Goal: Information Seeking & Learning: Find specific fact

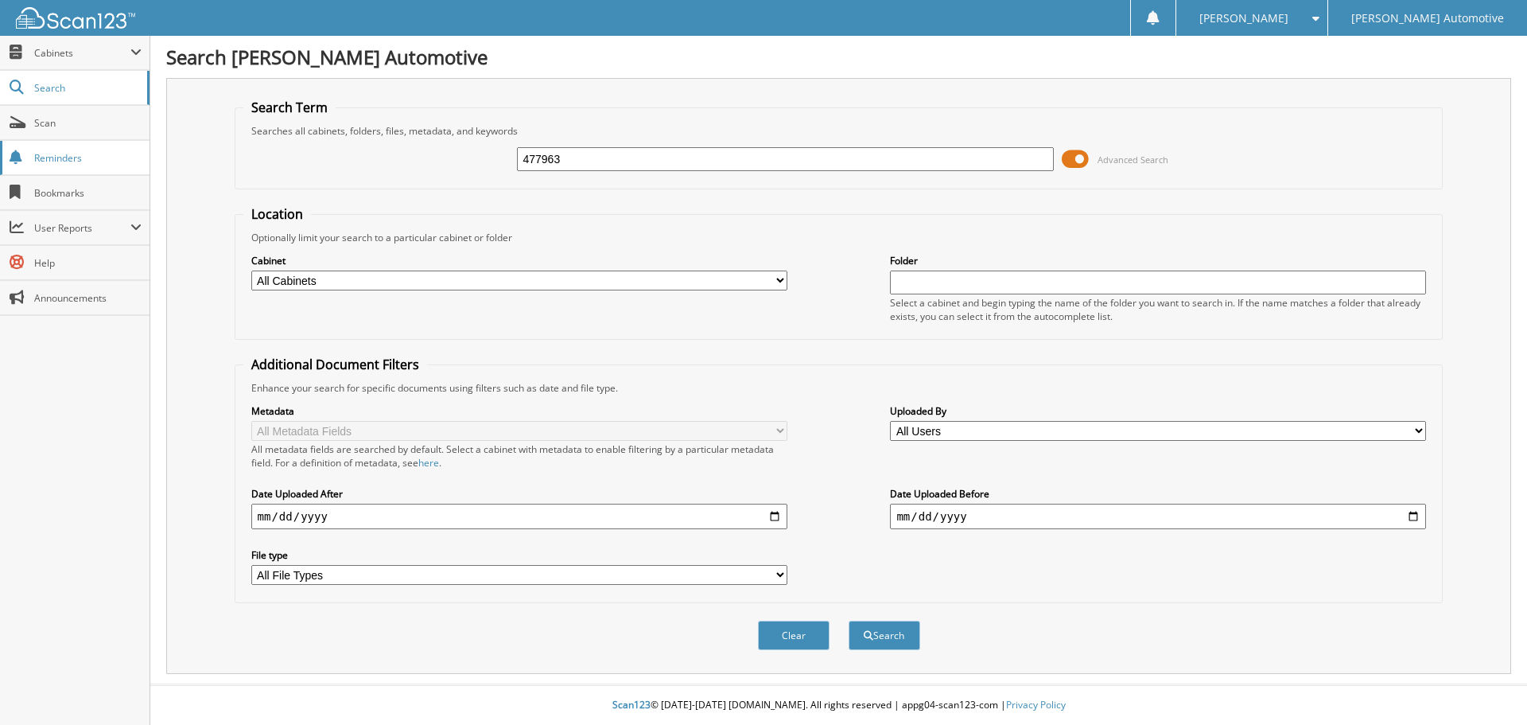
type input "477963"
click at [849, 620] on button "Search" at bounding box center [885, 634] width 72 height 29
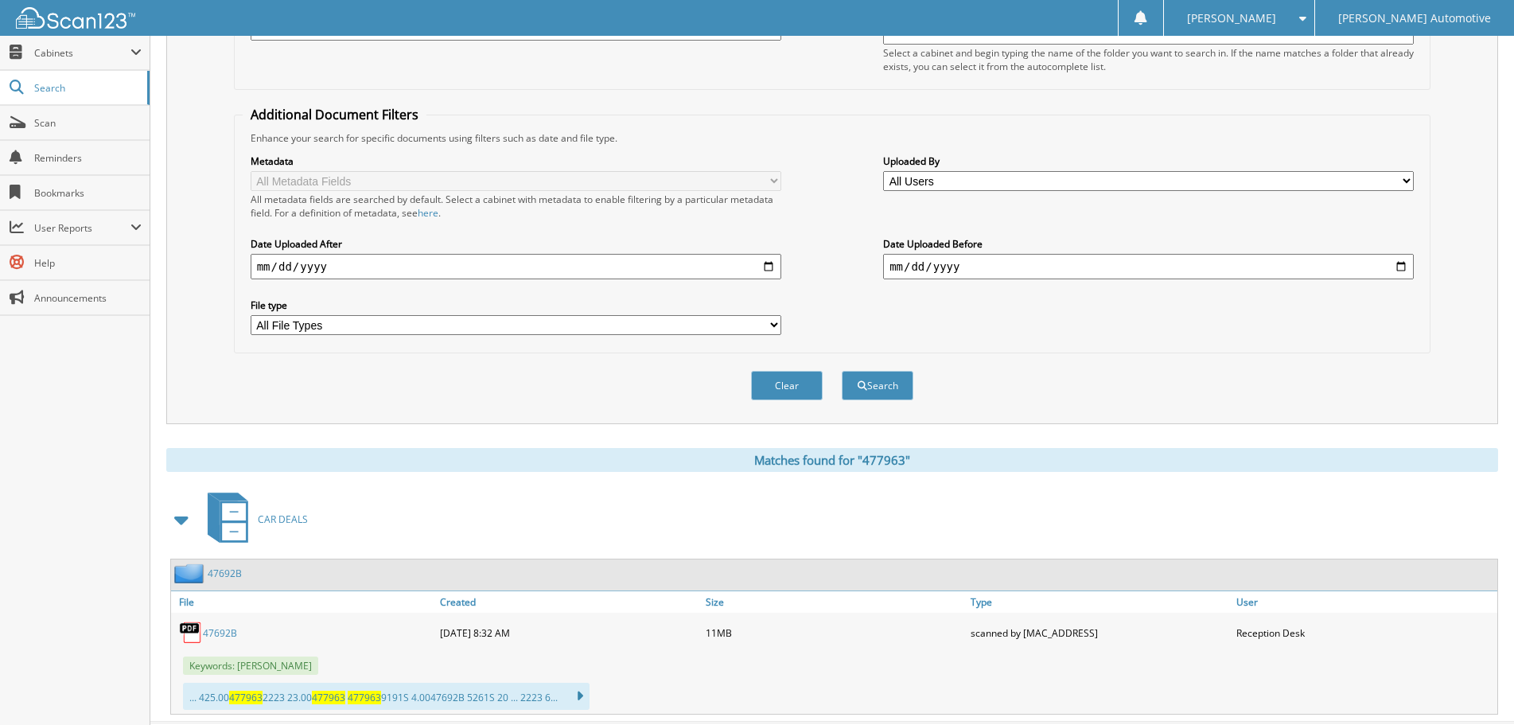
scroll to position [288, 0]
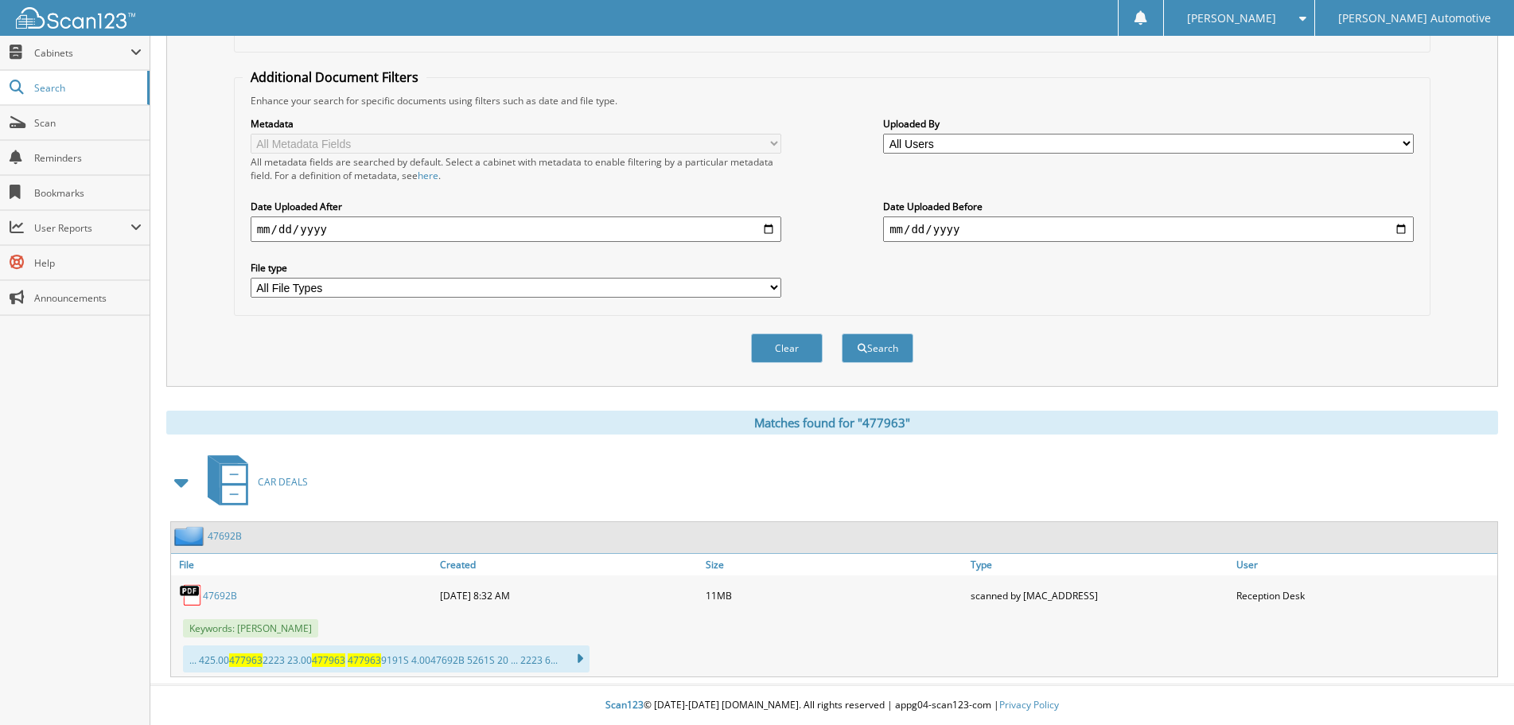
click at [236, 590] on link "47692B" at bounding box center [220, 596] width 34 height 14
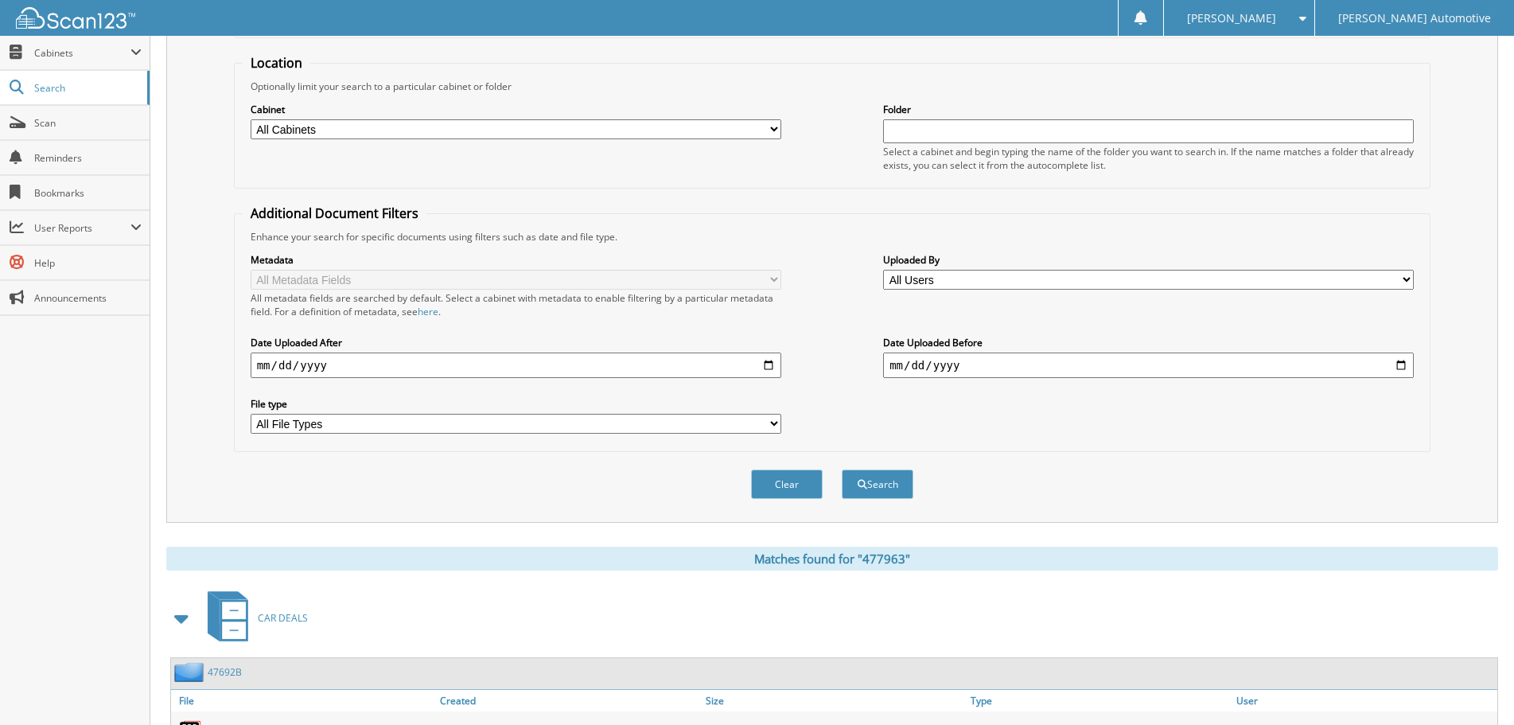
scroll to position [0, 0]
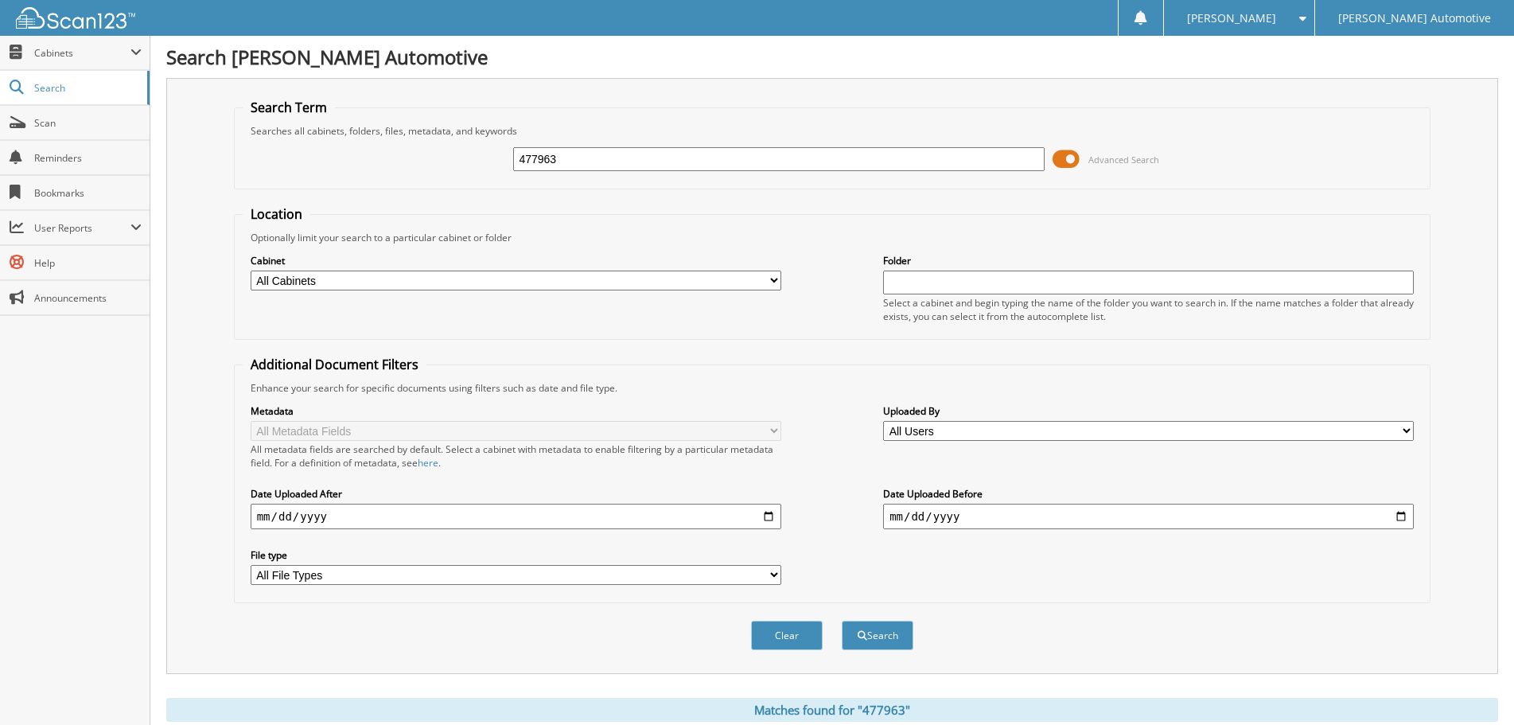
click at [577, 154] on input "477963" at bounding box center [778, 159] width 530 height 24
type input "478682"
click at [841, 620] on button "Search" at bounding box center [877, 634] width 72 height 29
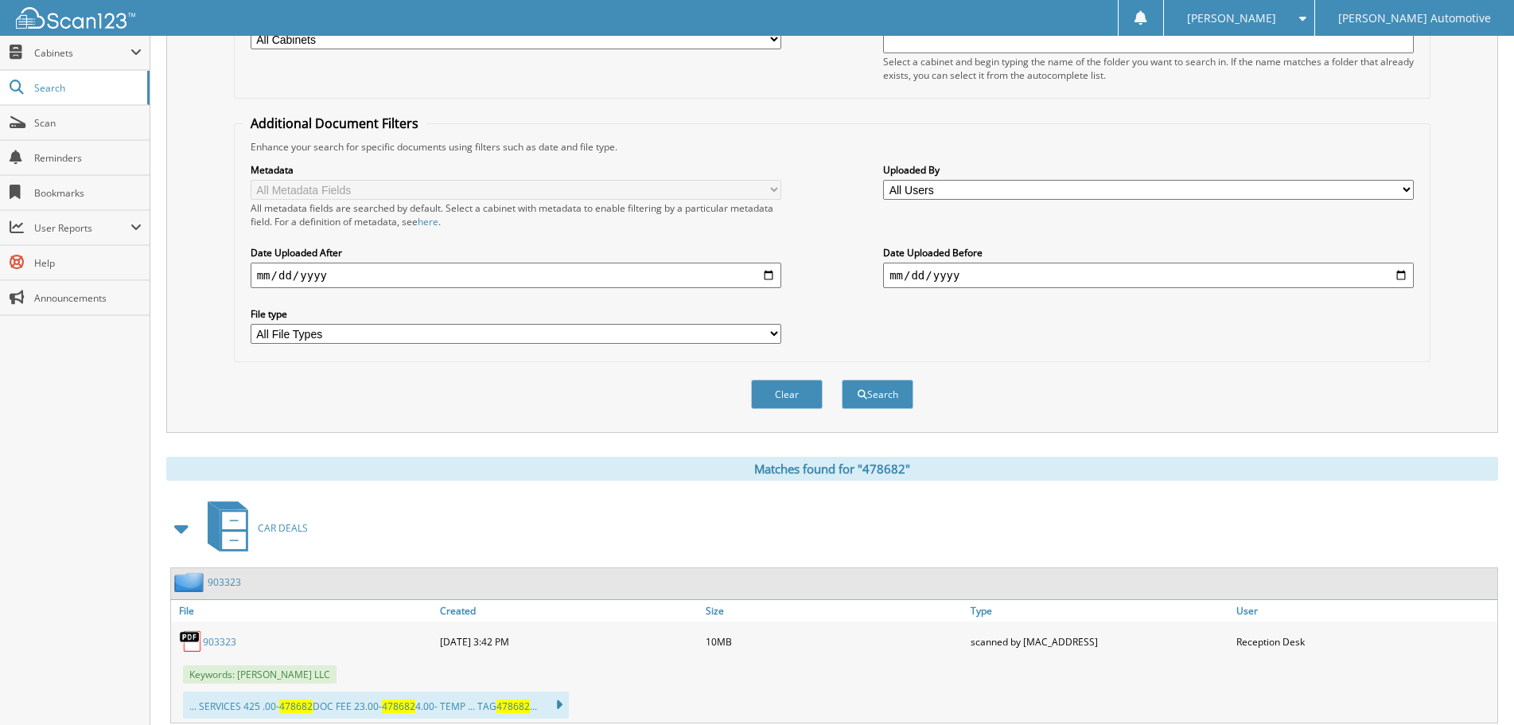
scroll to position [288, 0]
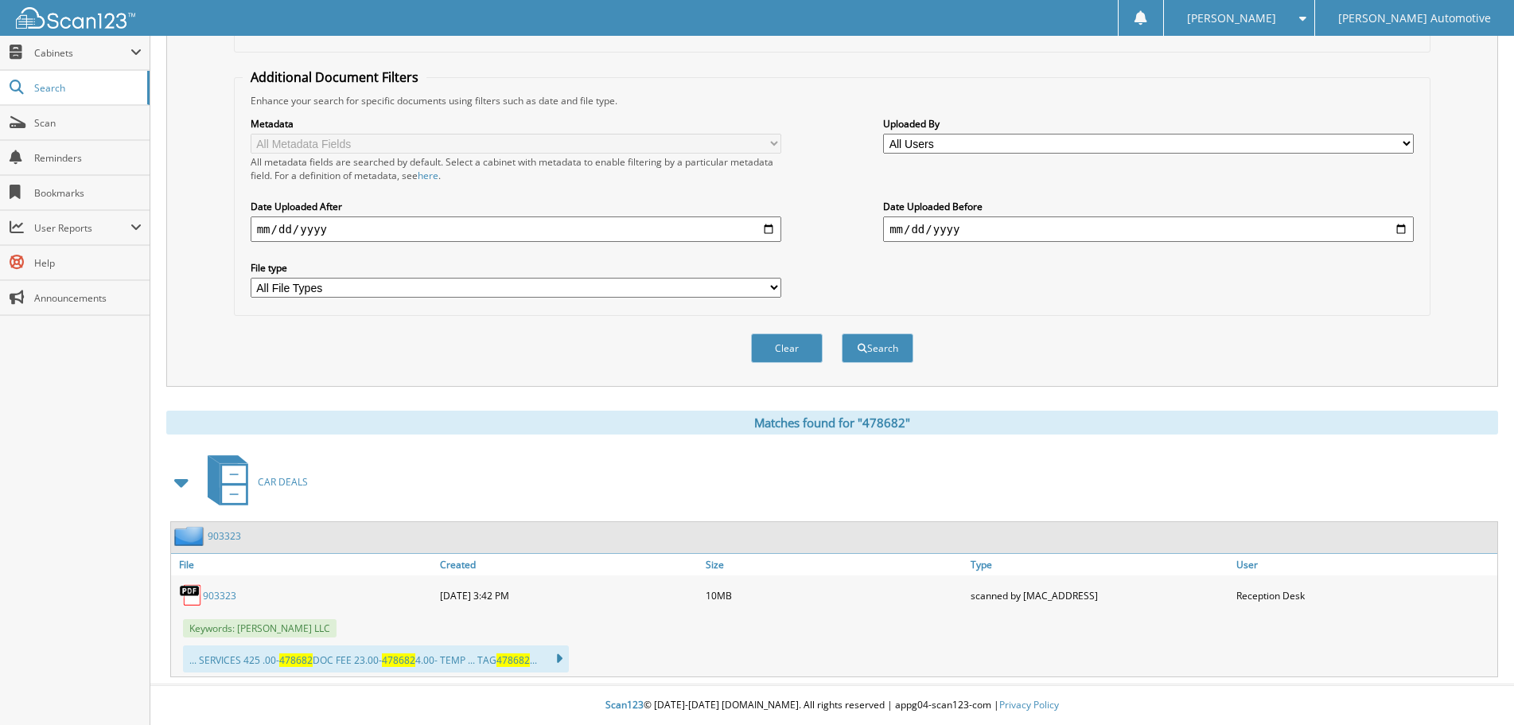
click at [227, 600] on link "903323" at bounding box center [219, 596] width 33 height 14
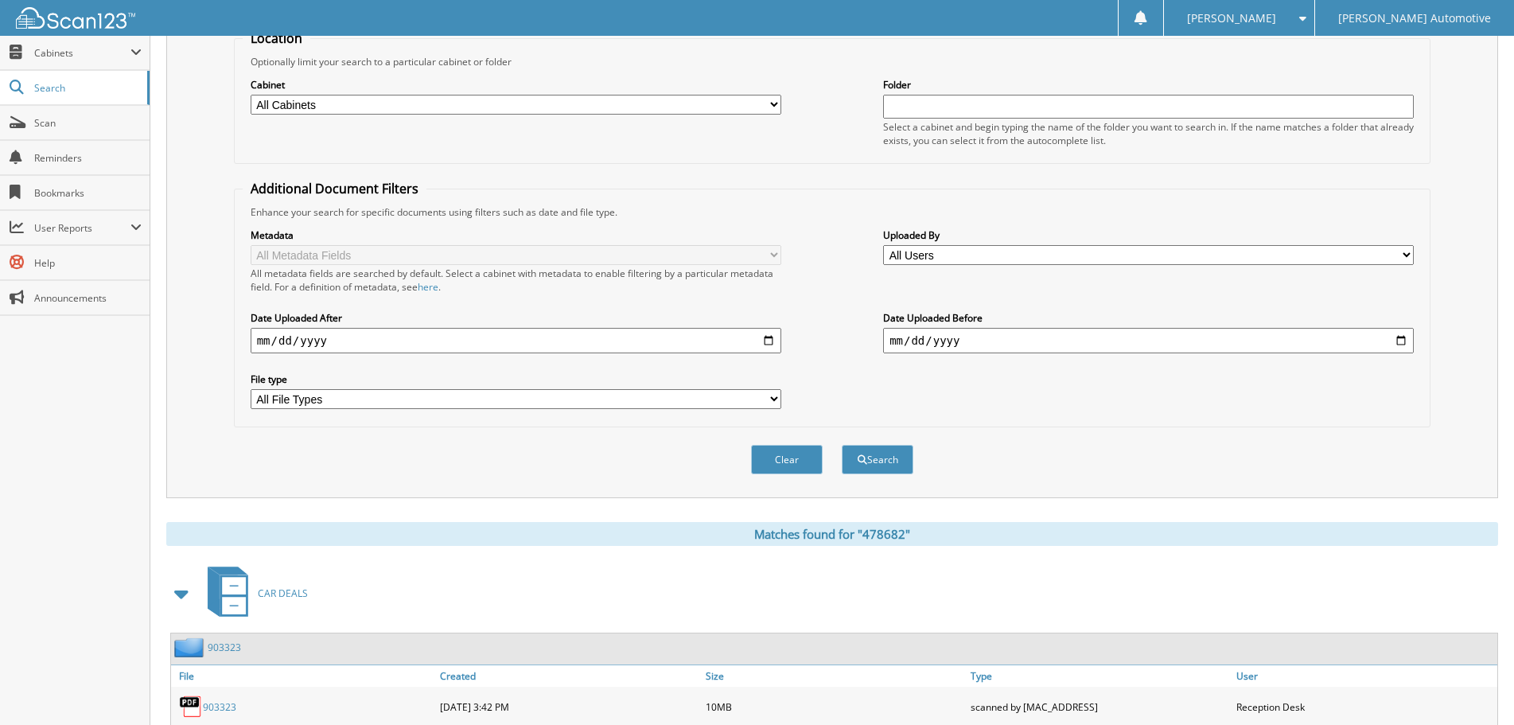
scroll to position [0, 0]
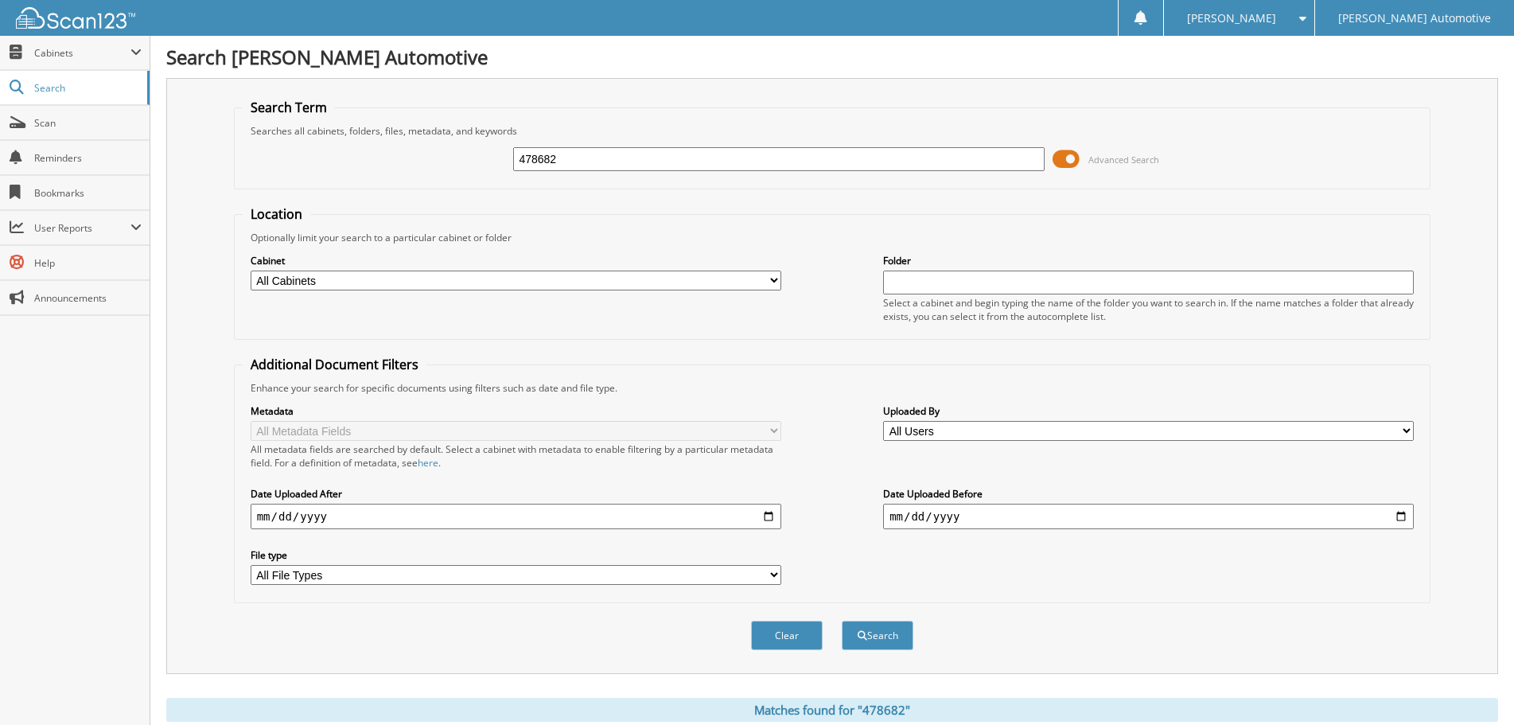
click at [591, 157] on input "478682" at bounding box center [778, 159] width 530 height 24
paste input "354"
type input "478354"
click at [841, 620] on button "Search" at bounding box center [877, 634] width 72 height 29
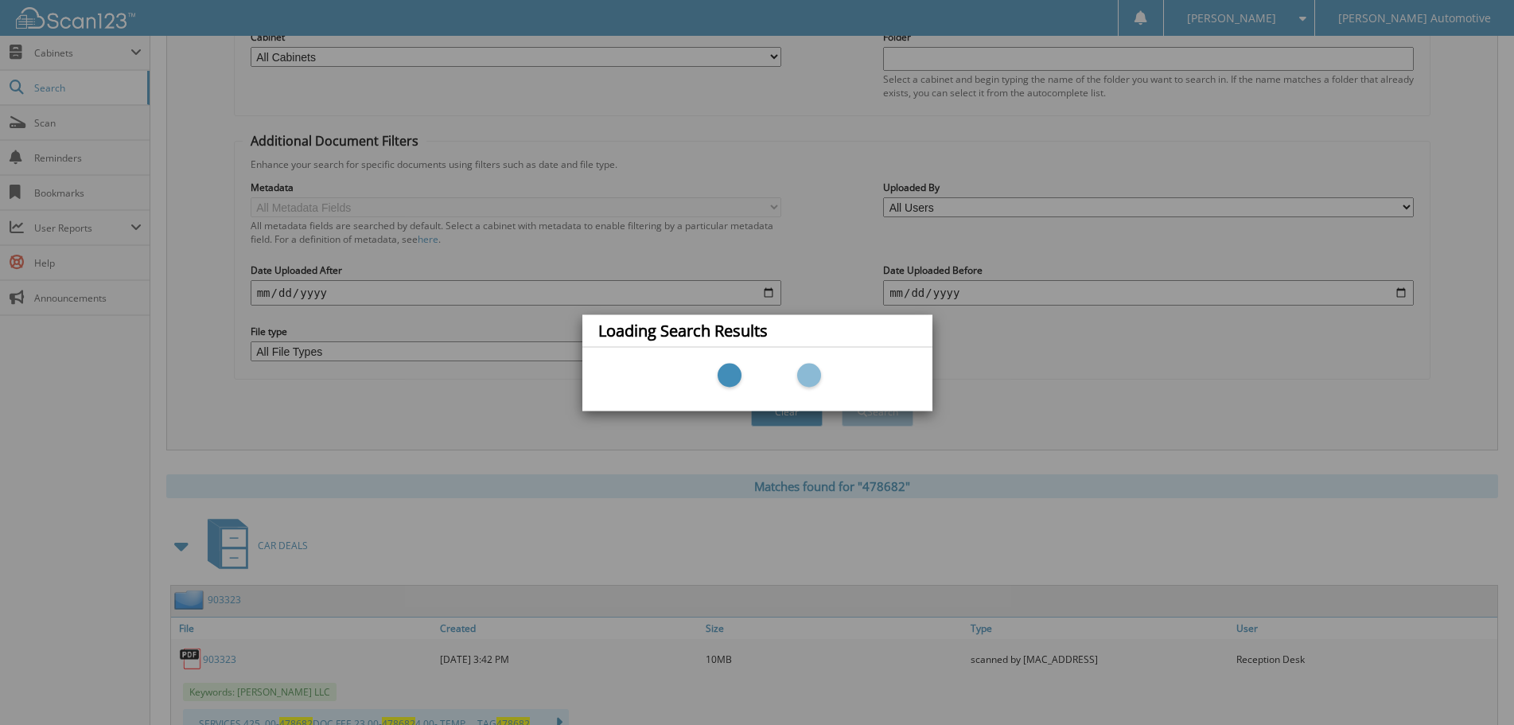
scroll to position [288, 0]
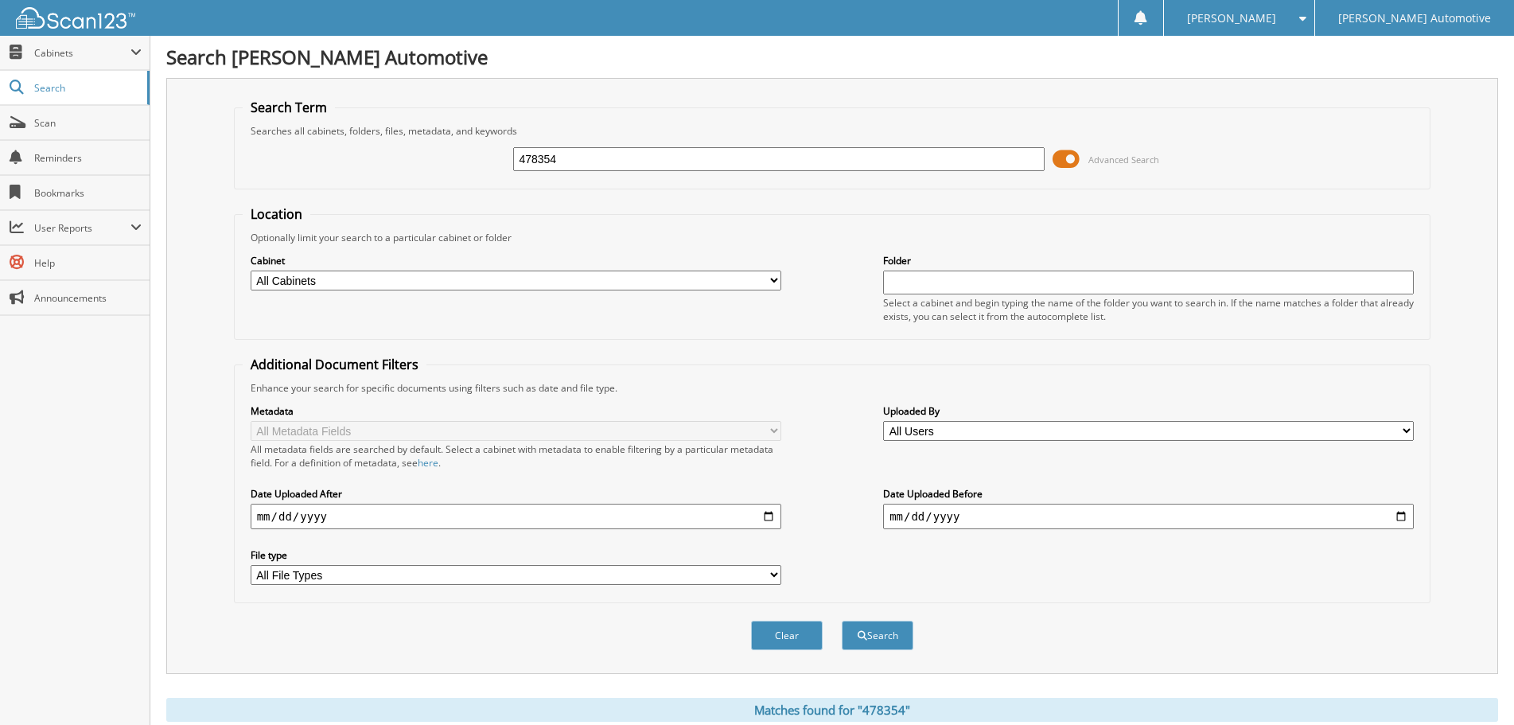
click at [666, 147] on input "478354" at bounding box center [778, 159] width 530 height 24
paste input "573"
type input "478573"
click at [841, 620] on button "Search" at bounding box center [877, 634] width 72 height 29
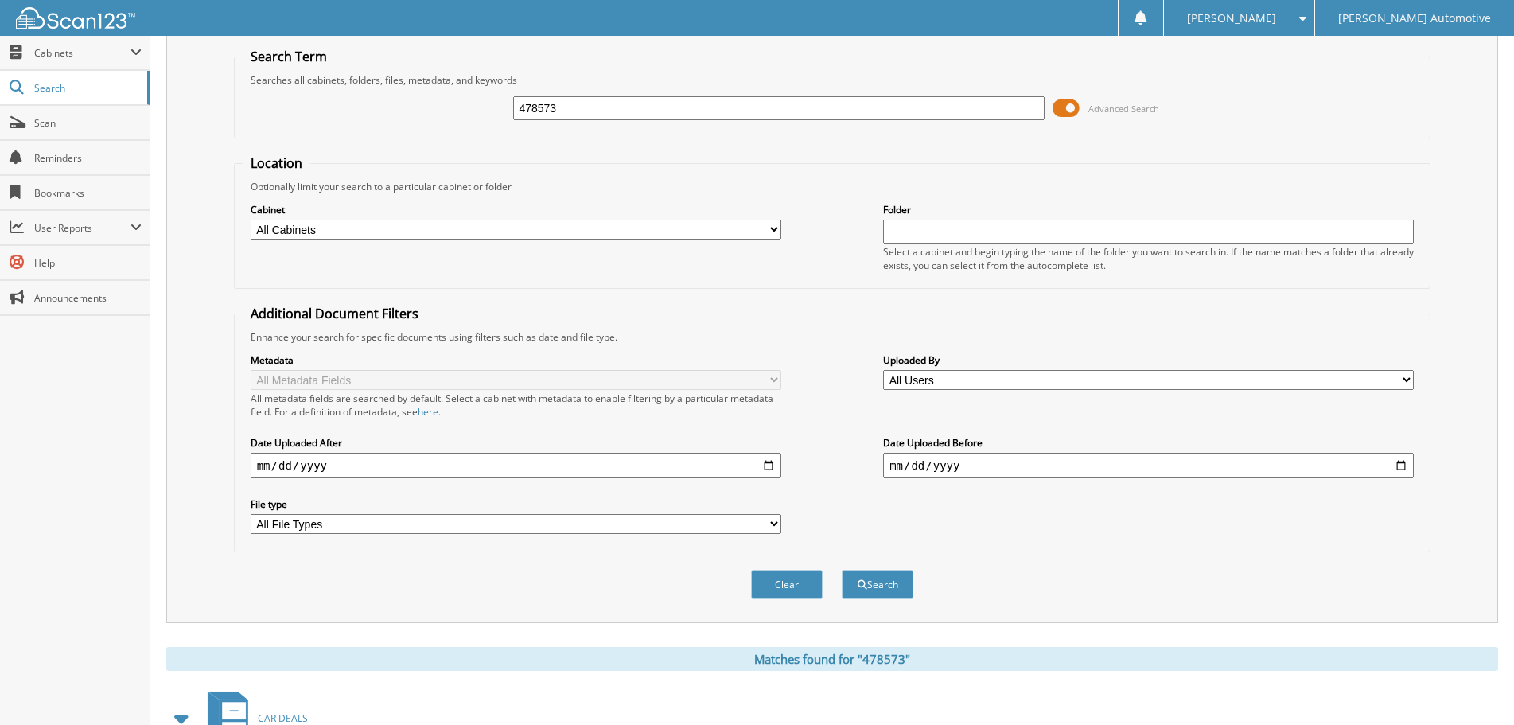
scroll to position [49, 0]
click at [596, 119] on input "478573" at bounding box center [778, 110] width 530 height 24
paste input "9"
type input "478579"
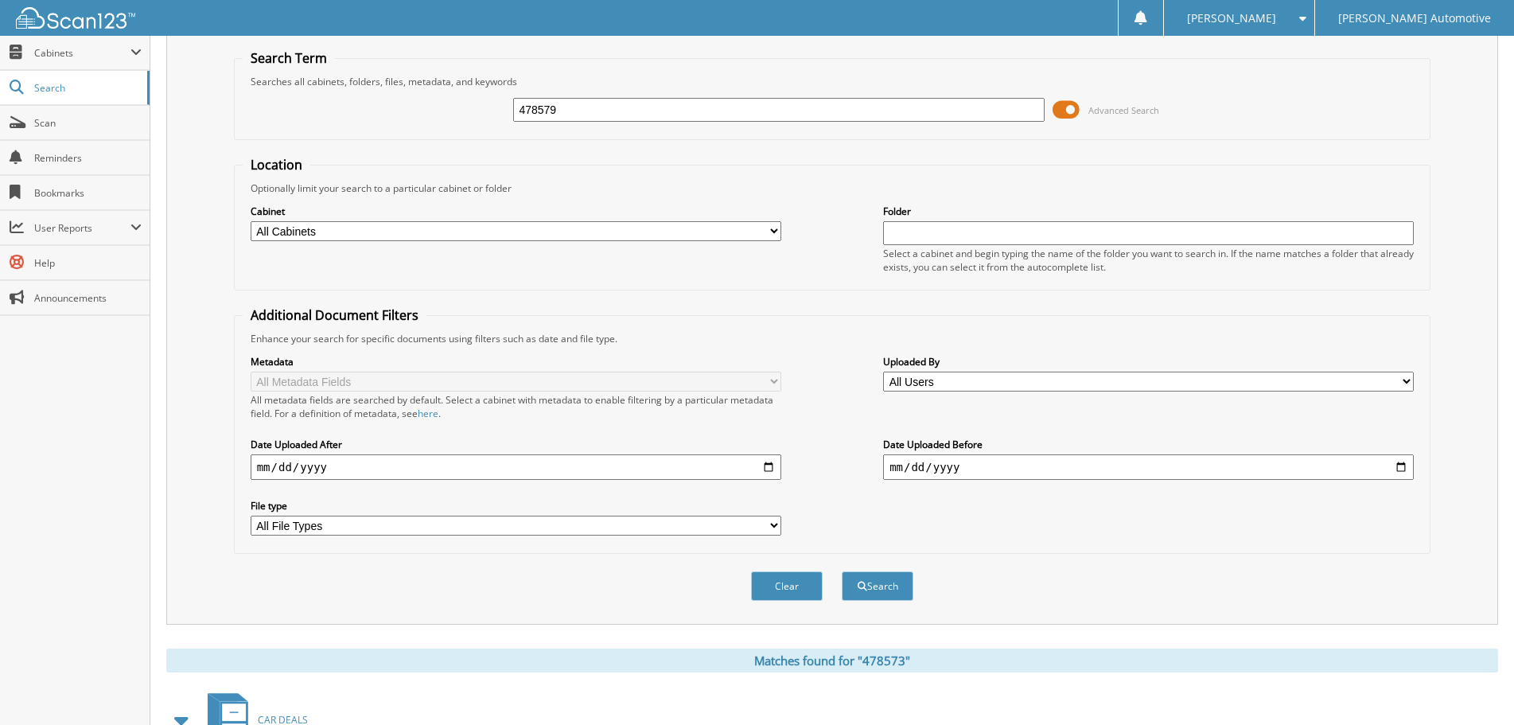
click at [841, 571] on button "Search" at bounding box center [877, 585] width 72 height 29
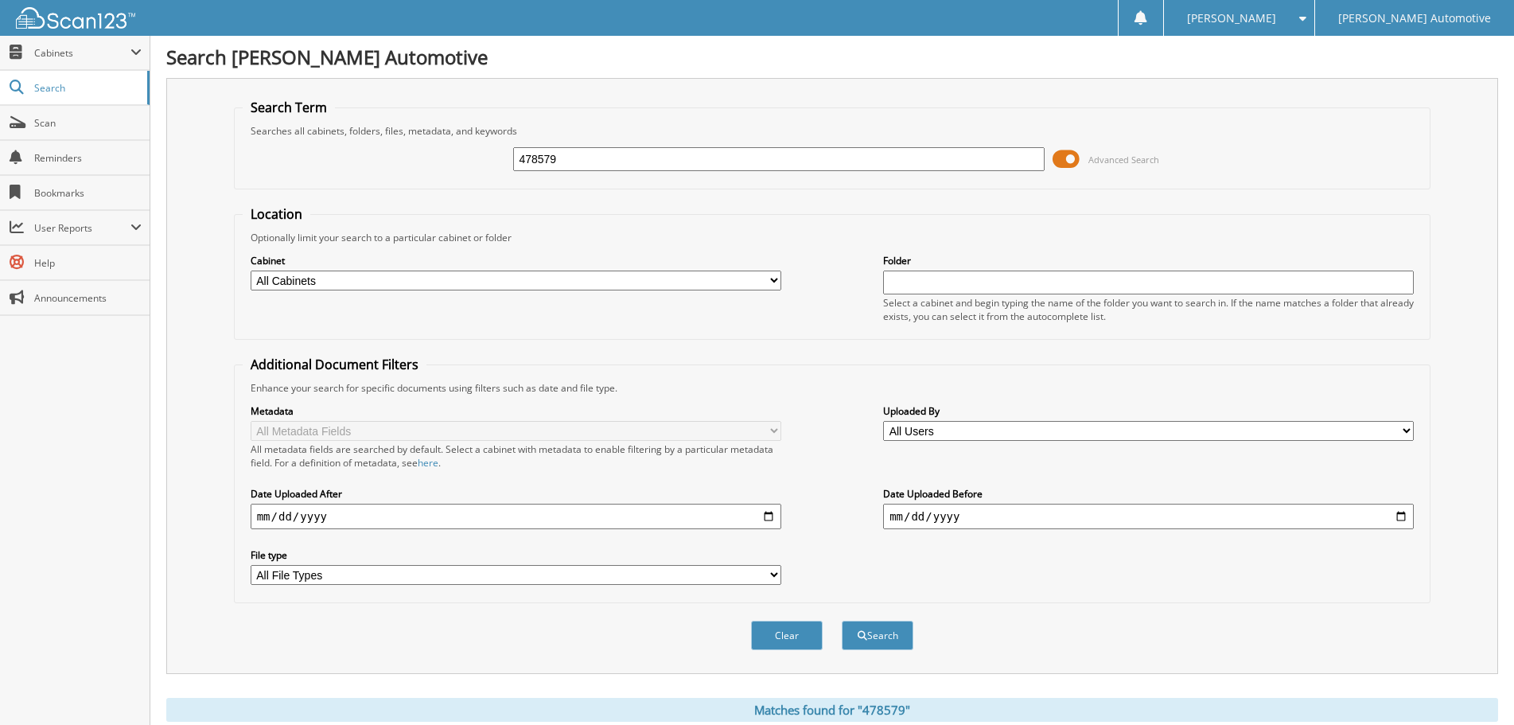
click at [608, 161] on input "478579" at bounding box center [778, 159] width 530 height 24
paste input "30"
type input "478530"
click at [841, 620] on button "Search" at bounding box center [877, 634] width 72 height 29
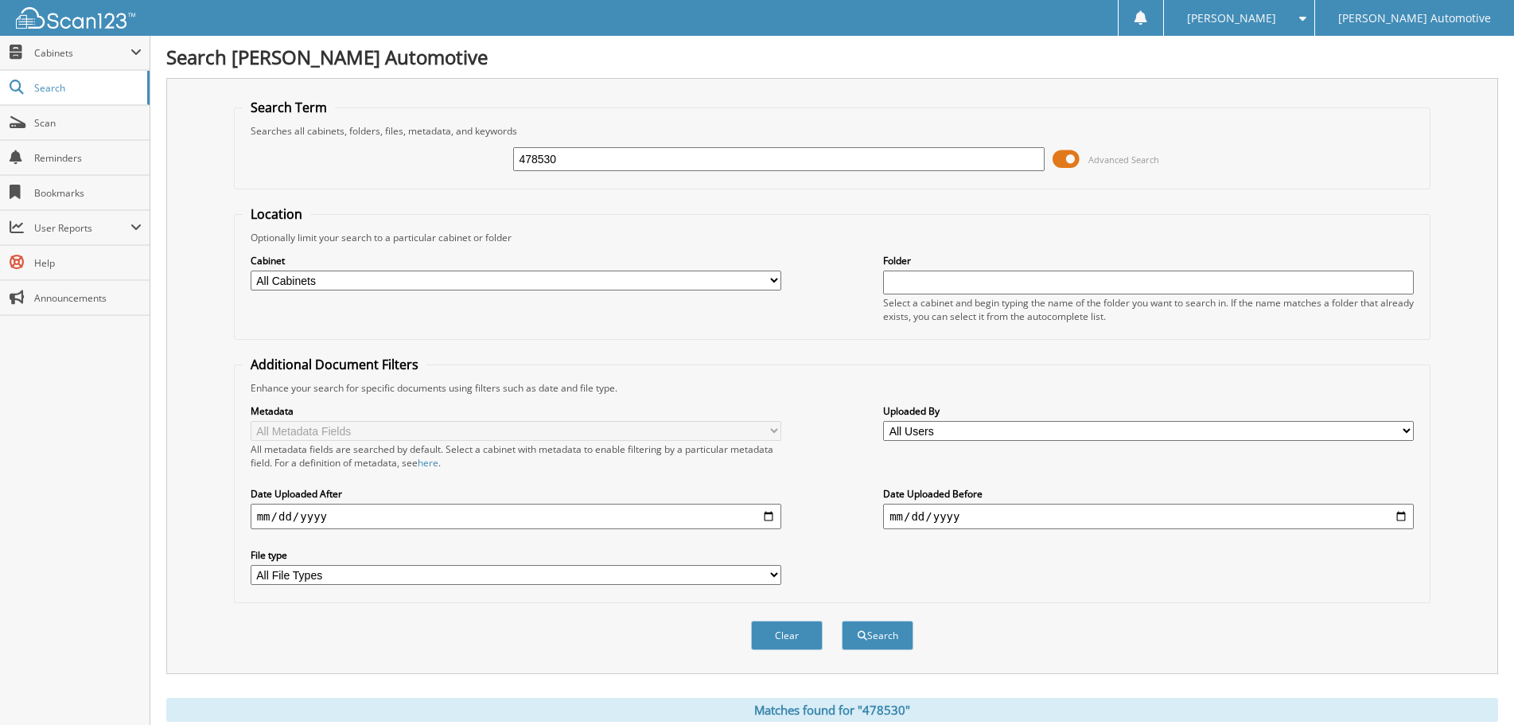
click at [585, 156] on input "478530" at bounding box center [778, 159] width 530 height 24
paste input "457"
type input "478457"
click at [841, 620] on button "Search" at bounding box center [877, 634] width 72 height 29
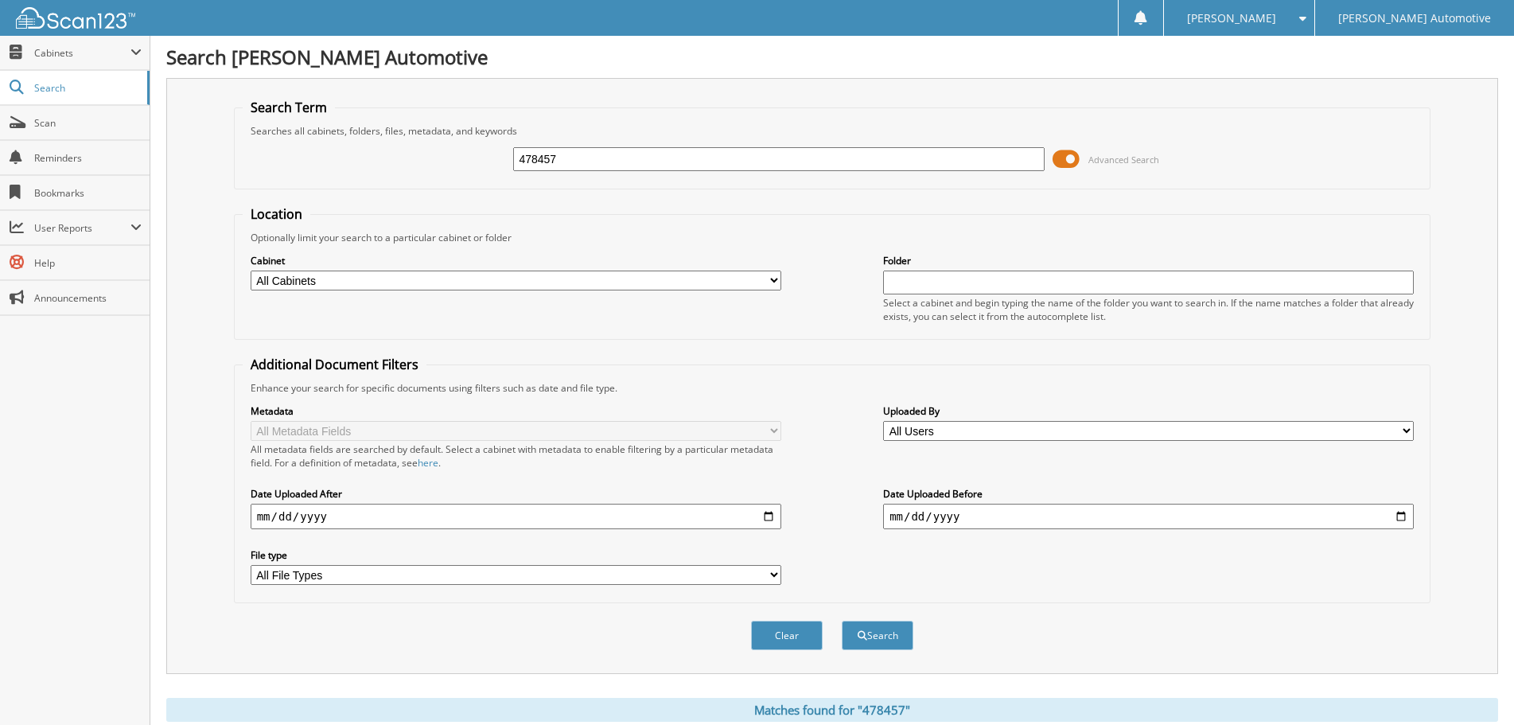
click at [581, 164] on input "478457" at bounding box center [778, 159] width 530 height 24
paste input "569"
type input "478569"
click at [841, 620] on button "Search" at bounding box center [877, 634] width 72 height 29
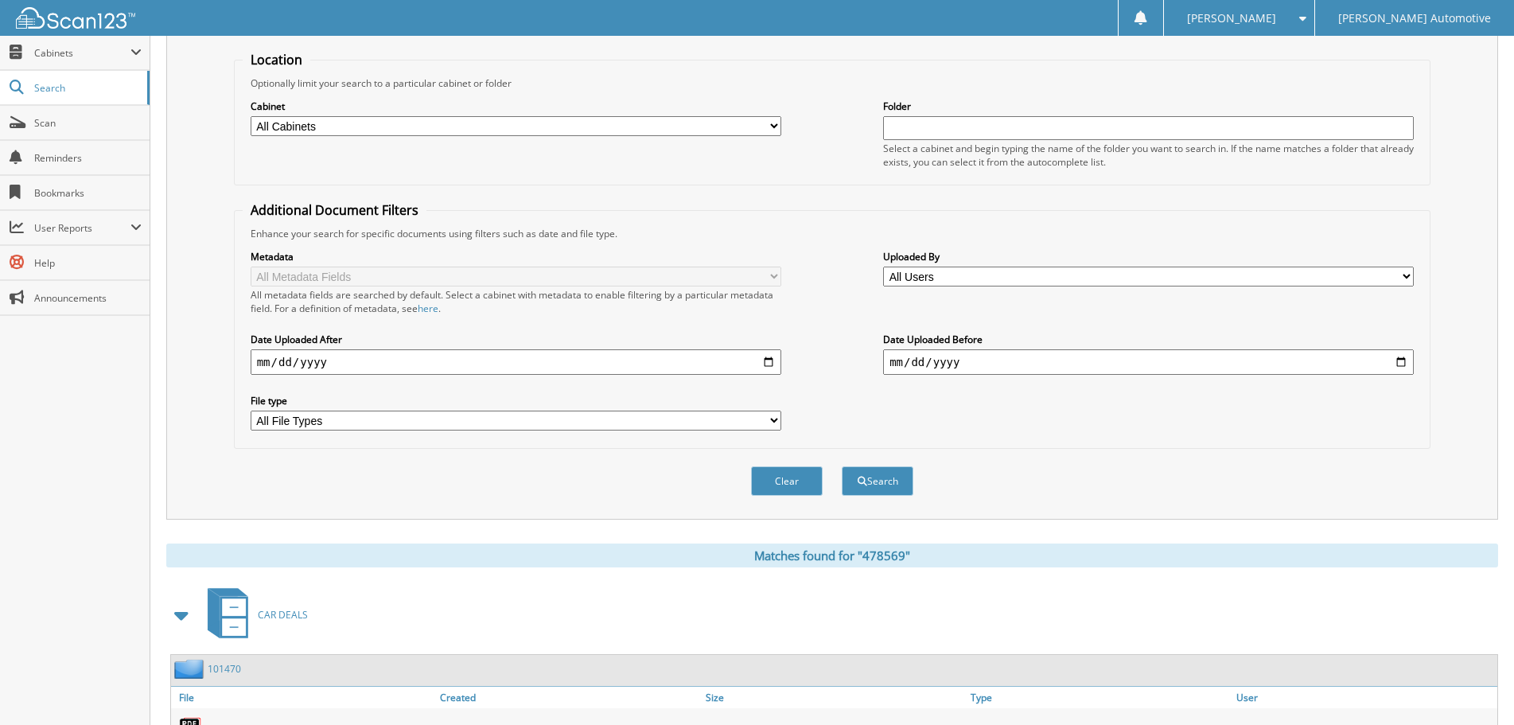
scroll to position [80, 0]
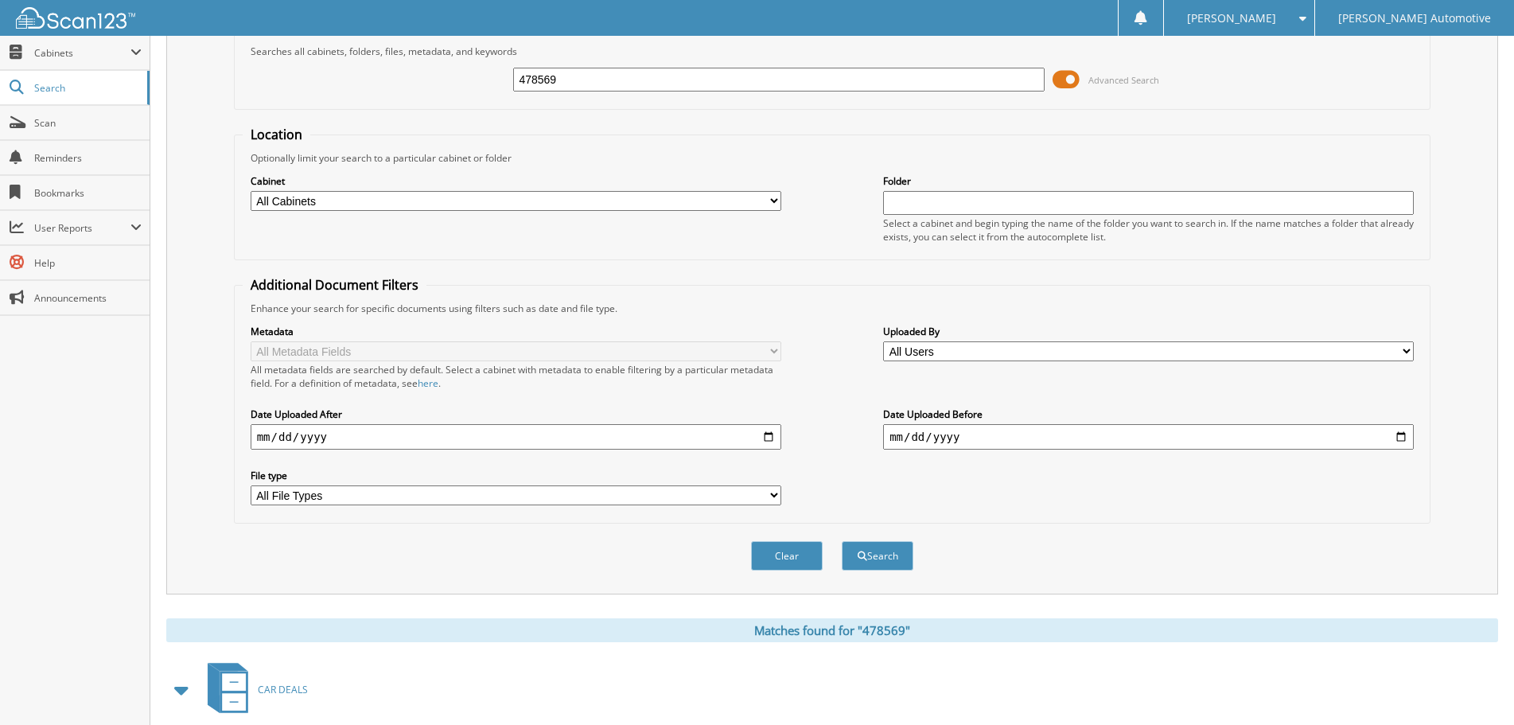
click at [589, 86] on input "478569" at bounding box center [778, 80] width 530 height 24
paste input "475"
type input "478475"
click at [841, 541] on button "Search" at bounding box center [877, 555] width 72 height 29
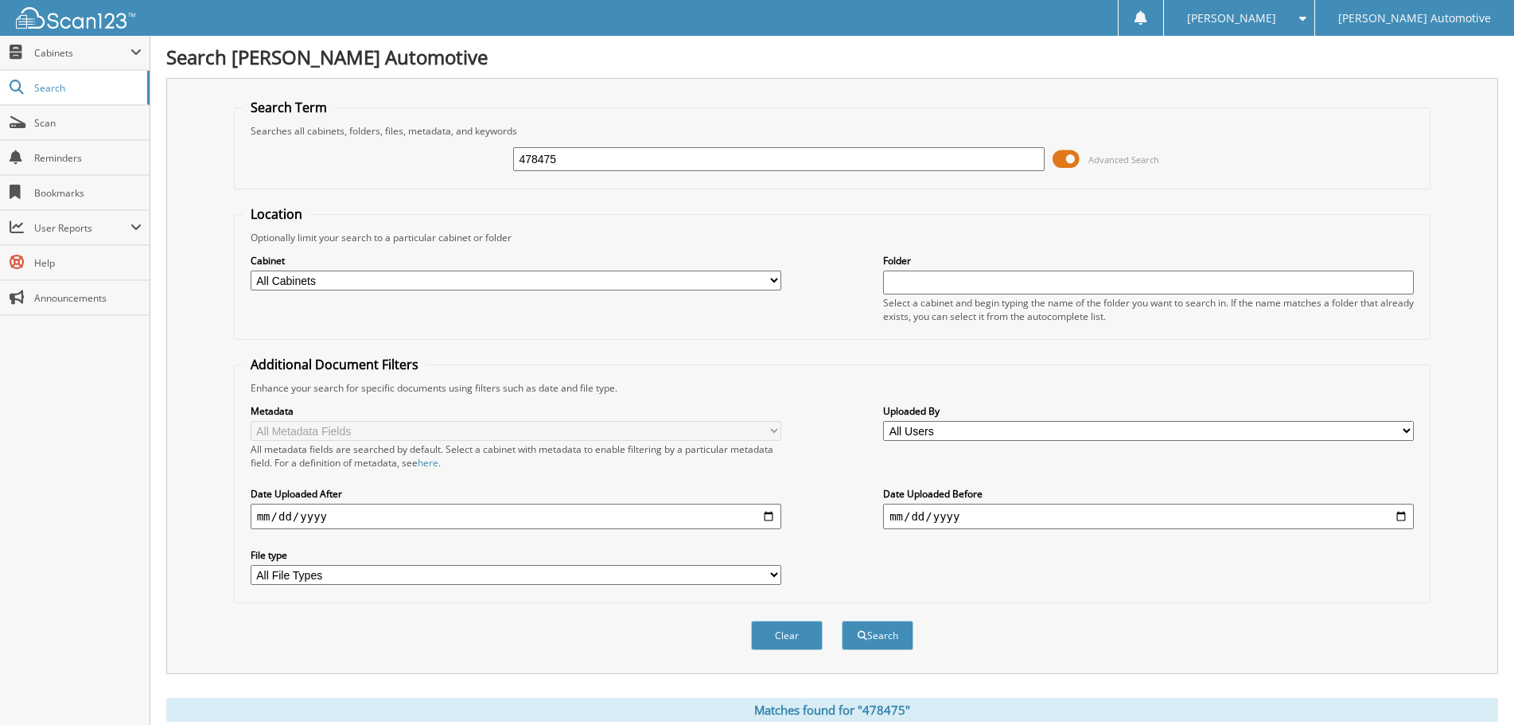
click at [598, 161] on input "478475" at bounding box center [778, 159] width 530 height 24
paste input "36584"
type input "36584"
click at [841, 620] on button "Search" at bounding box center [877, 634] width 72 height 29
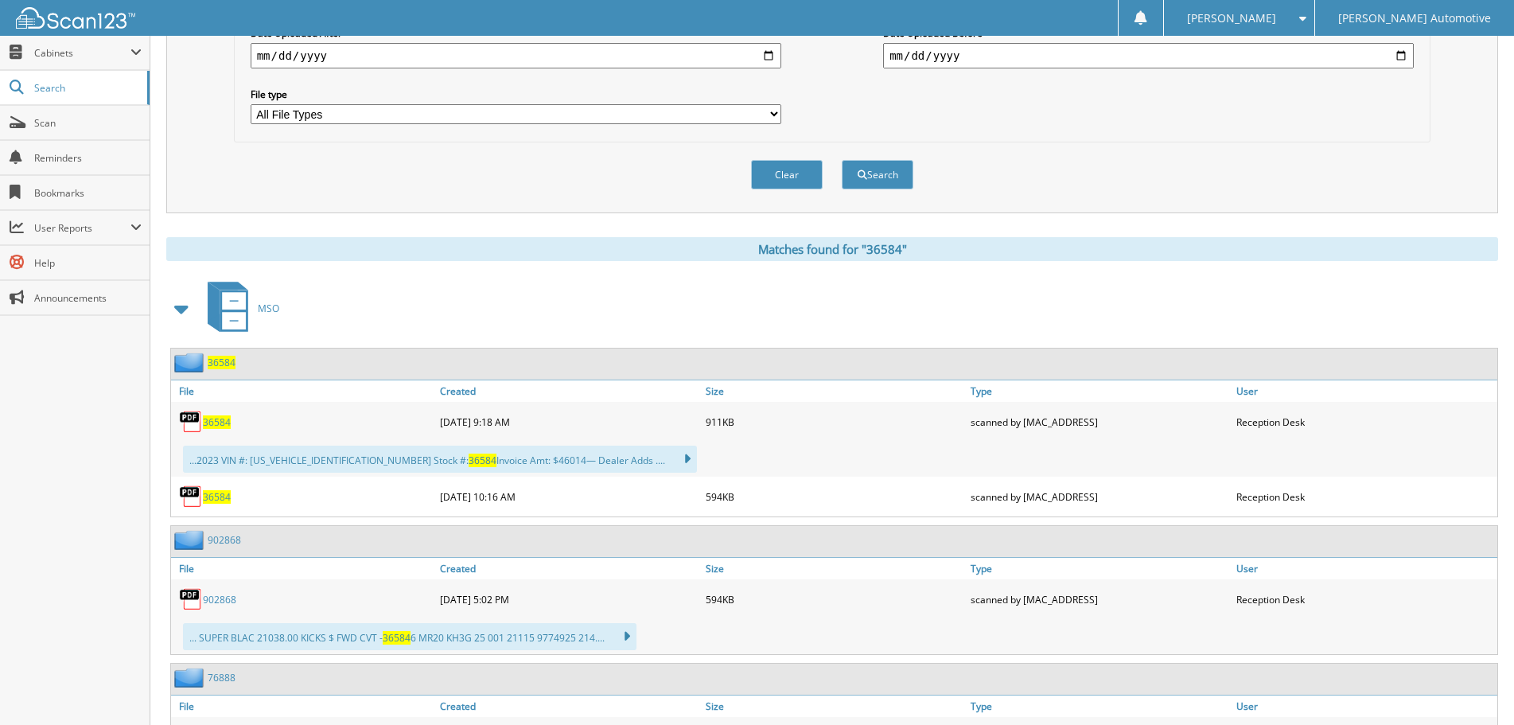
scroll to position [477, 0]
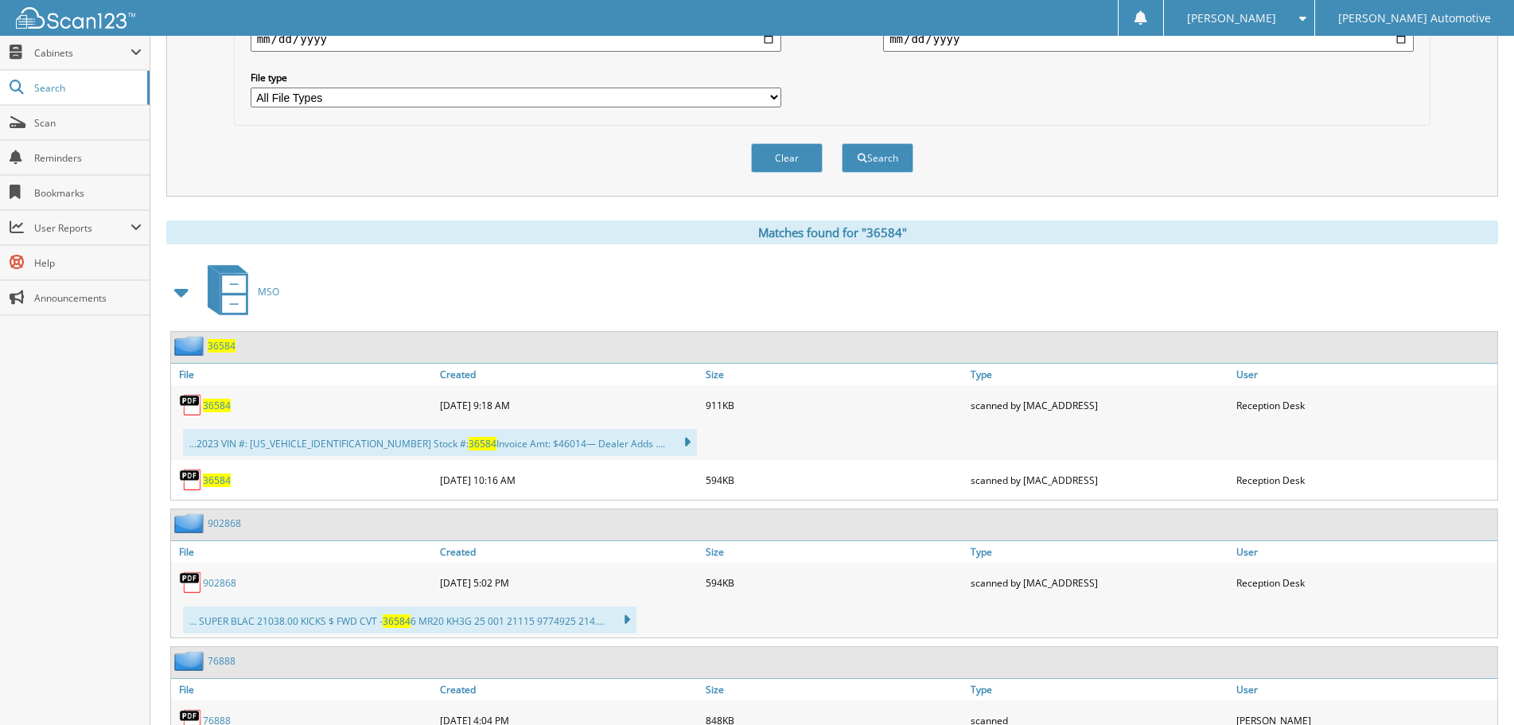
click at [181, 294] on span at bounding box center [182, 292] width 22 height 29
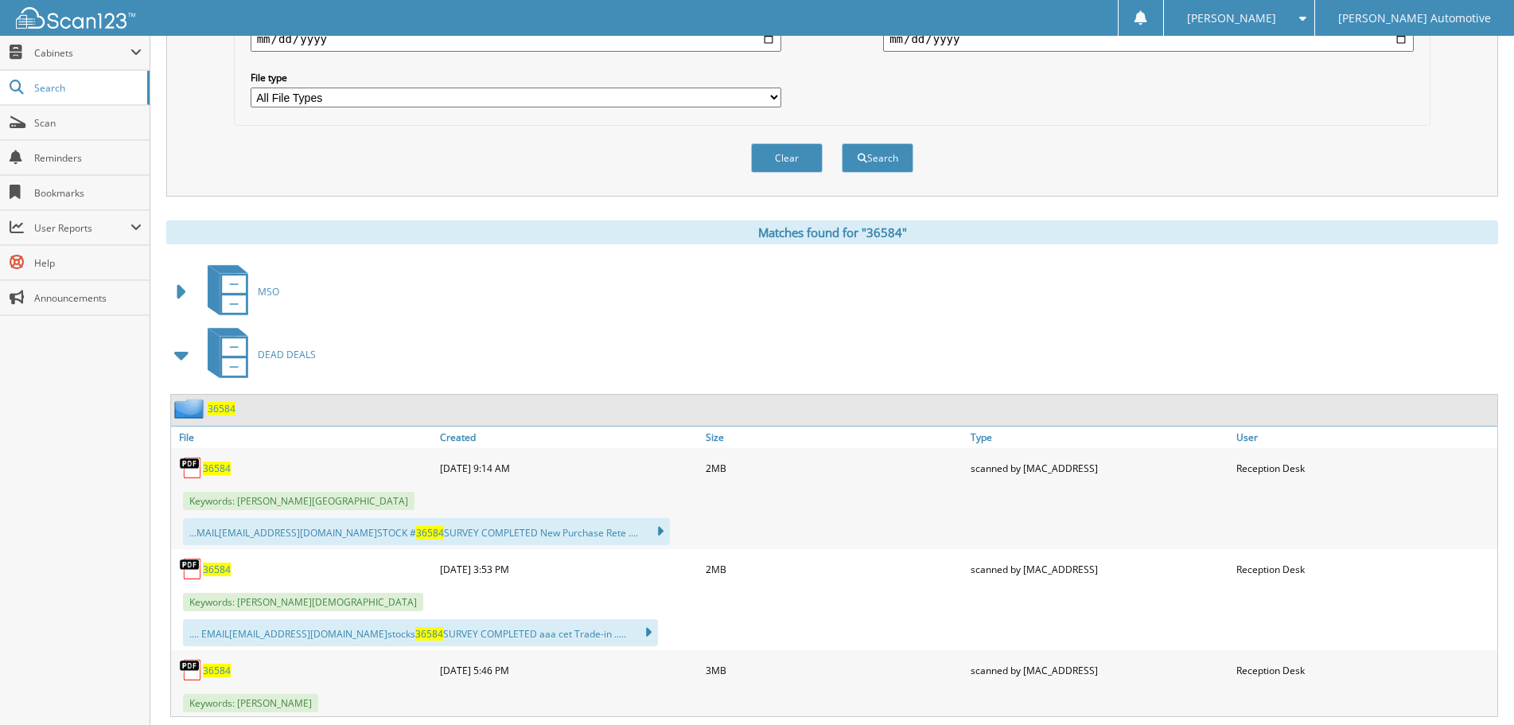
click at [184, 356] on span at bounding box center [182, 354] width 22 height 29
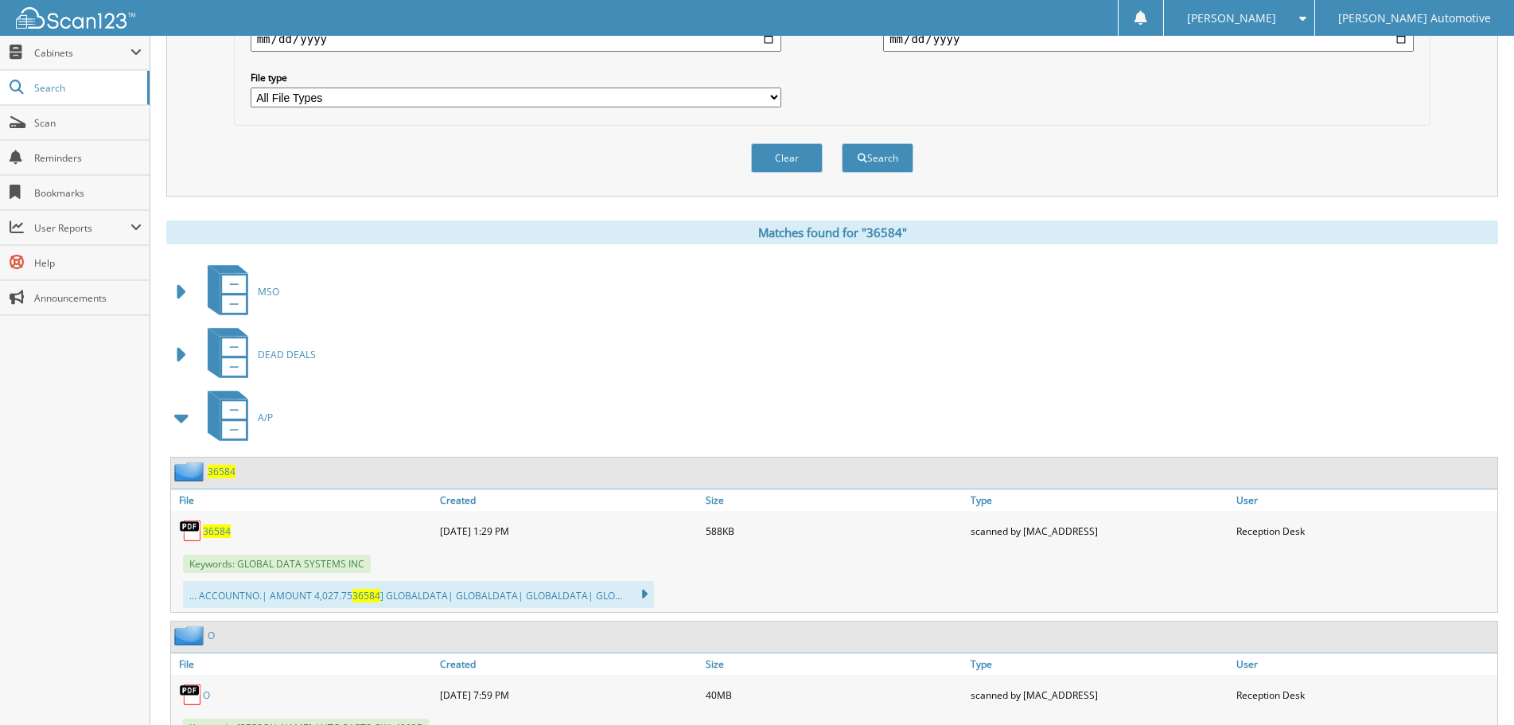
click at [192, 413] on span at bounding box center [182, 417] width 22 height 29
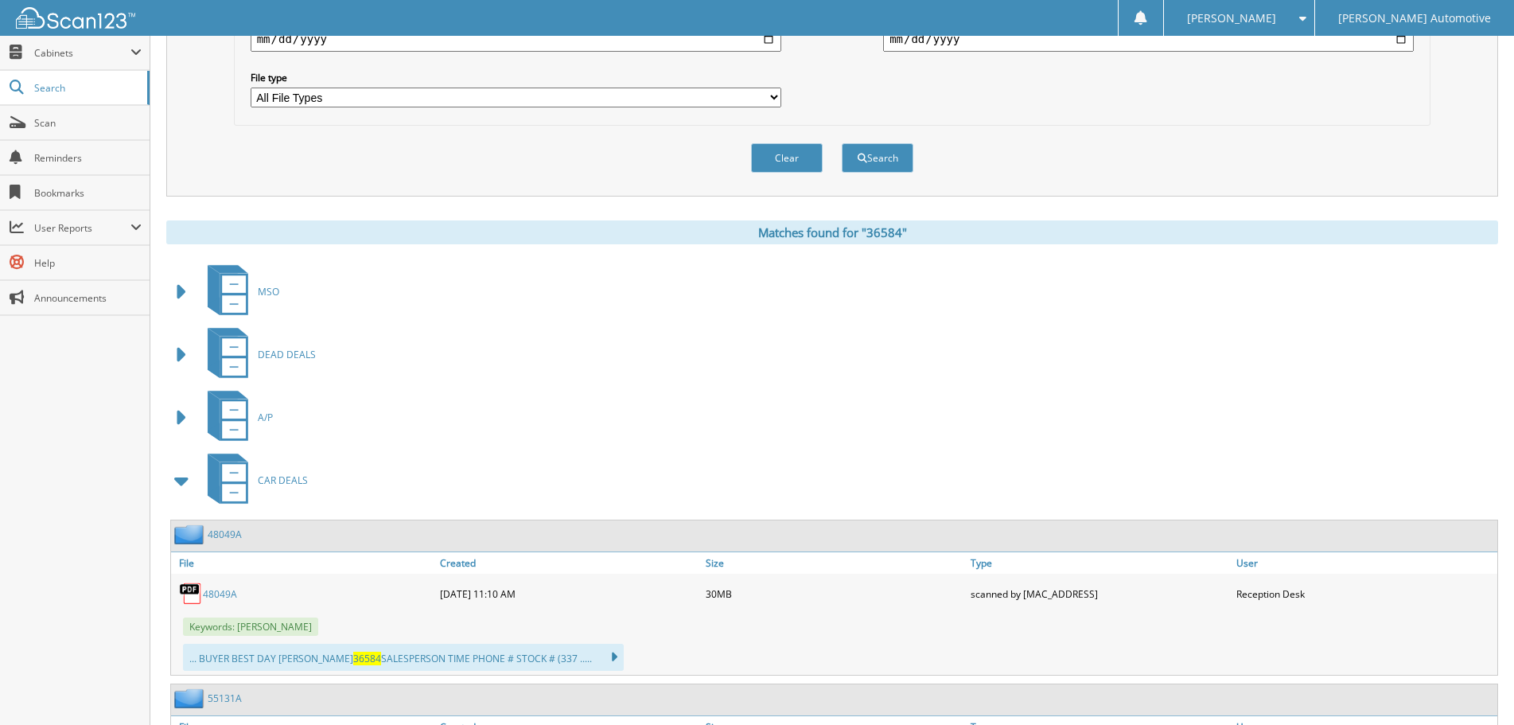
click at [195, 470] on span at bounding box center [182, 480] width 32 height 38
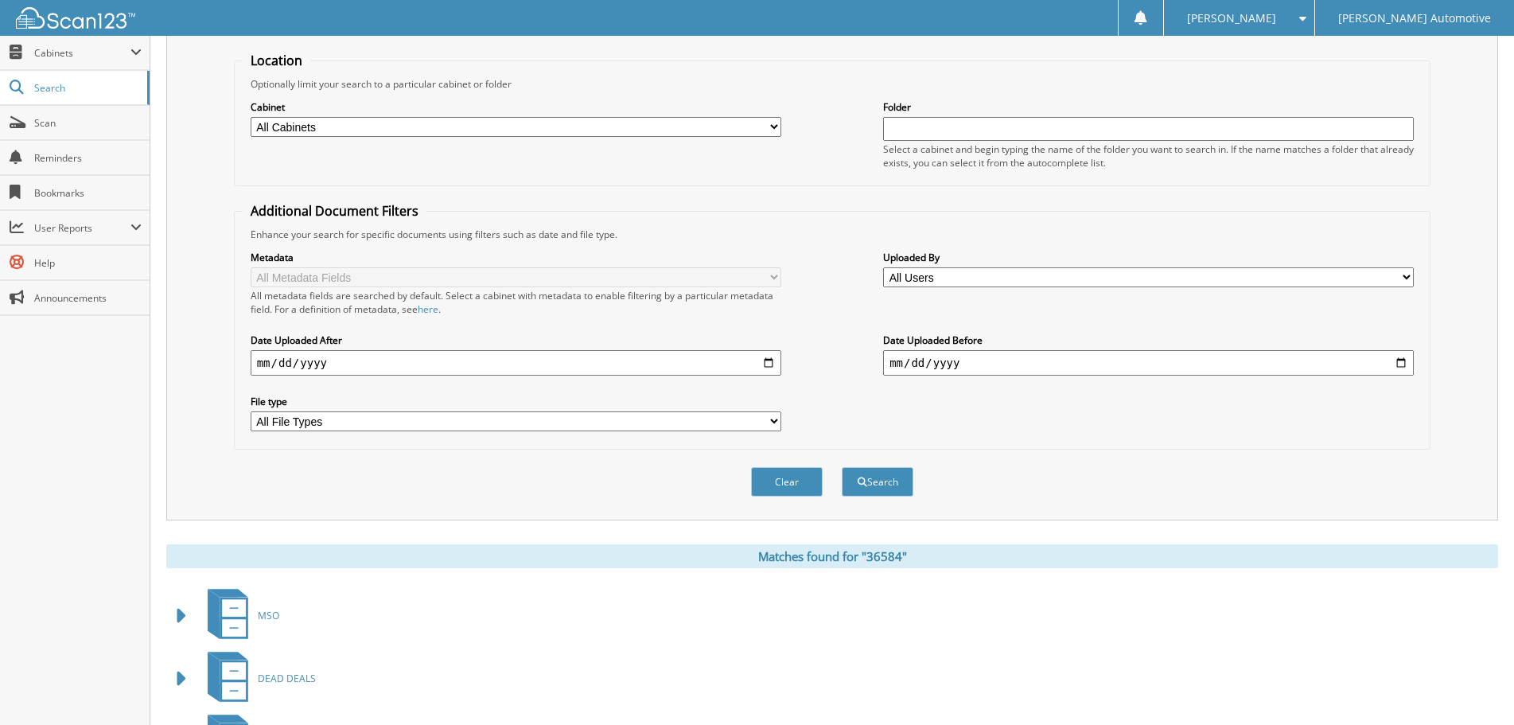
scroll to position [80, 0]
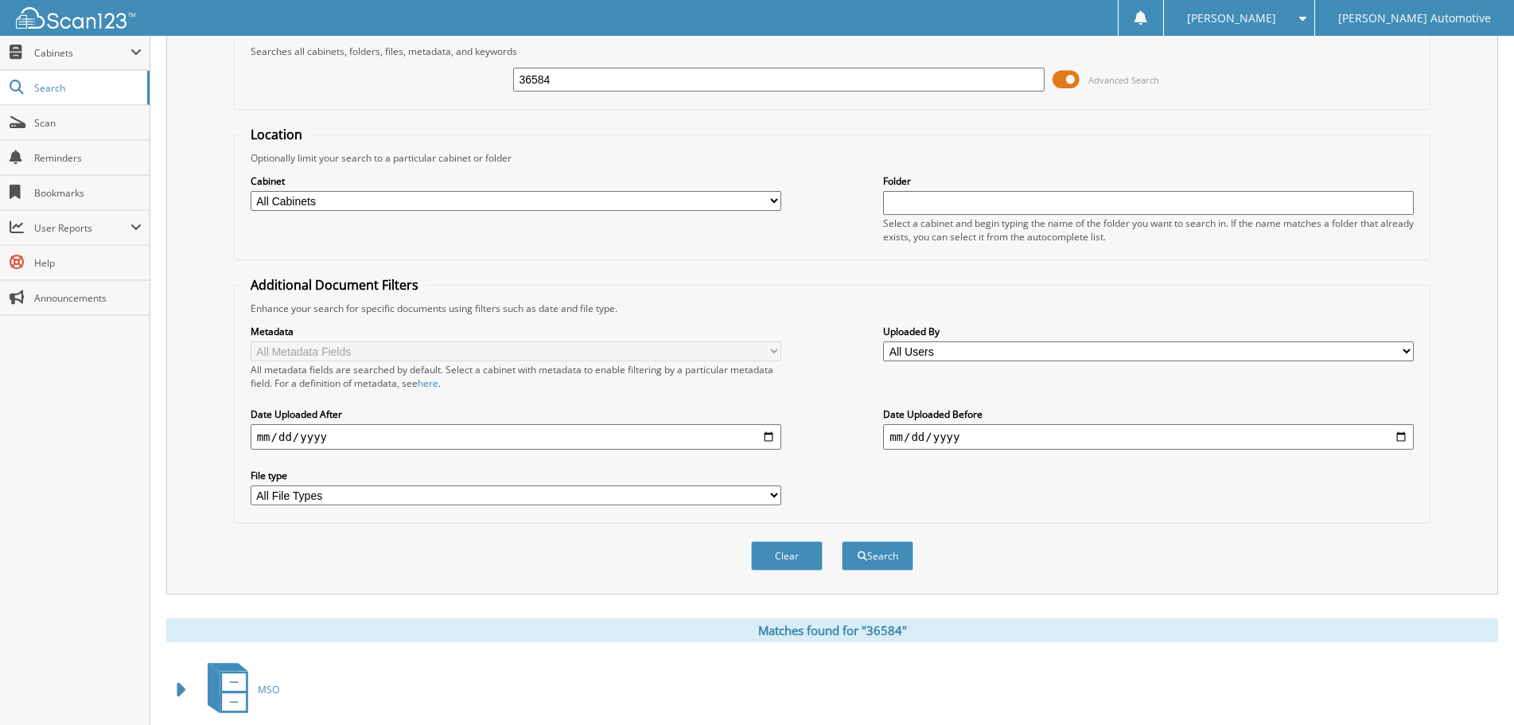
click at [609, 84] on input "36584" at bounding box center [778, 80] width 530 height 24
click at [608, 84] on input "36584" at bounding box center [778, 80] width 530 height 24
paste input "601"
type input "36601"
click at [841, 541] on button "Search" at bounding box center [877, 555] width 72 height 29
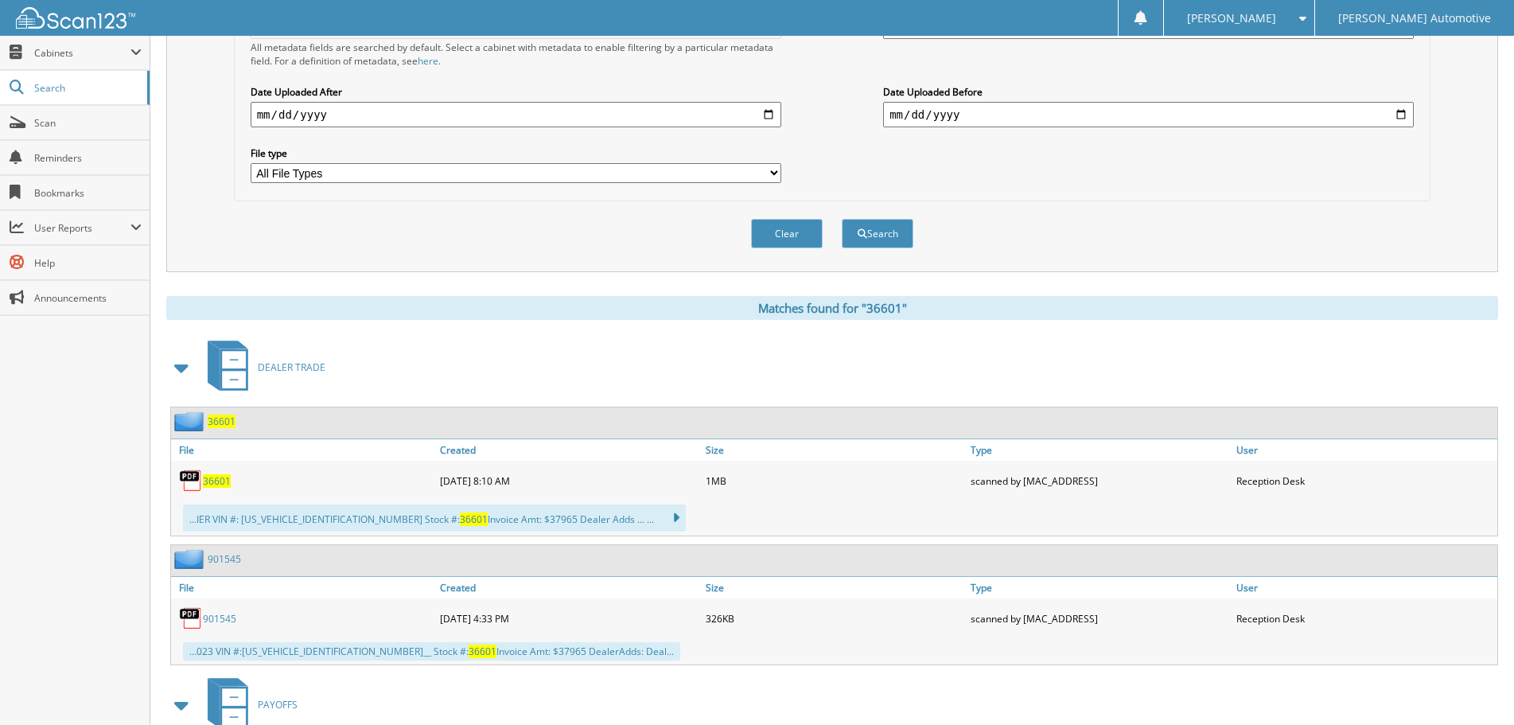
scroll to position [477, 0]
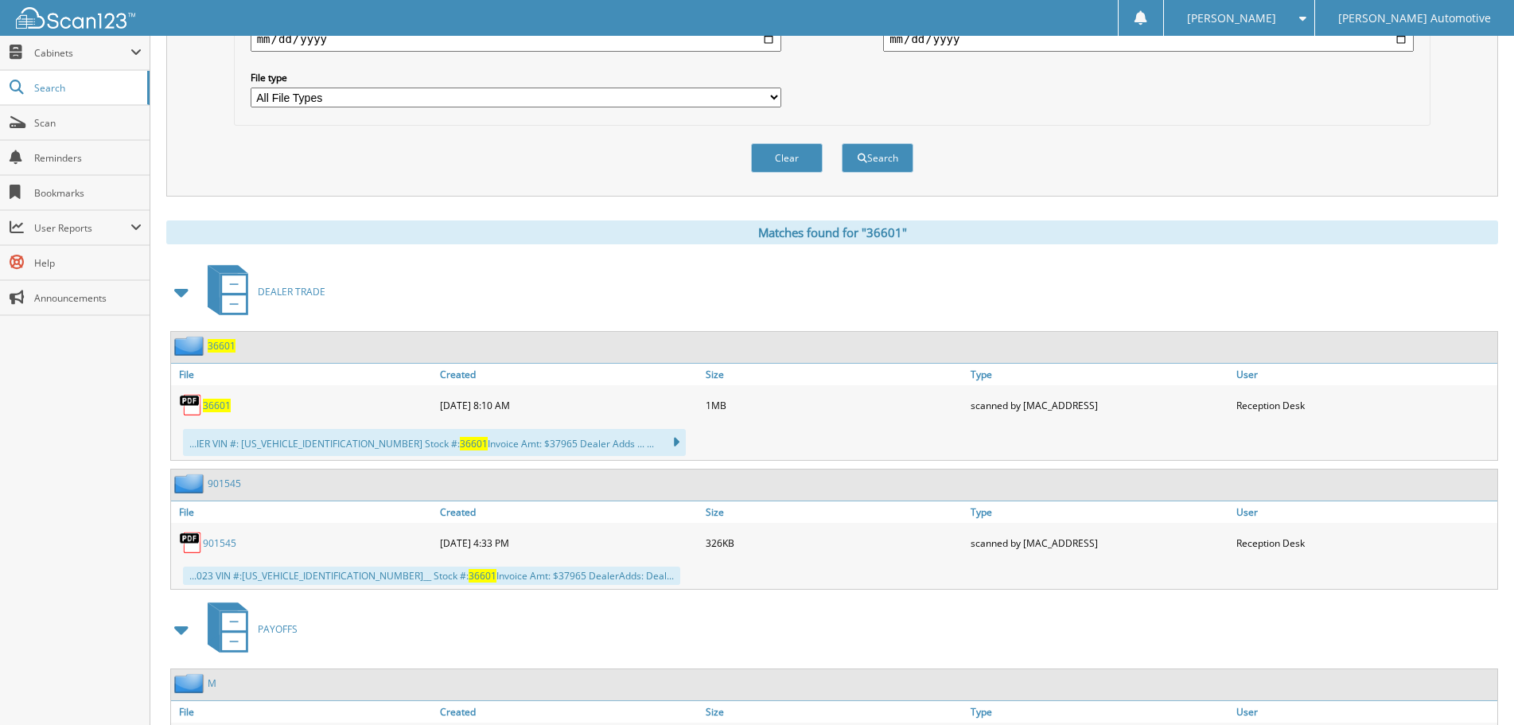
click at [178, 289] on span at bounding box center [182, 292] width 22 height 29
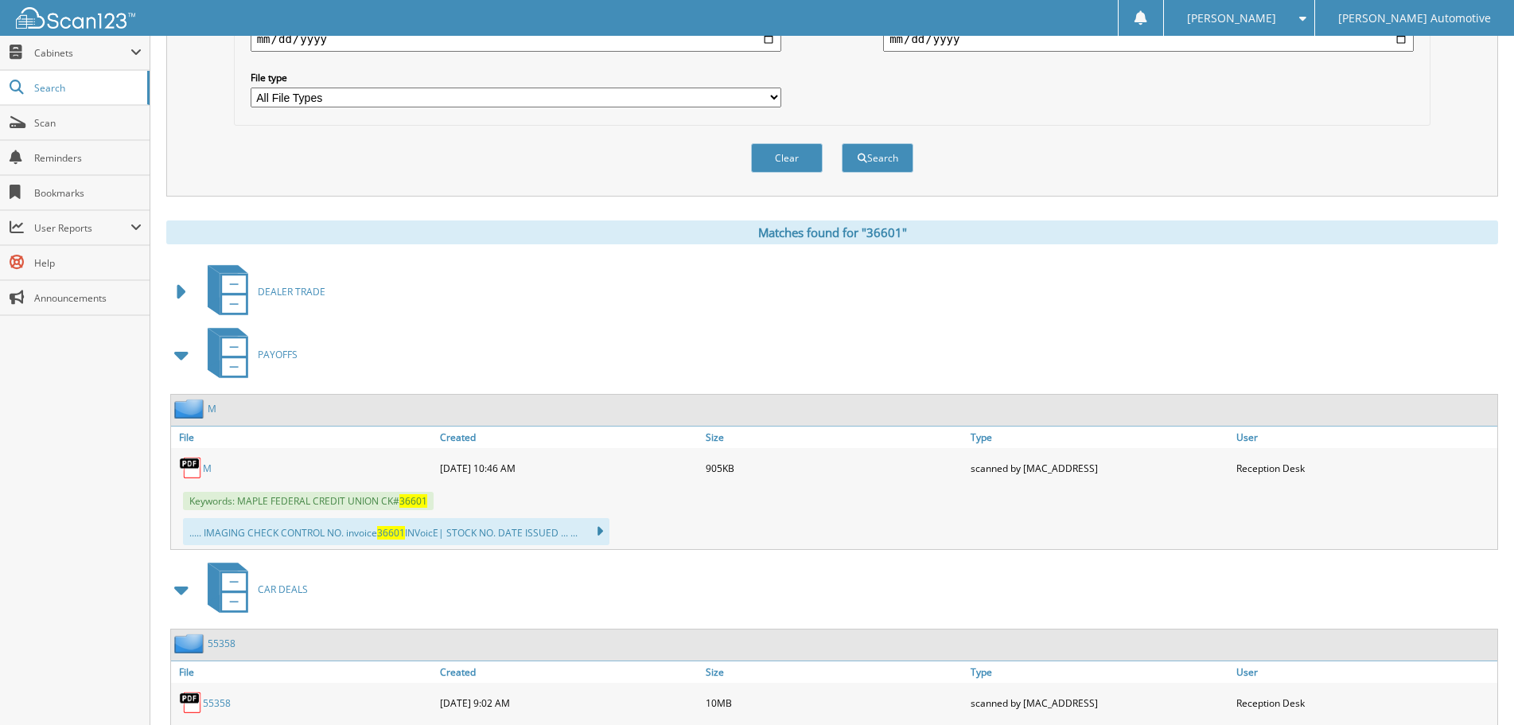
click at [183, 353] on span at bounding box center [182, 354] width 22 height 29
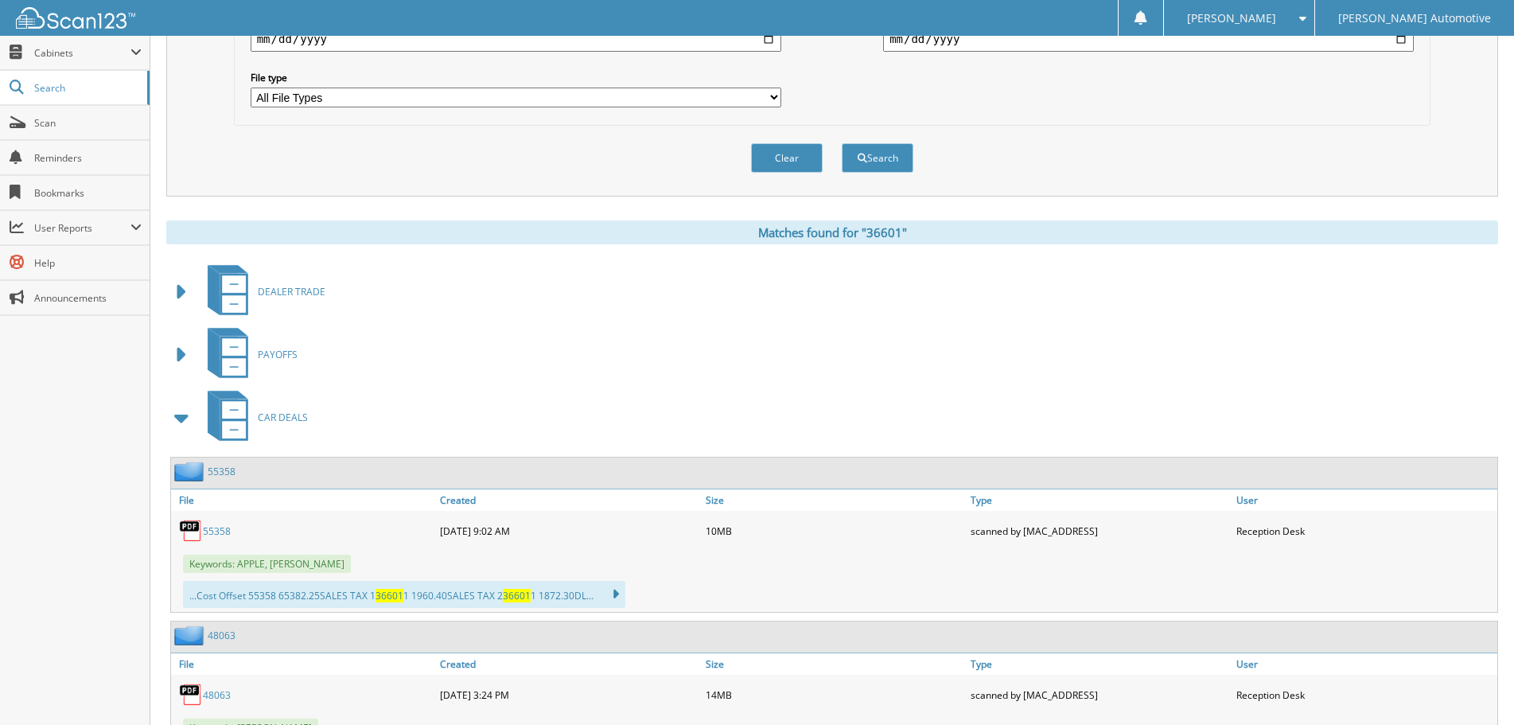
click at [185, 420] on span at bounding box center [182, 417] width 22 height 29
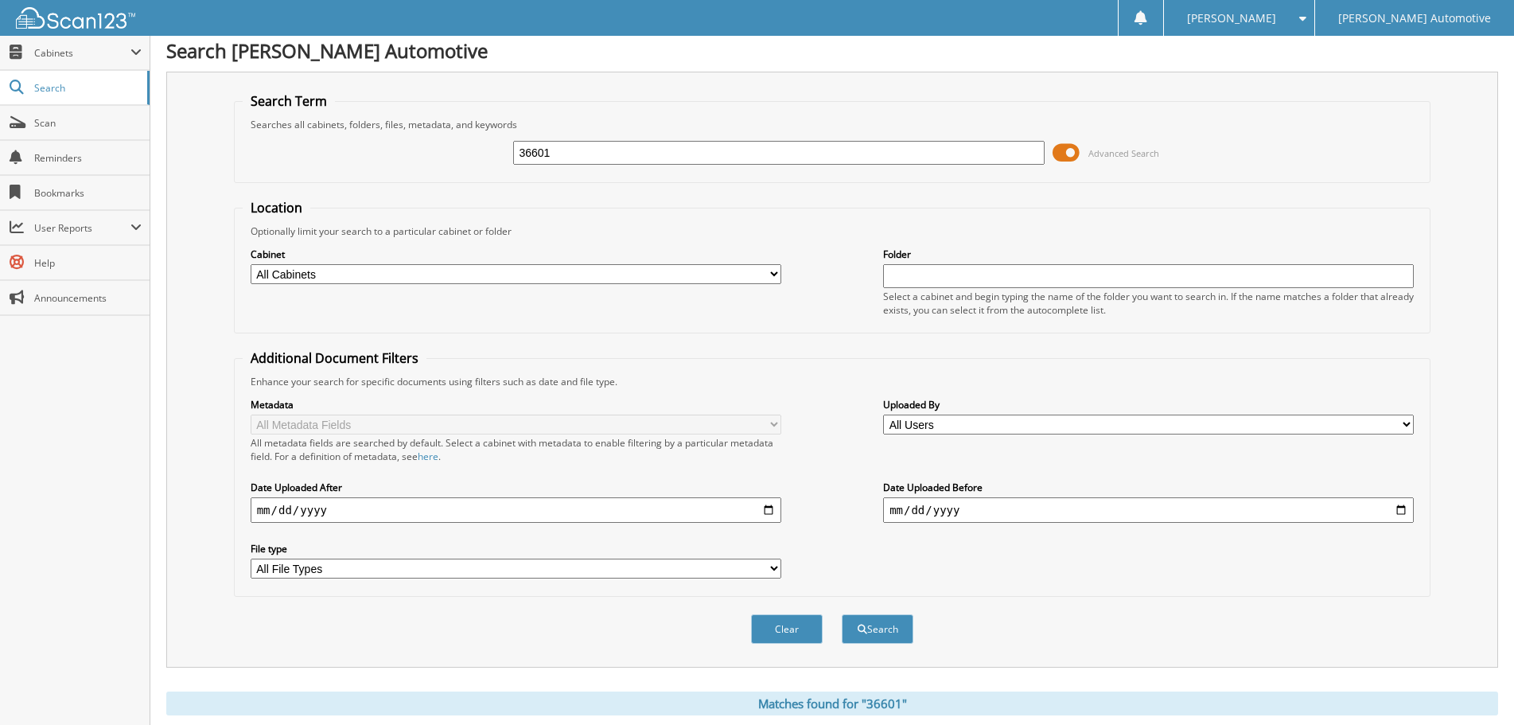
scroll to position [0, 0]
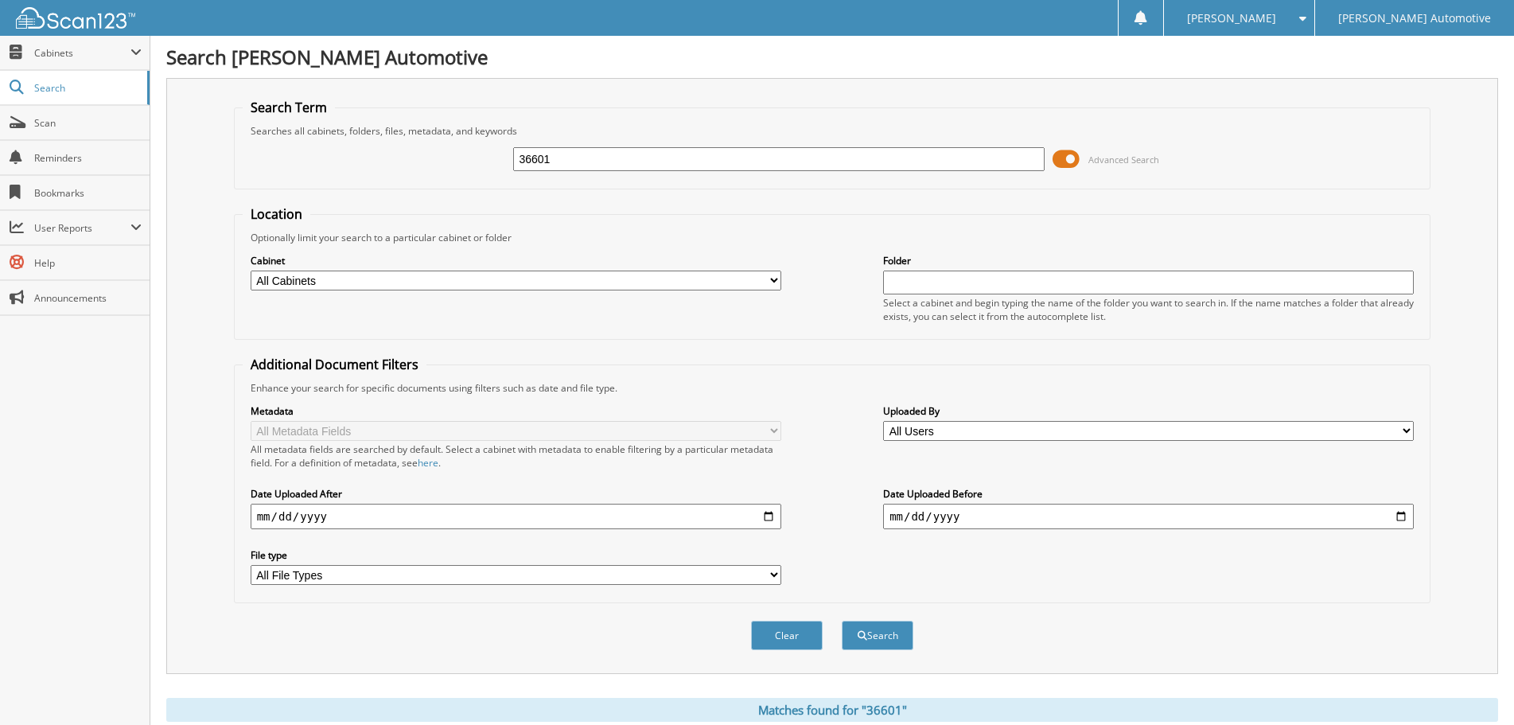
click at [562, 161] on input "36601" at bounding box center [778, 159] width 530 height 24
paste input "2"
type input "36621"
click at [841, 620] on button "Search" at bounding box center [877, 634] width 72 height 29
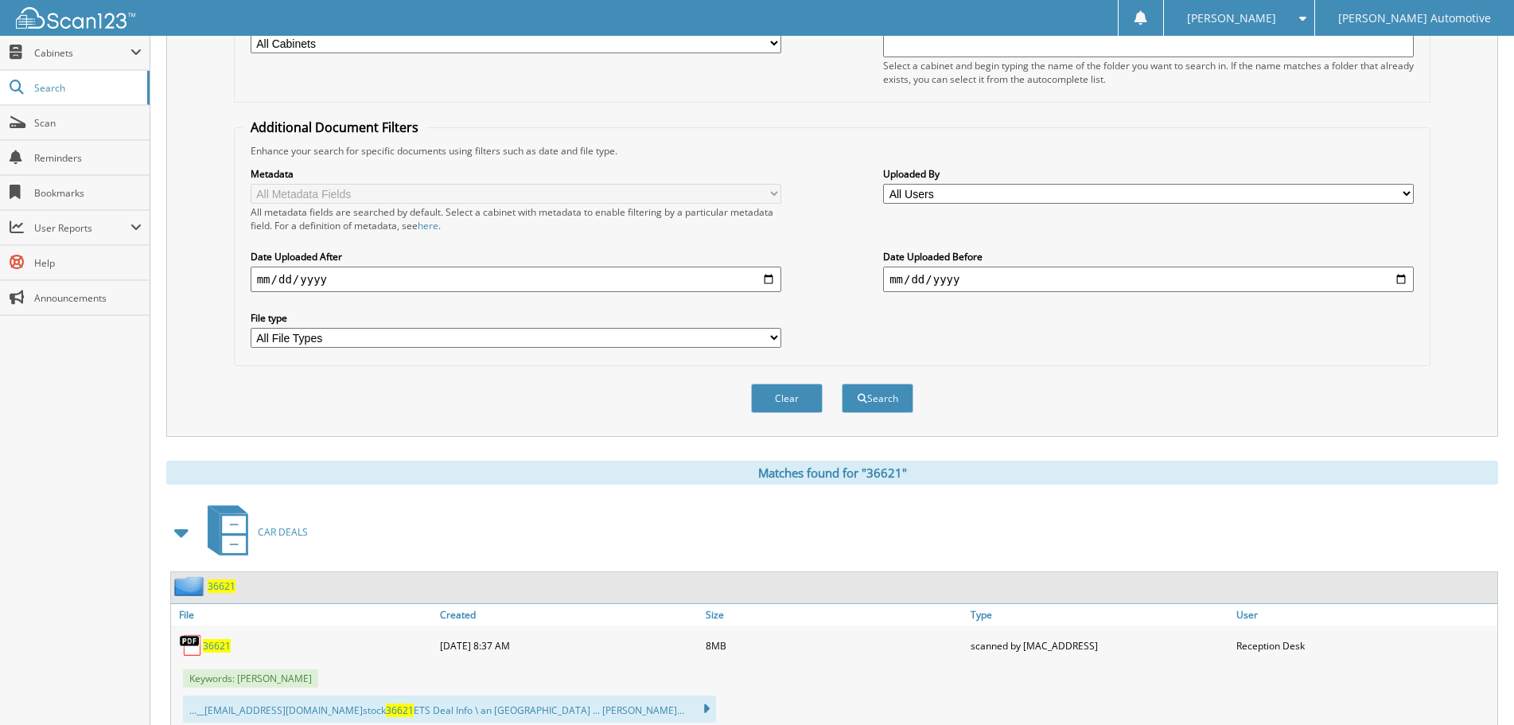
scroll to position [398, 0]
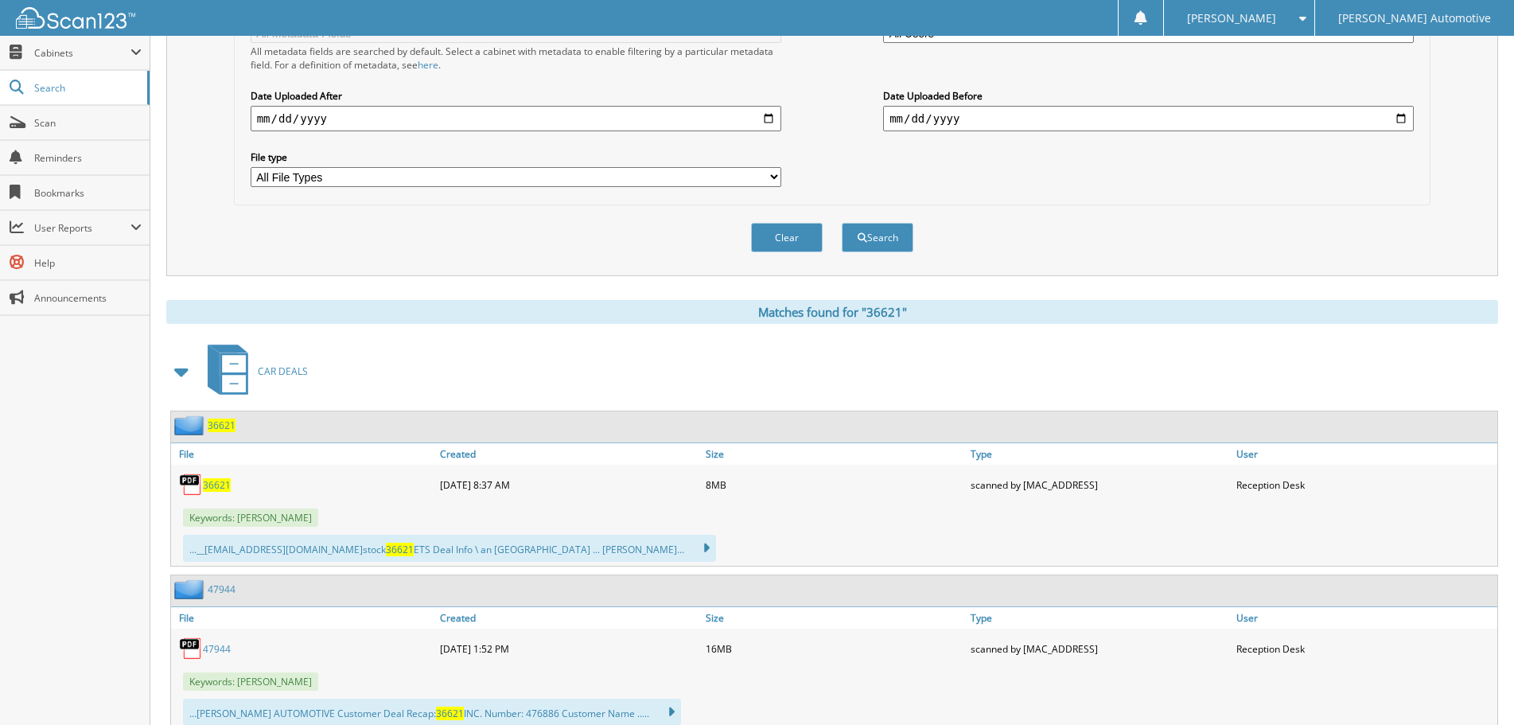
click at [184, 375] on span at bounding box center [182, 371] width 22 height 29
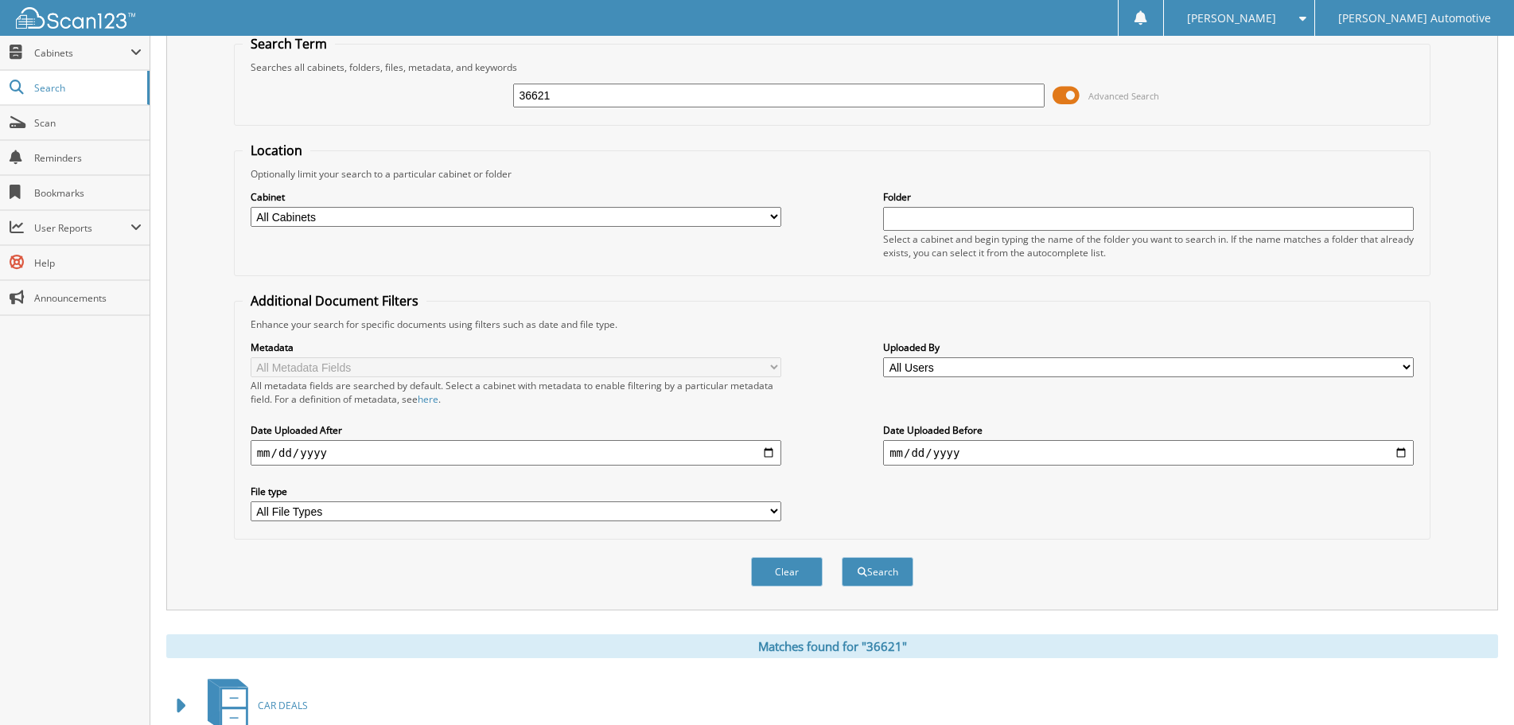
scroll to position [0, 0]
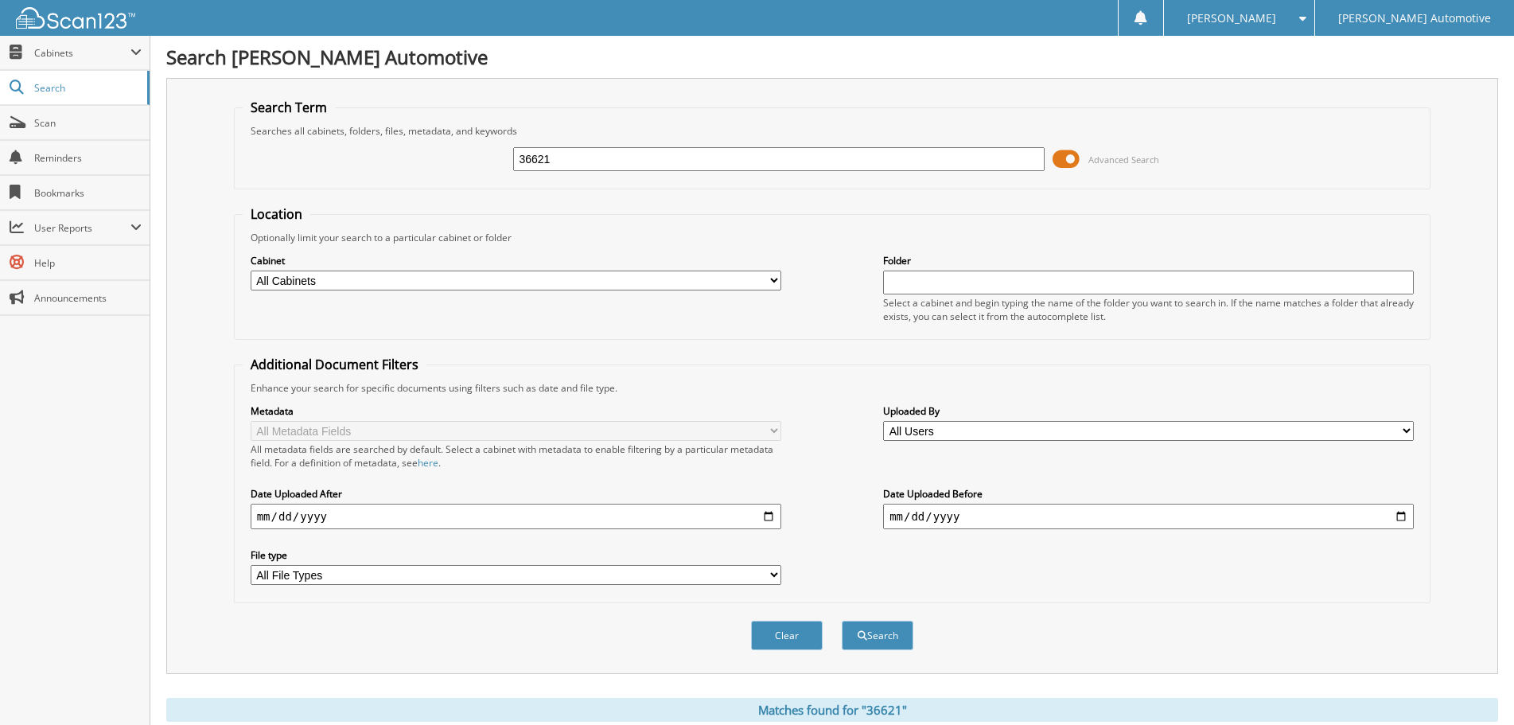
click at [638, 163] on input "36621" at bounding box center [778, 159] width 530 height 24
paste input "10"
type input "36610"
click at [841, 620] on button "Search" at bounding box center [877, 634] width 72 height 29
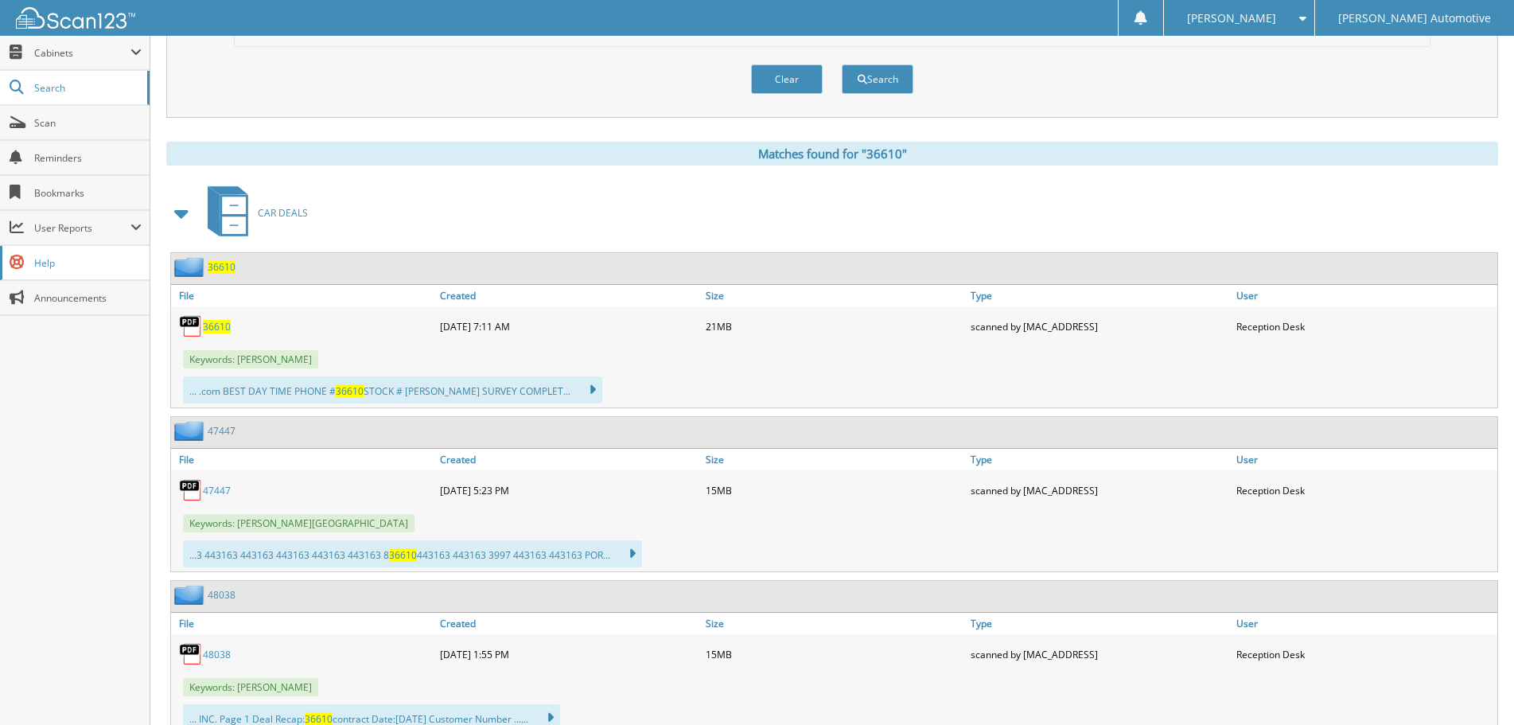
scroll to position [557, 0]
click at [177, 208] on span at bounding box center [182, 212] width 22 height 29
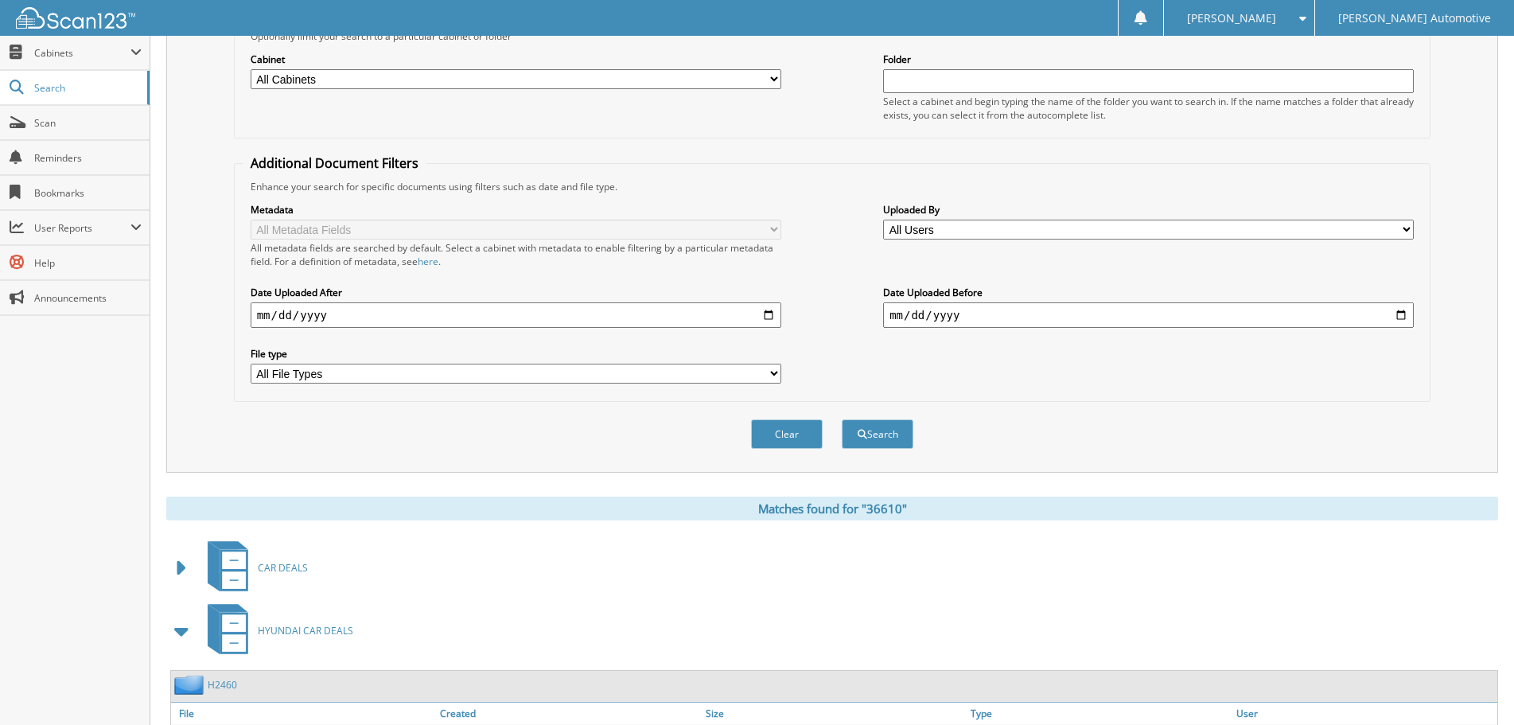
scroll to position [80, 0]
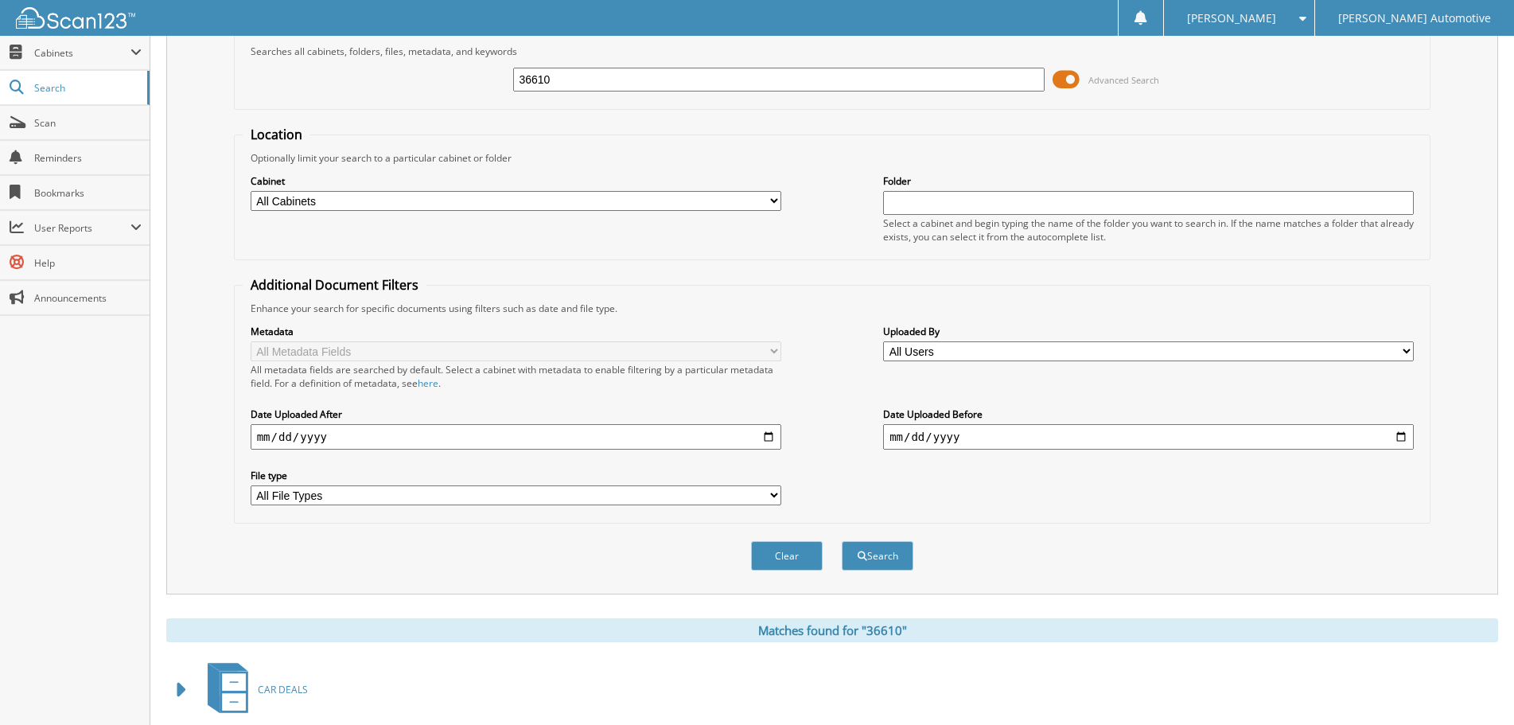
click at [568, 71] on input "36610" at bounding box center [778, 80] width 530 height 24
paste input "8"
type input "36618"
click at [841, 541] on button "Search" at bounding box center [877, 555] width 72 height 29
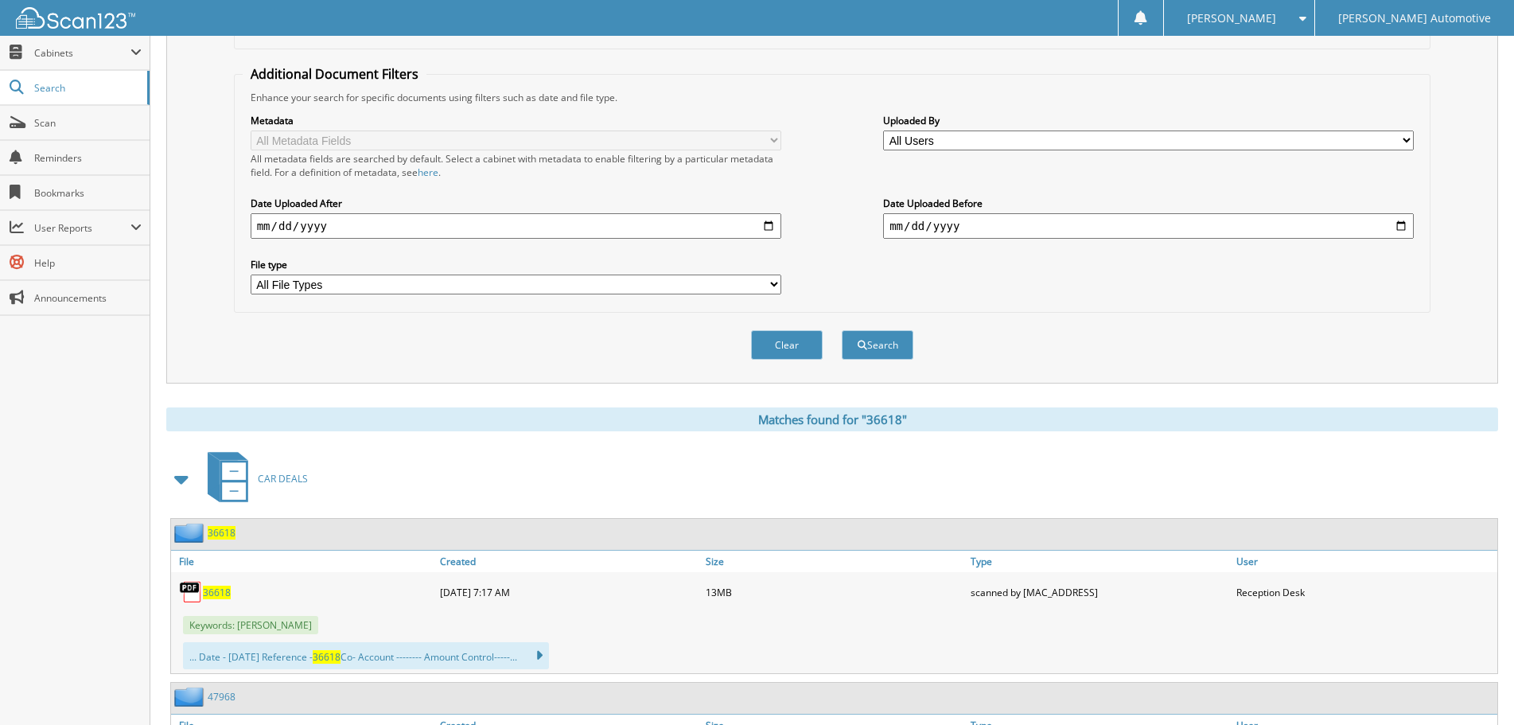
scroll to position [318, 0]
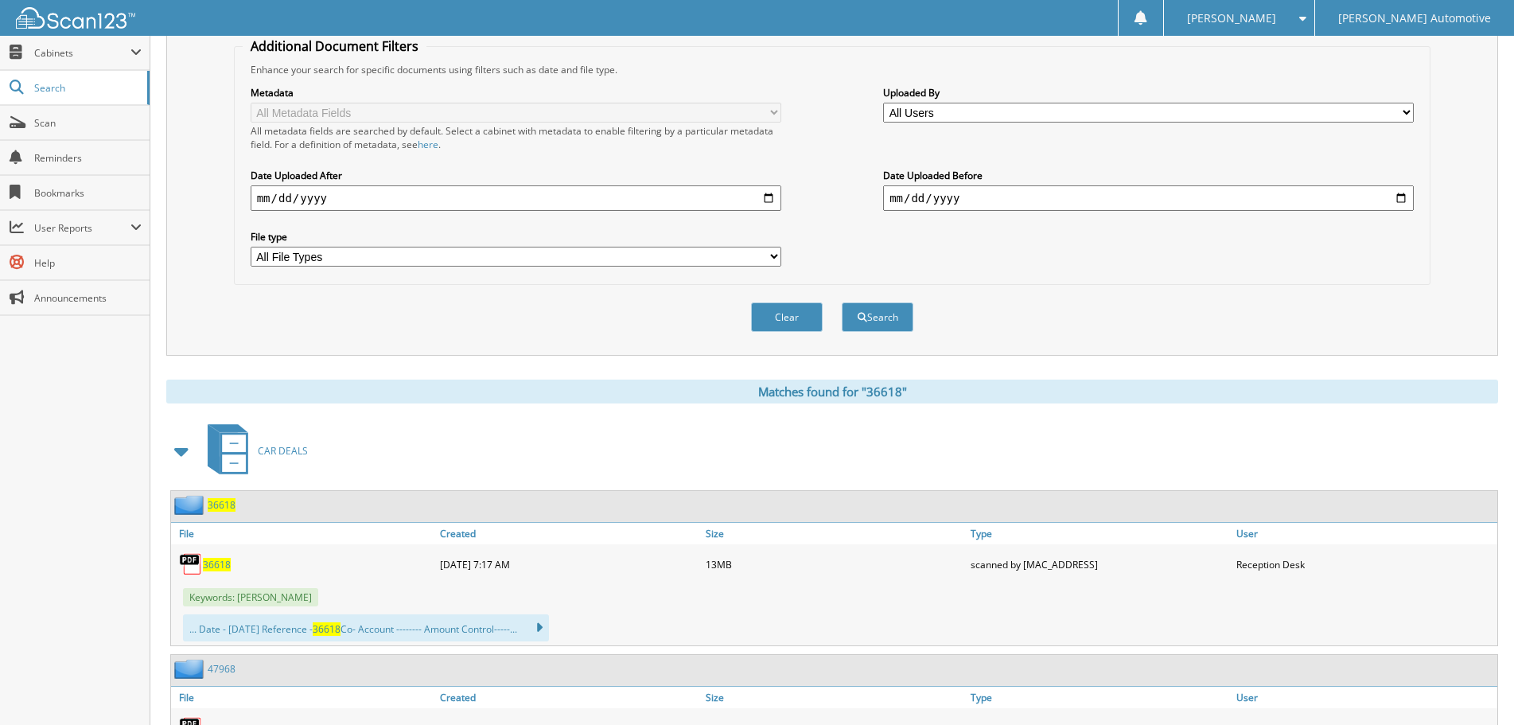
click at [185, 449] on span at bounding box center [182, 451] width 22 height 29
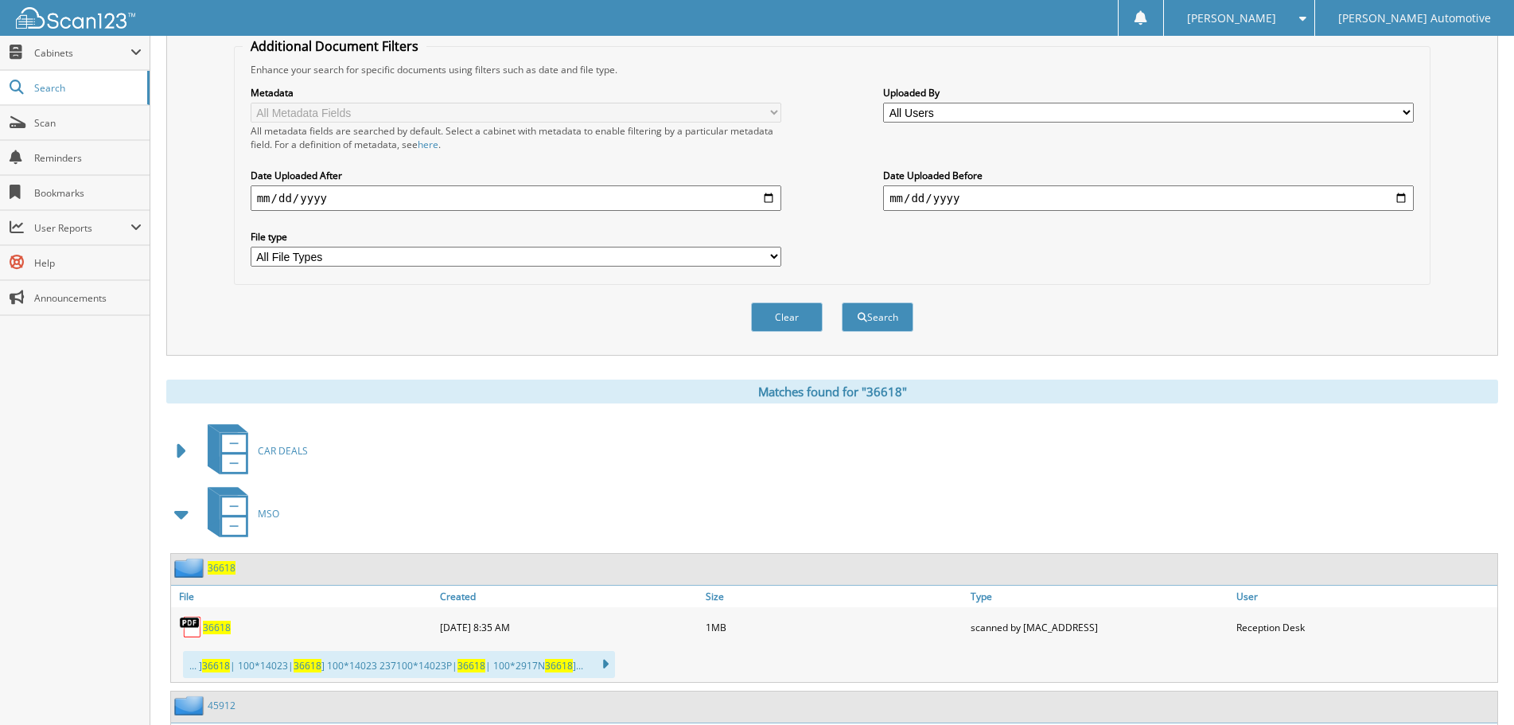
click at [183, 511] on span at bounding box center [182, 513] width 22 height 29
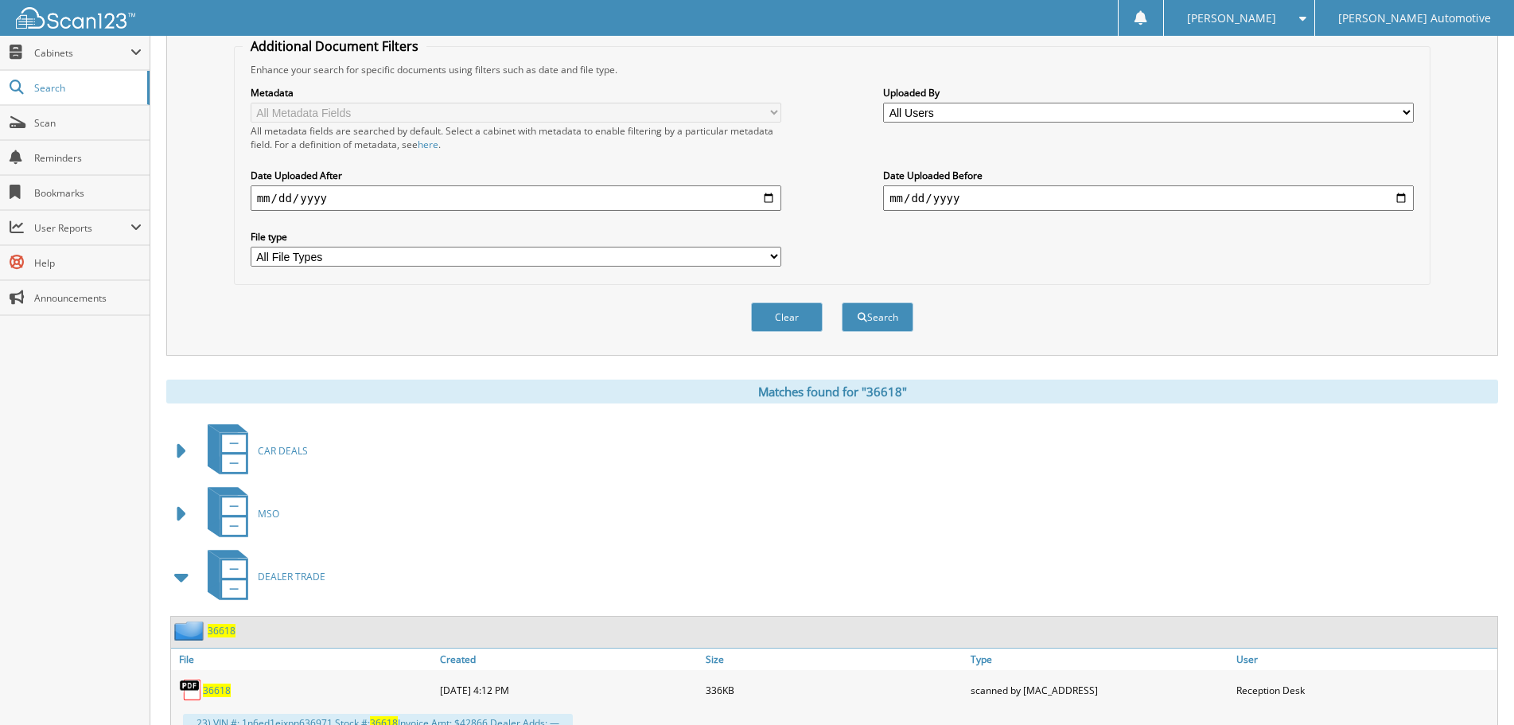
scroll to position [398, 0]
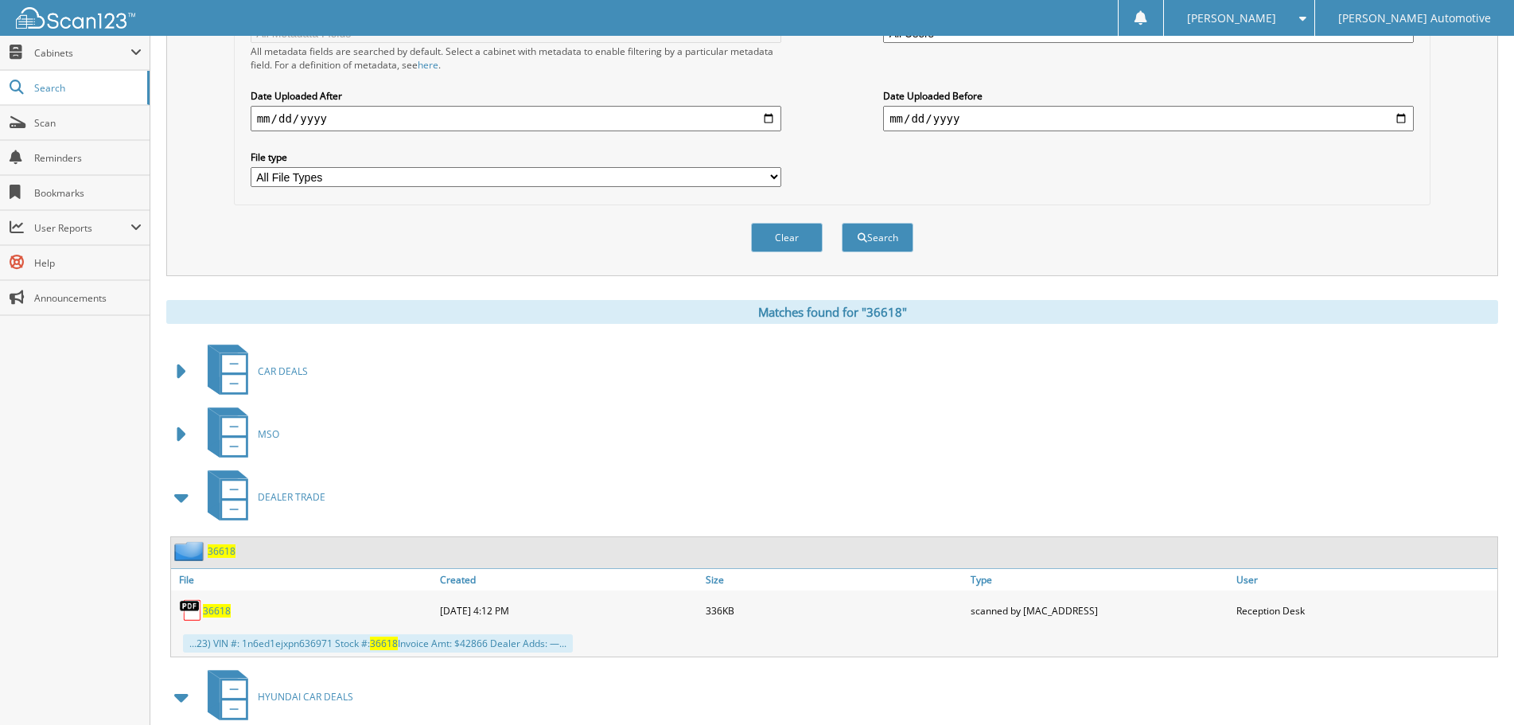
click at [185, 499] on span at bounding box center [182, 497] width 22 height 29
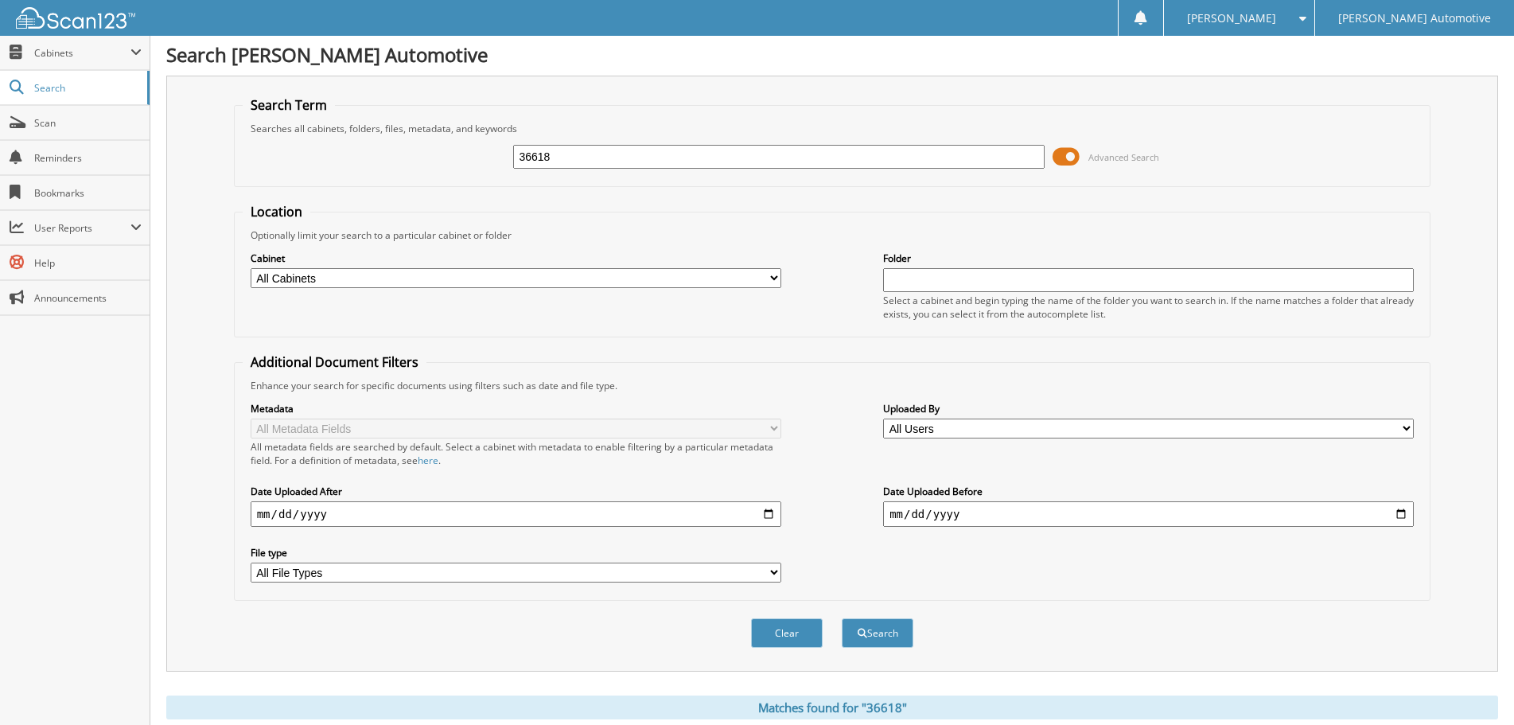
scroll to position [0, 0]
click at [592, 156] on input "36618" at bounding box center [778, 159] width 530 height 24
click at [592, 157] on input "36618" at bounding box center [778, 159] width 530 height 24
paste input "20"
type input "36620"
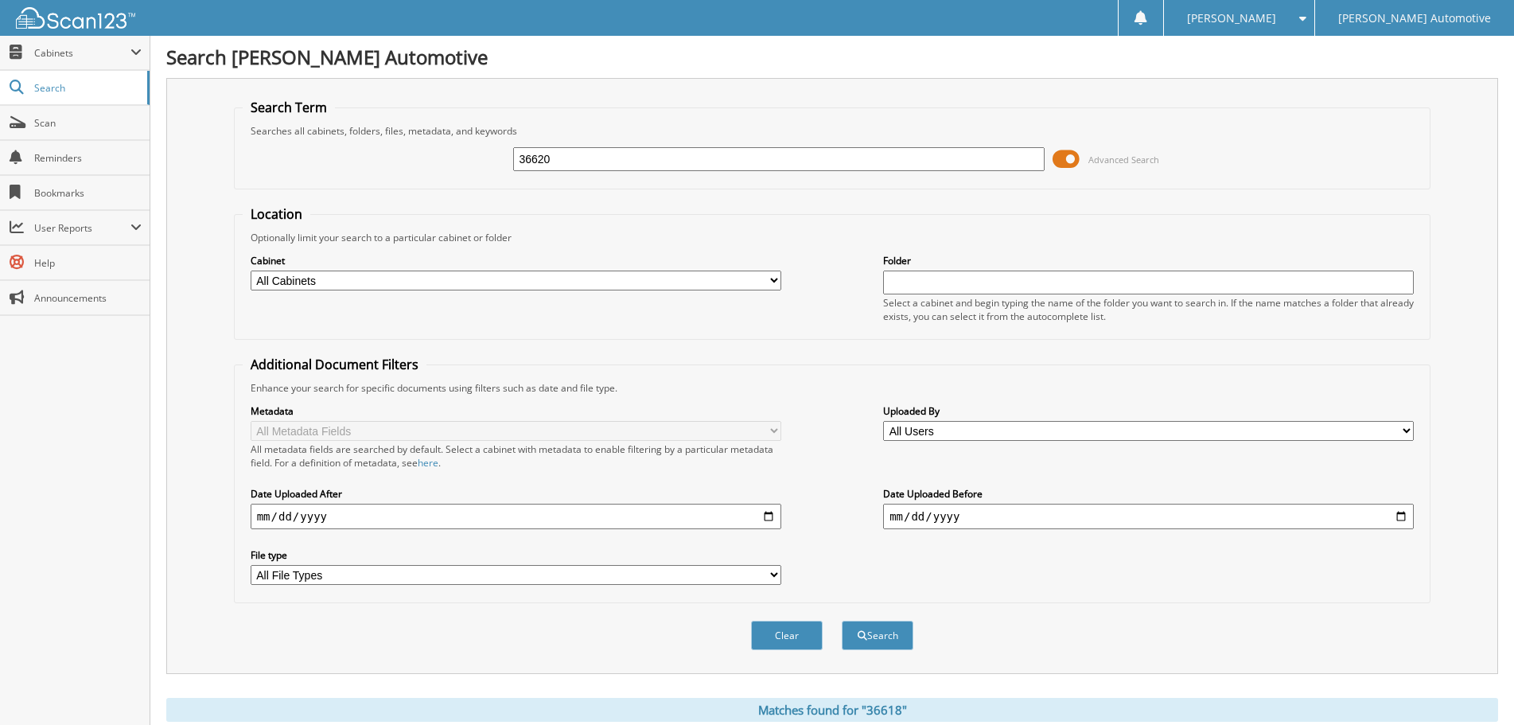
click at [841, 620] on button "Search" at bounding box center [877, 634] width 72 height 29
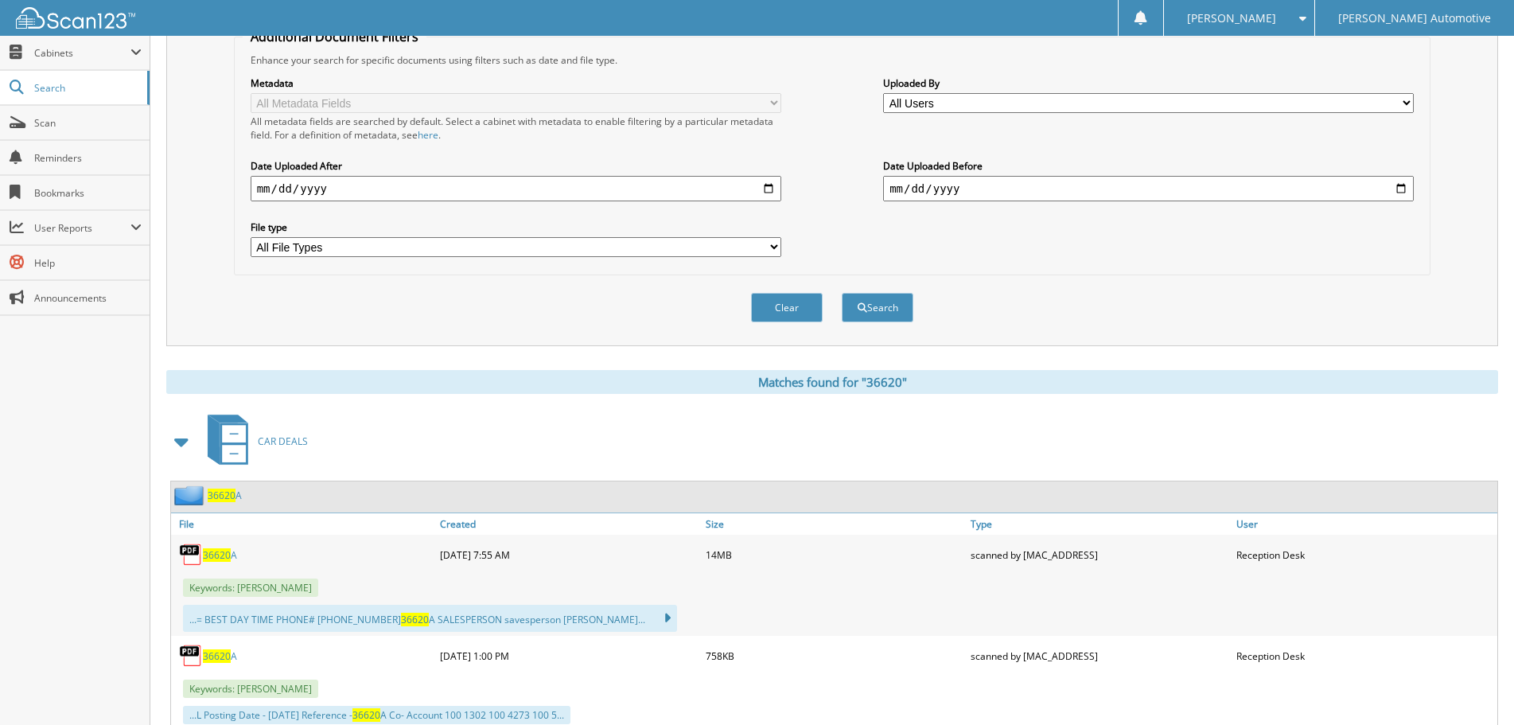
scroll to position [477, 0]
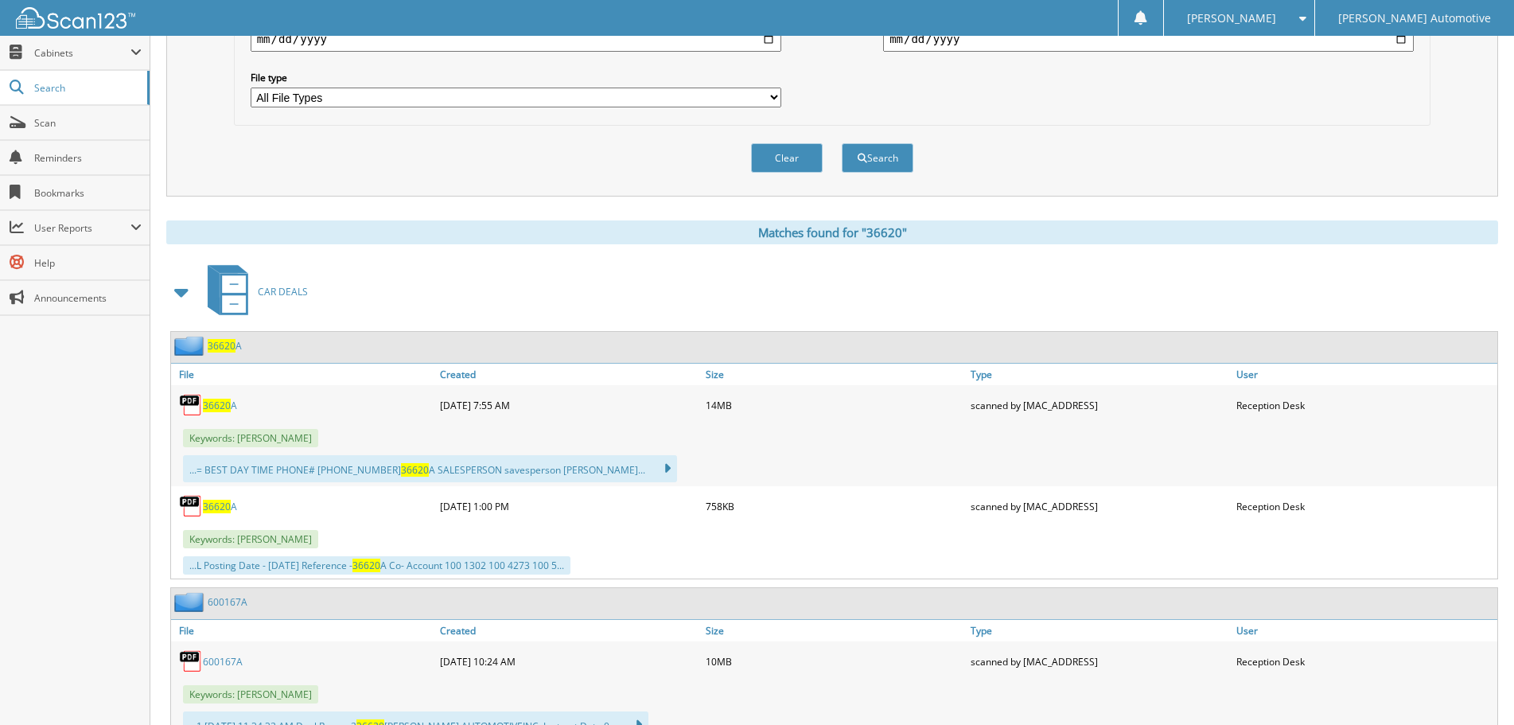
click at [190, 286] on span at bounding box center [182, 292] width 22 height 29
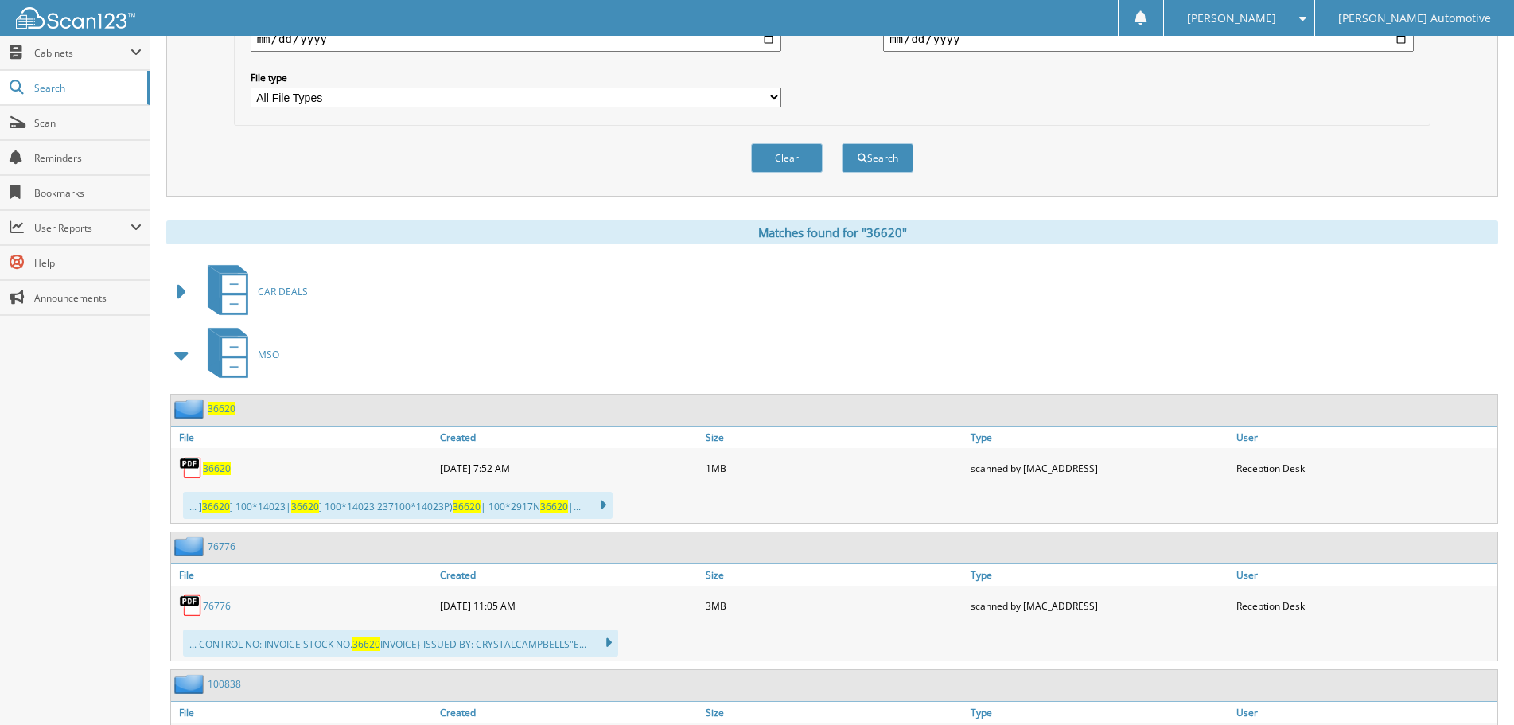
click at [183, 355] on span at bounding box center [182, 354] width 22 height 29
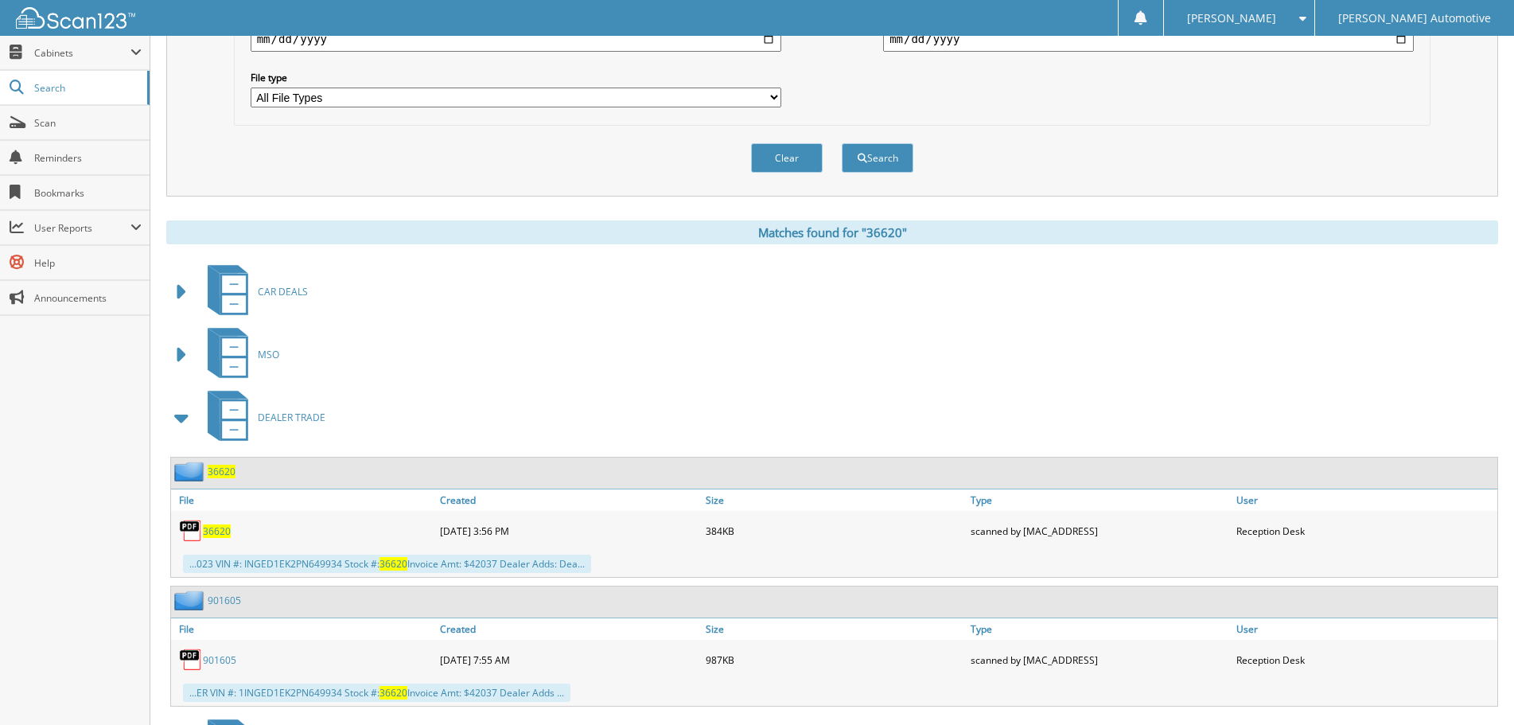
click at [183, 415] on span at bounding box center [182, 417] width 22 height 29
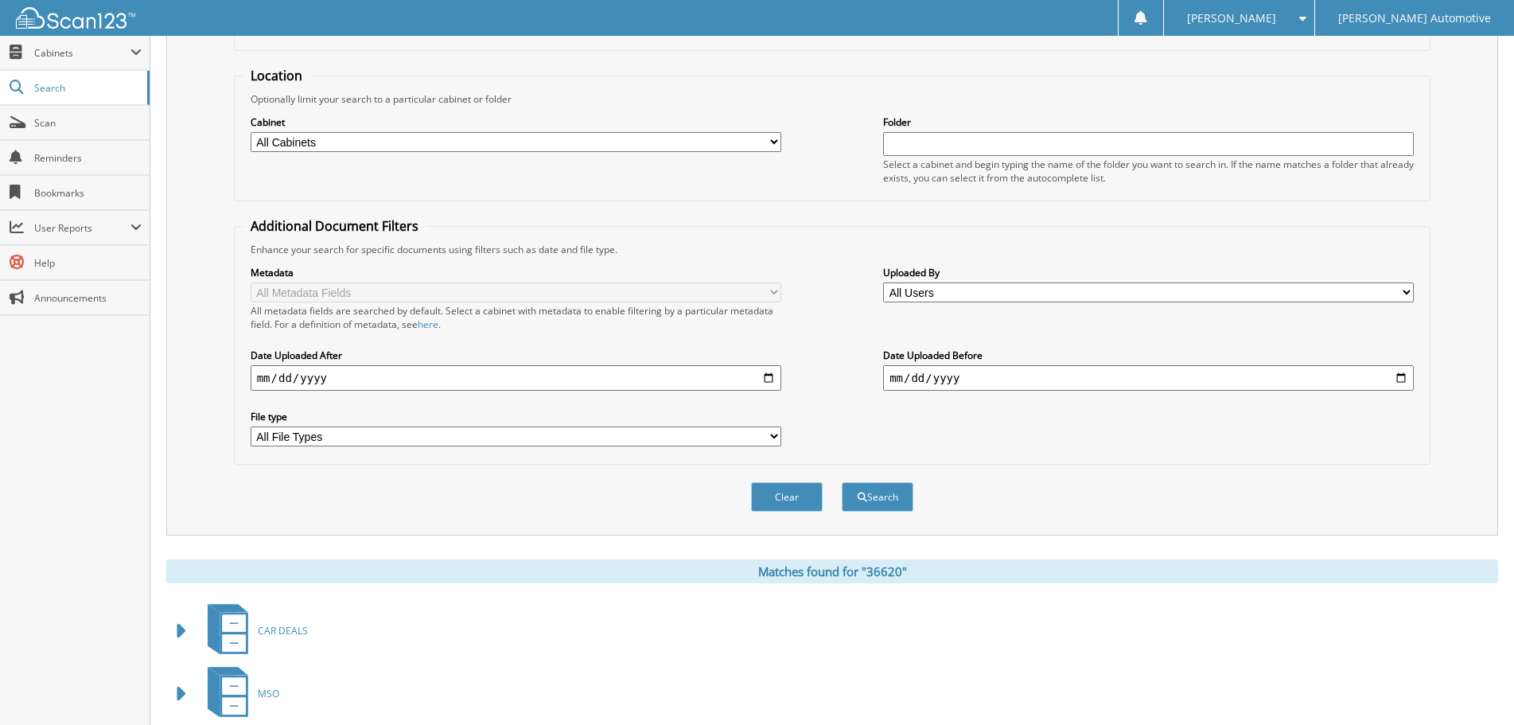
scroll to position [0, 0]
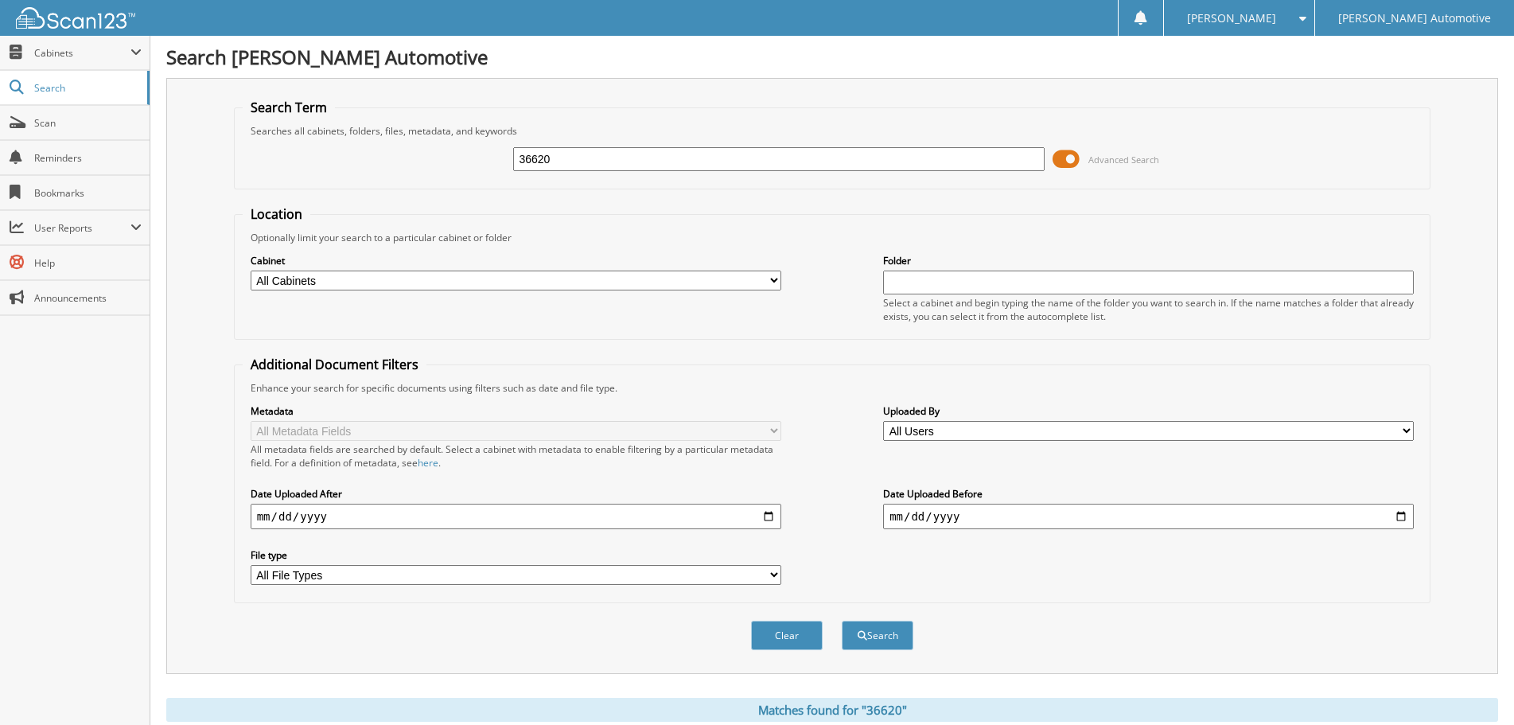
click at [556, 166] on input "36620" at bounding box center [778, 159] width 530 height 24
paste input "3"
type input "36630"
click at [841, 620] on button "Search" at bounding box center [877, 634] width 72 height 29
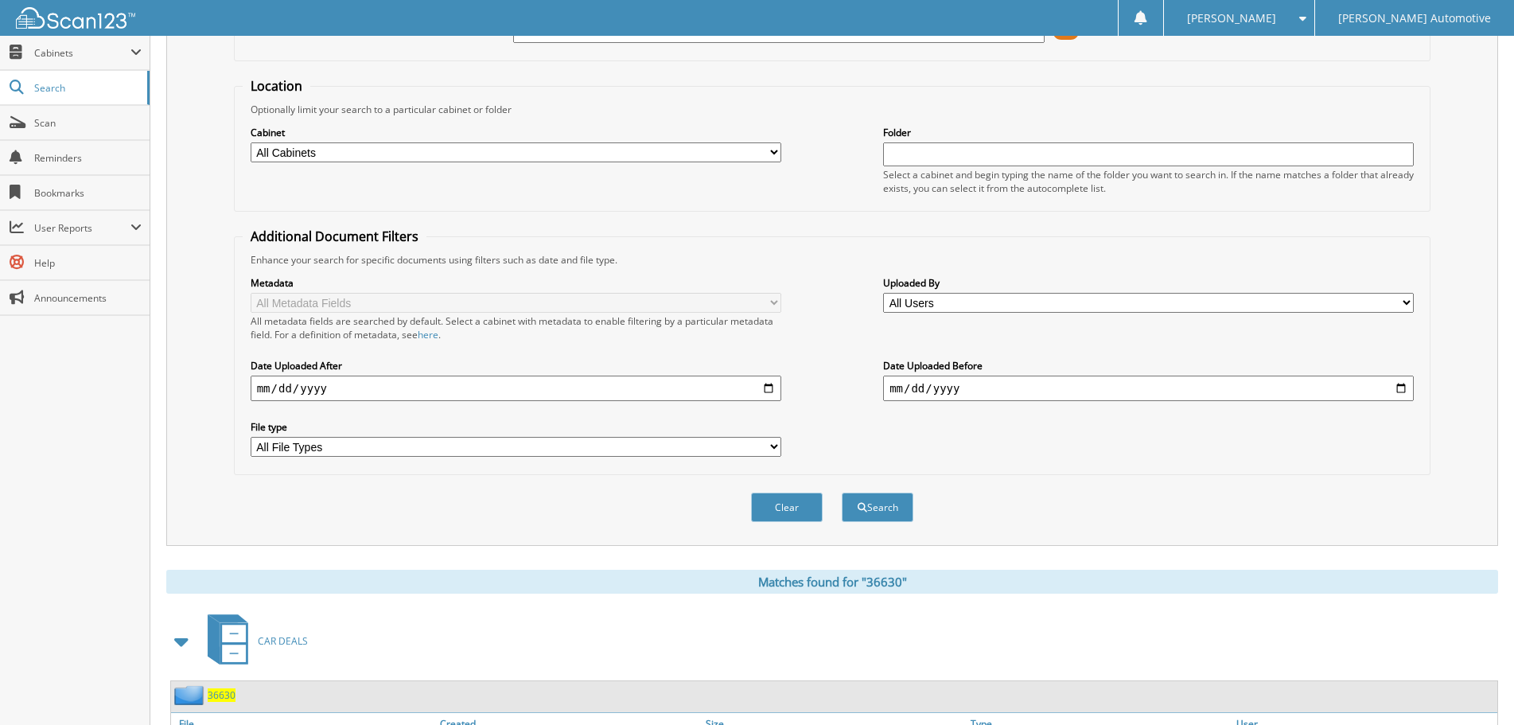
scroll to position [318, 0]
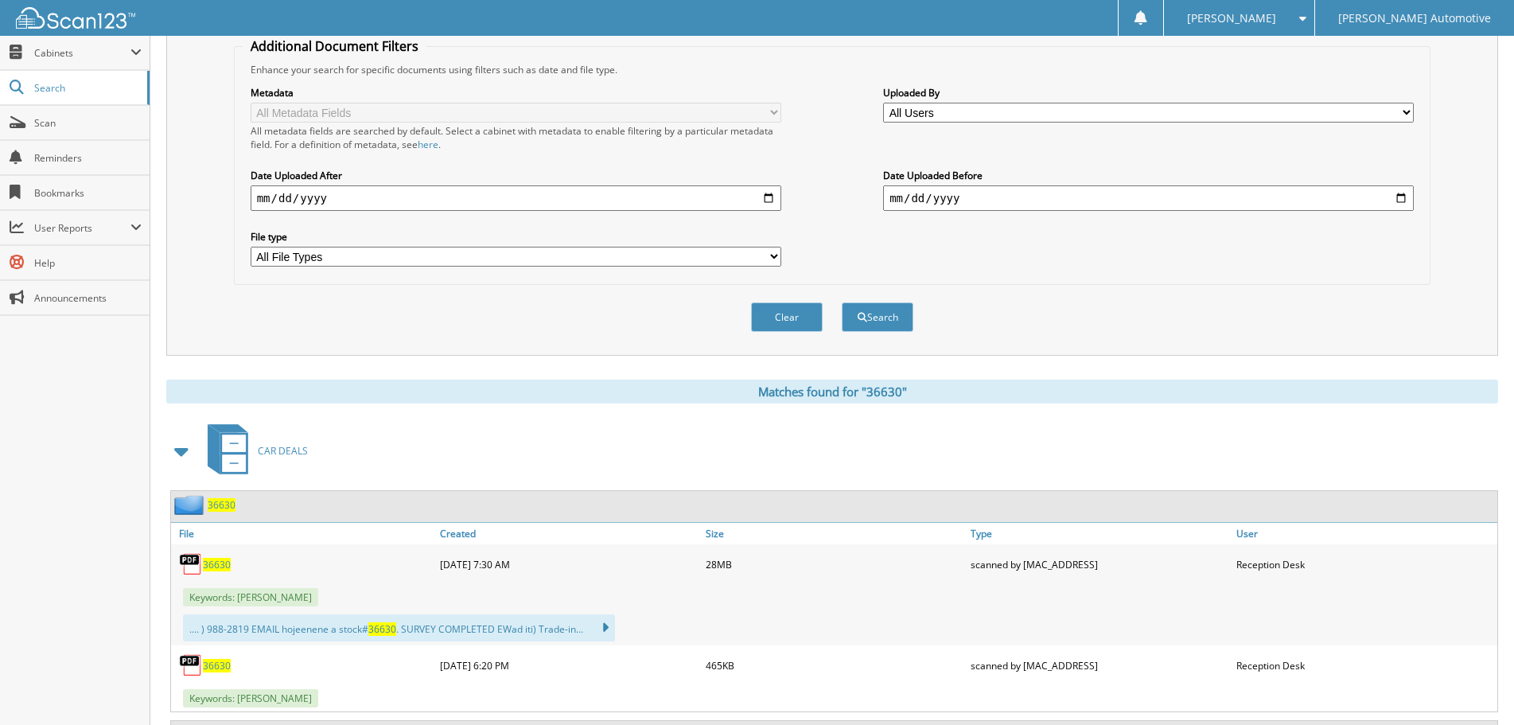
click at [177, 453] on span at bounding box center [182, 451] width 22 height 29
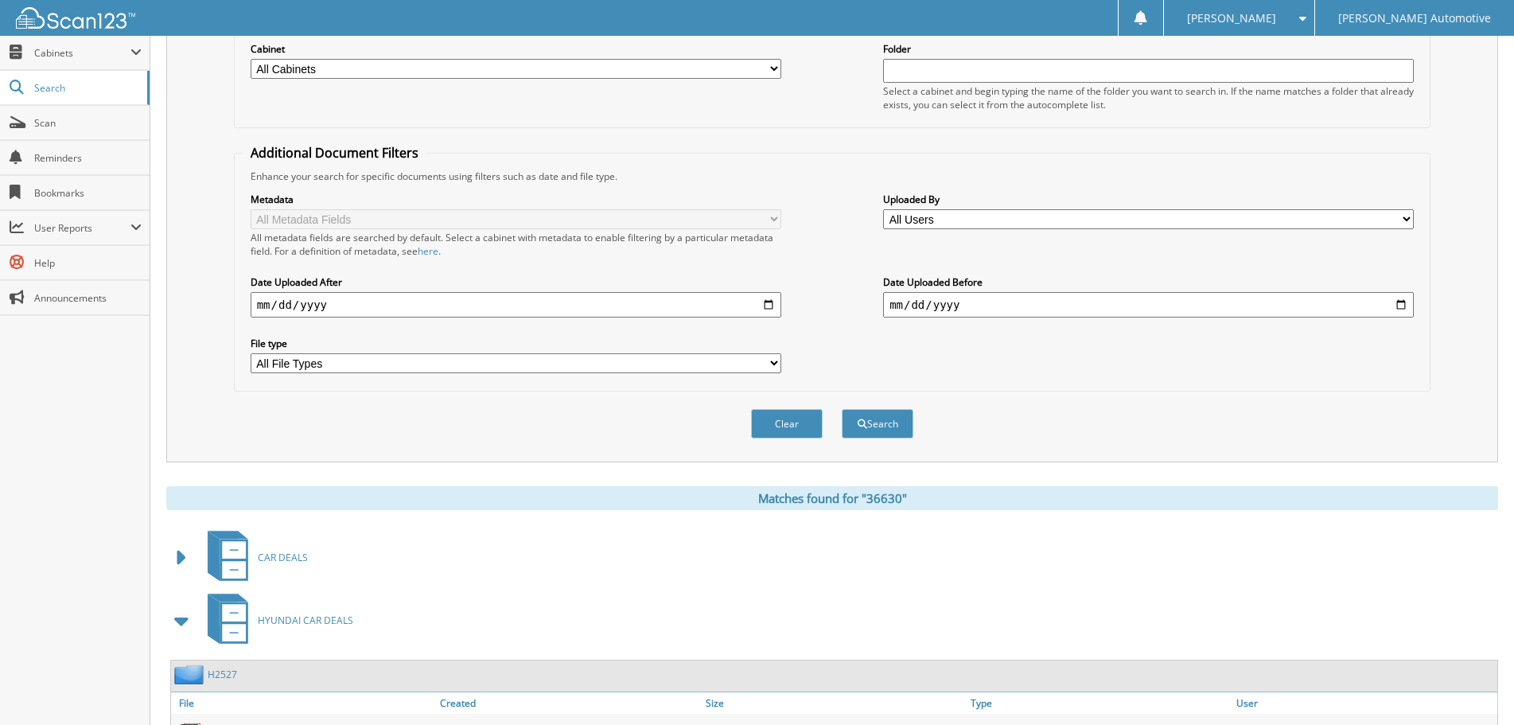
scroll to position [0, 0]
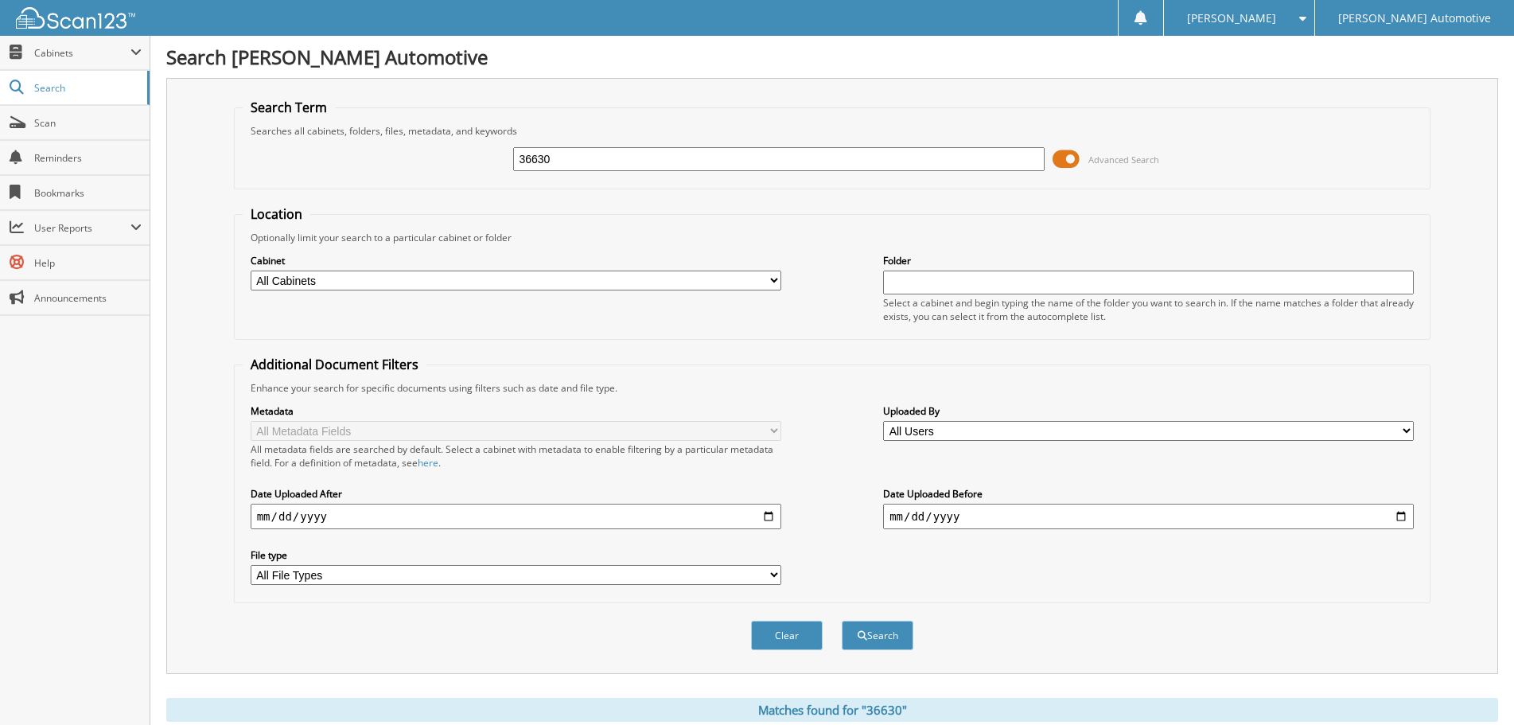
click at [591, 162] on input "36630" at bounding box center [778, 159] width 530 height 24
paste input "19"
type input "36619"
click at [841, 620] on button "Search" at bounding box center [877, 634] width 72 height 29
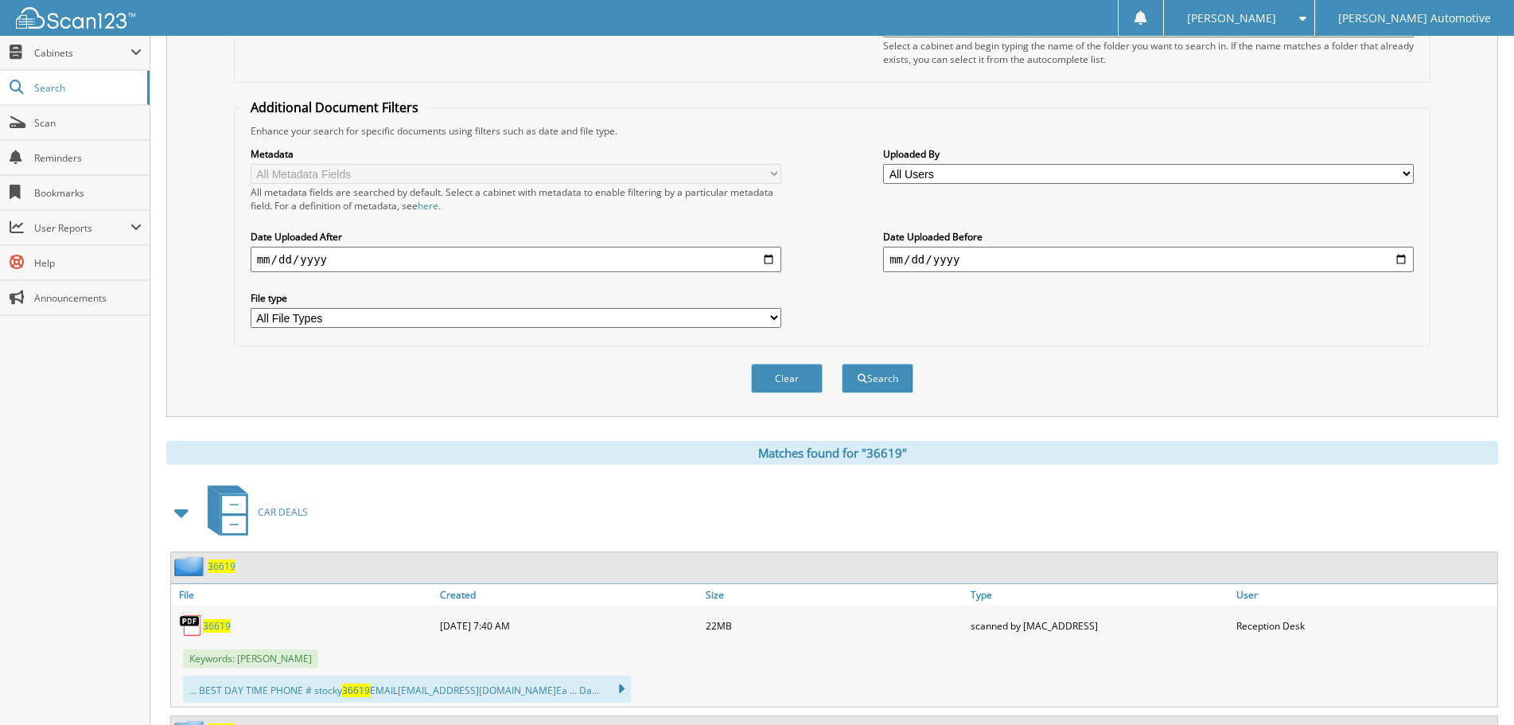
scroll to position [318, 0]
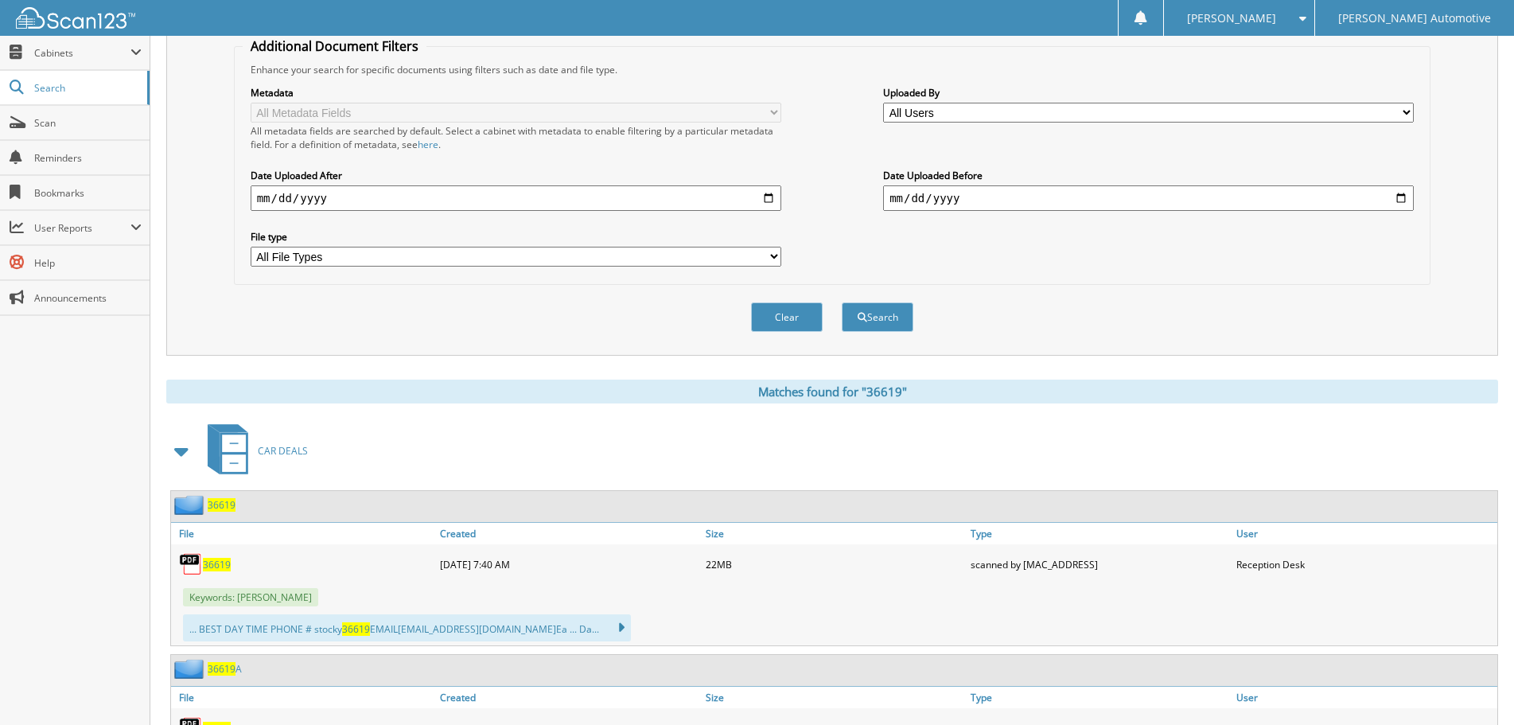
click at [181, 449] on span at bounding box center [182, 451] width 22 height 29
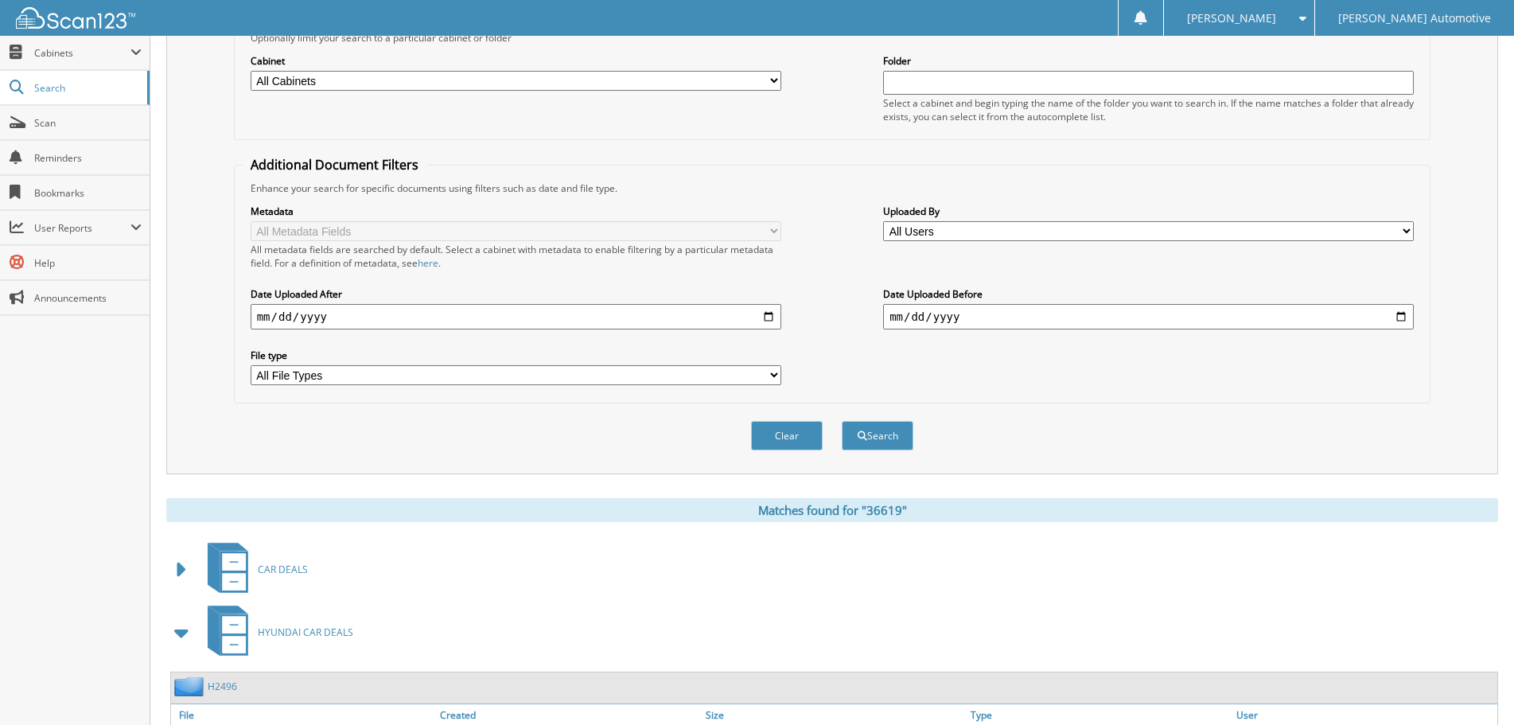
scroll to position [80, 0]
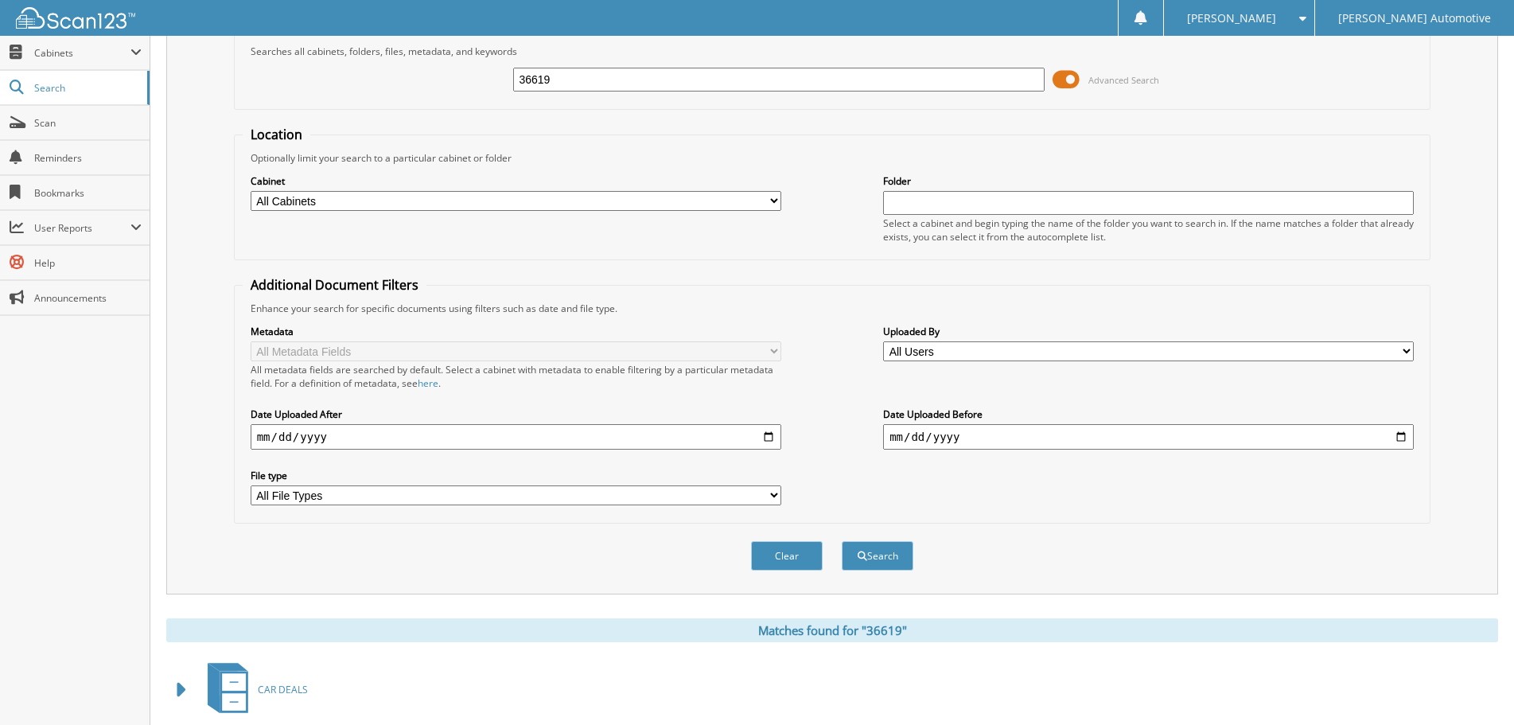
click at [577, 82] on input "36619" at bounding box center [778, 80] width 530 height 24
paste input "25"
type input "36625"
click at [841, 541] on button "Search" at bounding box center [877, 555] width 72 height 29
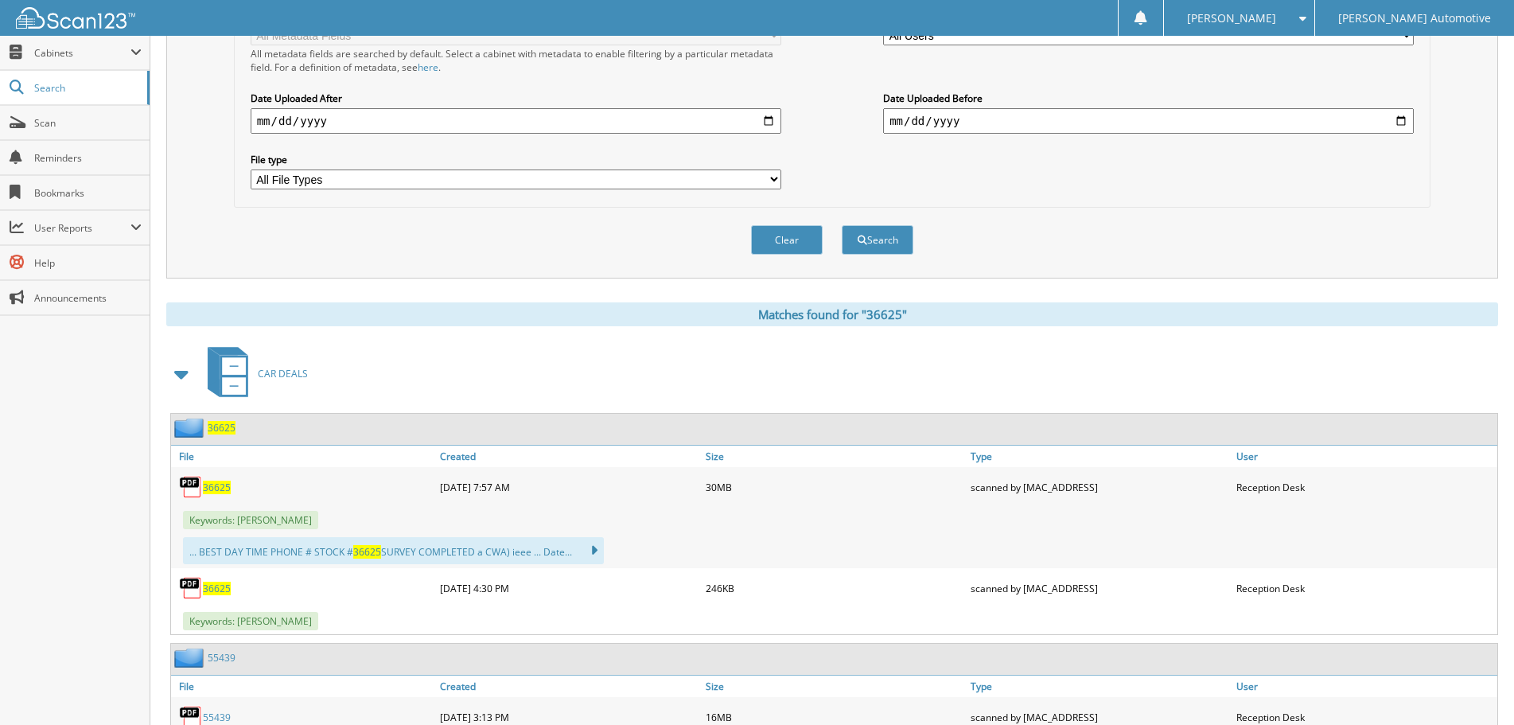
scroll to position [477, 0]
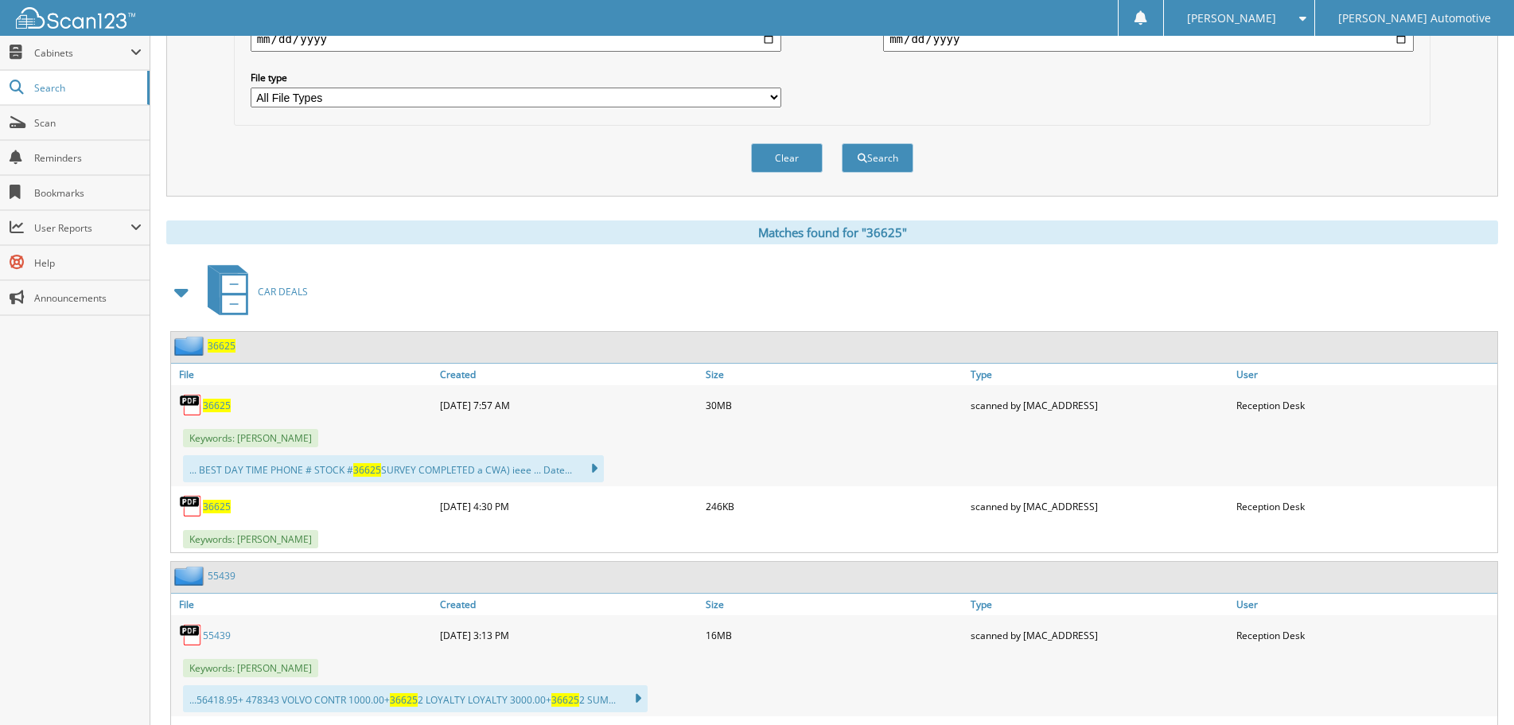
click at [185, 298] on span at bounding box center [182, 292] width 22 height 29
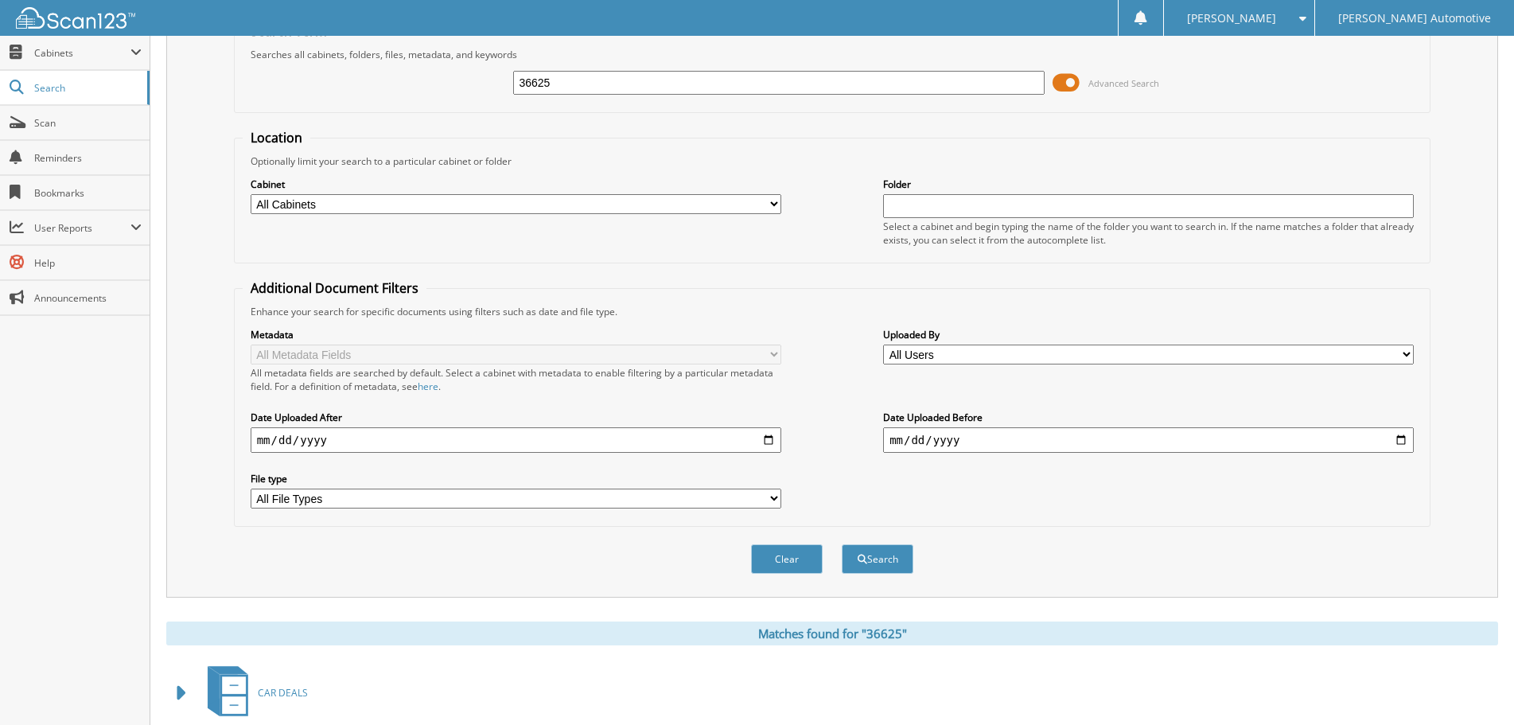
scroll to position [0, 0]
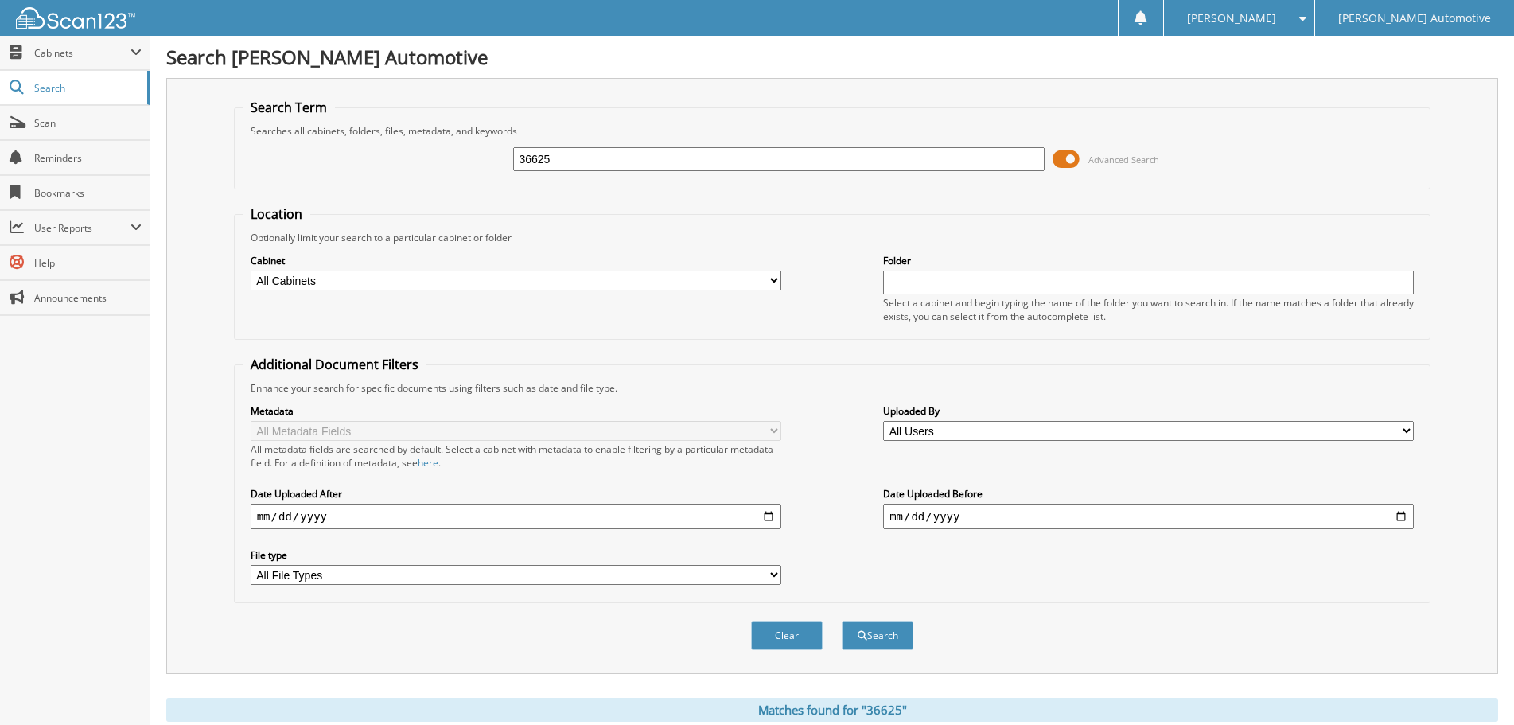
click at [572, 162] on input "36625" at bounding box center [778, 159] width 530 height 24
paste input "04"
type input "36604"
click at [841, 620] on button "Search" at bounding box center [877, 634] width 72 height 29
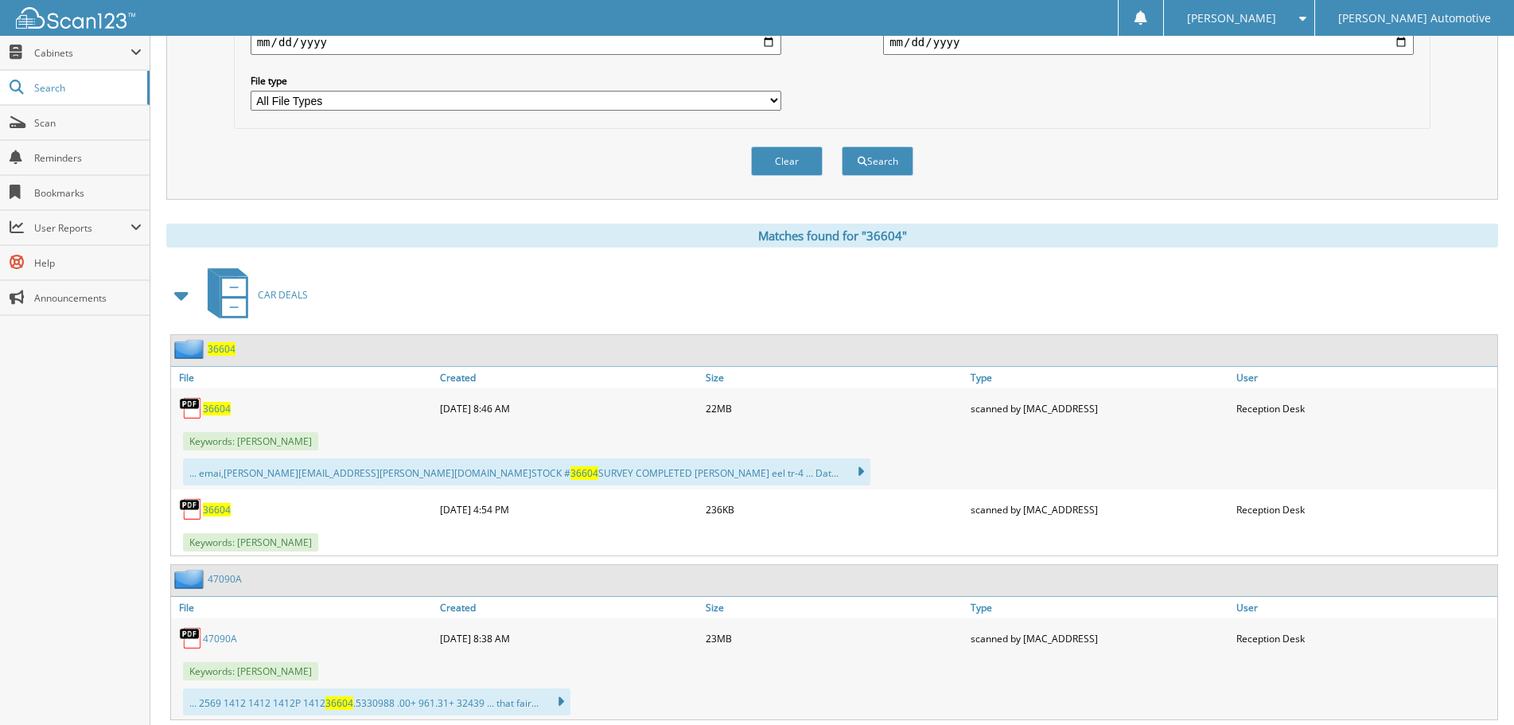
scroll to position [557, 0]
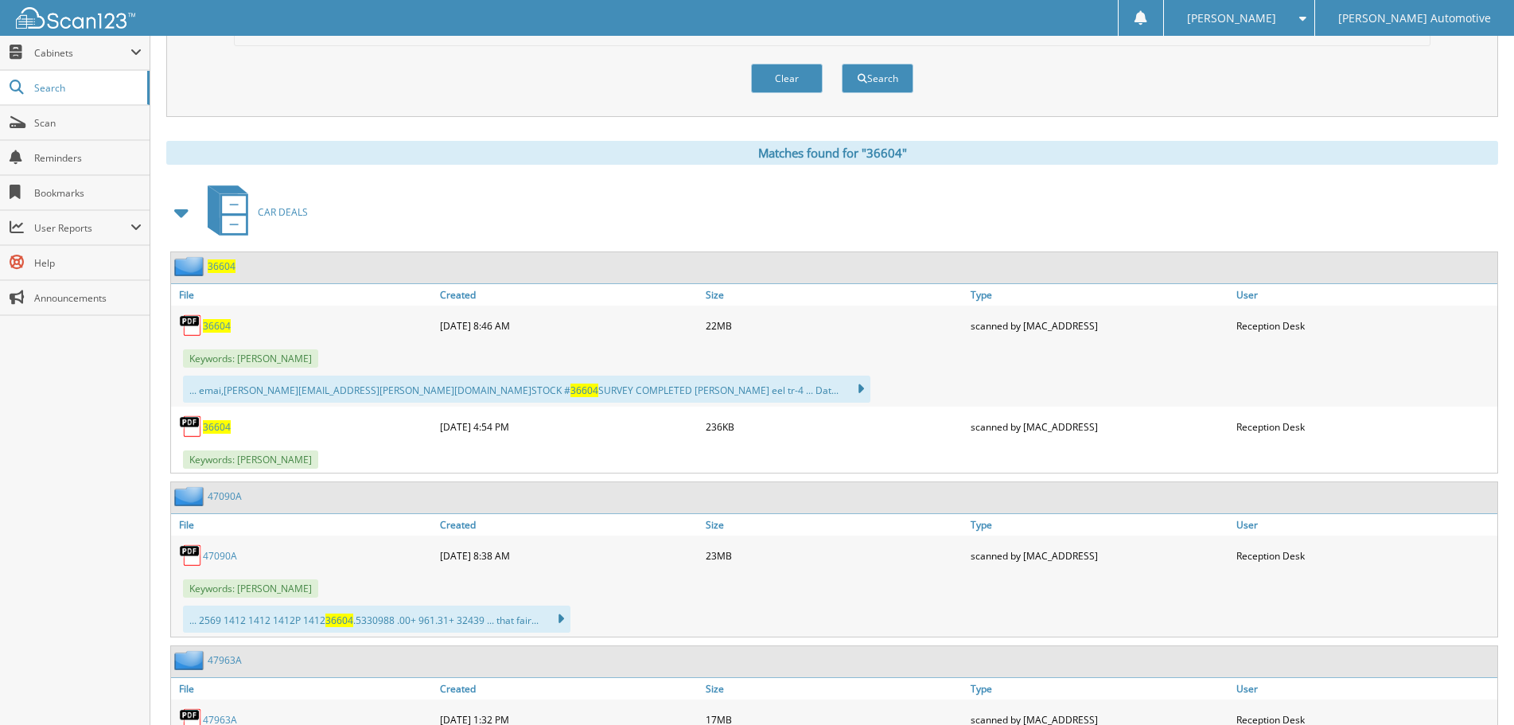
click at [191, 217] on span at bounding box center [182, 212] width 22 height 29
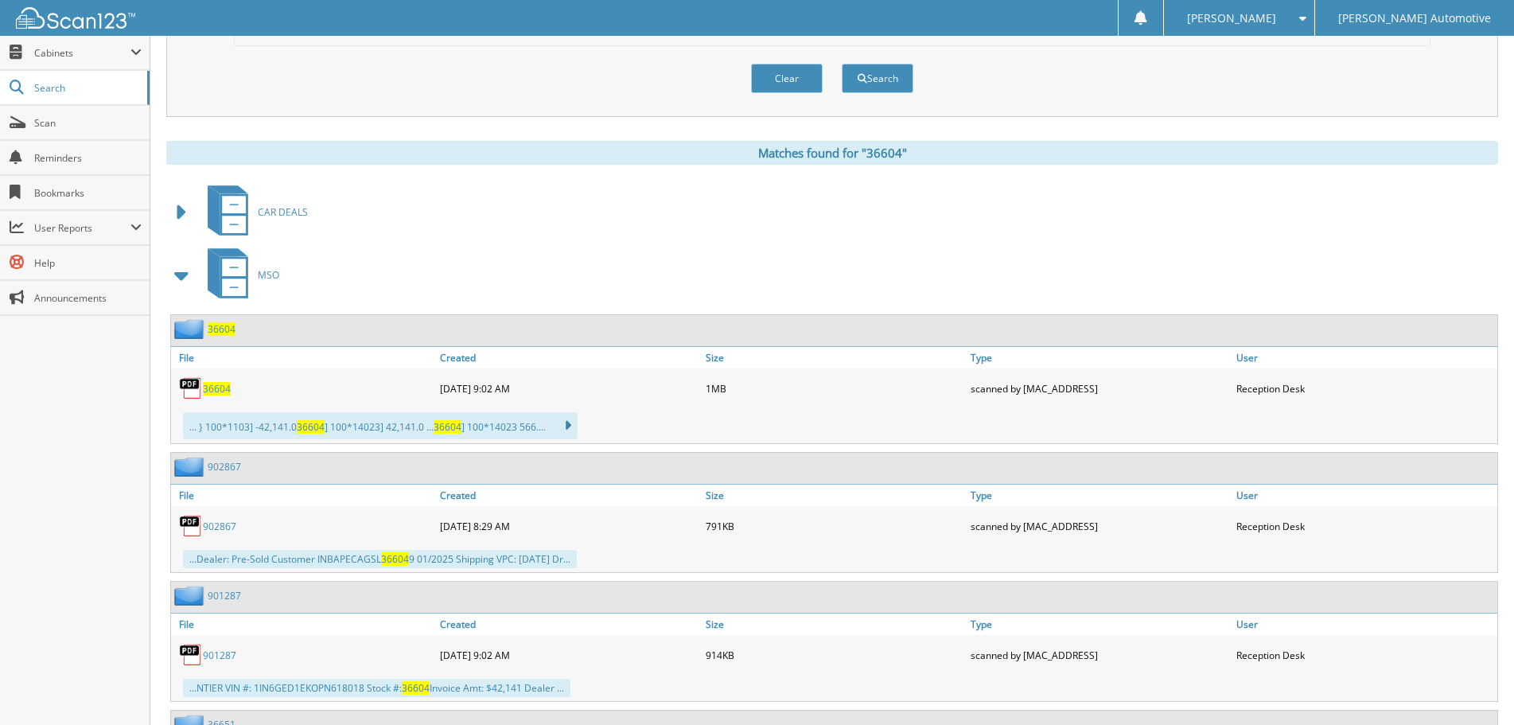
click at [185, 280] on span at bounding box center [182, 275] width 22 height 29
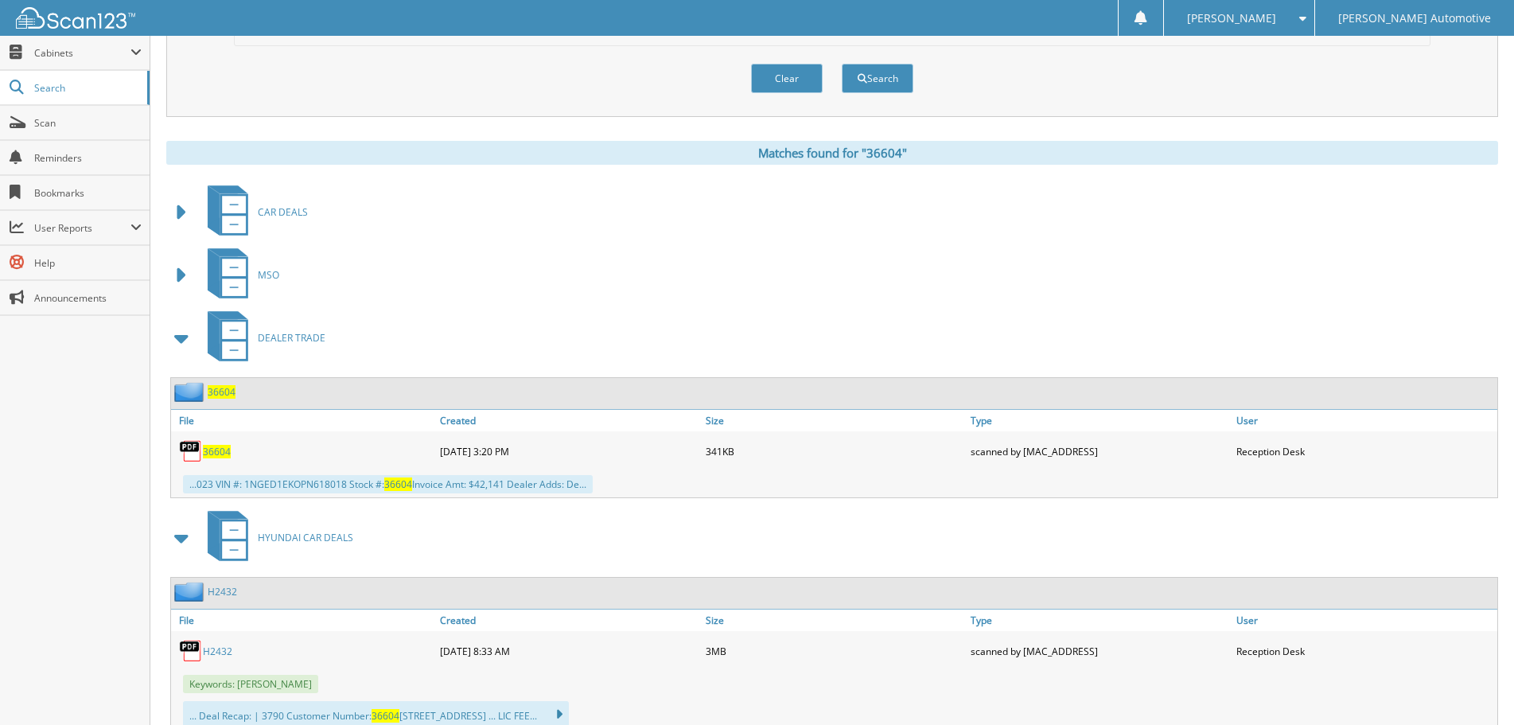
click at [178, 341] on span at bounding box center [182, 338] width 22 height 29
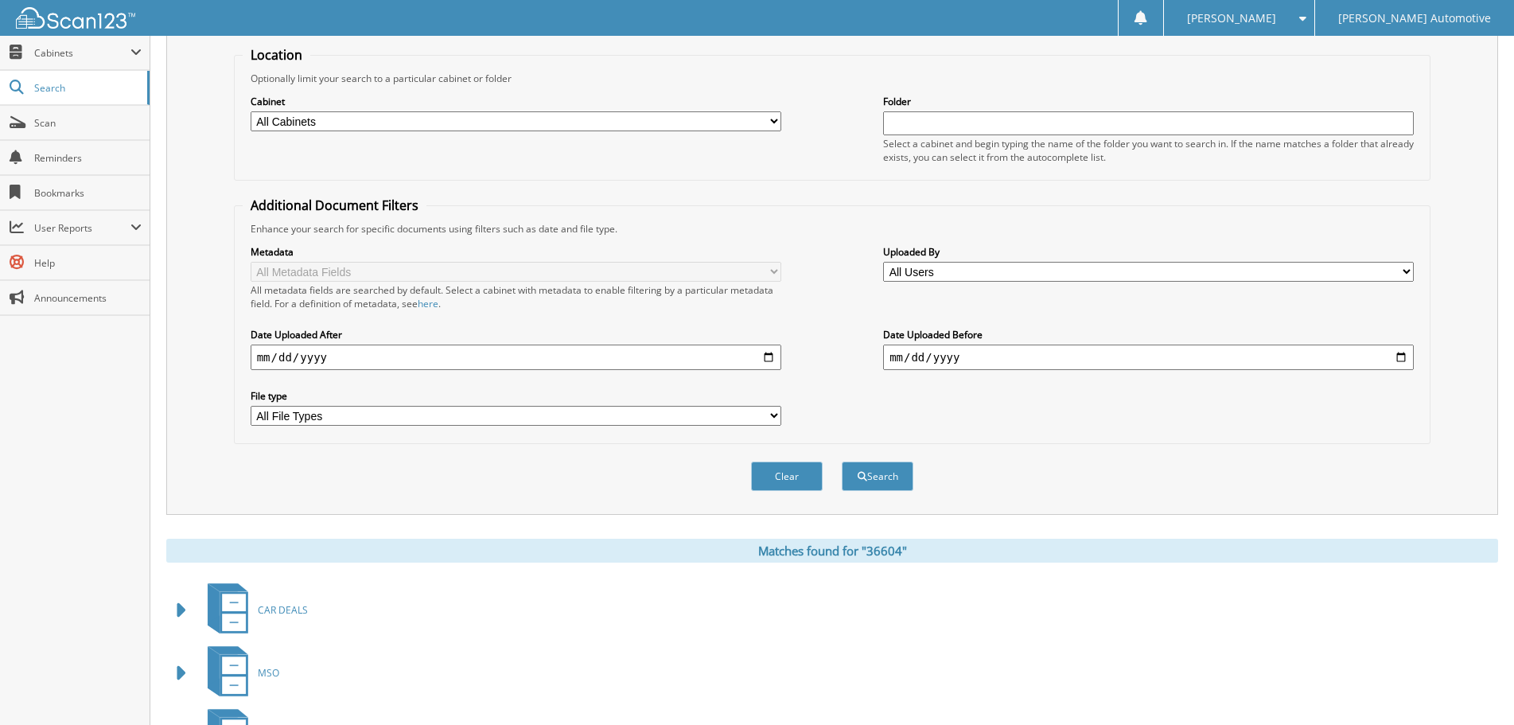
scroll to position [0, 0]
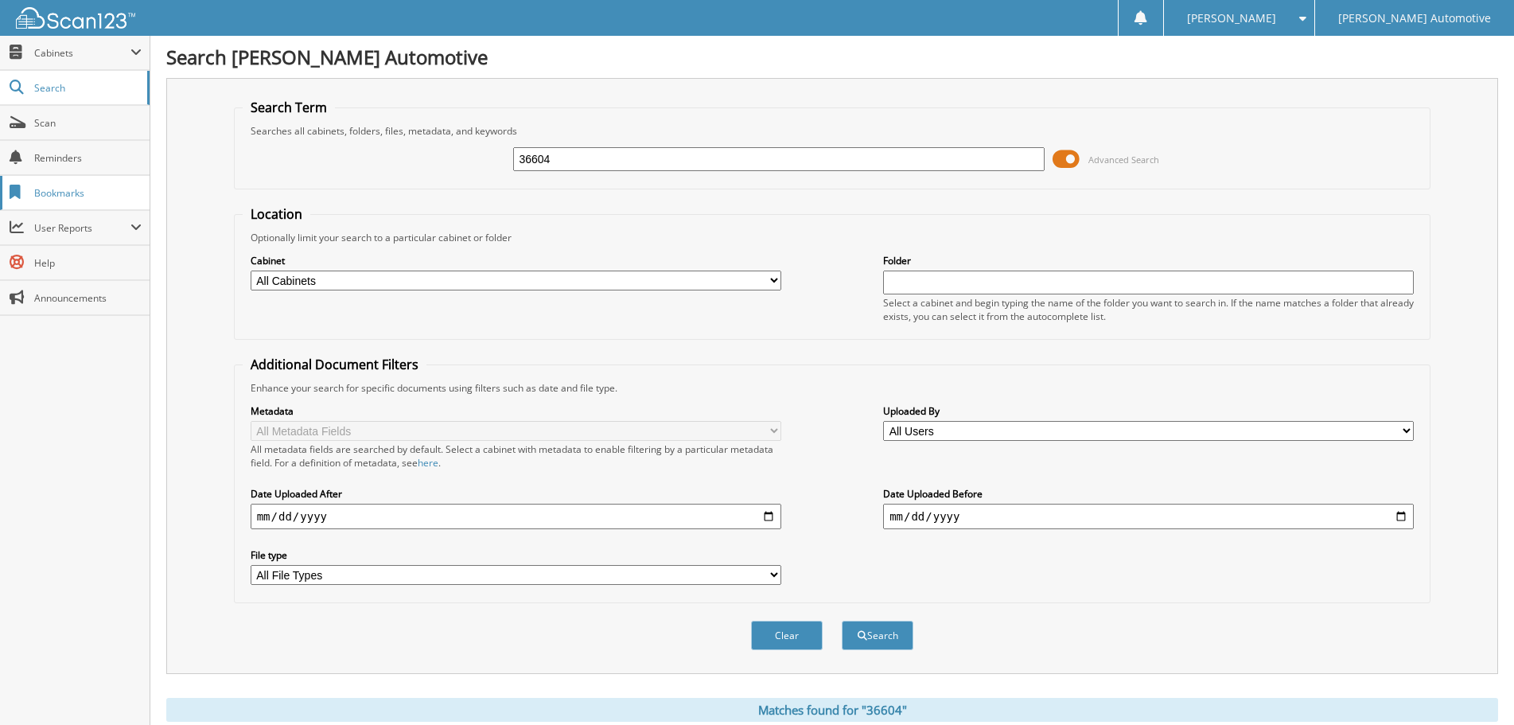
drag, startPoint x: 499, startPoint y: 167, endPoint x: 60, endPoint y: 181, distance: 439.3
type input "LIONEK JOHNSON"
click at [841, 620] on button "Search" at bounding box center [877, 634] width 72 height 29
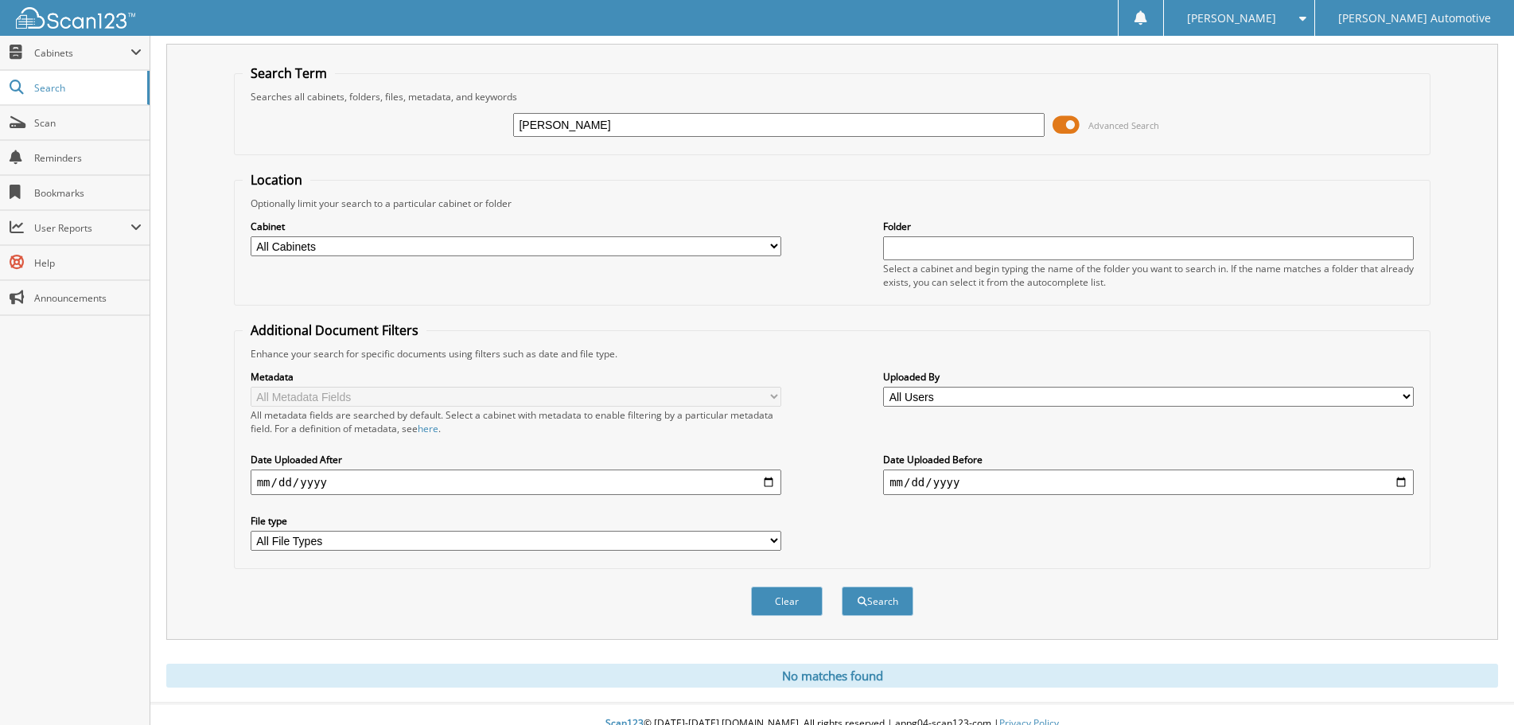
scroll to position [53, 0]
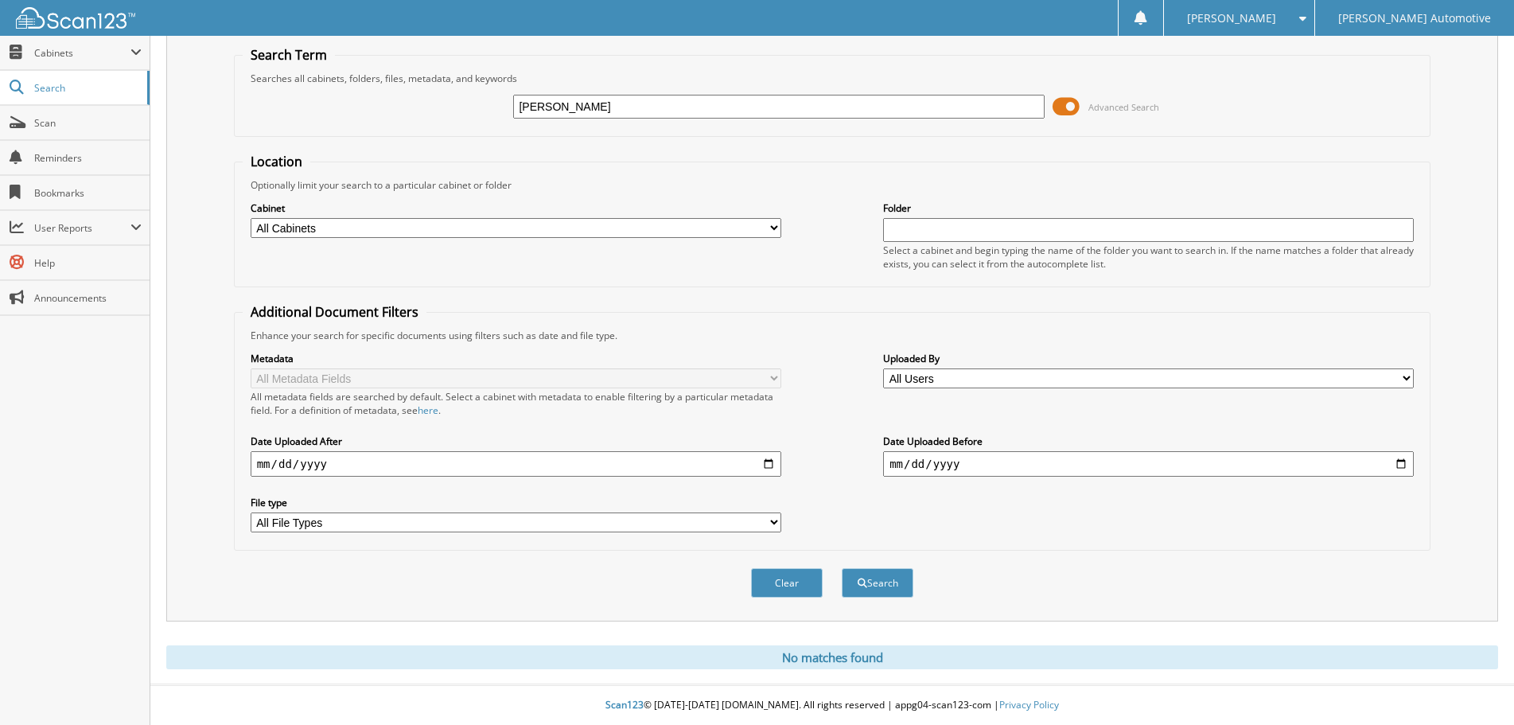
click at [562, 108] on input "[PERSON_NAME]" at bounding box center [778, 107] width 530 height 24
type input "[PERSON_NAME]"
click at [841, 568] on button "Search" at bounding box center [877, 582] width 72 height 29
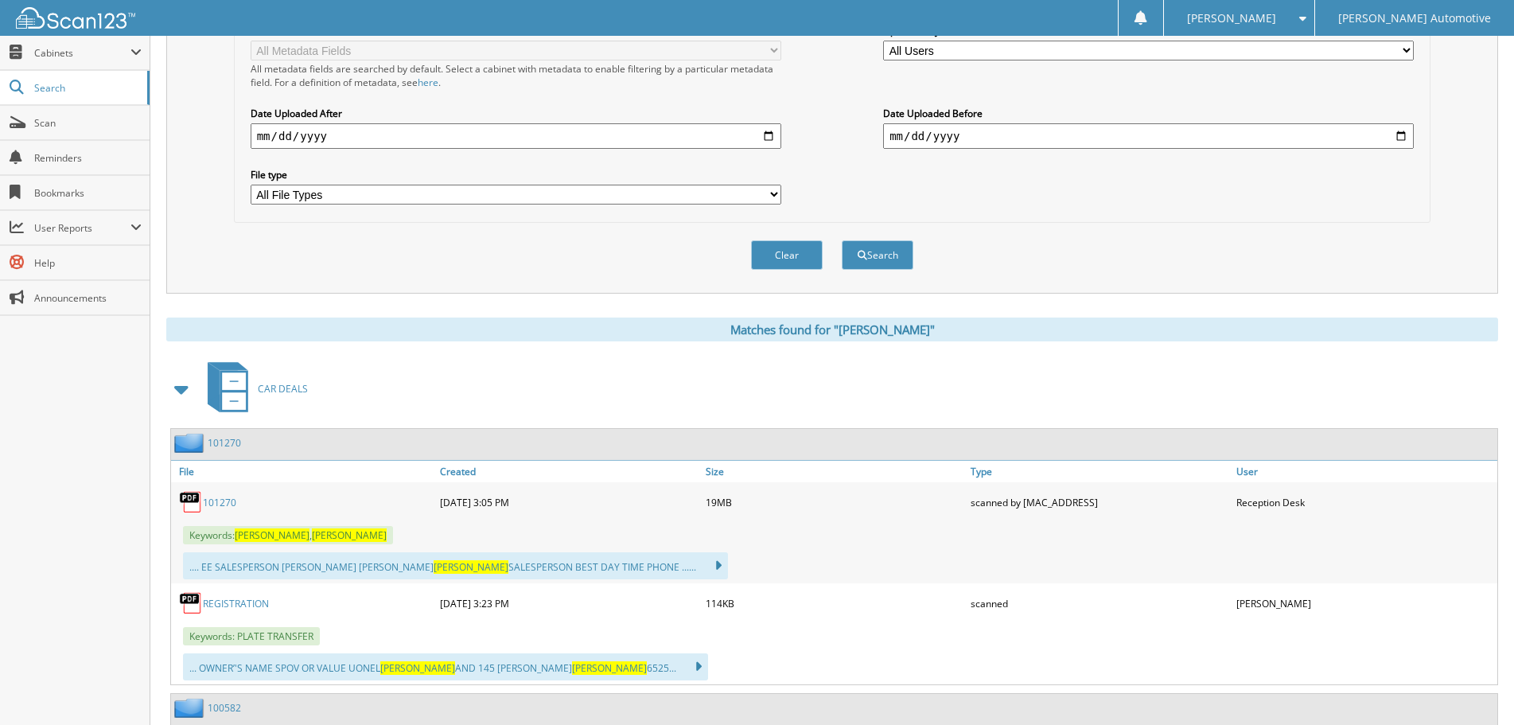
scroll to position [398, 0]
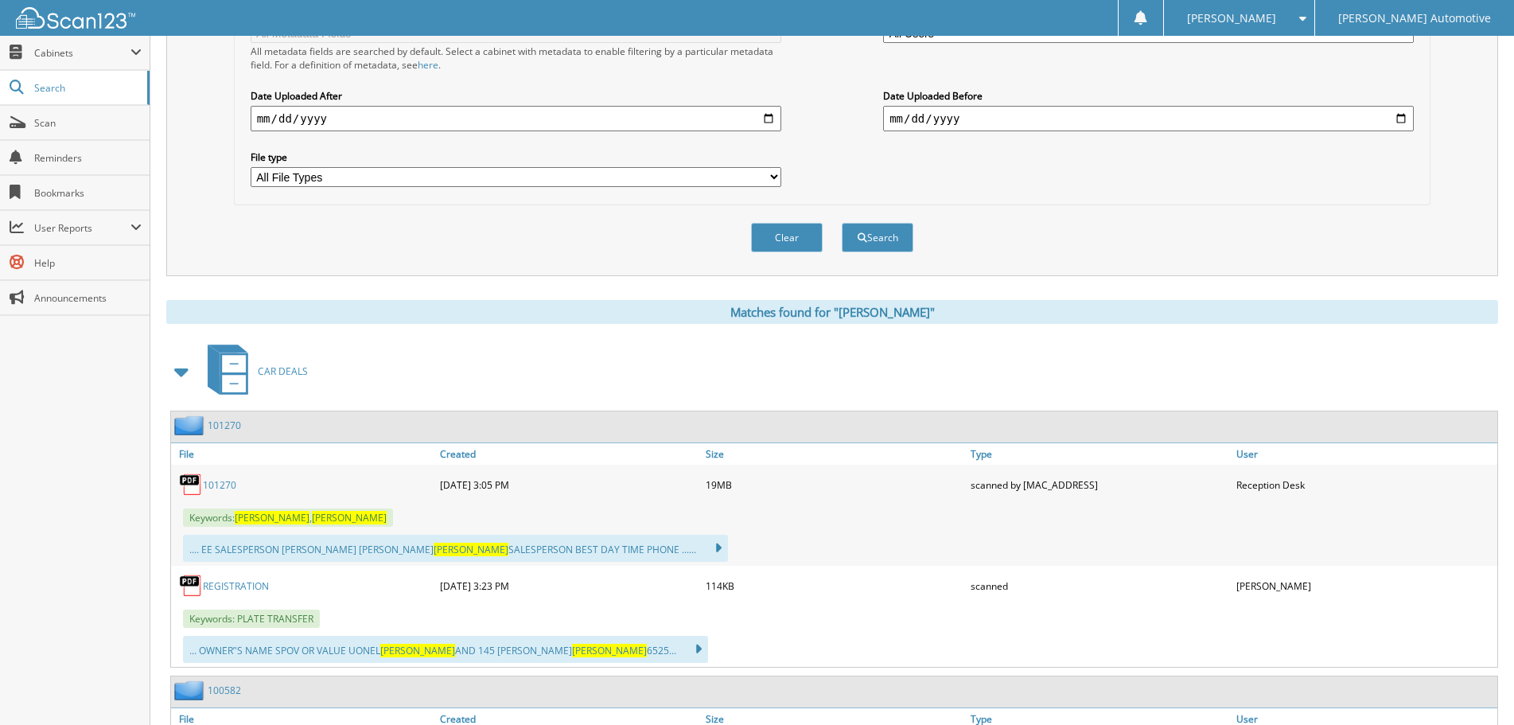
click at [218, 480] on link "101270" at bounding box center [219, 485] width 33 height 14
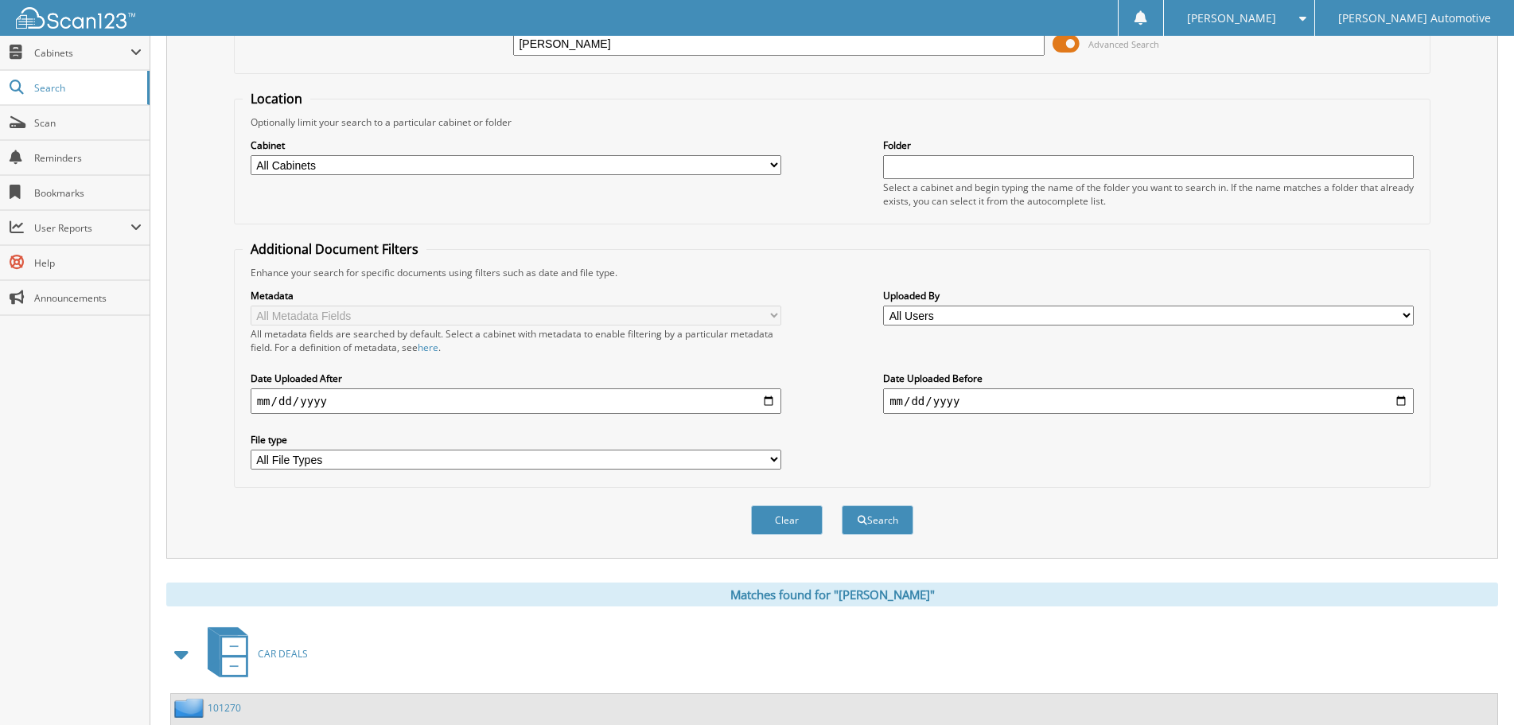
scroll to position [80, 0]
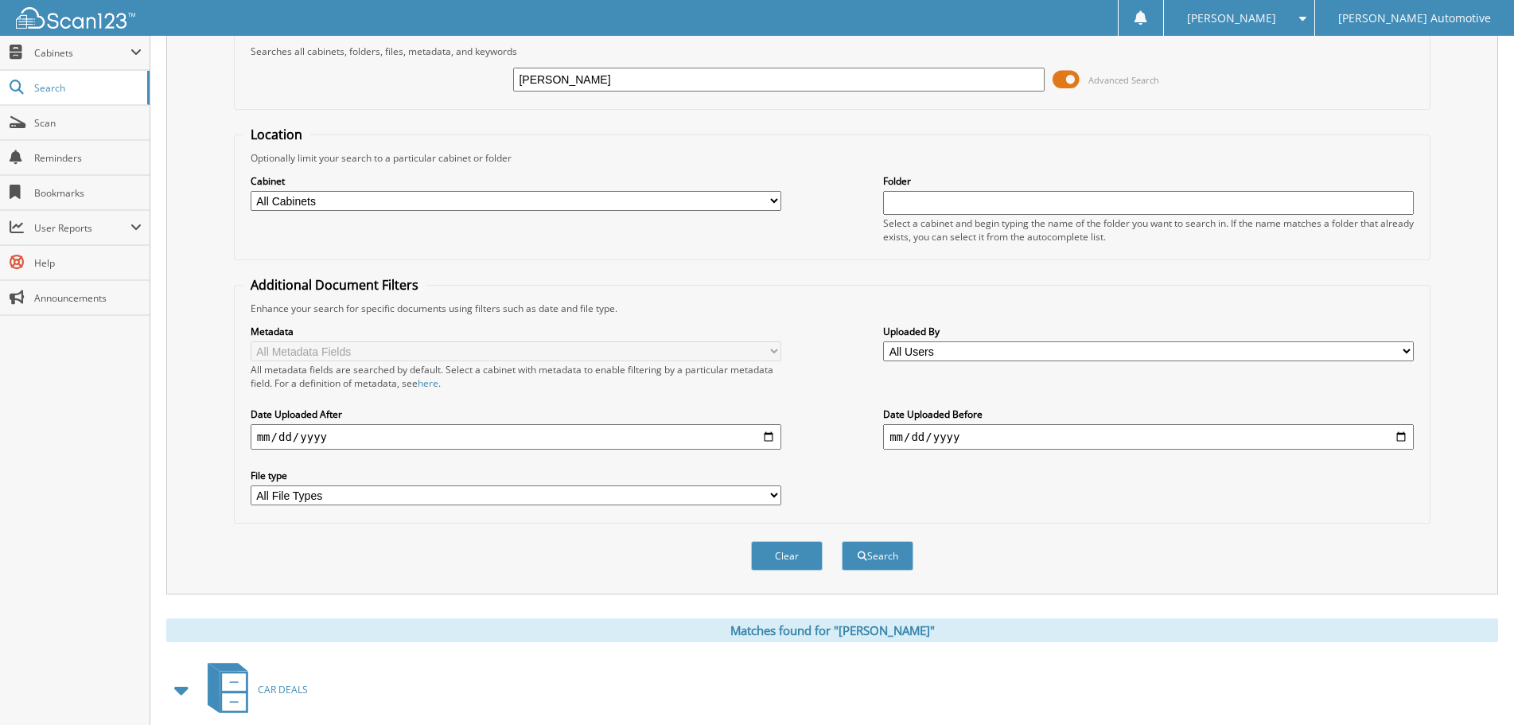
click at [717, 86] on input "LIONEL JOHNSON" at bounding box center [778, 80] width 530 height 24
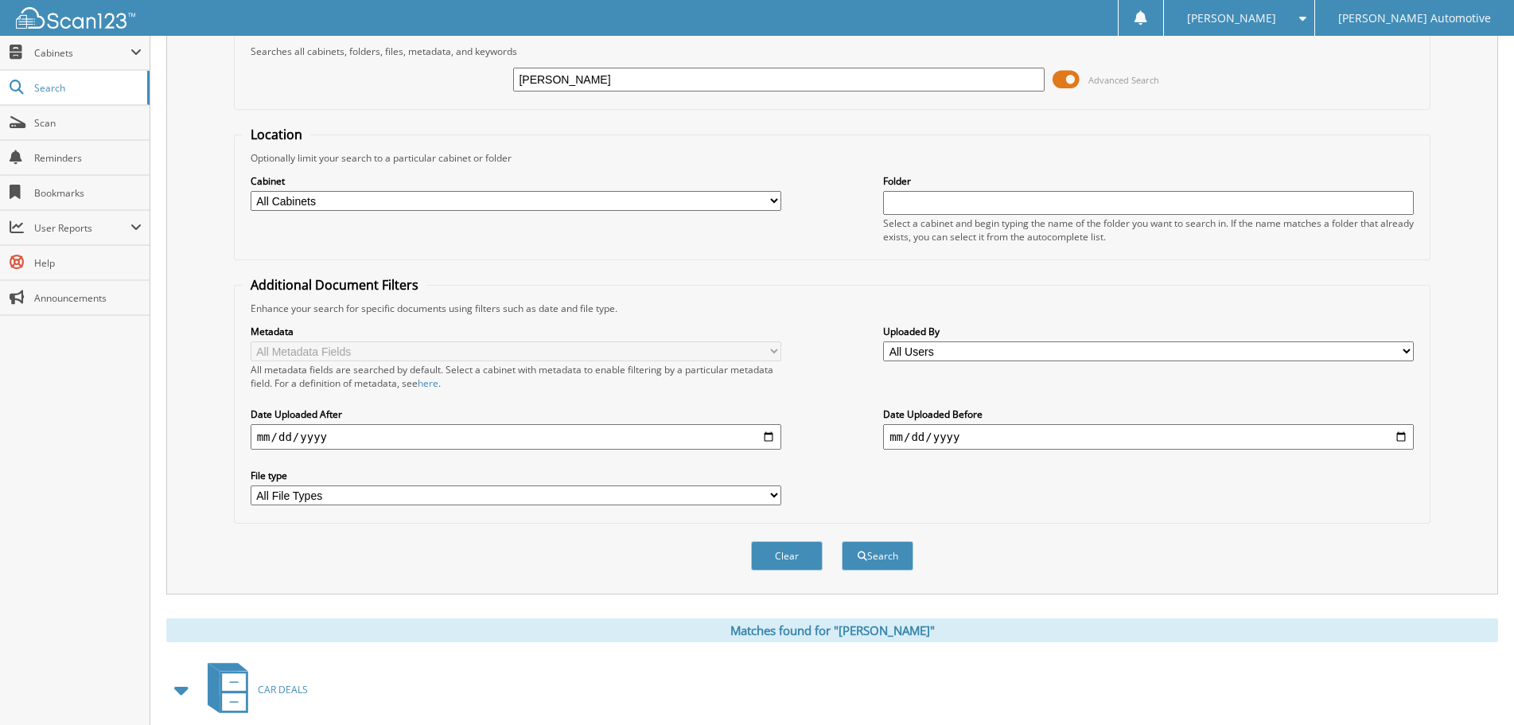
type input "SYBLE"
click at [841, 541] on button "Search" at bounding box center [877, 555] width 72 height 29
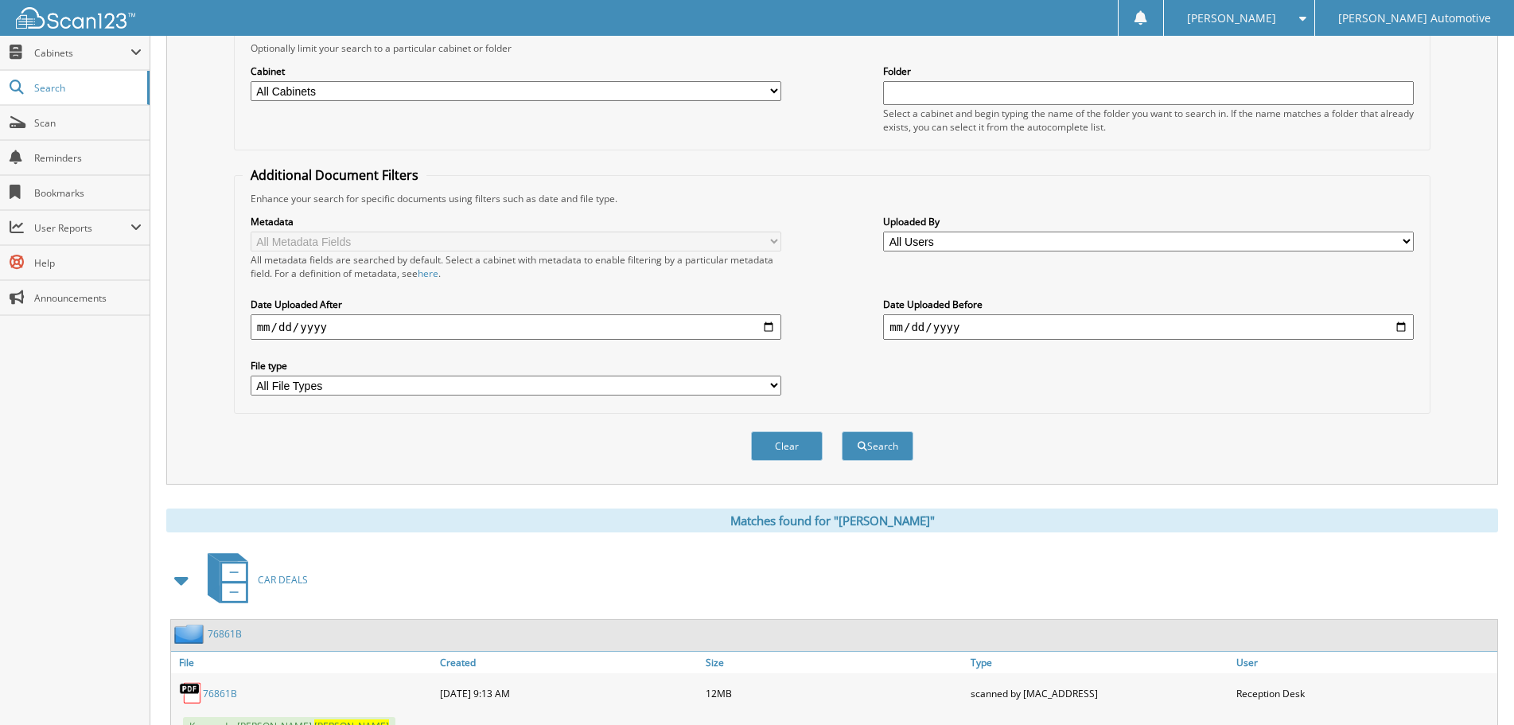
scroll to position [318, 0]
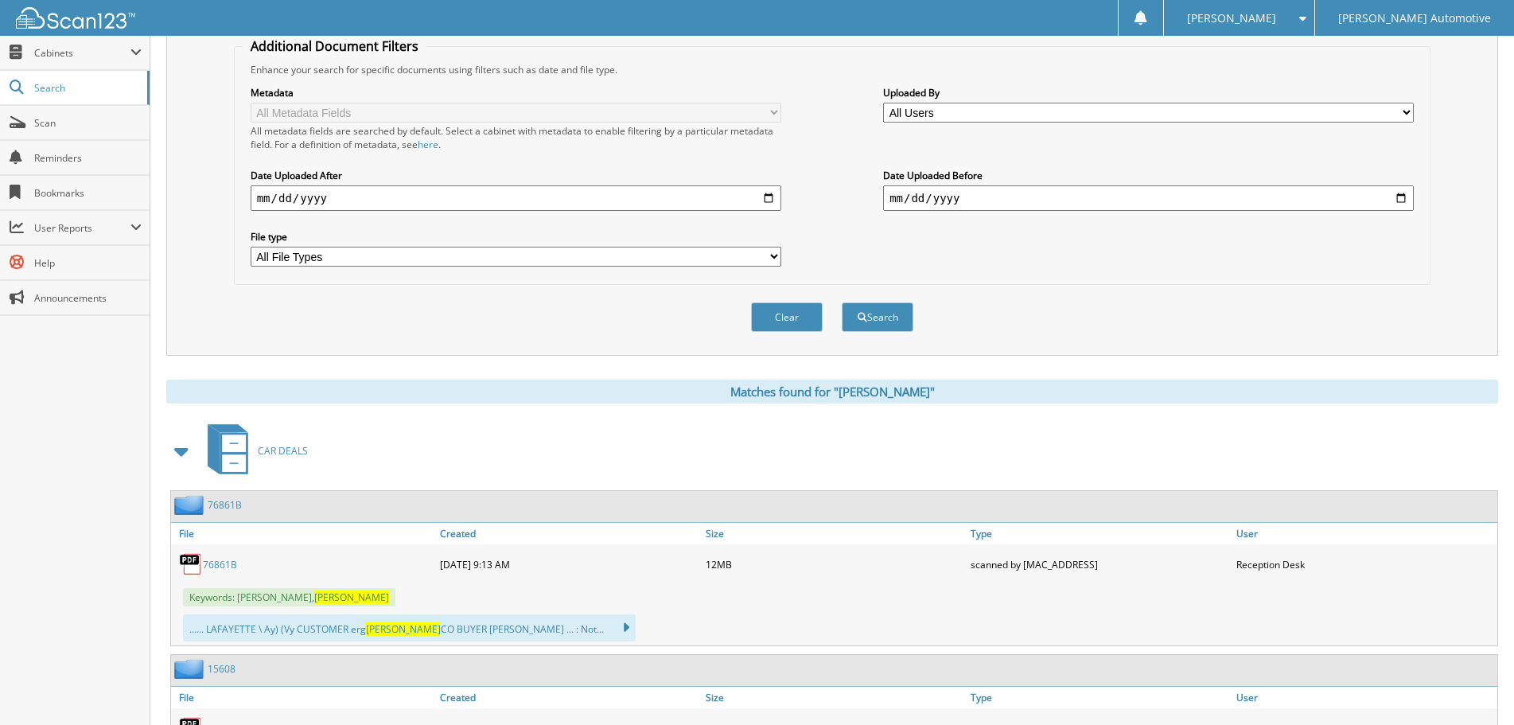
click at [227, 565] on link "76861B" at bounding box center [220, 565] width 34 height 14
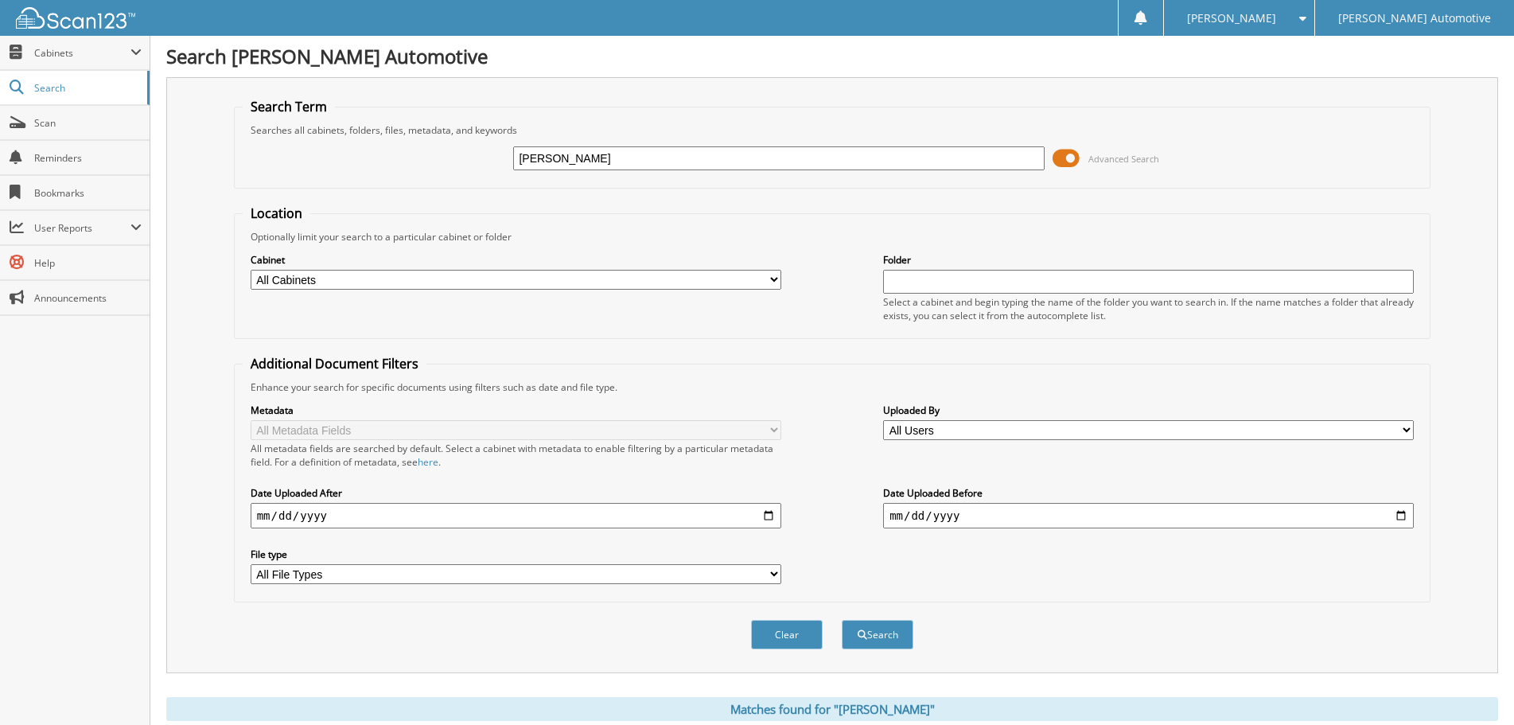
scroll to position [0, 0]
click at [654, 157] on input "[PERSON_NAME]" at bounding box center [778, 159] width 530 height 24
paste input "459990"
type input "459990"
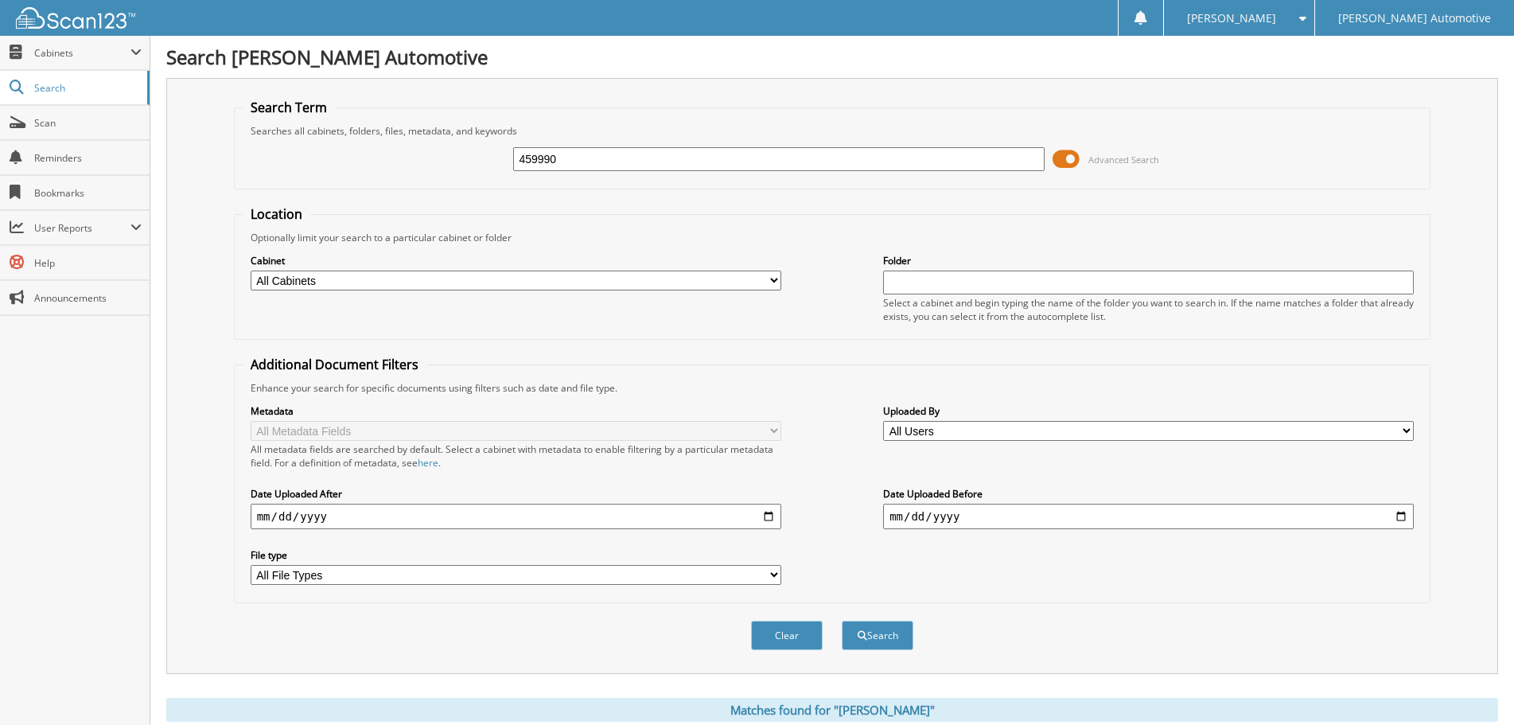
click at [841, 620] on button "Search" at bounding box center [877, 634] width 72 height 29
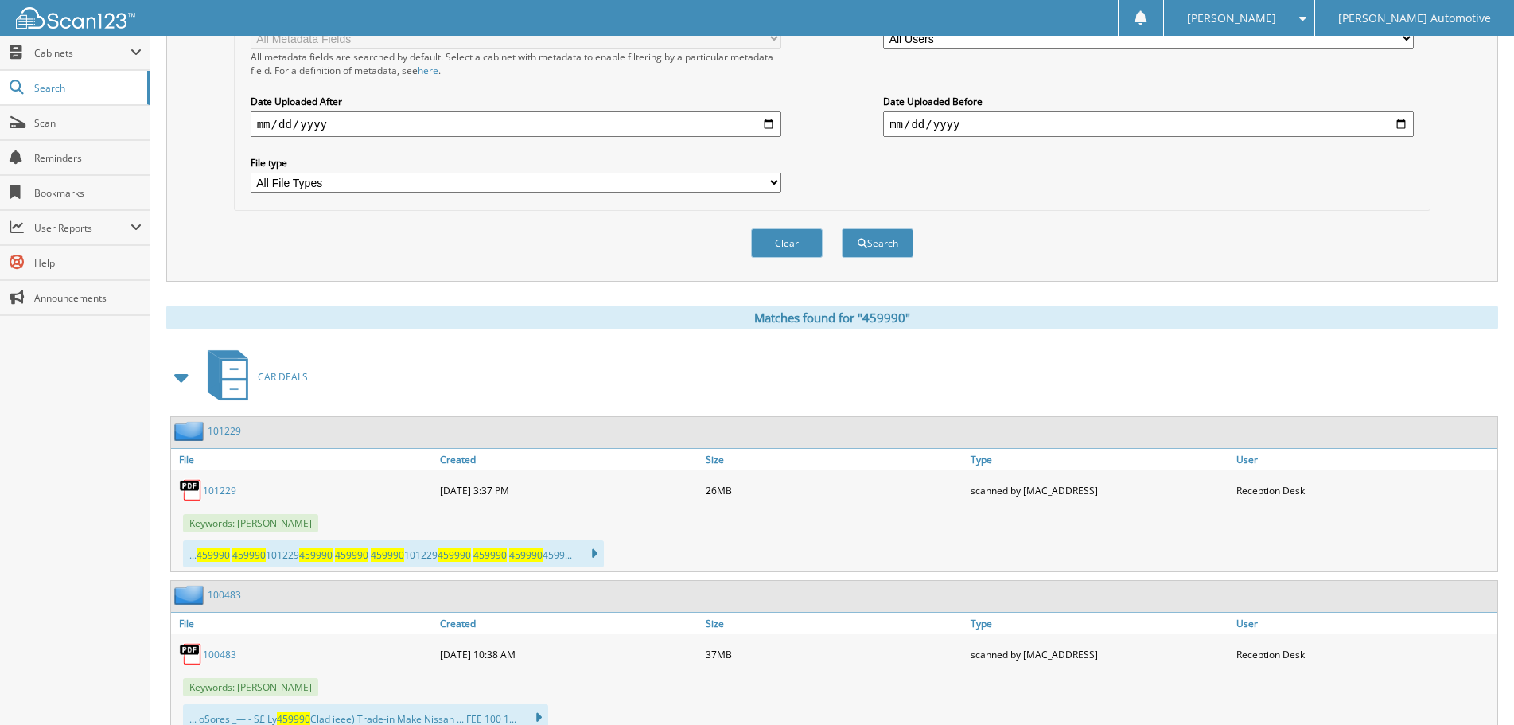
scroll to position [398, 0]
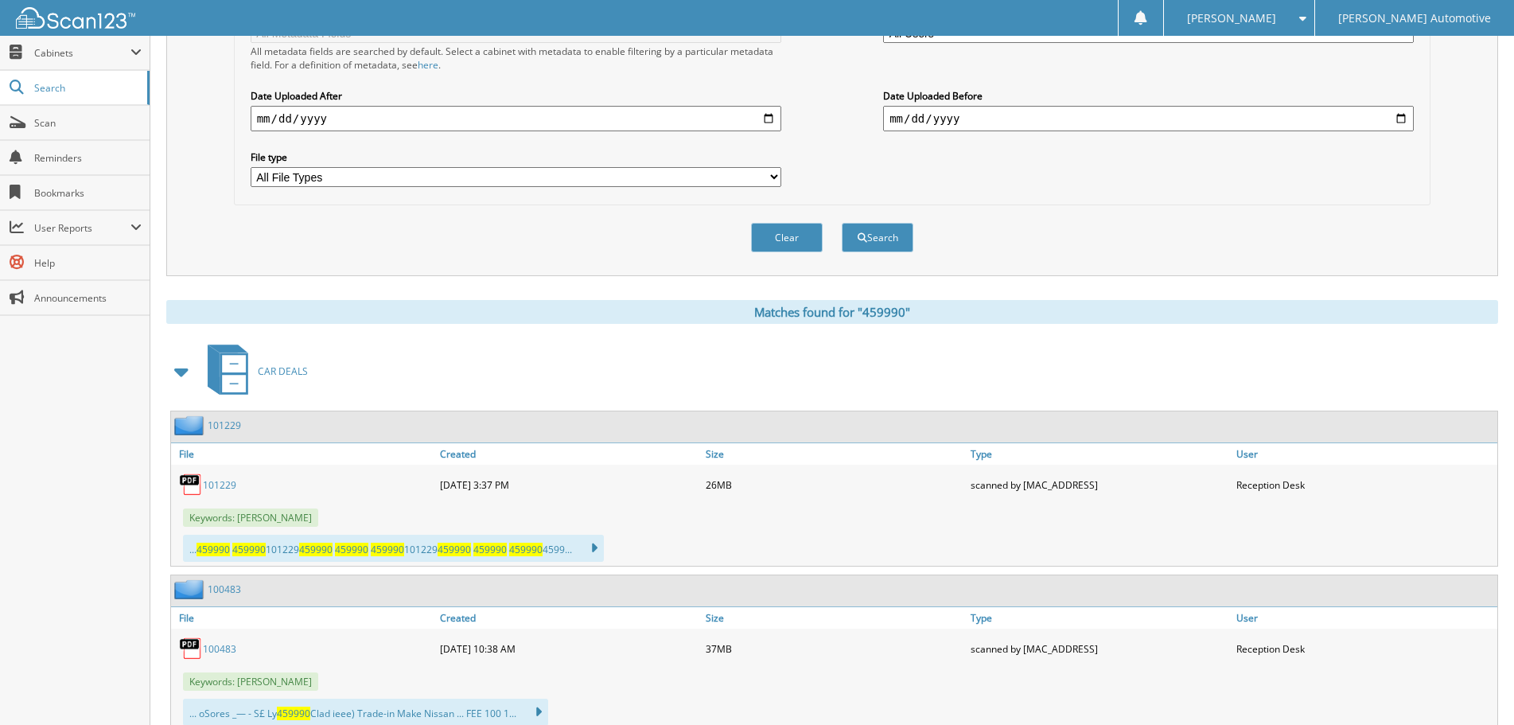
click at [182, 371] on span at bounding box center [182, 371] width 22 height 29
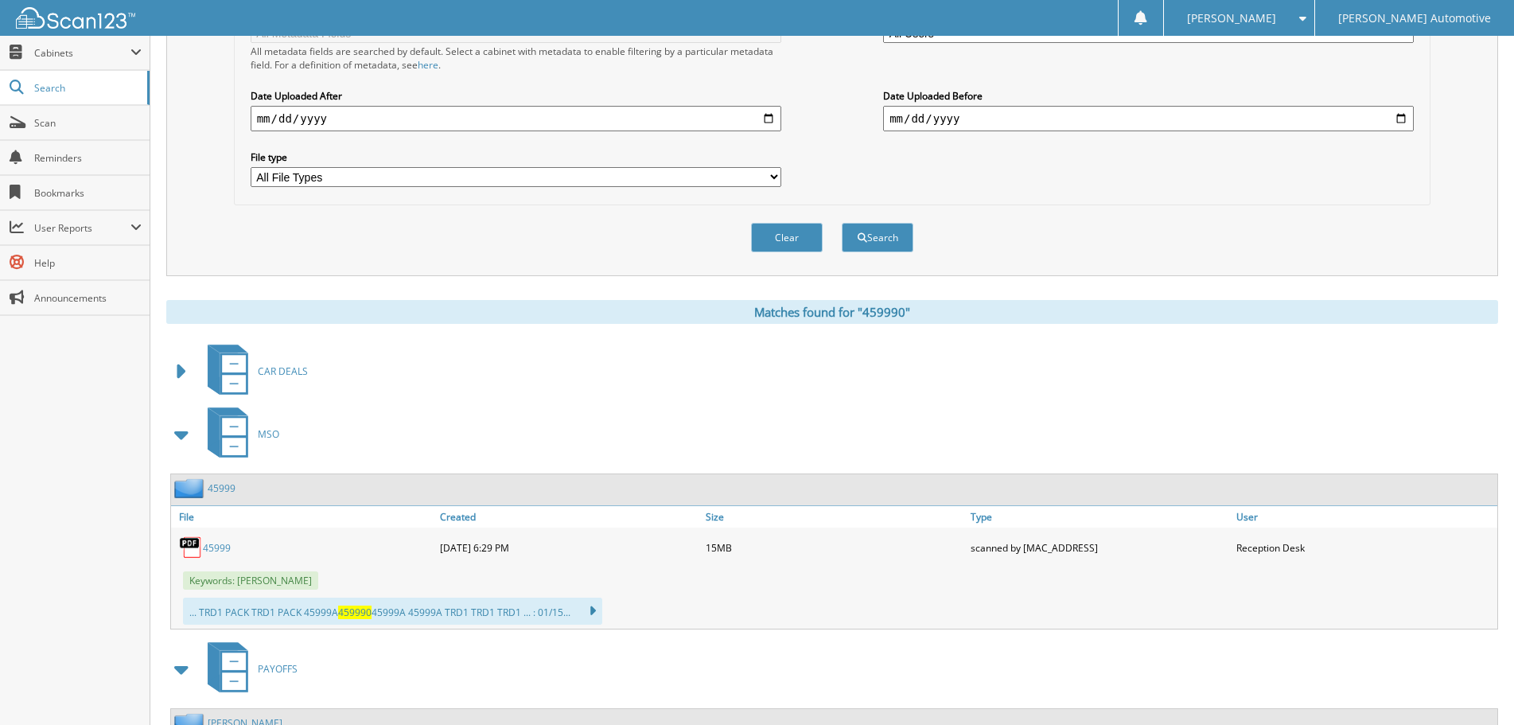
click at [183, 434] on span at bounding box center [182, 434] width 22 height 29
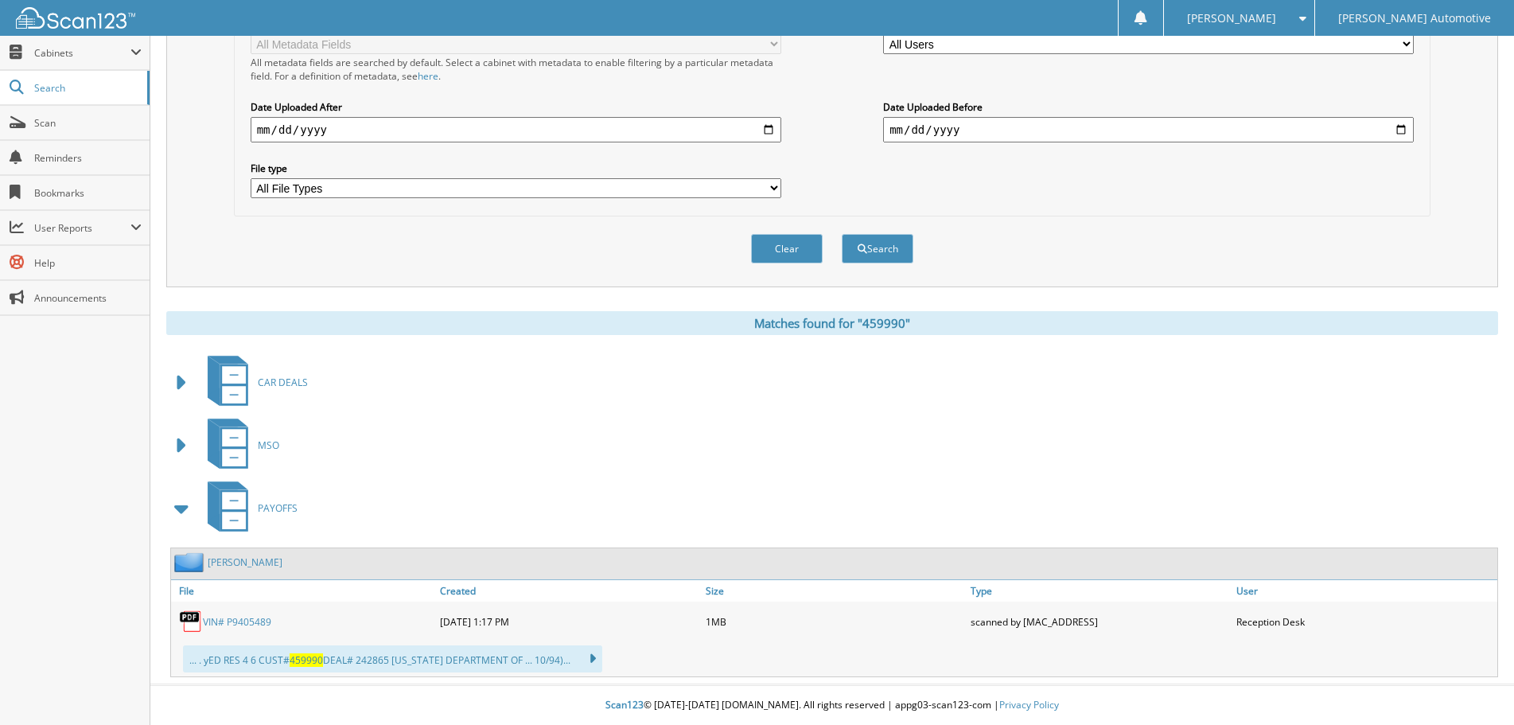
click at [183, 502] on span at bounding box center [182, 508] width 22 height 29
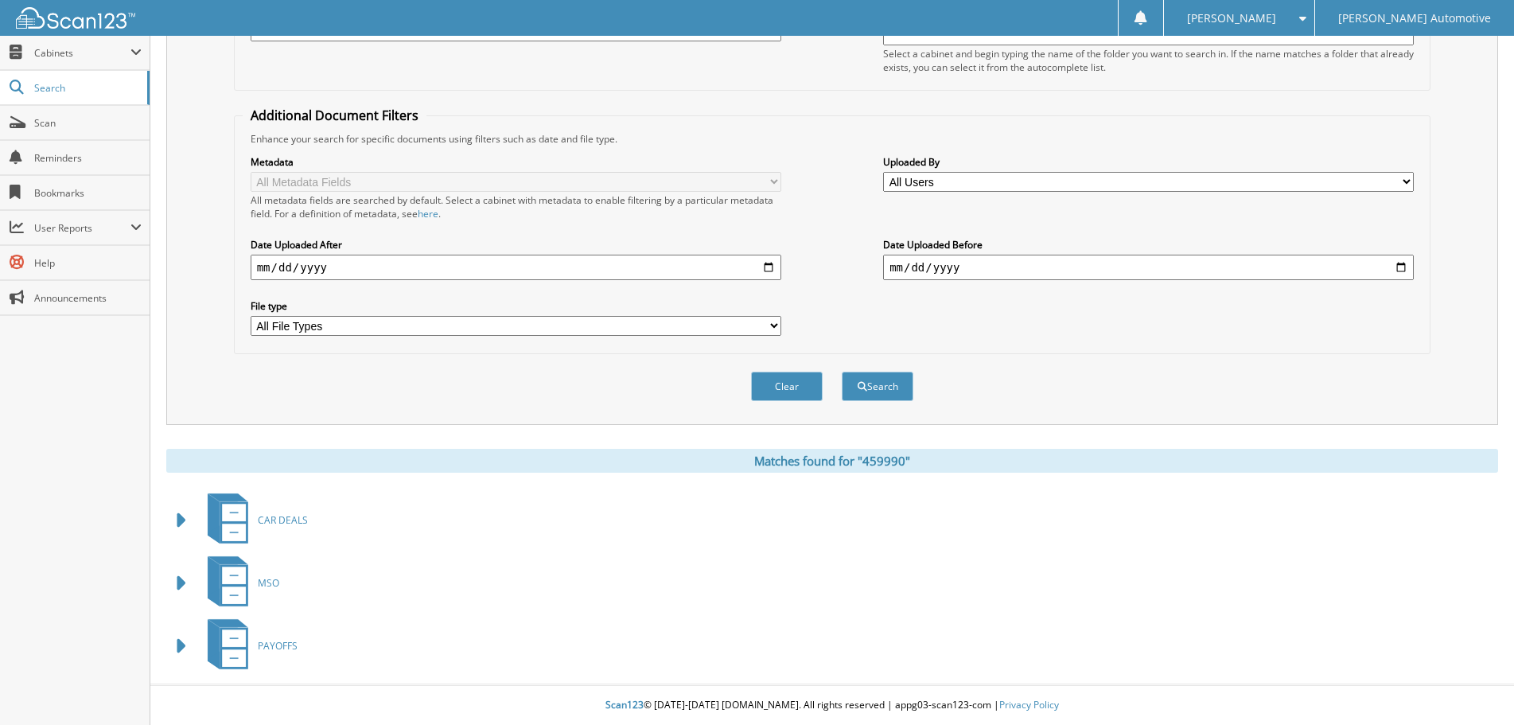
scroll to position [250, 0]
click at [192, 515] on span at bounding box center [182, 520] width 22 height 29
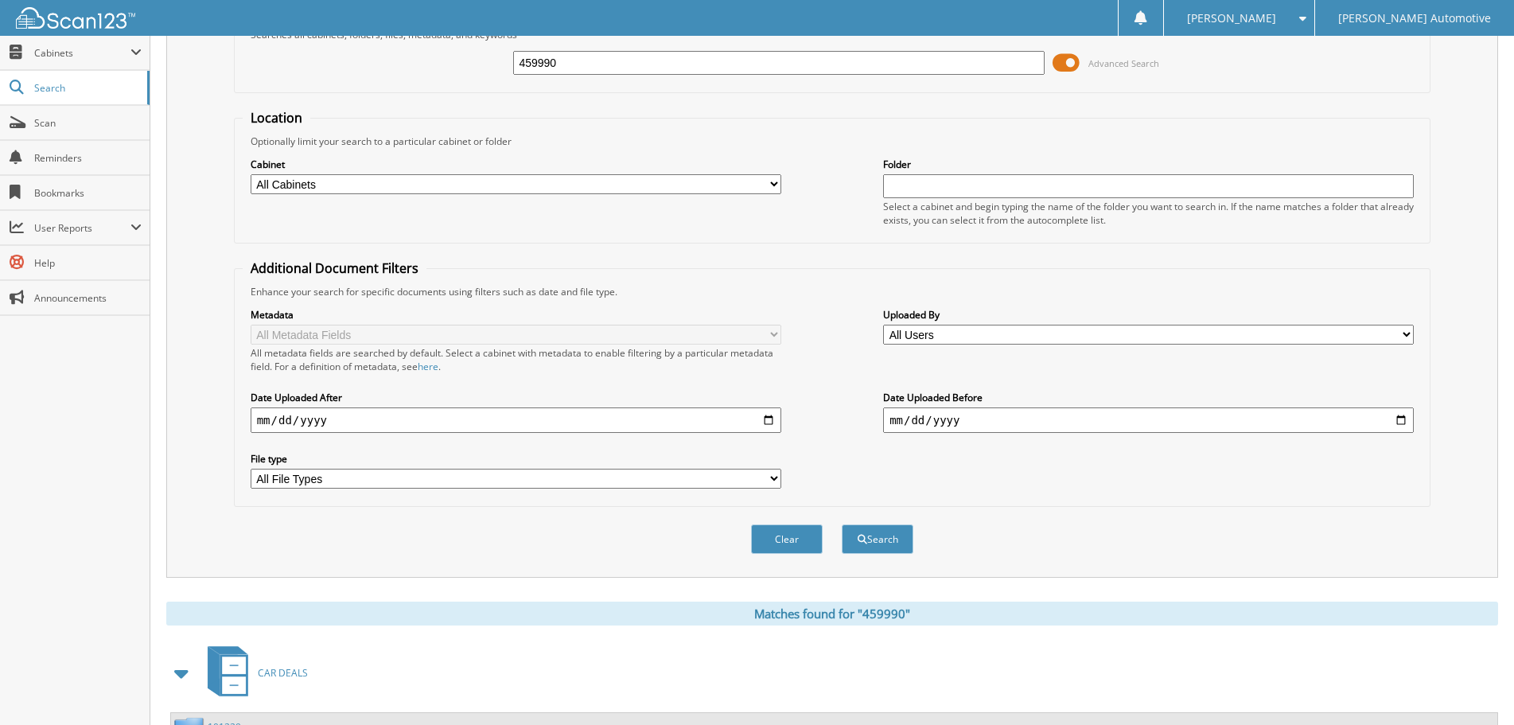
scroll to position [80, 0]
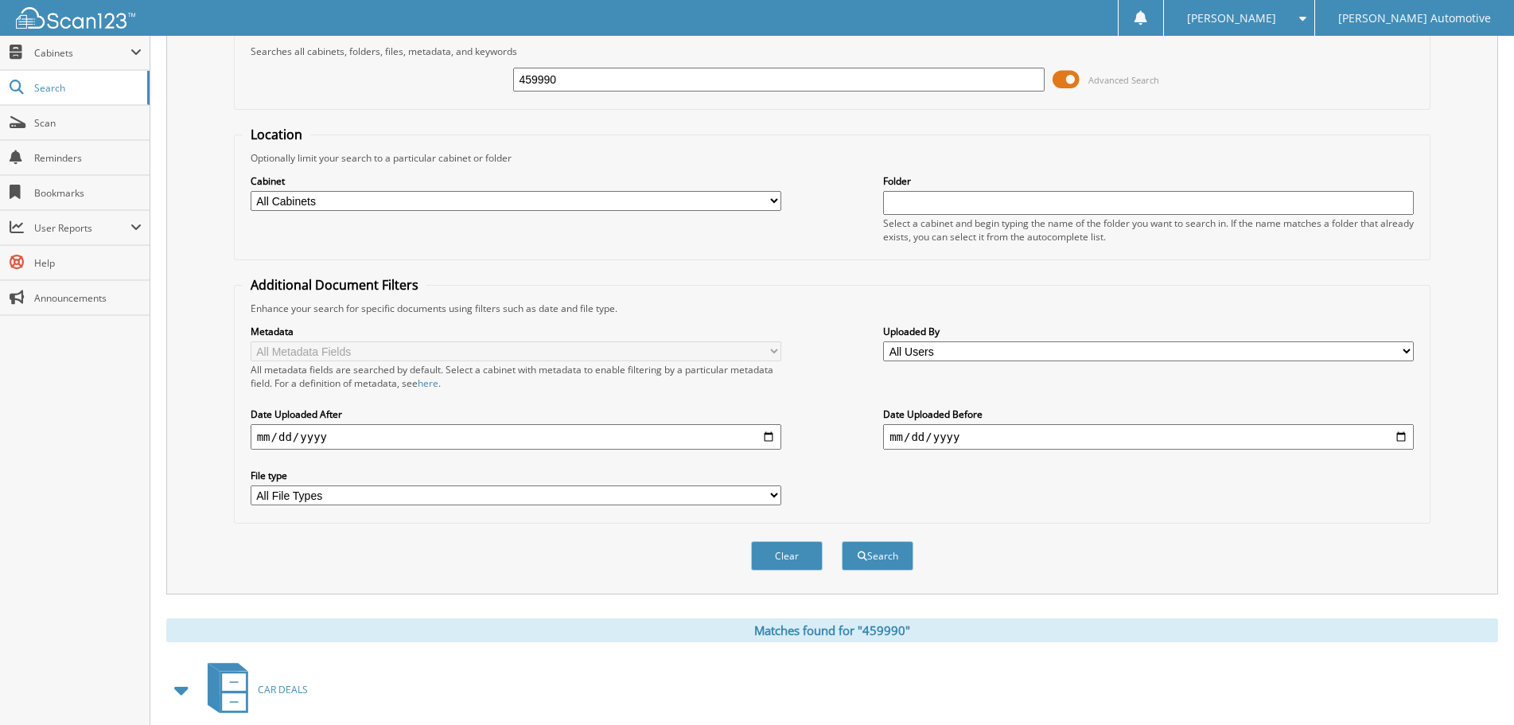
click at [583, 80] on input "459990" at bounding box center [778, 80] width 530 height 24
paste input "78292"
type input "478292"
click at [841, 541] on button "Search" at bounding box center [877, 555] width 72 height 29
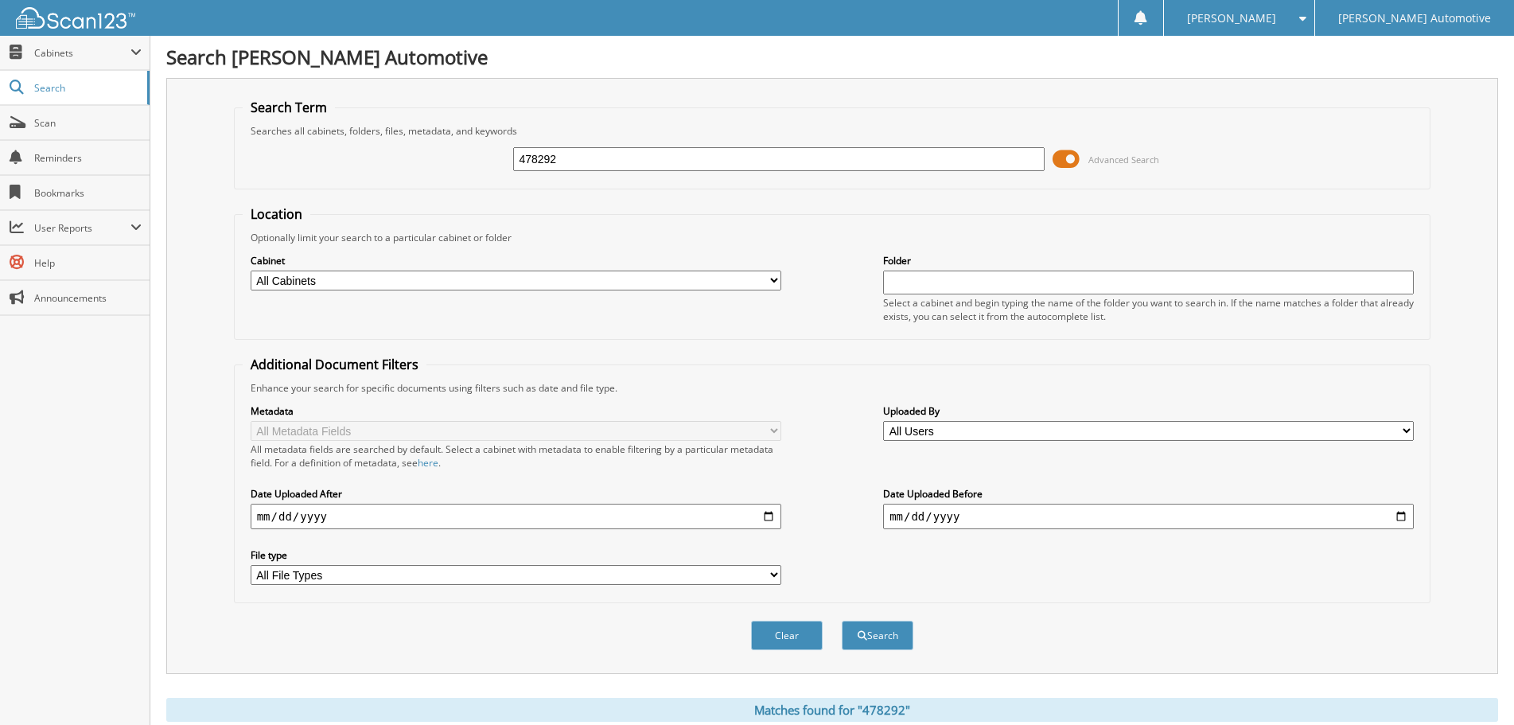
click at [585, 154] on input "478292" at bounding box center [778, 159] width 530 height 24
paste input "43"
type input "478243"
click at [841, 620] on button "Search" at bounding box center [877, 634] width 72 height 29
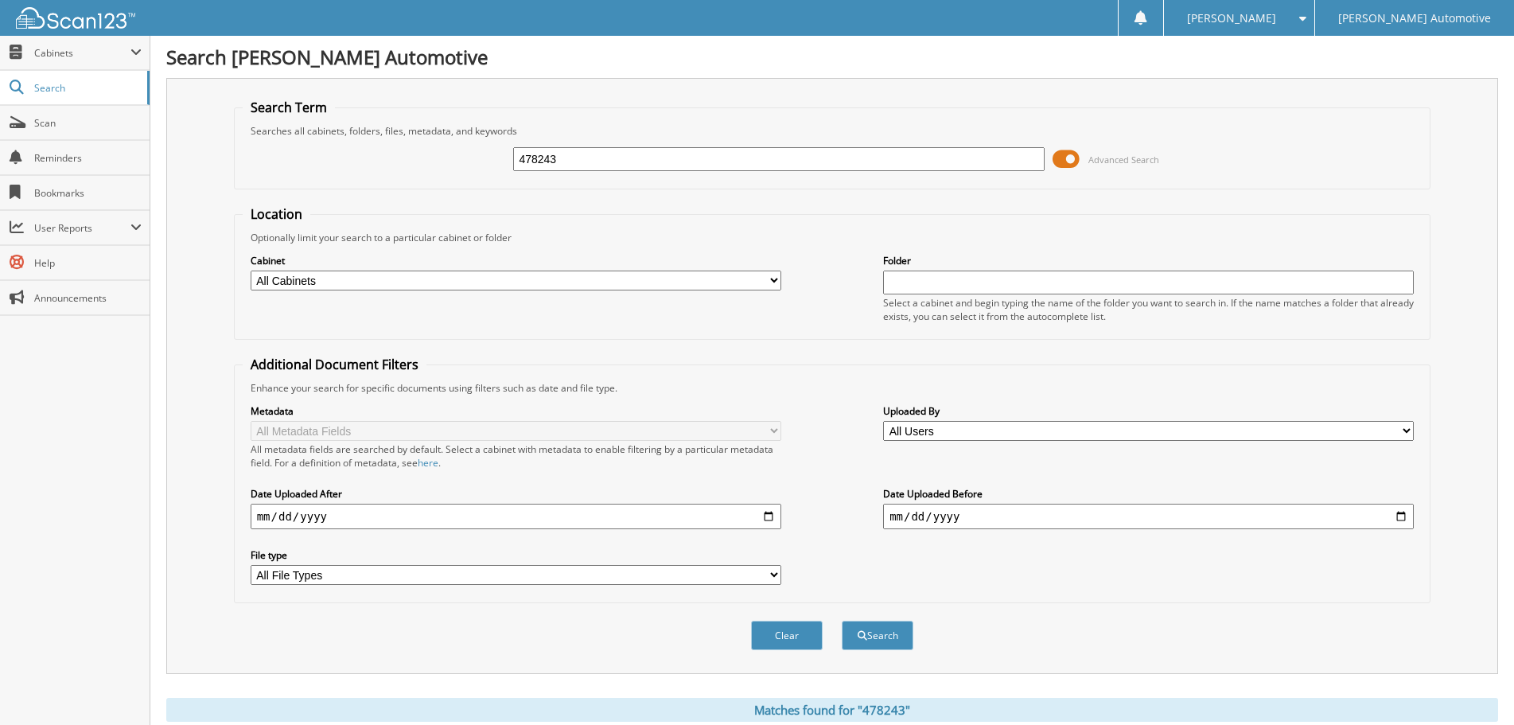
click at [610, 157] on input "478243" at bounding box center [778, 159] width 530 height 24
paste input "43"
type input "478433"
click at [841, 620] on button "Search" at bounding box center [877, 634] width 72 height 29
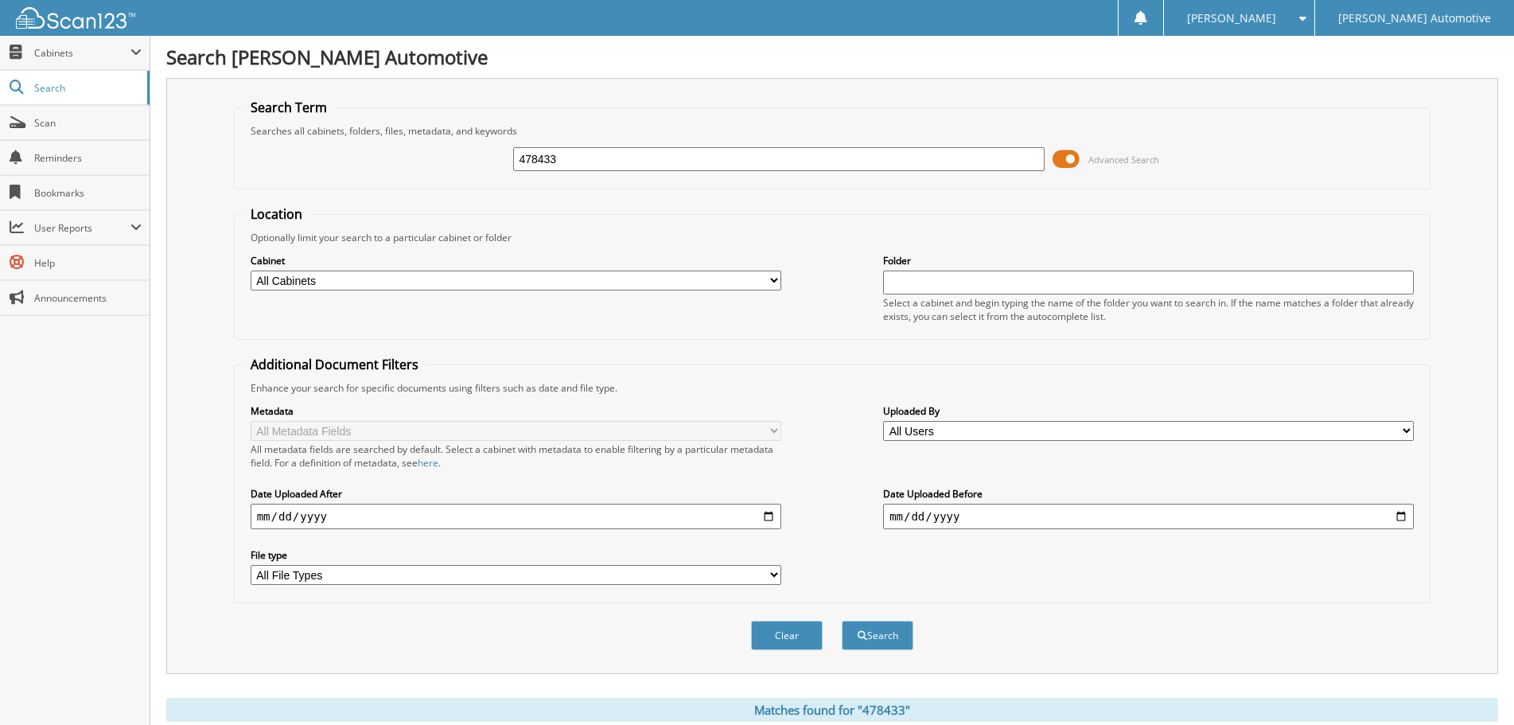
click at [562, 160] on input "478433" at bounding box center [778, 159] width 530 height 24
paste input "94"
type input "478494"
click at [841, 620] on button "Search" at bounding box center [877, 634] width 72 height 29
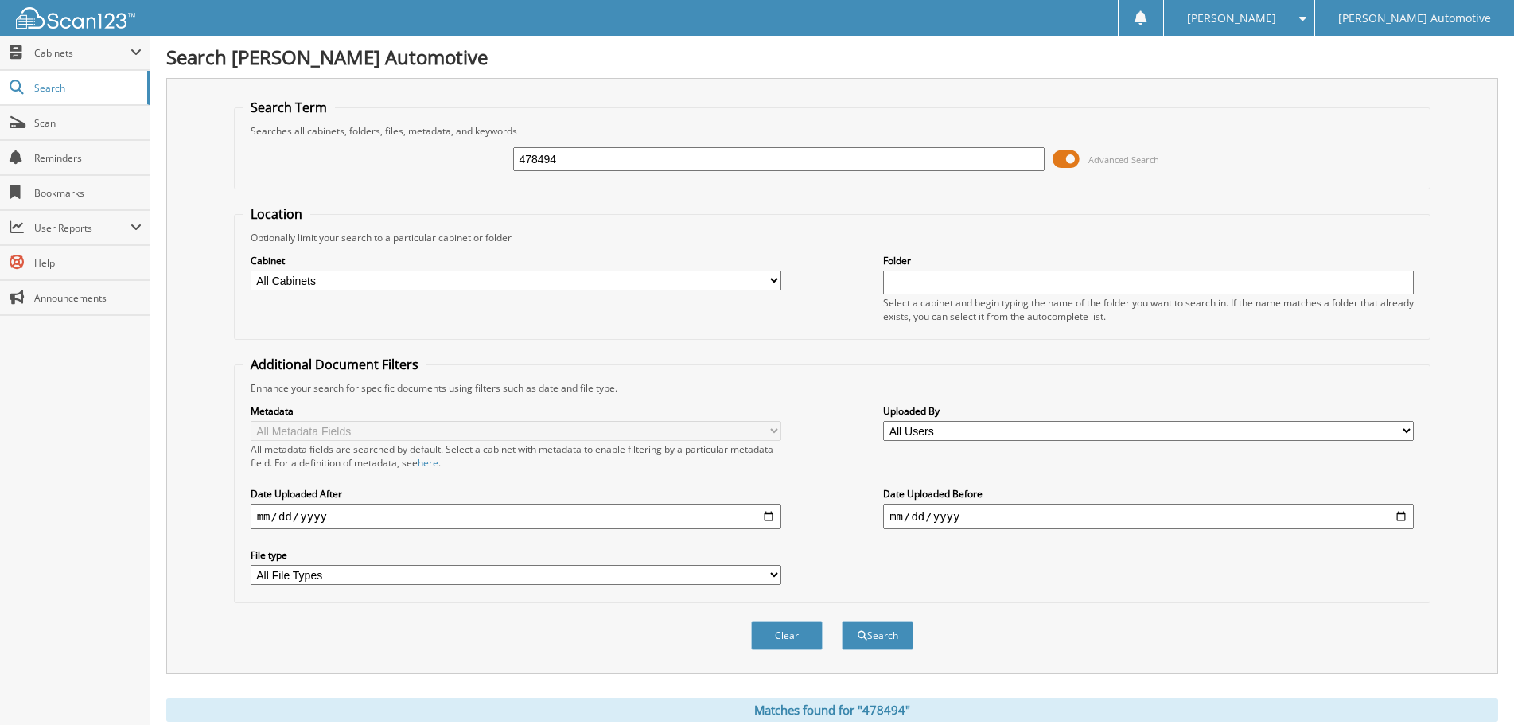
click at [647, 150] on input "478494" at bounding box center [778, 159] width 530 height 24
paste input "5161"
type input "451614"
click at [841, 620] on button "Search" at bounding box center [877, 634] width 72 height 29
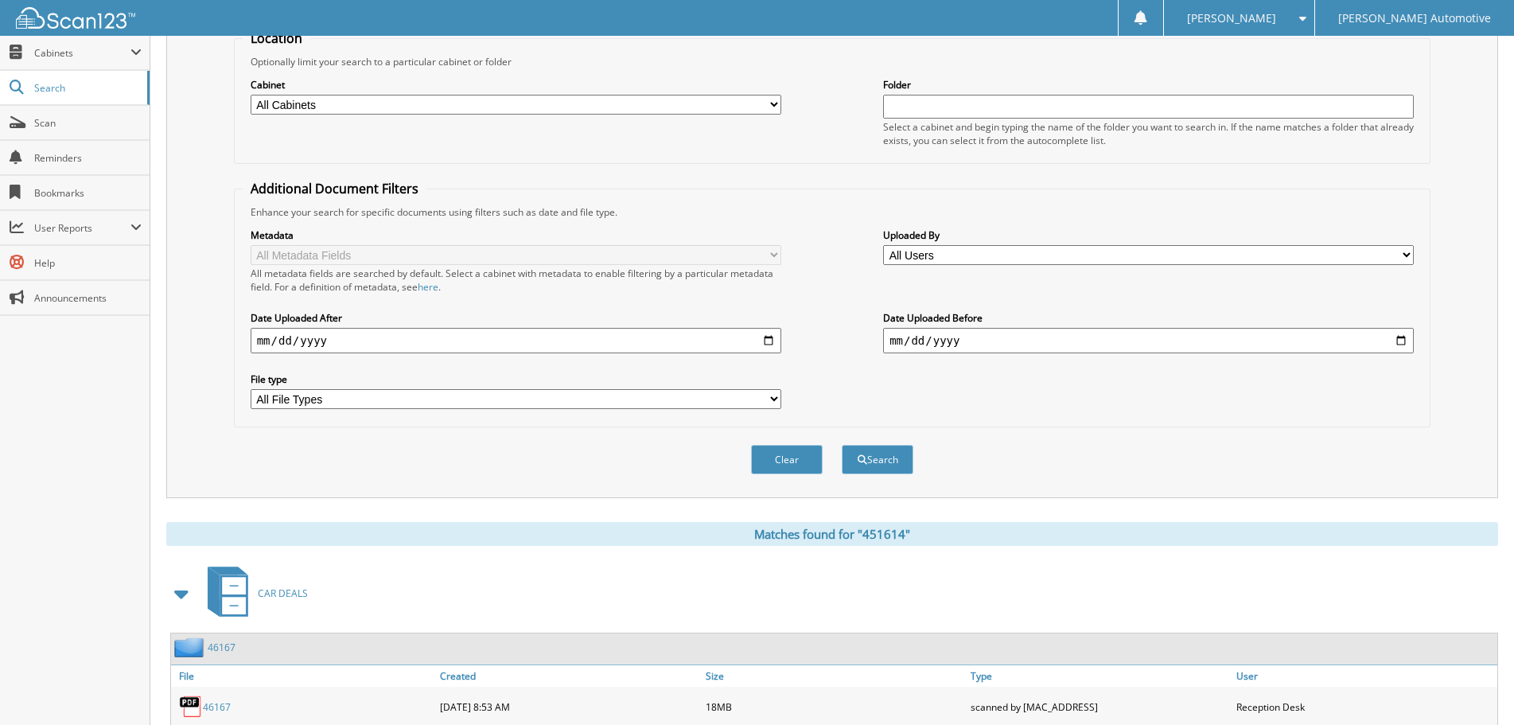
scroll to position [80, 0]
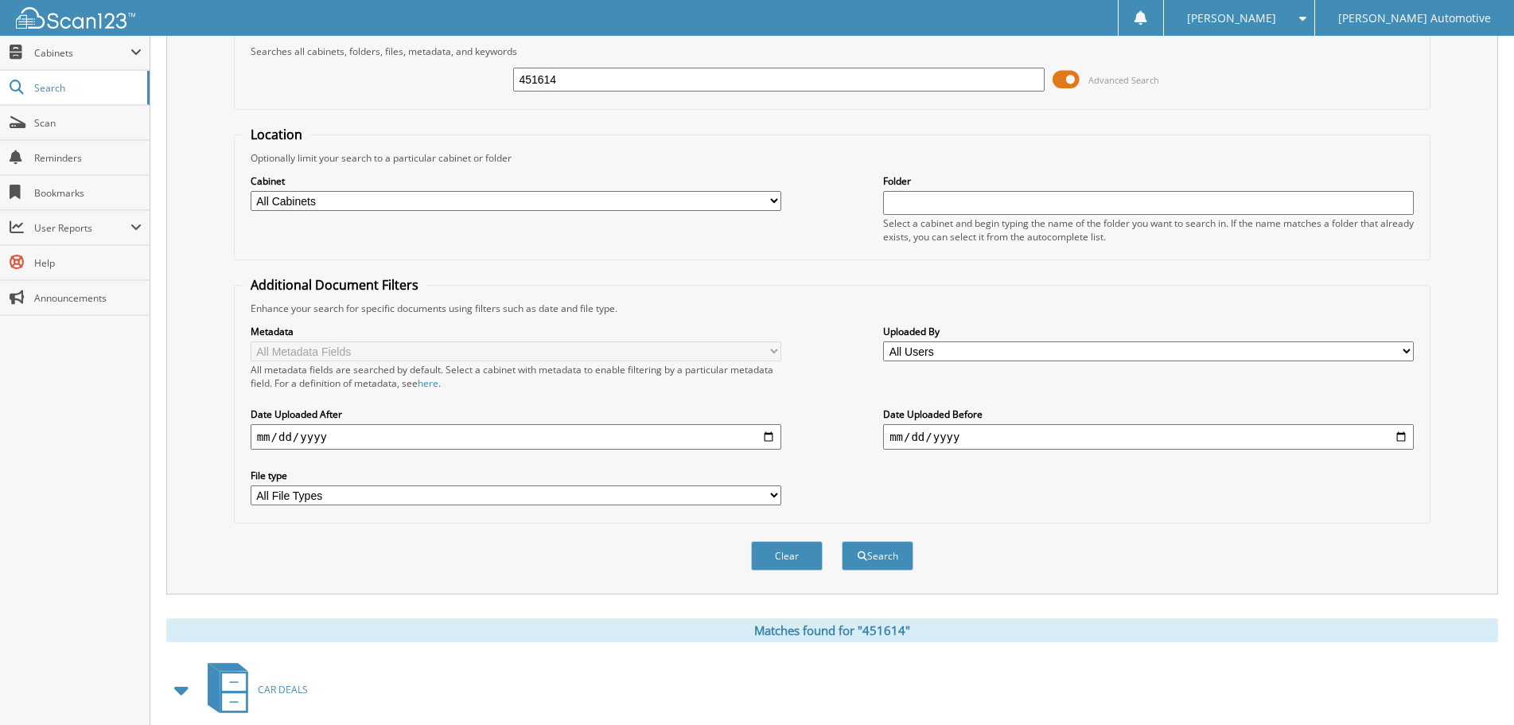
click at [706, 84] on input "451614" at bounding box center [778, 80] width 530 height 24
paste input "7398"
type input "473984"
click at [841, 541] on button "Search" at bounding box center [877, 555] width 72 height 29
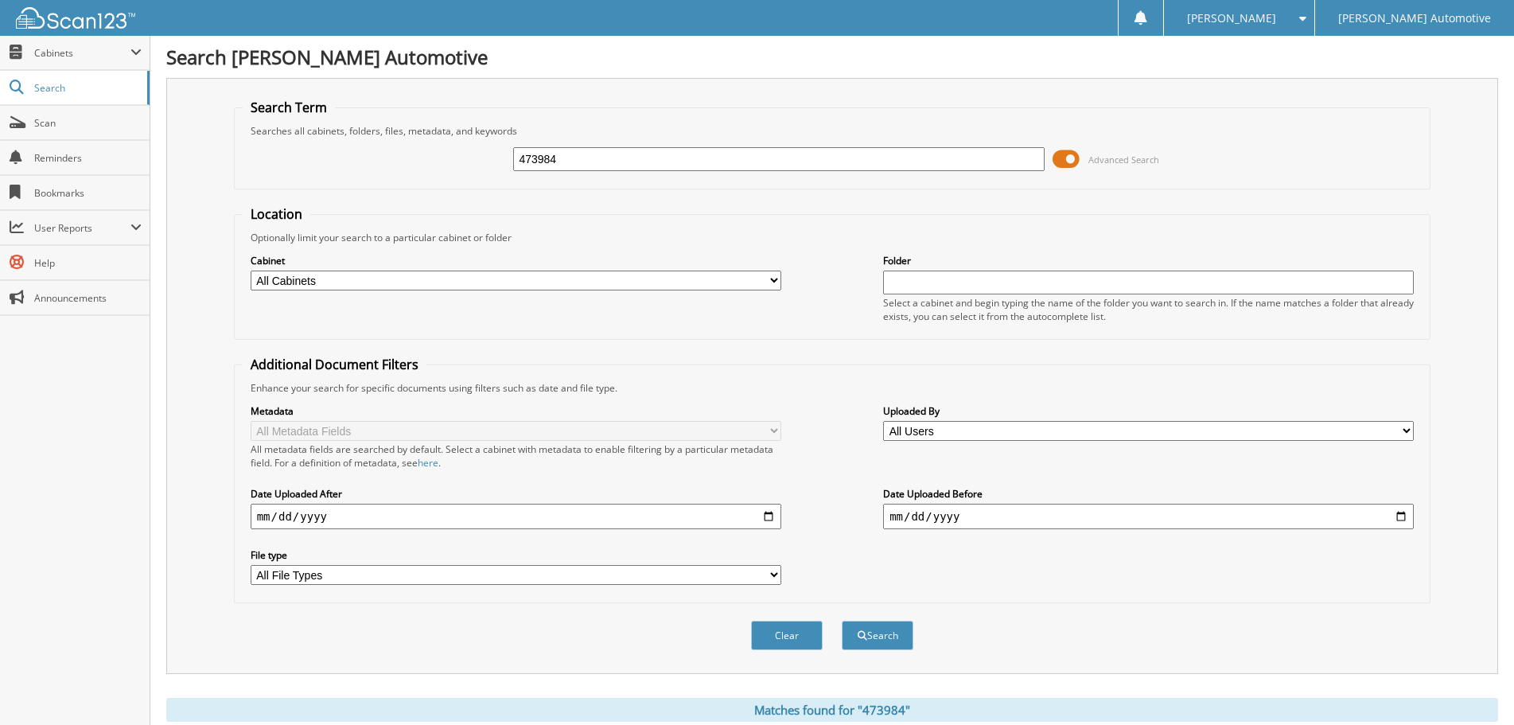
click at [647, 161] on input "473984" at bounding box center [778, 159] width 530 height 24
paste input "841"
type input "478414"
click at [841, 620] on button "Search" at bounding box center [877, 634] width 72 height 29
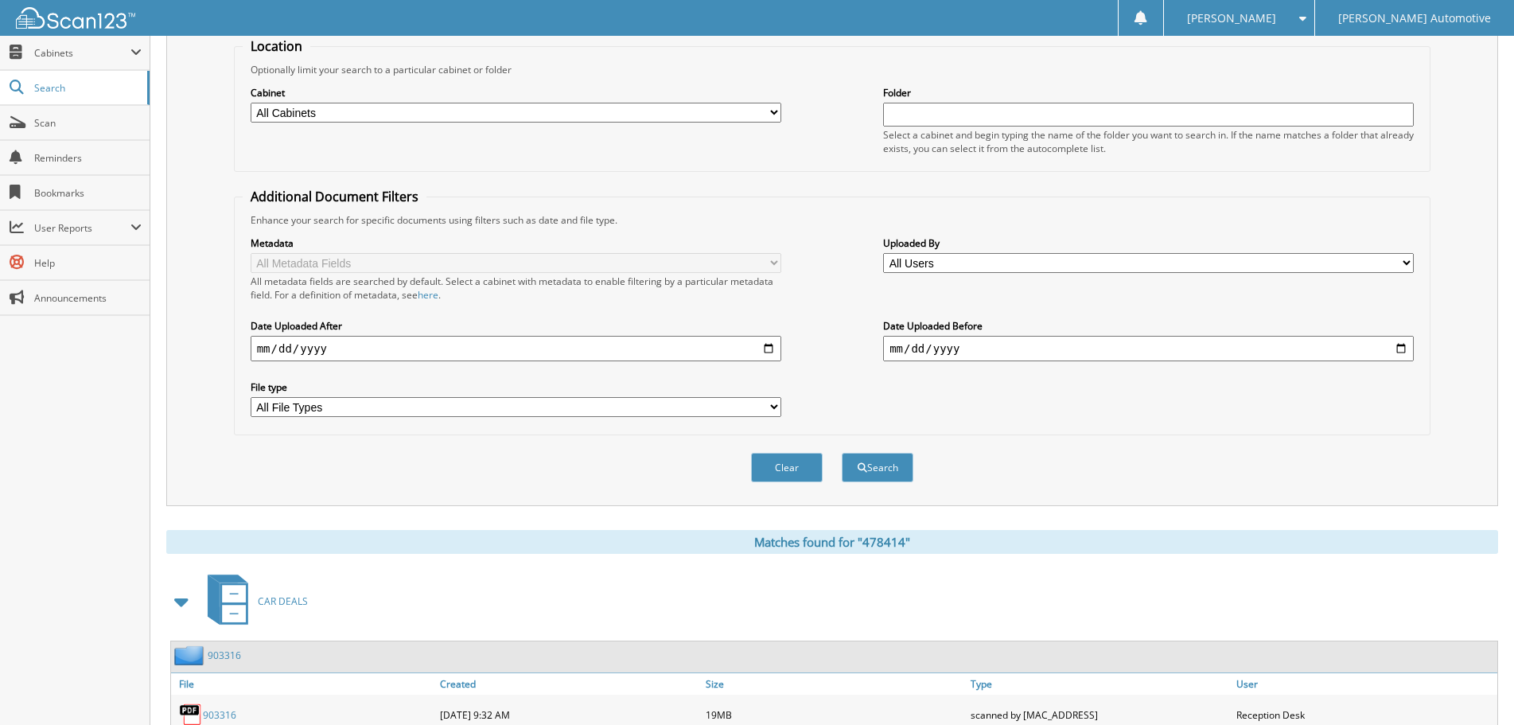
scroll to position [49, 0]
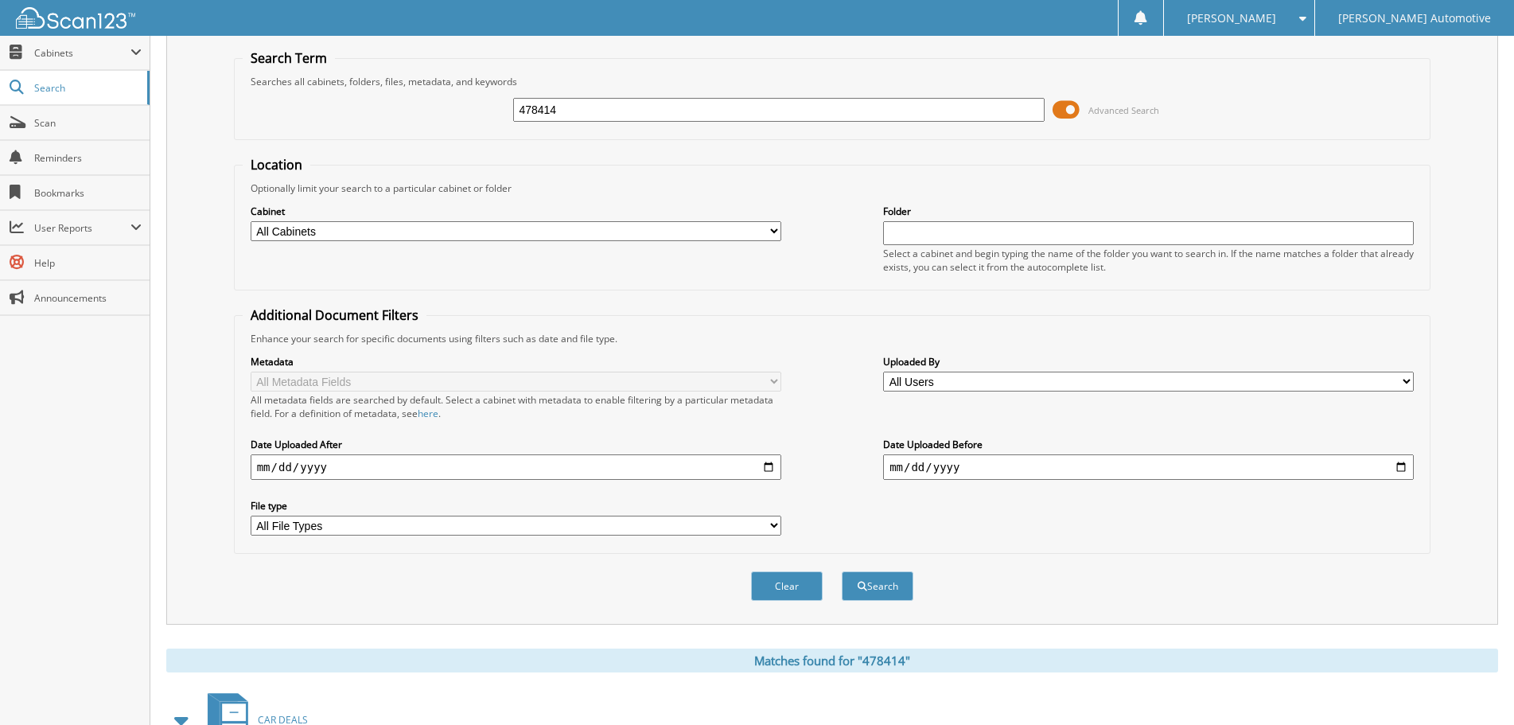
click at [553, 110] on input "478414" at bounding box center [778, 110] width 530 height 24
click at [553, 109] on input "478414" at bounding box center [778, 110] width 530 height 24
paste input "517"
type input "478517"
click at [841, 571] on button "Search" at bounding box center [877, 585] width 72 height 29
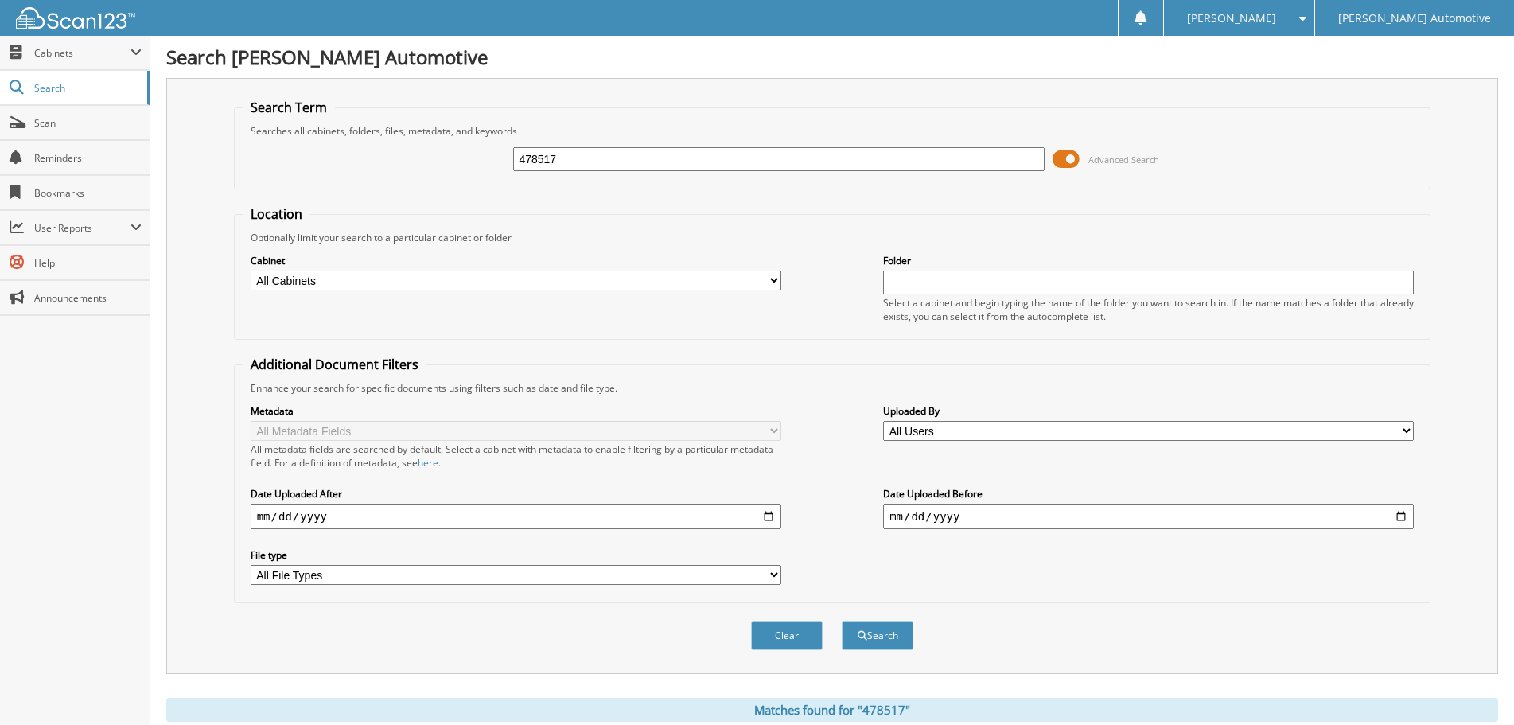
click at [604, 160] on input "478517" at bounding box center [778, 159] width 530 height 24
paste input "36488"
type input "36488"
click at [841, 620] on button "Search" at bounding box center [877, 634] width 72 height 29
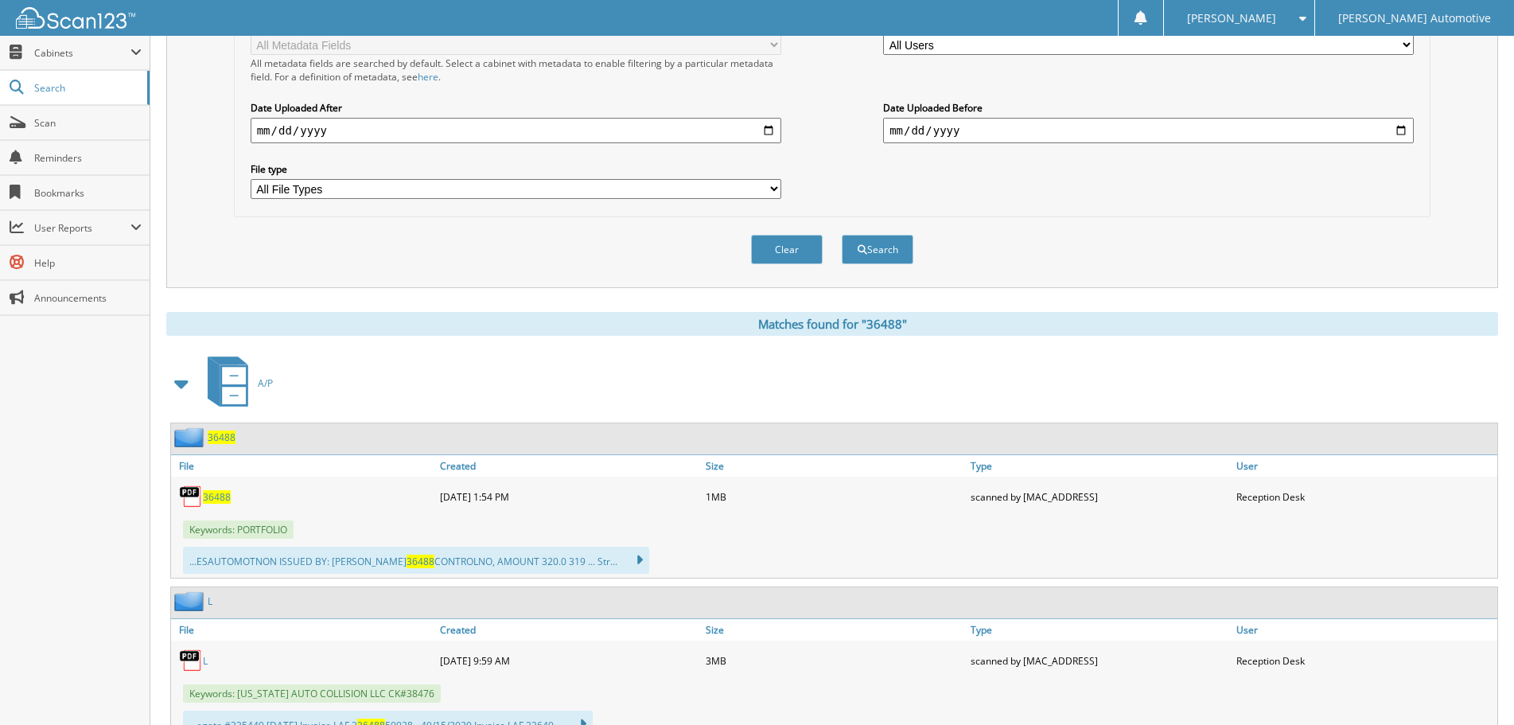
scroll to position [398, 0]
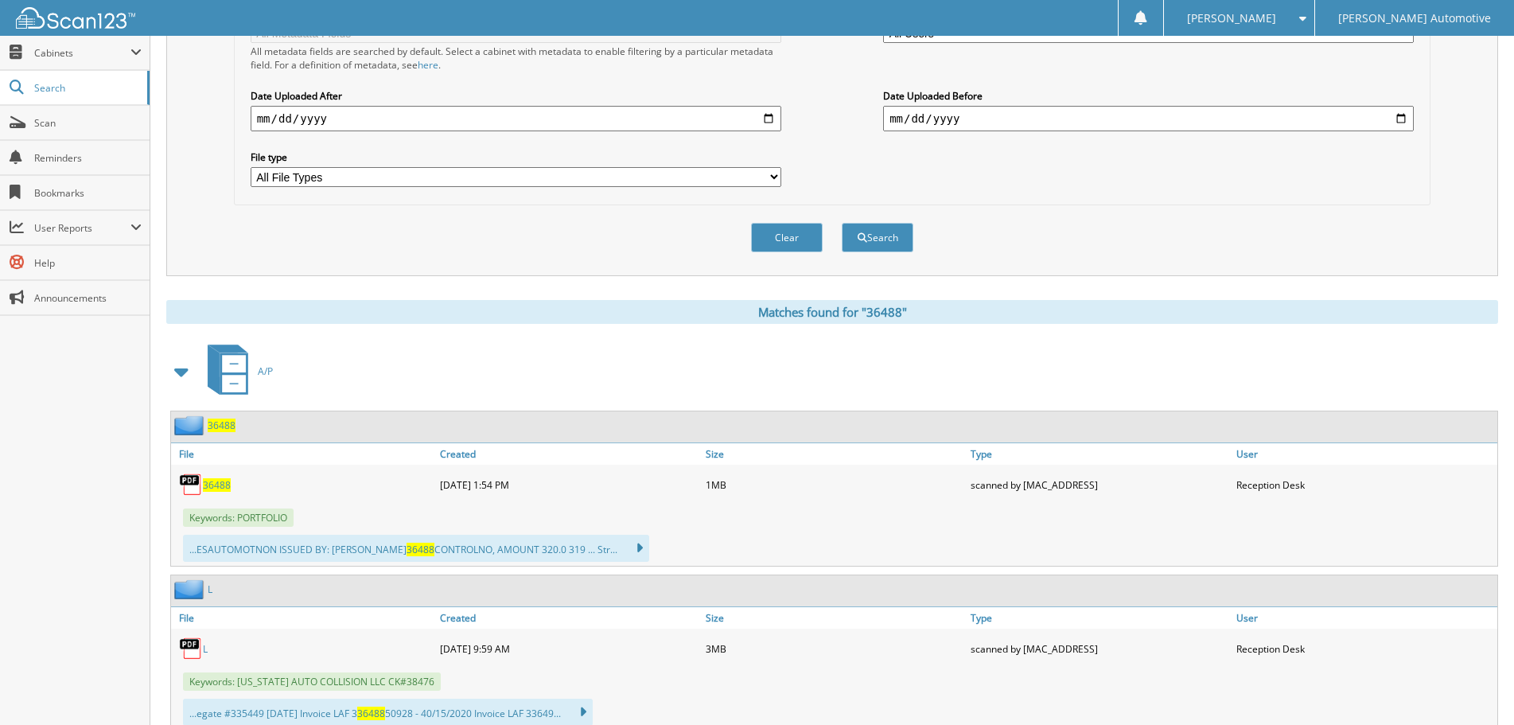
click at [179, 362] on span at bounding box center [182, 371] width 22 height 29
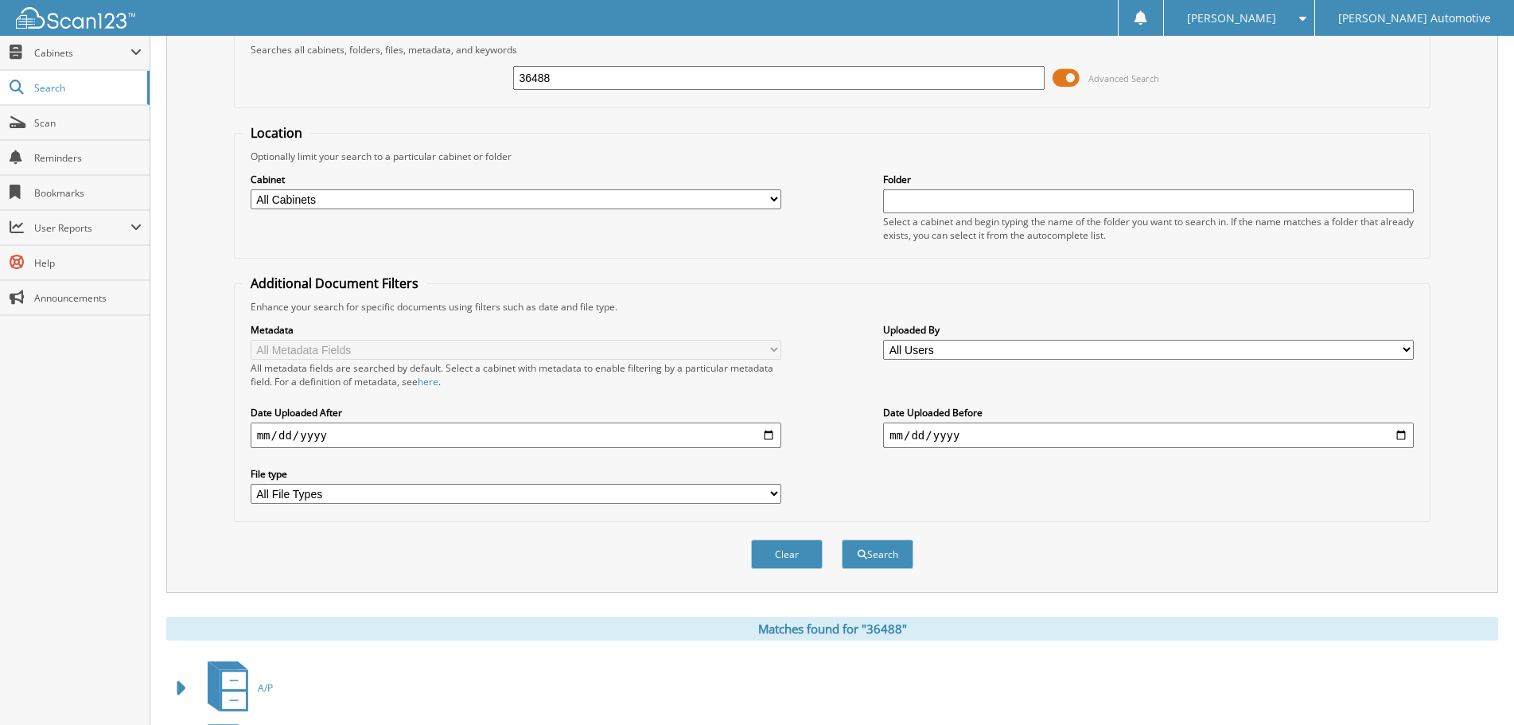
scroll to position [0, 0]
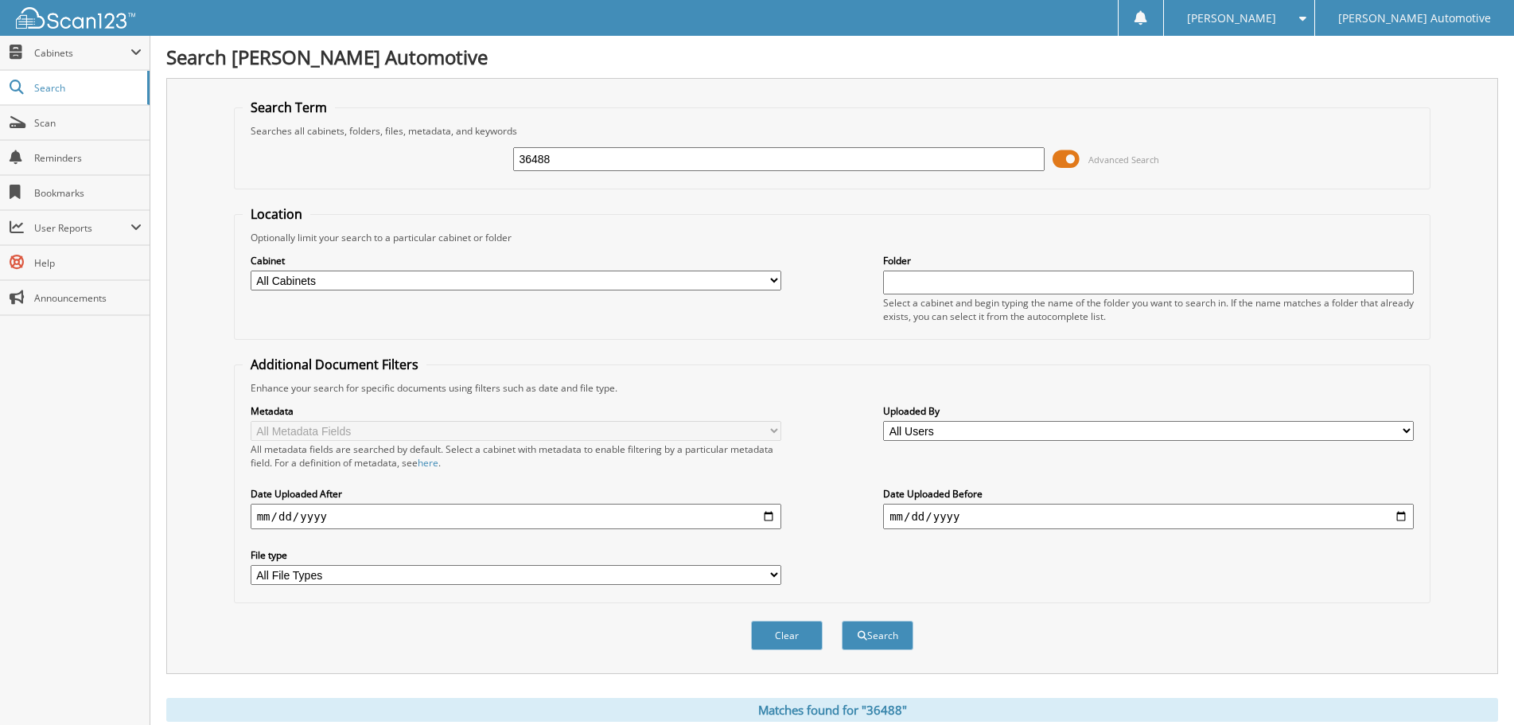
click at [664, 161] on input "36488" at bounding box center [778, 159] width 530 height 24
paste input "611"
type input "36611"
click at [841, 620] on button "Search" at bounding box center [877, 634] width 72 height 29
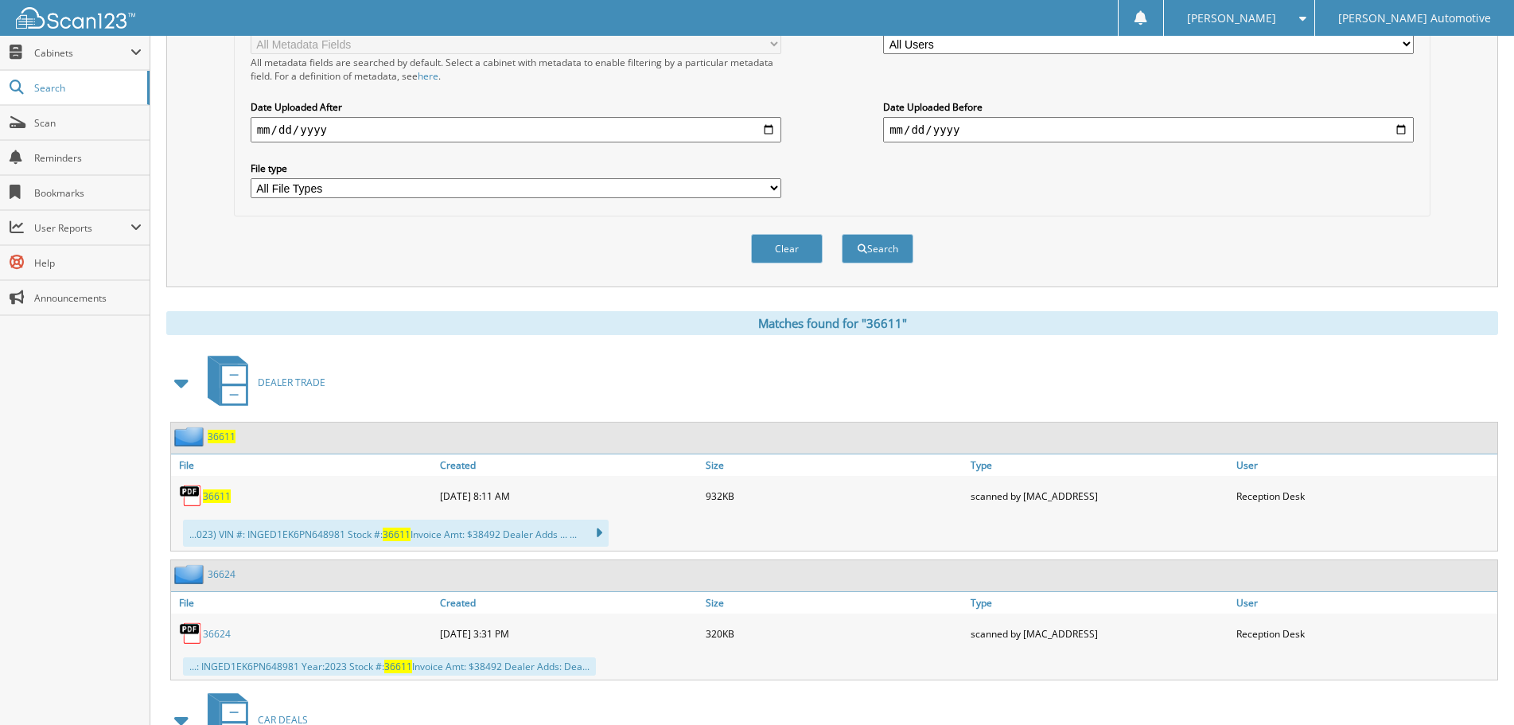
scroll to position [398, 0]
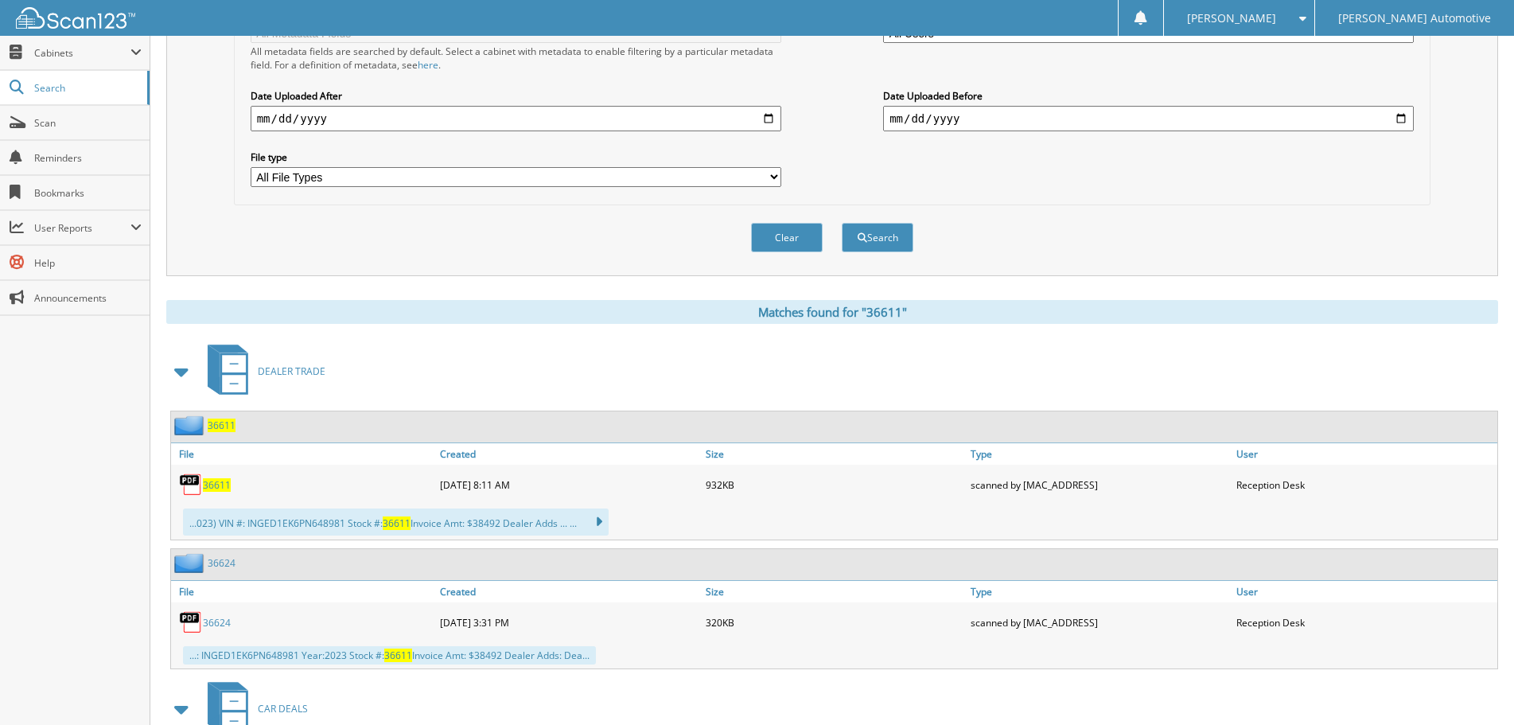
click at [190, 374] on span at bounding box center [182, 371] width 22 height 29
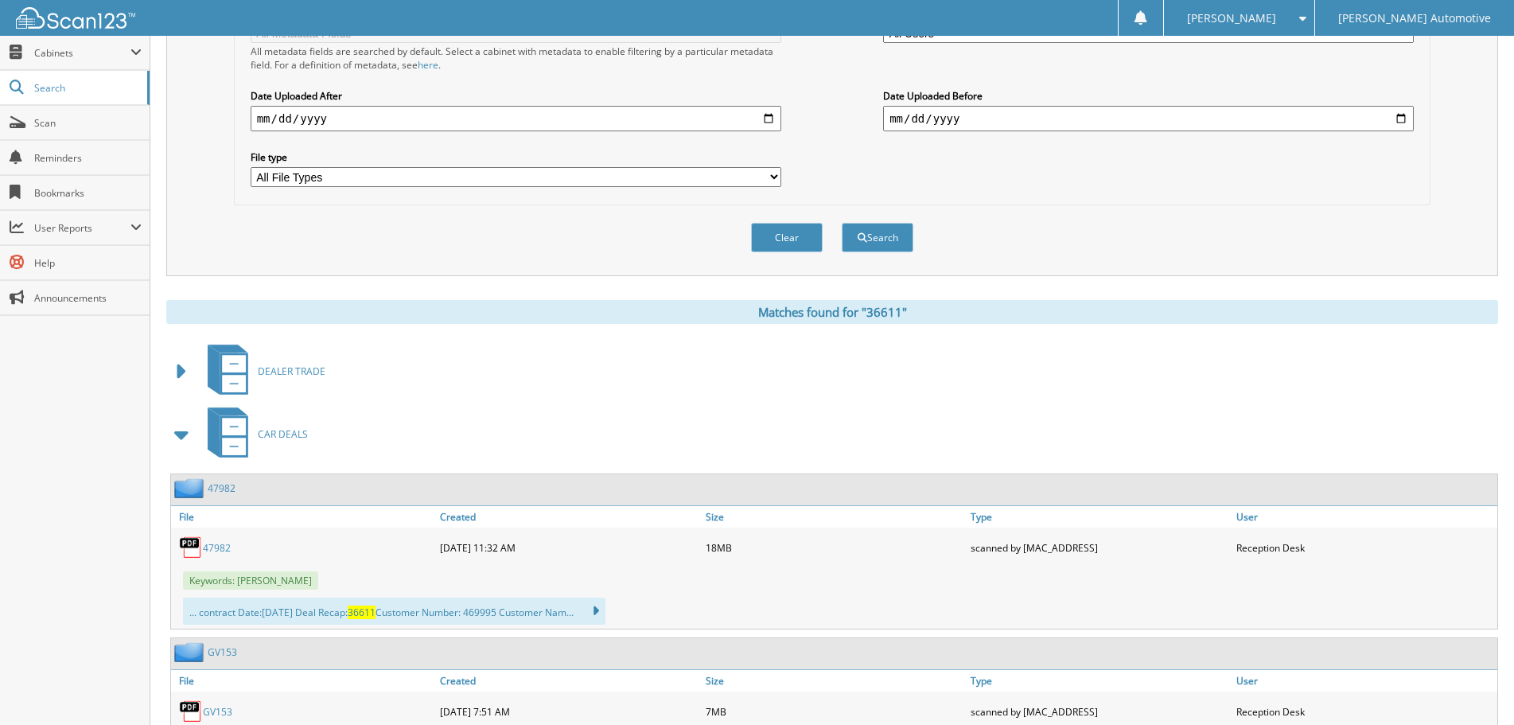
click at [178, 437] on span at bounding box center [182, 434] width 22 height 29
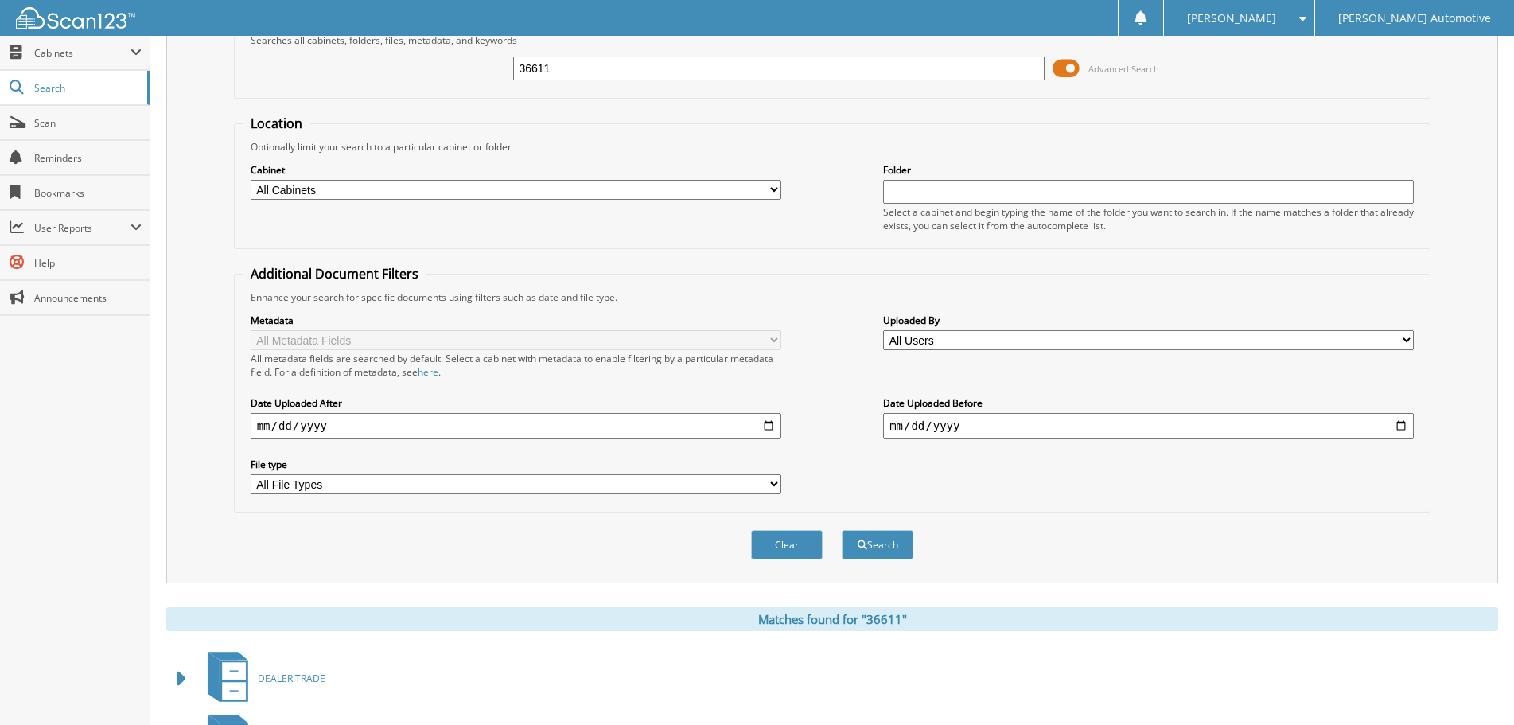
scroll to position [0, 0]
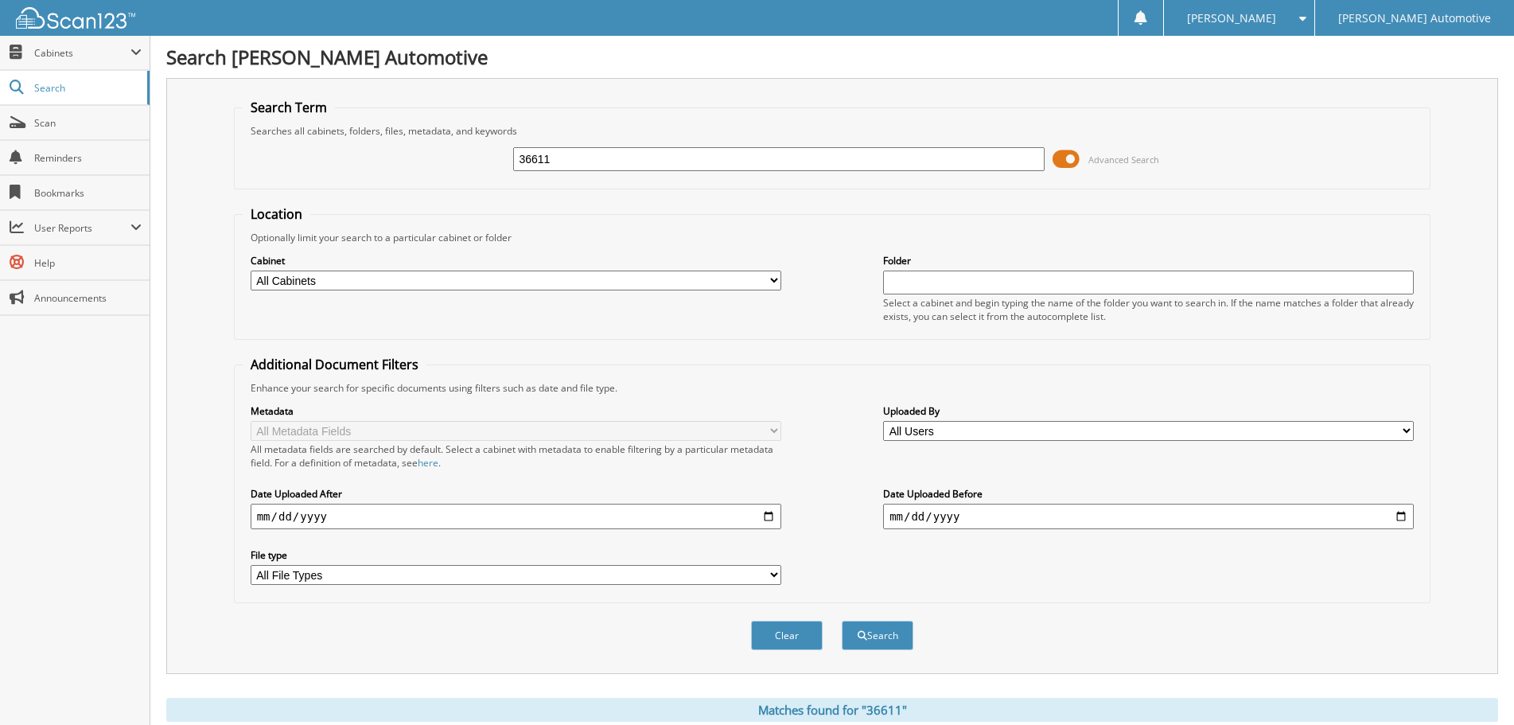
click at [574, 154] on input "36611" at bounding box center [778, 159] width 530 height 24
paste input "598"
type input "36598"
click at [841, 620] on button "Search" at bounding box center [877, 634] width 72 height 29
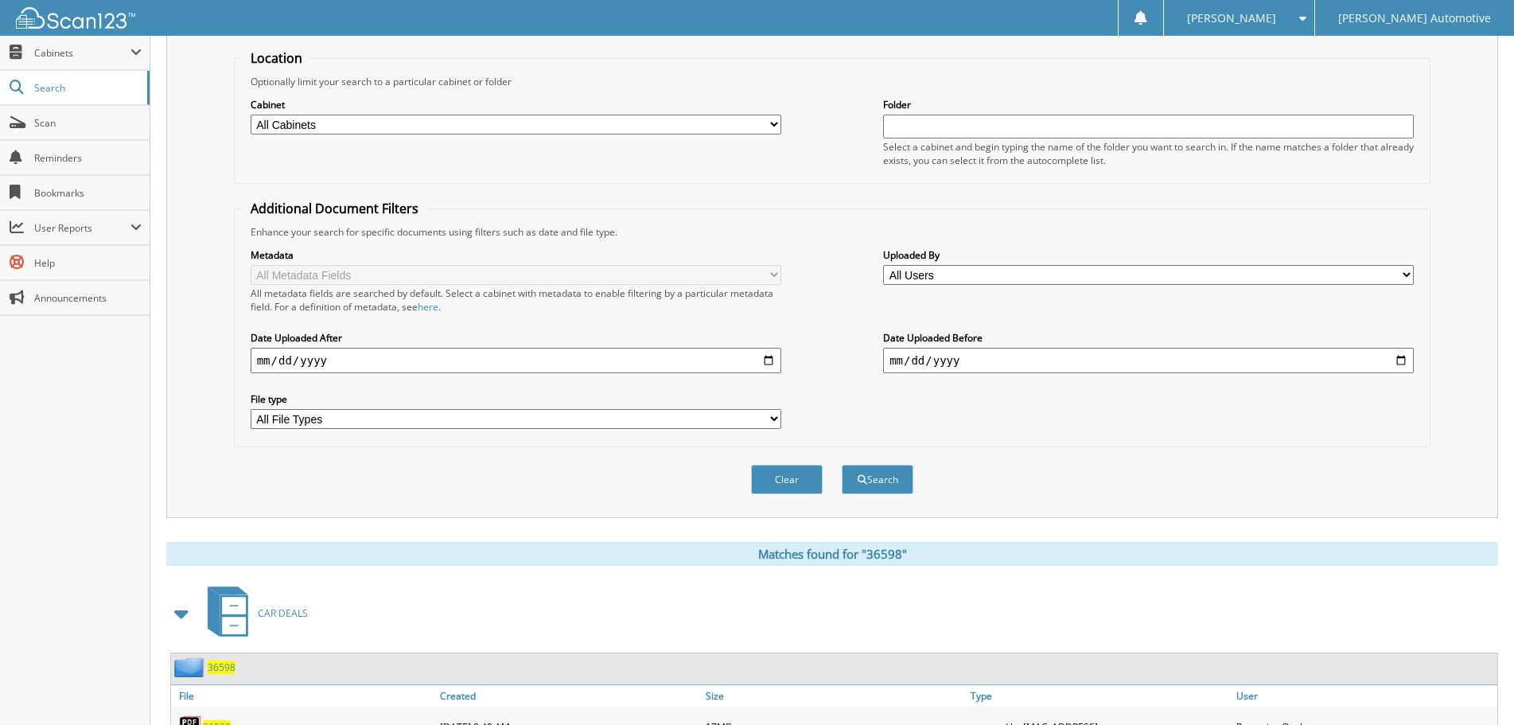
scroll to position [239, 0]
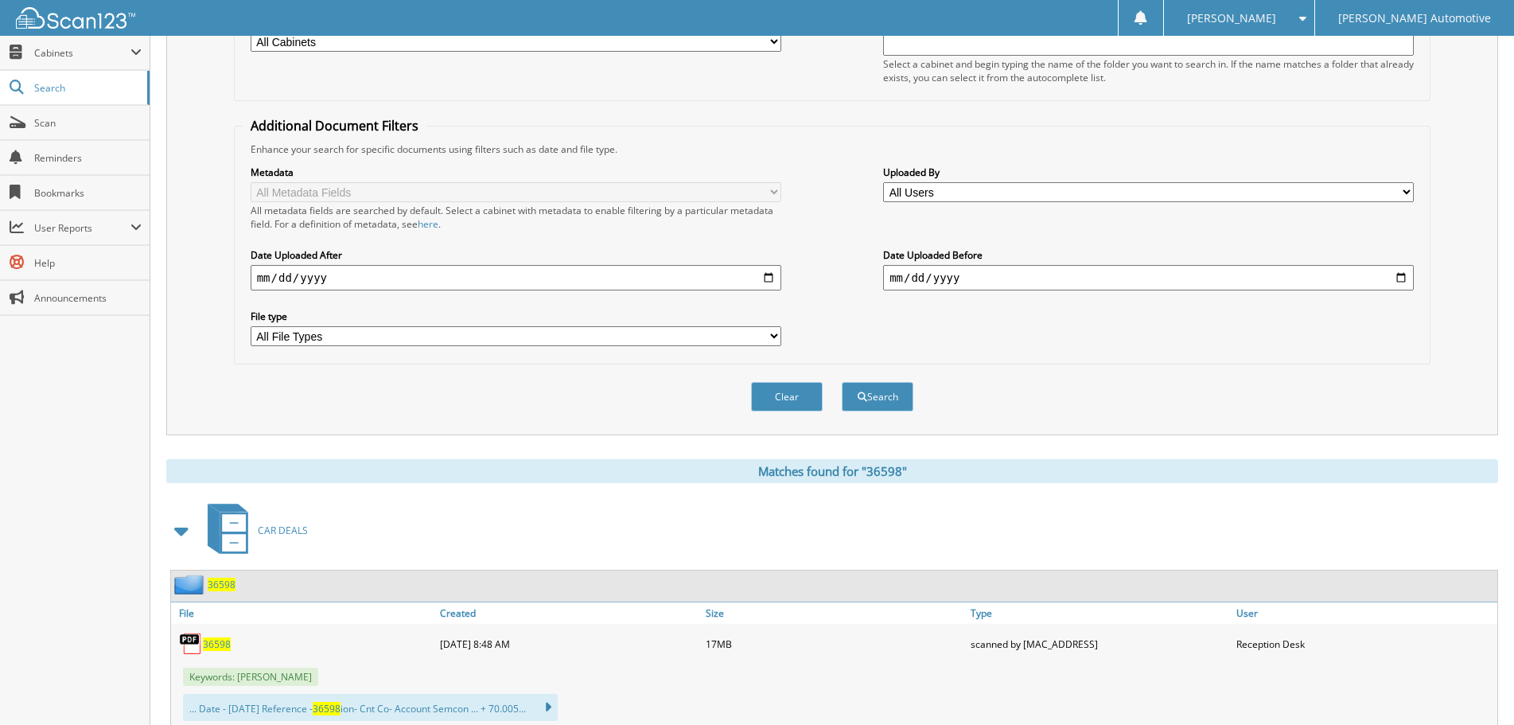
click at [187, 528] on span at bounding box center [182, 530] width 22 height 29
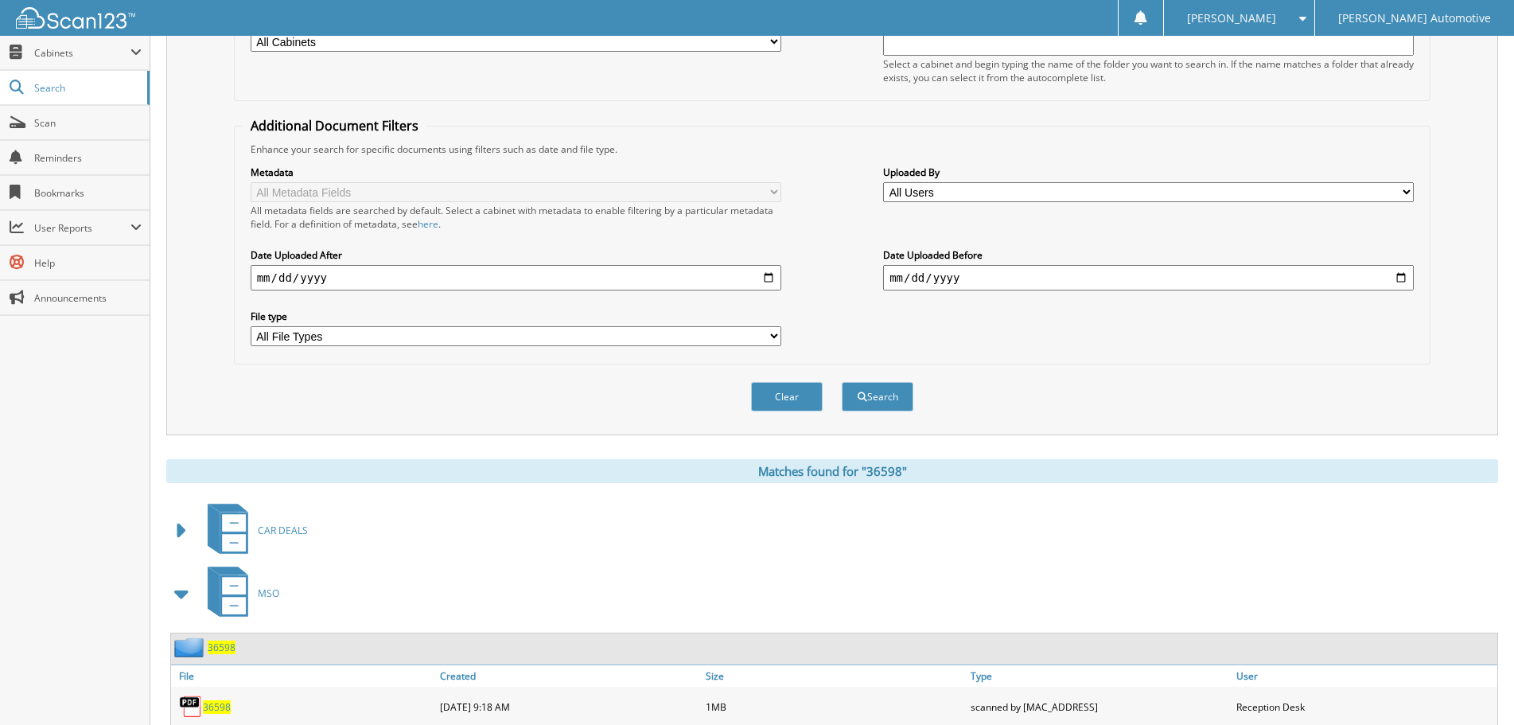
click at [173, 595] on span at bounding box center [182, 593] width 22 height 29
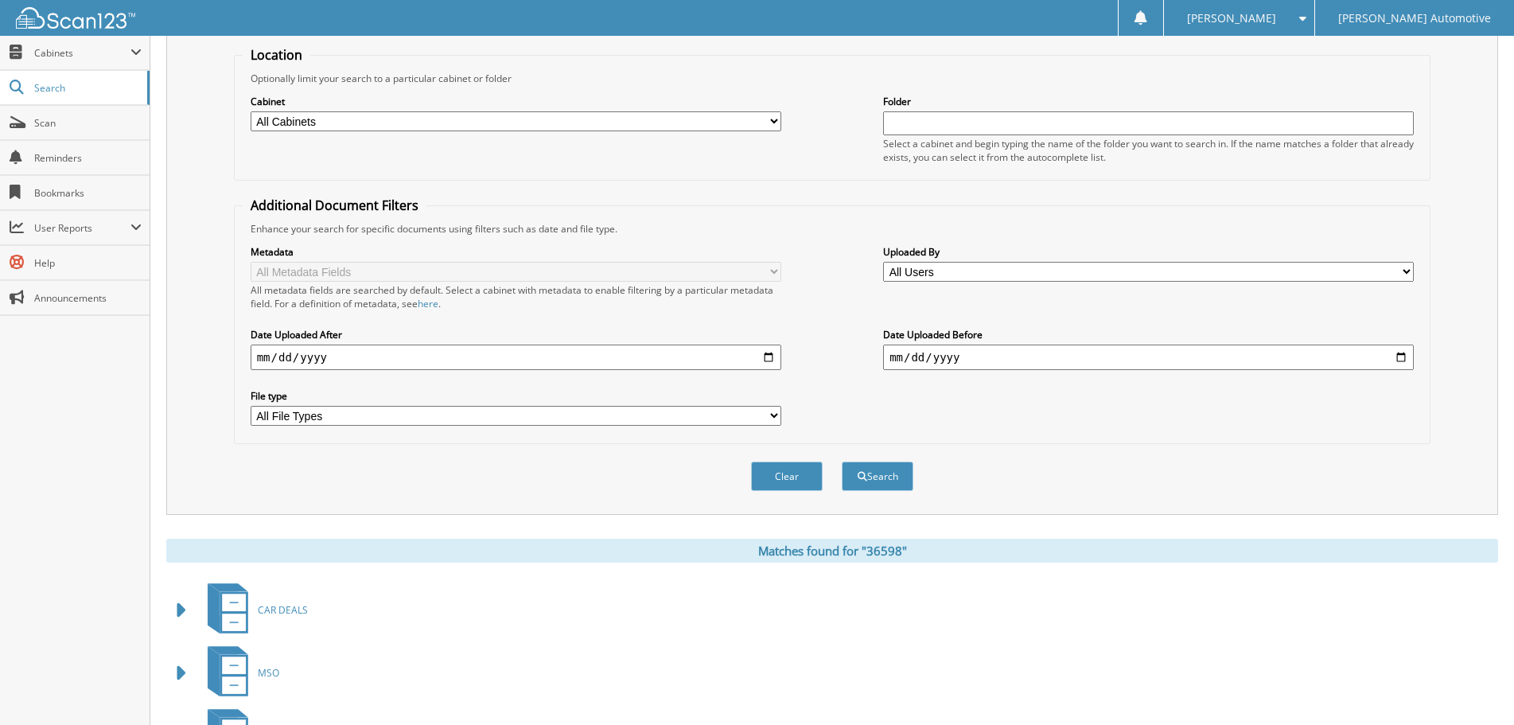
scroll to position [0, 0]
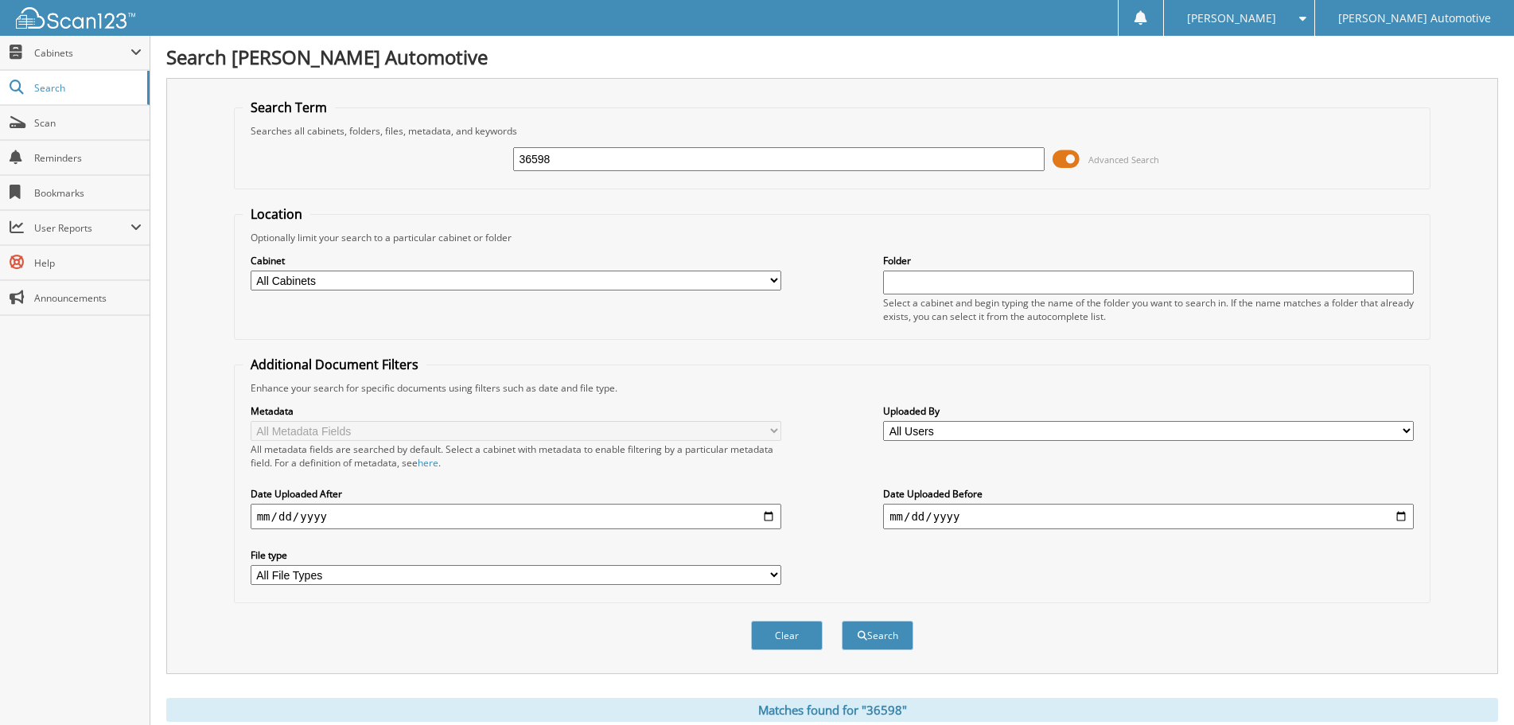
click at [604, 165] on input "36598" at bounding box center [778, 159] width 530 height 24
paste input "605"
type input "36605"
click at [841, 620] on button "Search" at bounding box center [877, 634] width 72 height 29
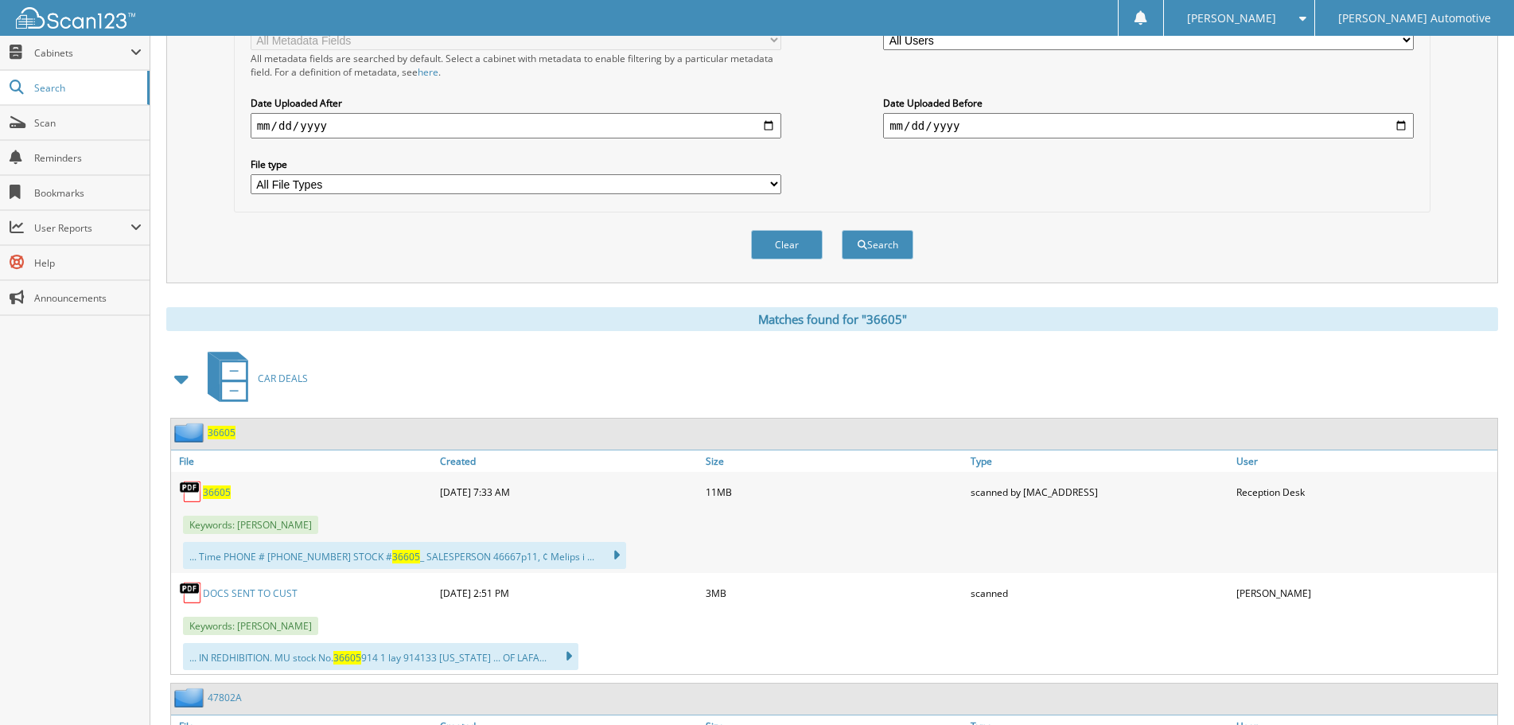
scroll to position [398, 0]
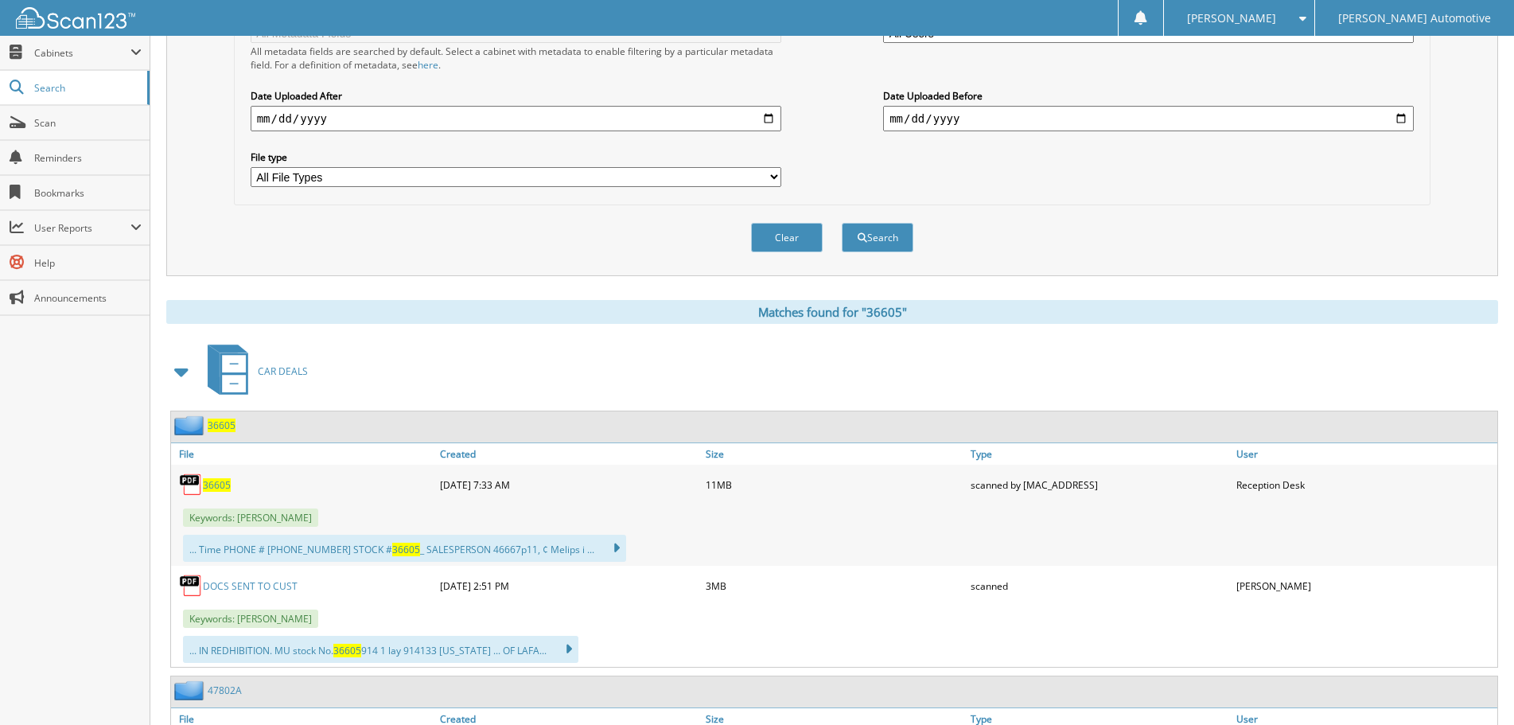
click at [183, 380] on span at bounding box center [182, 371] width 22 height 29
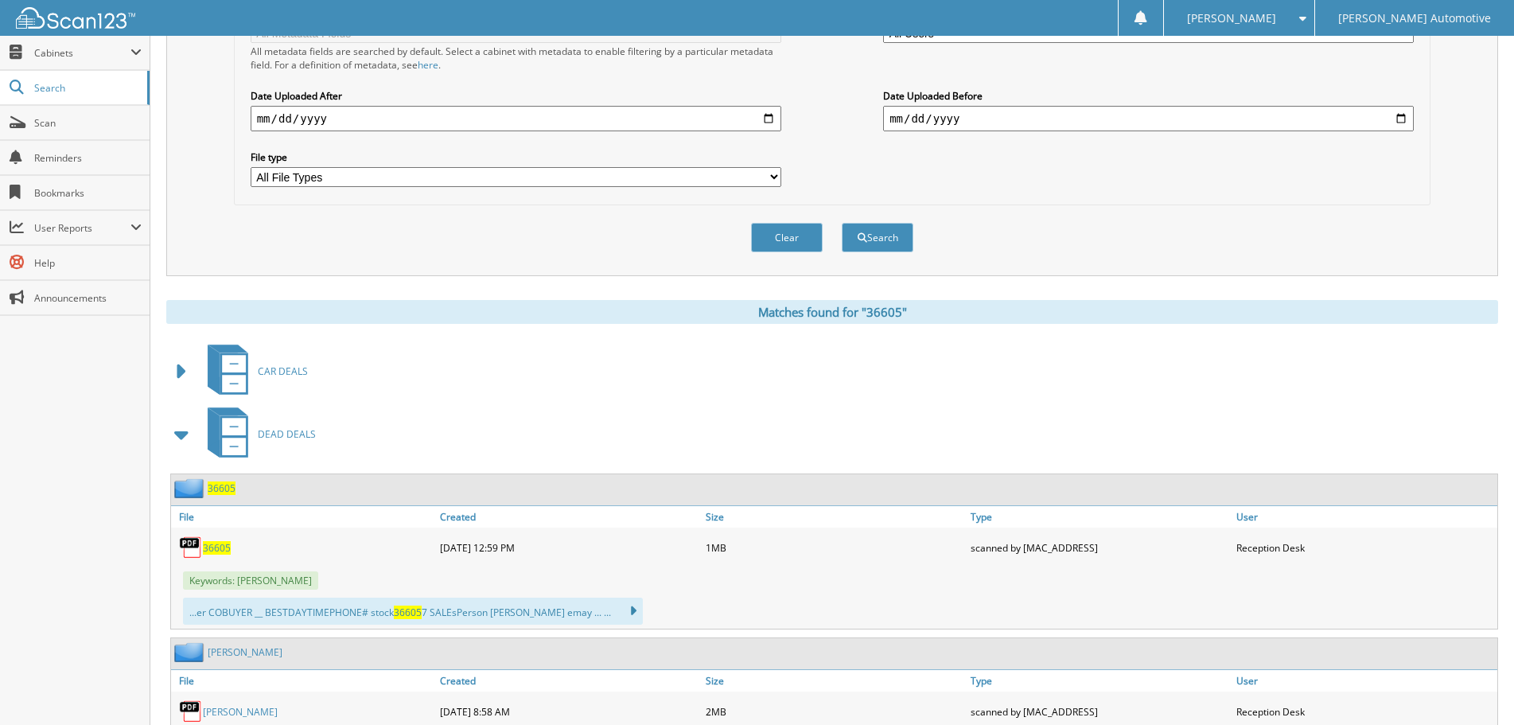
click at [178, 450] on span at bounding box center [182, 434] width 32 height 38
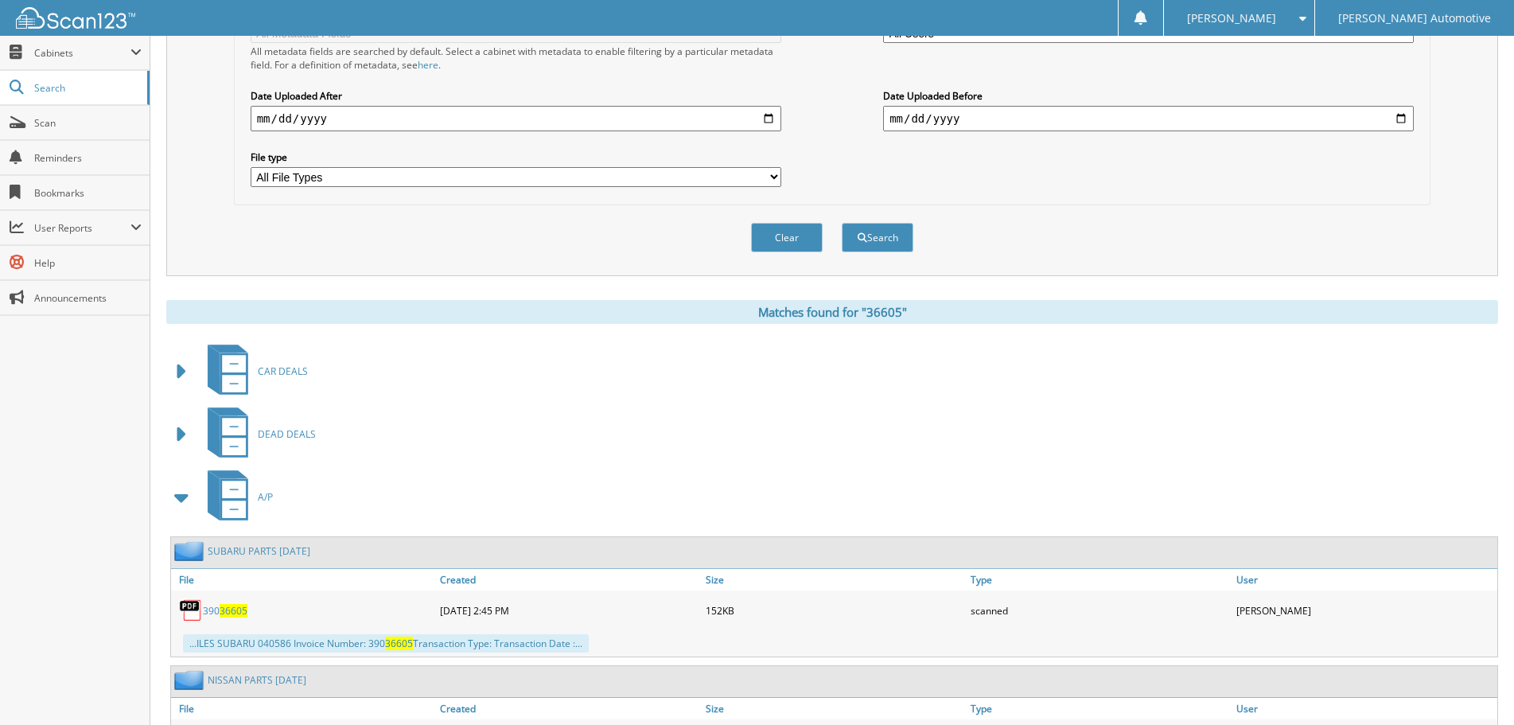
click at [187, 499] on span at bounding box center [182, 497] width 22 height 29
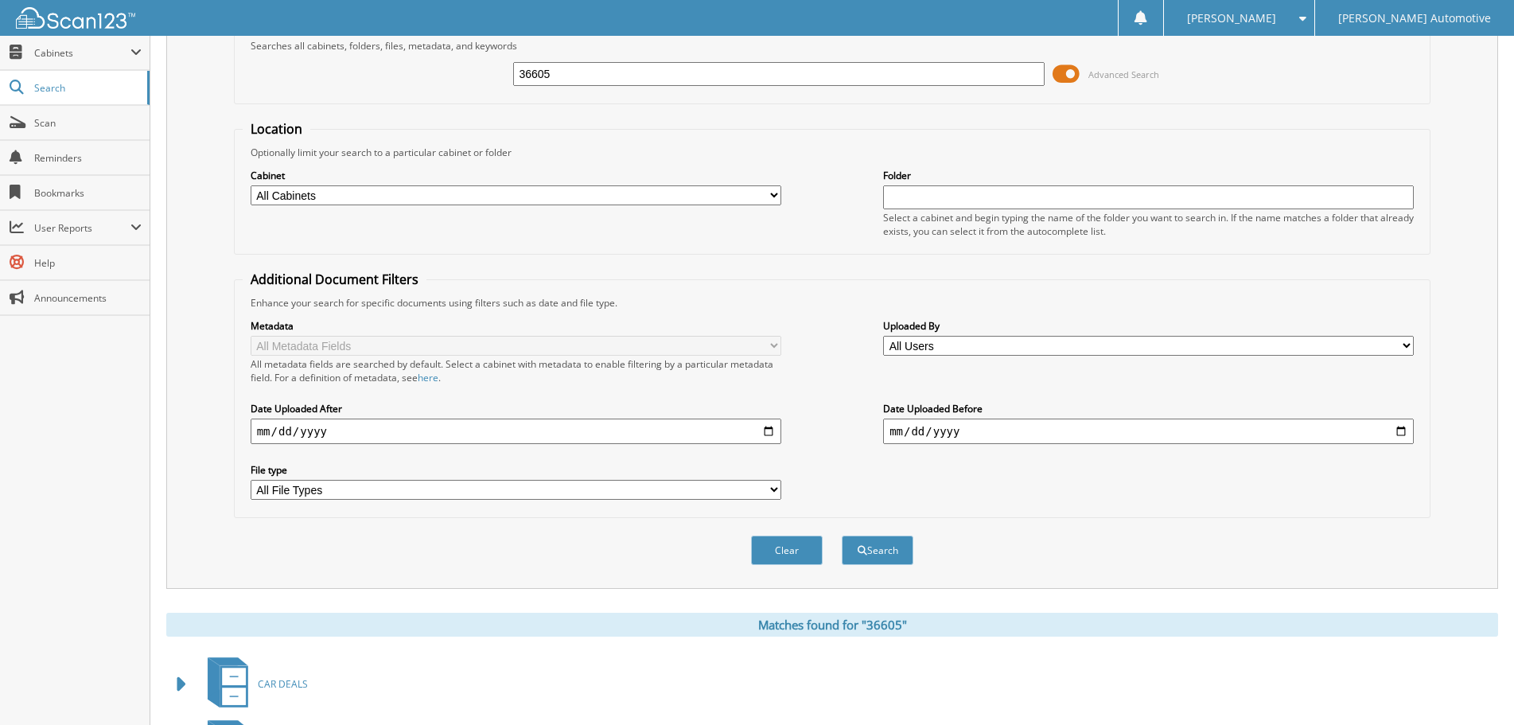
scroll to position [0, 0]
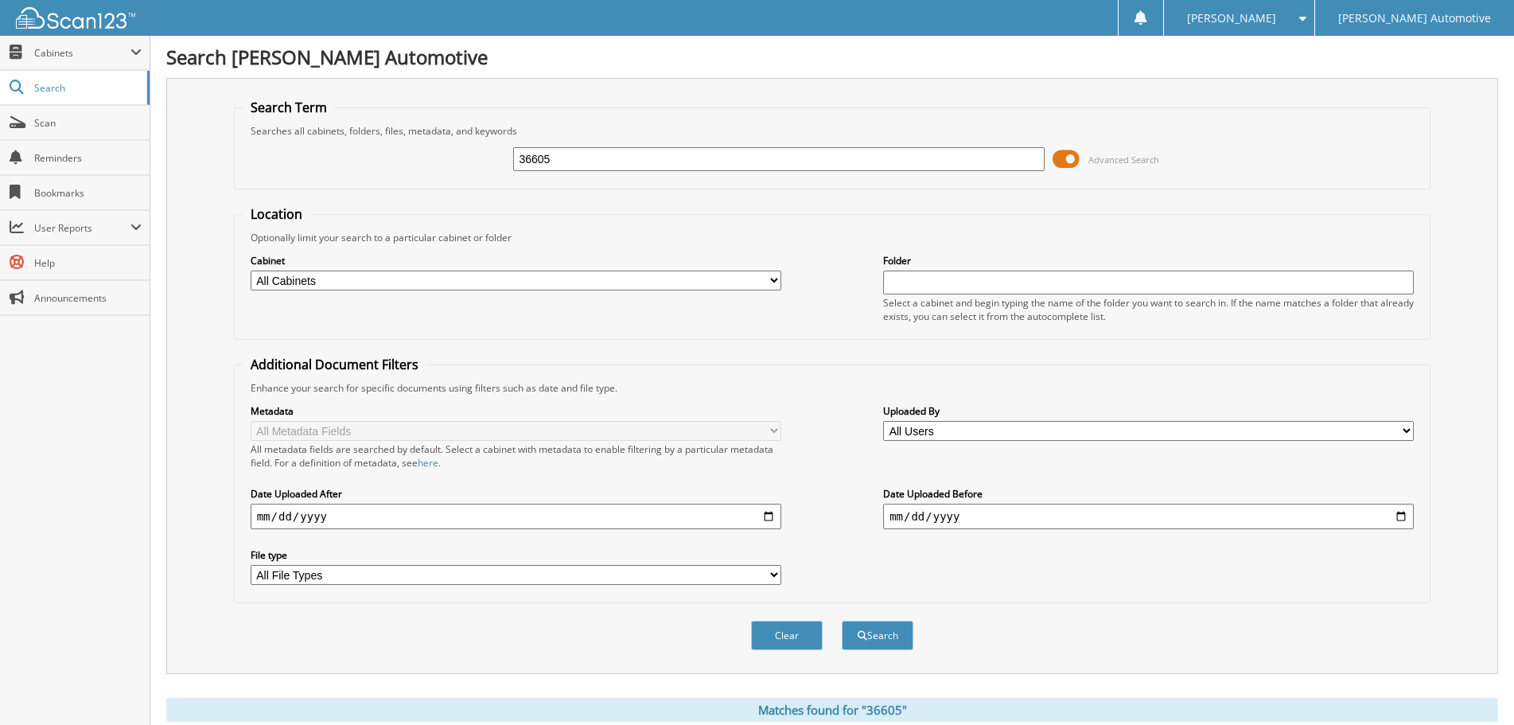
click at [589, 160] on input "36605" at bounding box center [778, 159] width 530 height 24
paste input "2"
type input "36602"
click at [841, 620] on button "Search" at bounding box center [877, 634] width 72 height 29
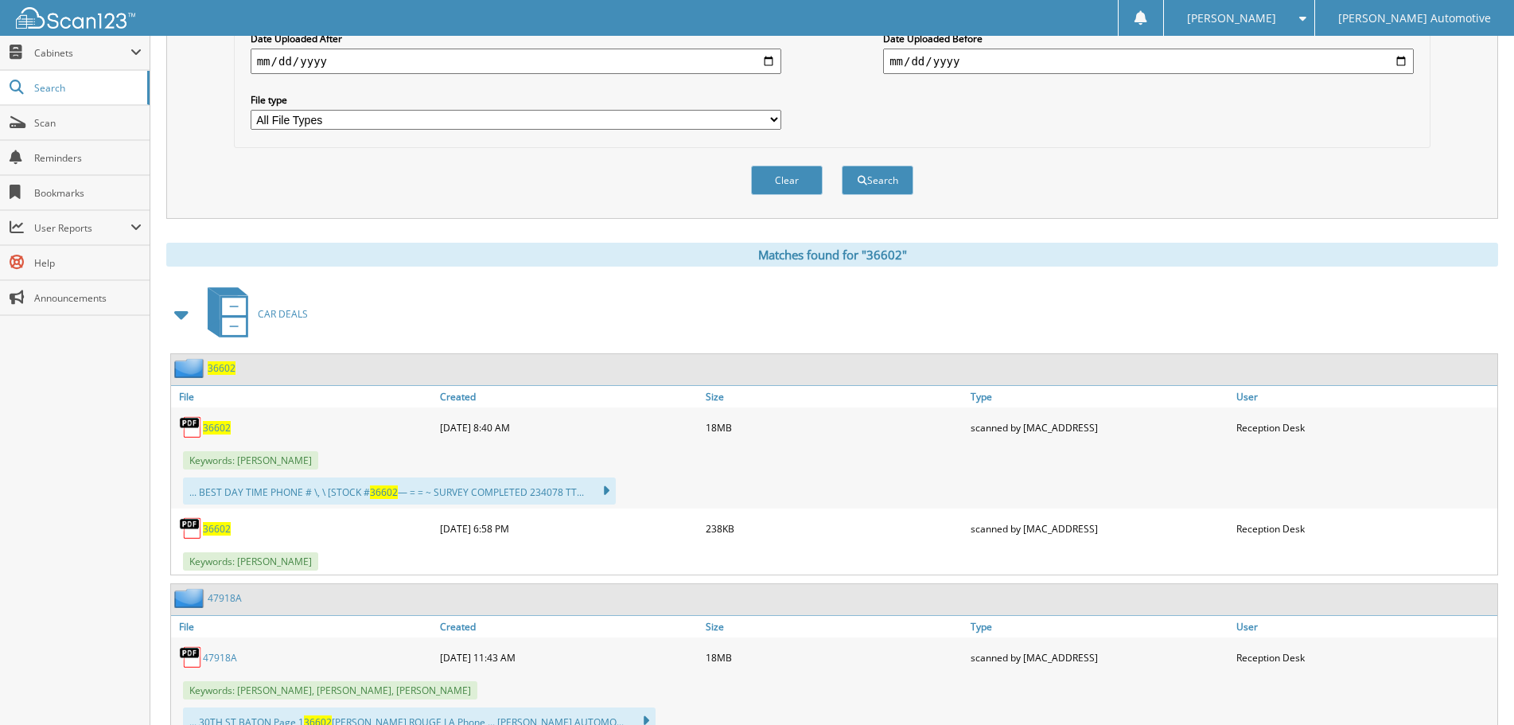
scroll to position [477, 0]
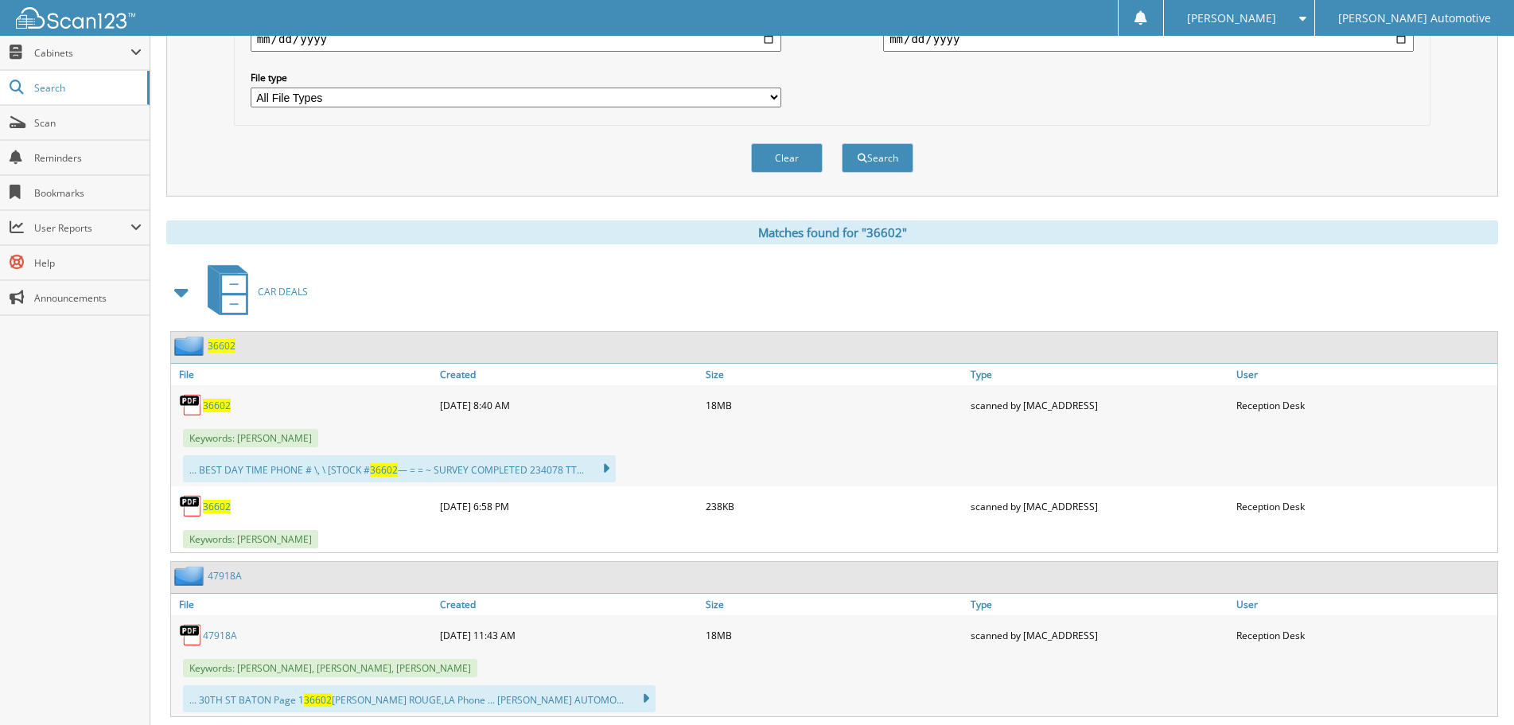
click at [185, 293] on span at bounding box center [182, 292] width 22 height 29
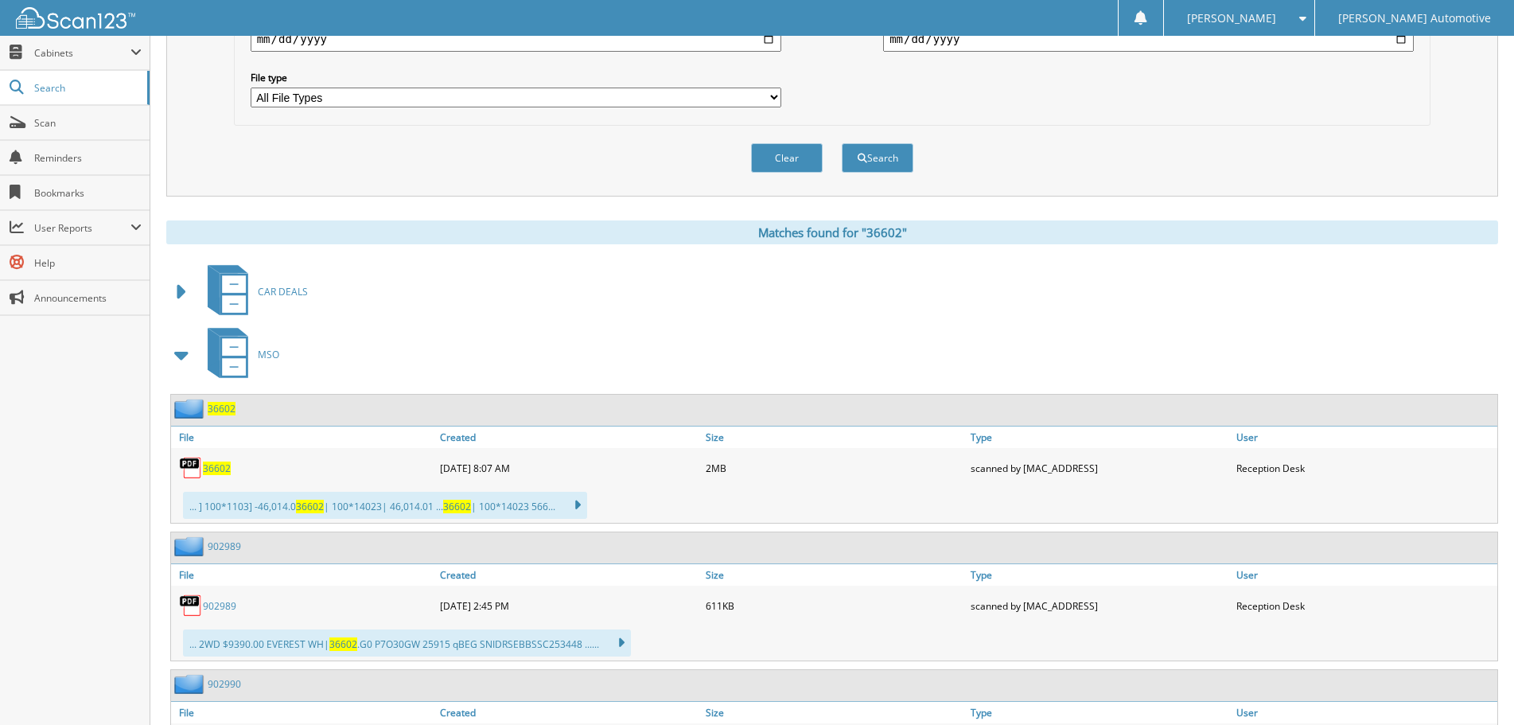
click at [177, 367] on span at bounding box center [182, 354] width 22 height 29
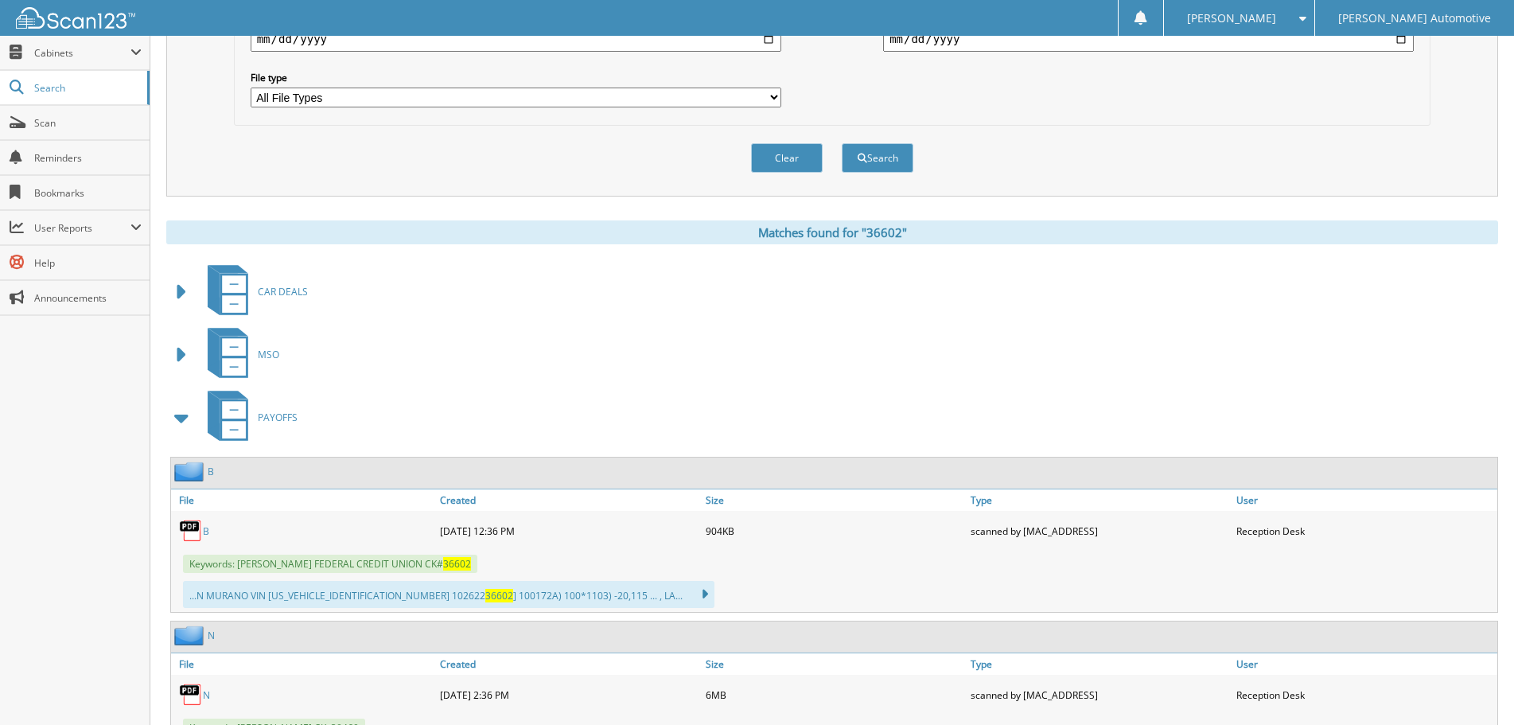
click at [188, 419] on span at bounding box center [182, 417] width 22 height 29
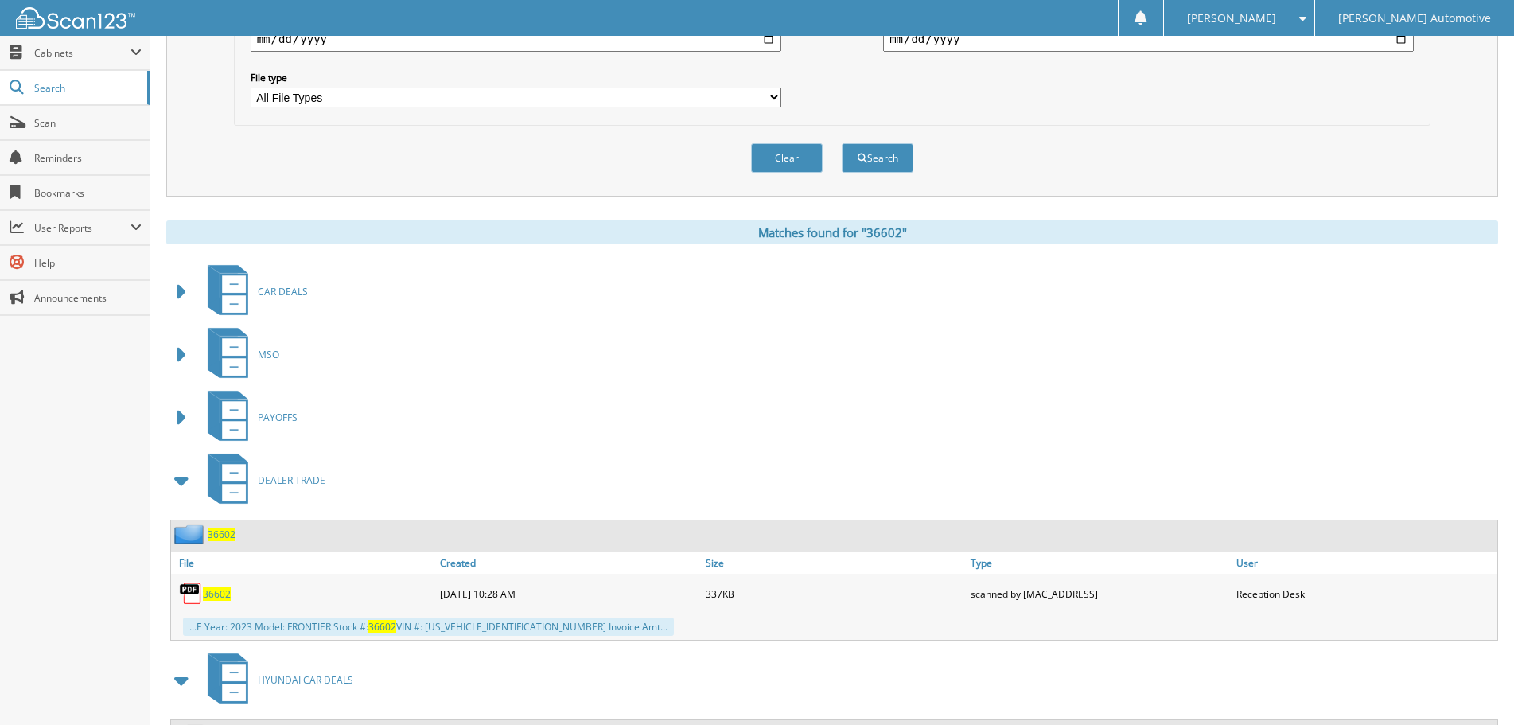
click at [185, 475] on span at bounding box center [182, 480] width 22 height 29
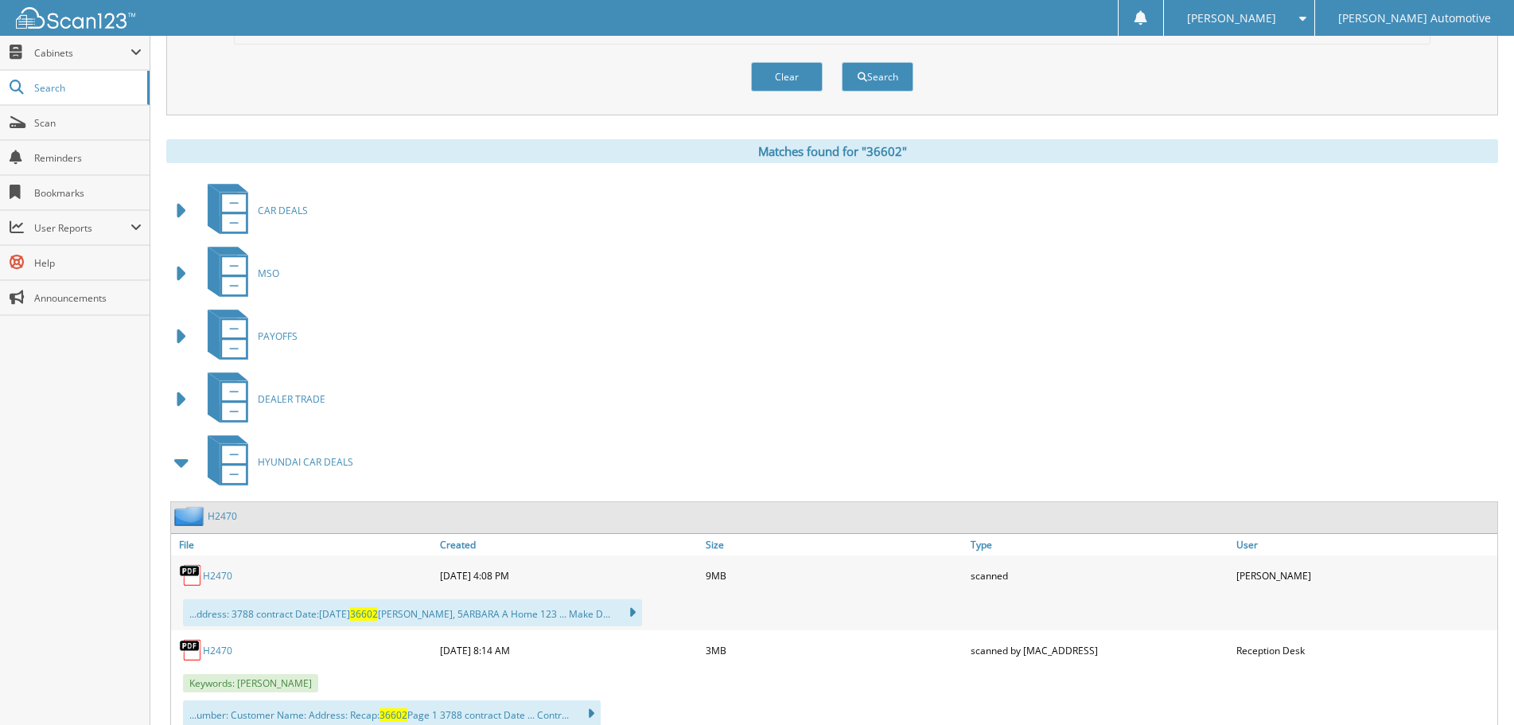
scroll to position [716, 0]
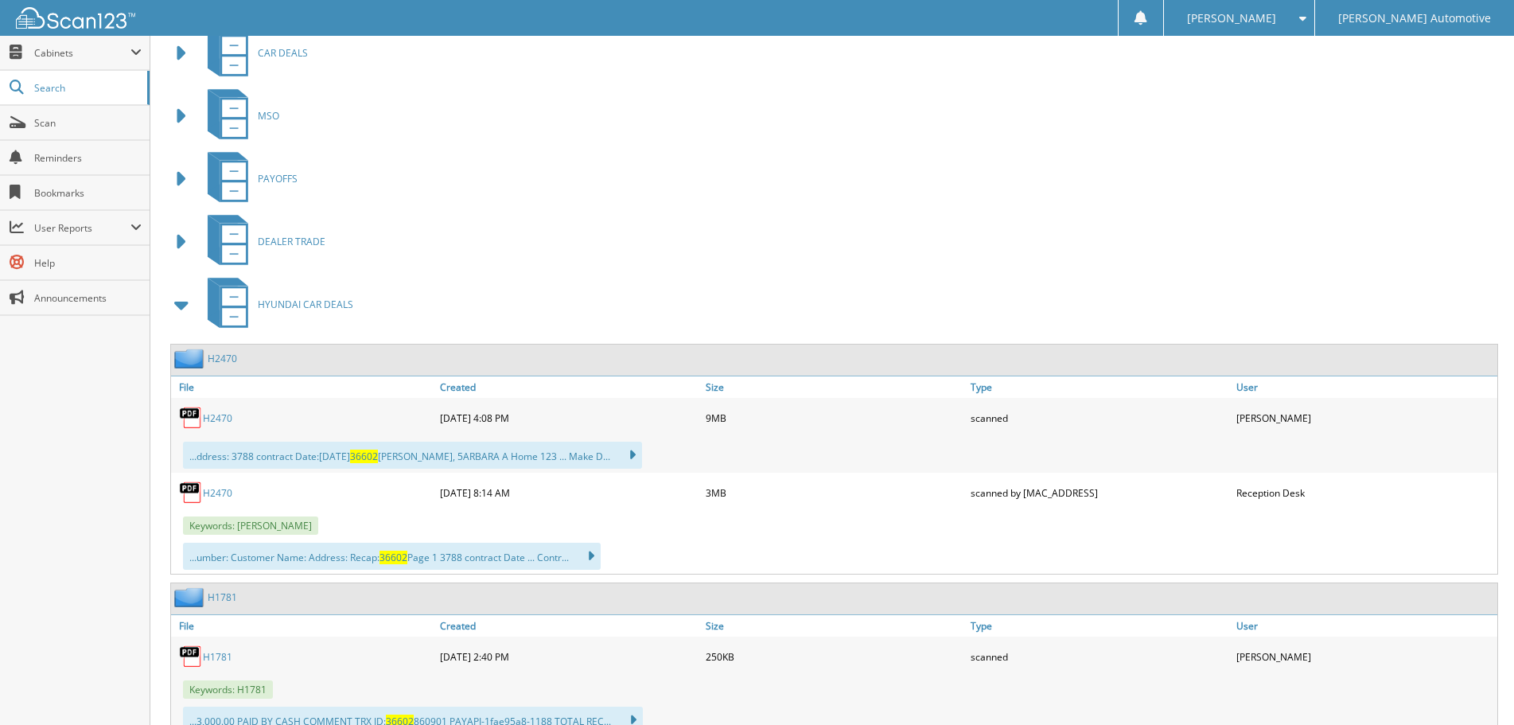
click at [623, 201] on div "PAYOFFS" at bounding box center [831, 178] width 1331 height 63
click at [221, 422] on link "H2470" at bounding box center [217, 418] width 29 height 14
click at [223, 425] on link "H2470" at bounding box center [217, 418] width 29 height 14
click at [220, 418] on link "H2470" at bounding box center [217, 418] width 29 height 14
click at [61, 58] on span "Cabinets" at bounding box center [82, 53] width 96 height 14
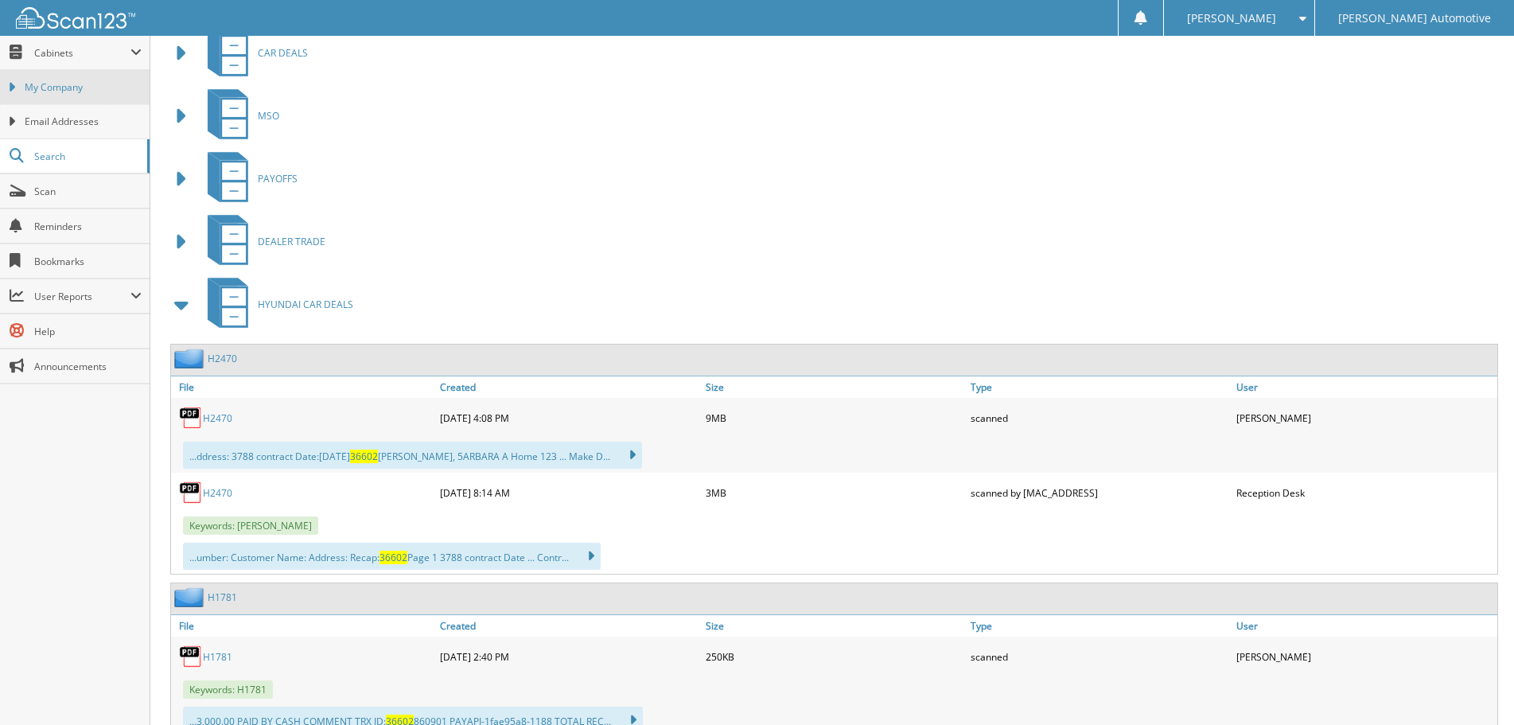
click at [61, 85] on span "My Company" at bounding box center [83, 87] width 117 height 14
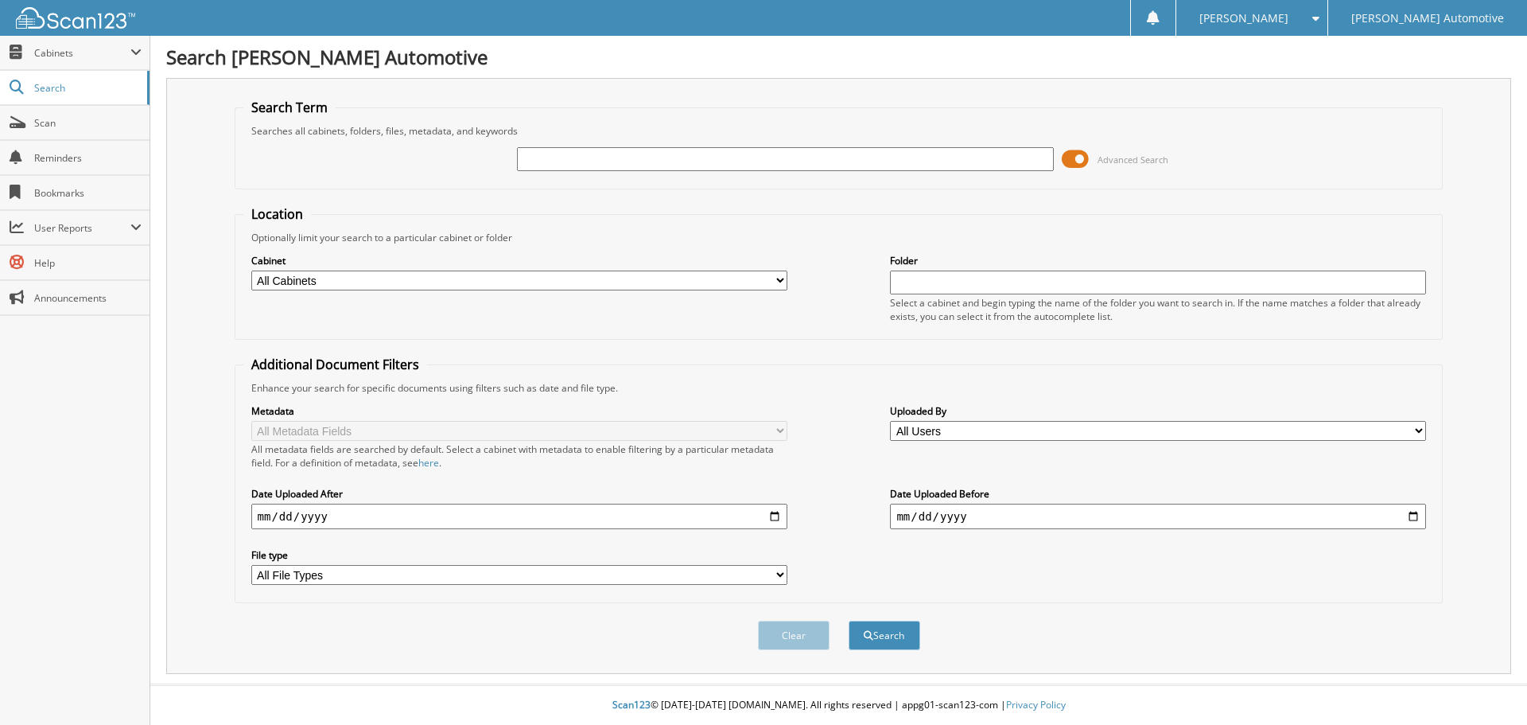
click at [569, 165] on input "text" at bounding box center [785, 159] width 536 height 24
type input "3"
type input "36602"
click at [849, 620] on button "Search" at bounding box center [885, 634] width 72 height 29
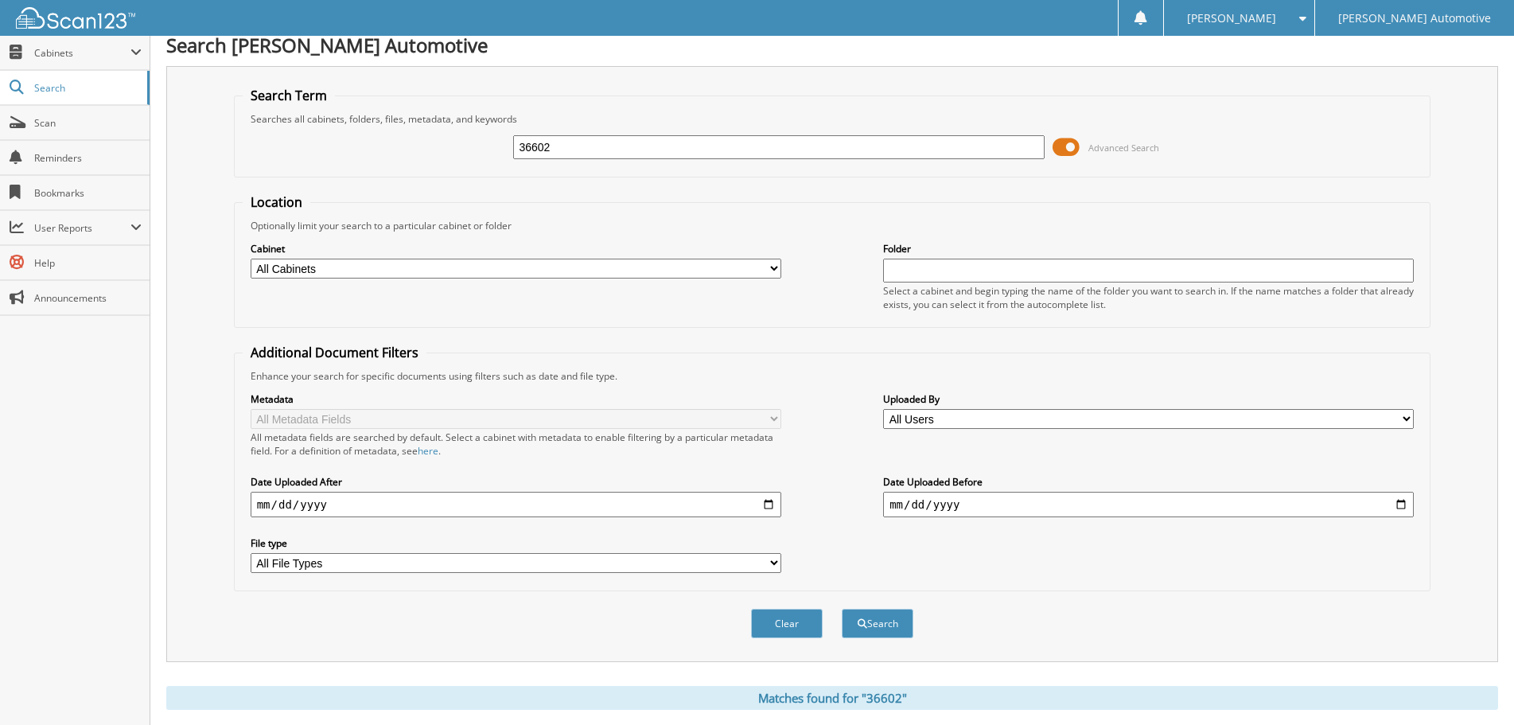
scroll to position [239, 0]
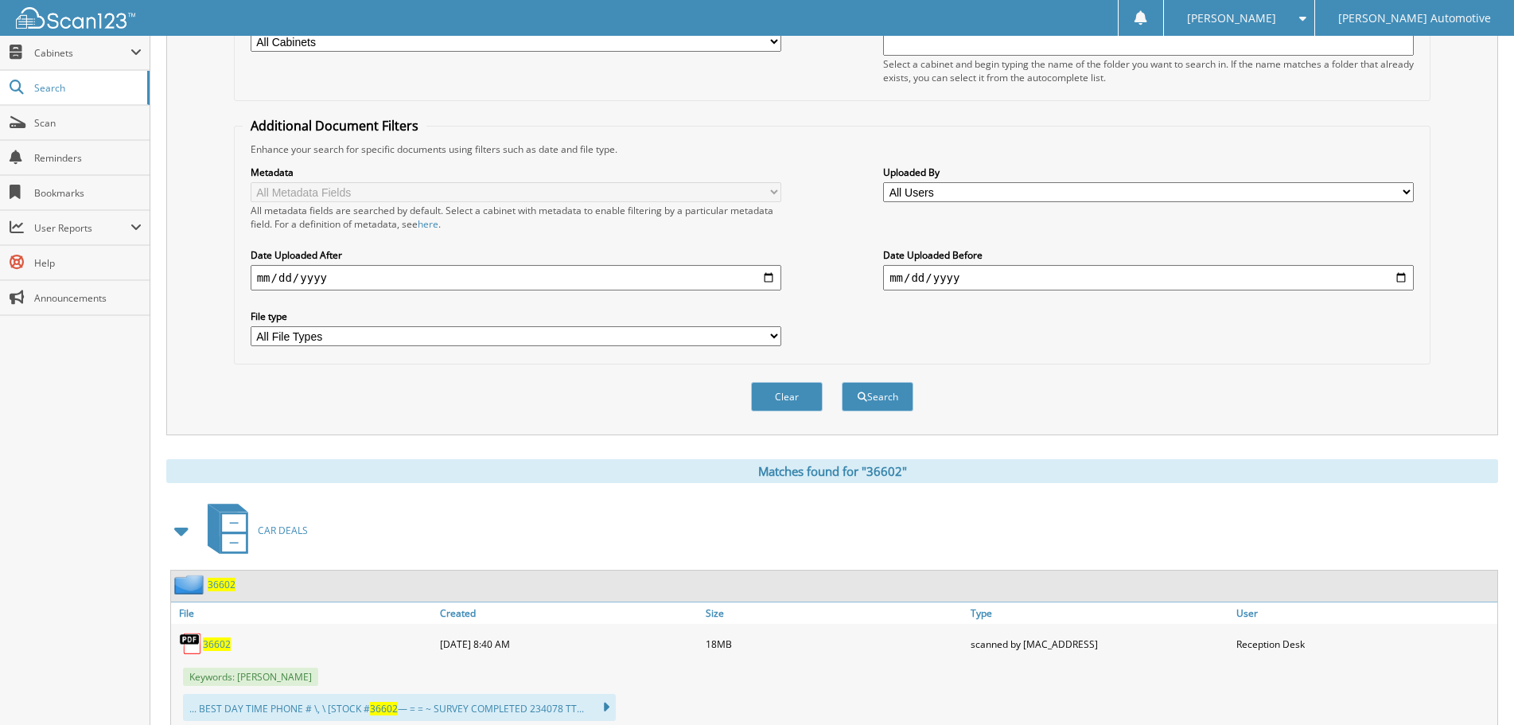
click at [179, 532] on span at bounding box center [182, 530] width 22 height 29
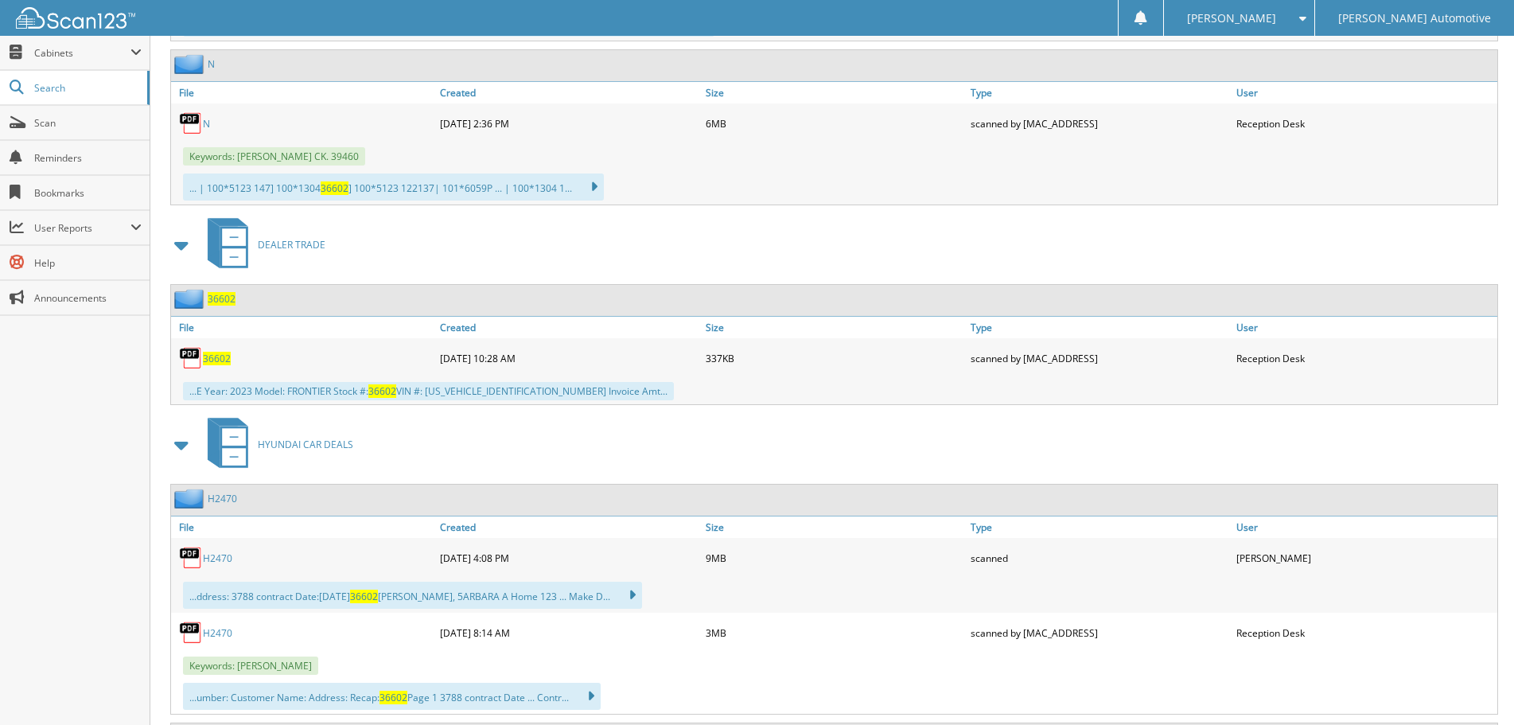
scroll to position [2625, 0]
click at [226, 564] on div "H2470" at bounding box center [303, 556] width 265 height 32
click at [225, 557] on link "H2470" at bounding box center [217, 557] width 29 height 14
click at [220, 560] on link "H2470" at bounding box center [217, 557] width 29 height 14
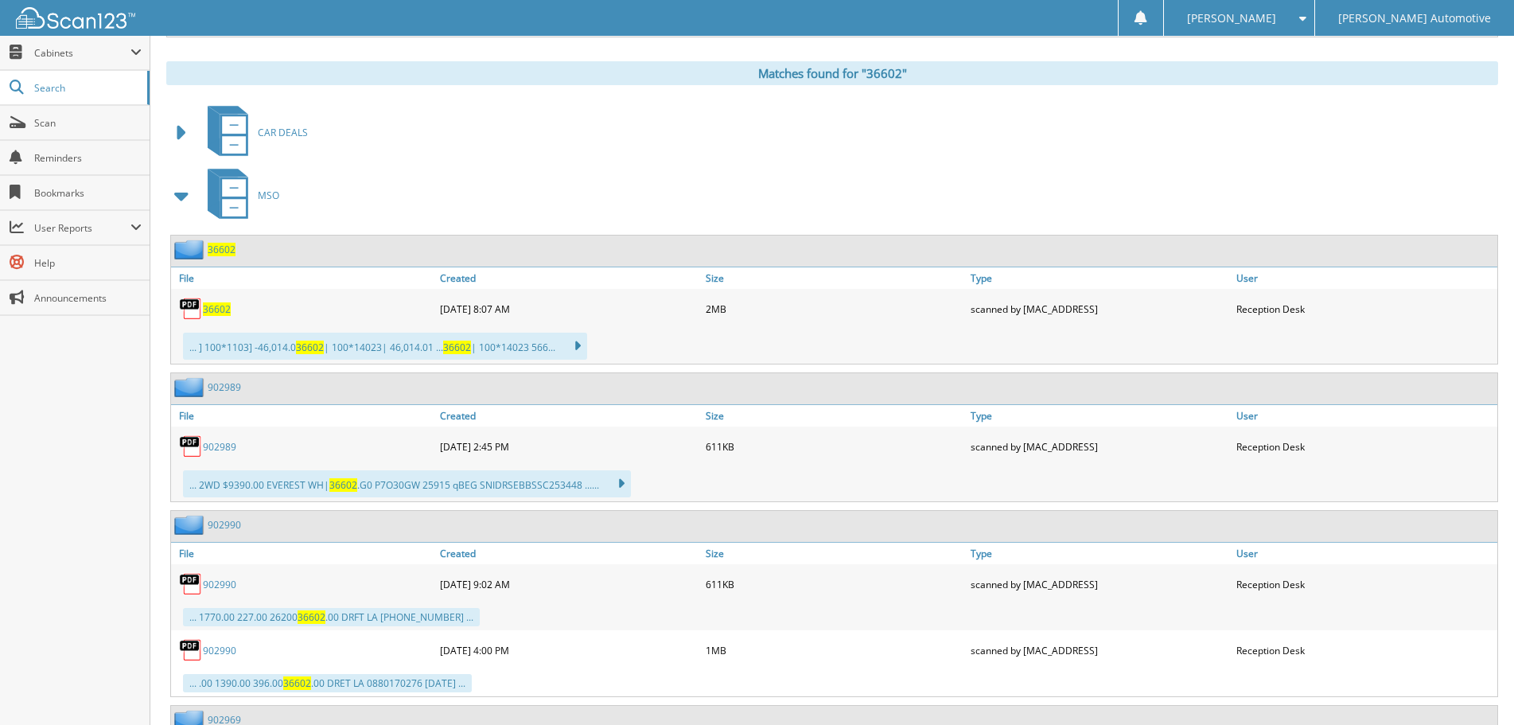
scroll to position [0, 0]
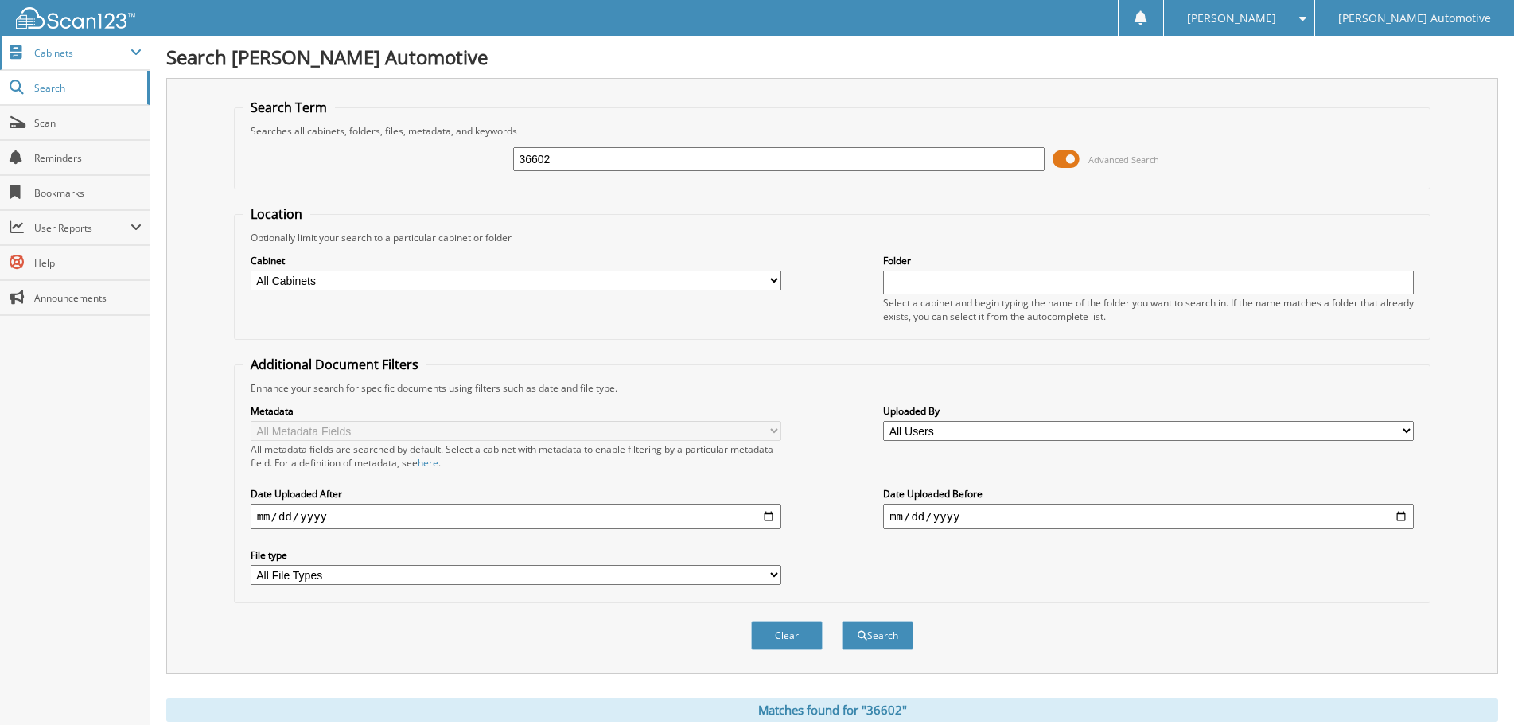
click at [64, 60] on span "Cabinets" at bounding box center [75, 53] width 150 height 34
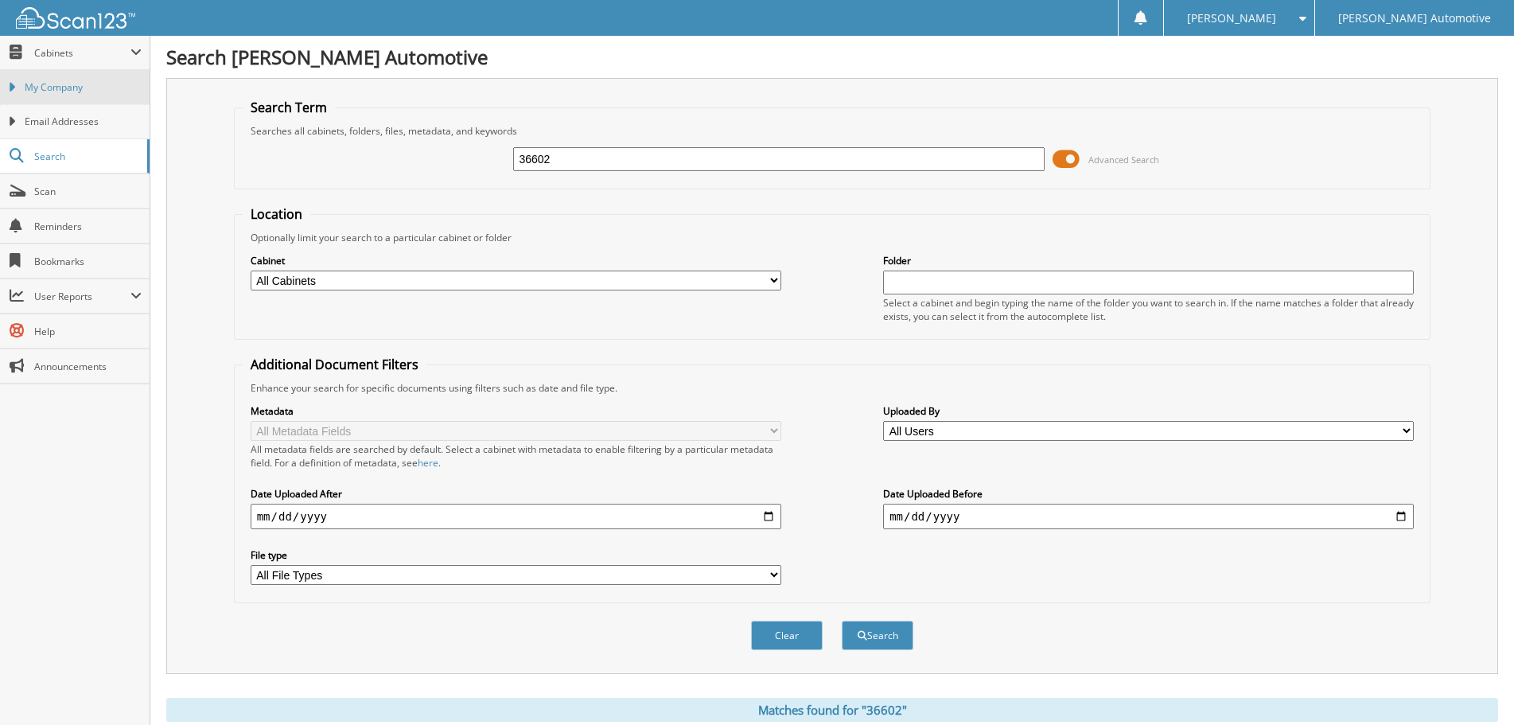
click at [72, 90] on span "My Company" at bounding box center [83, 87] width 117 height 14
